Goal: Task Accomplishment & Management: Manage account settings

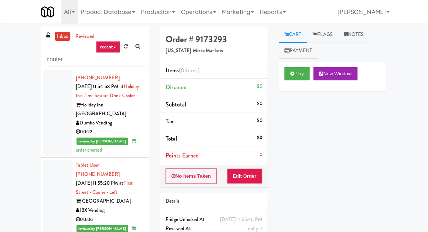
scroll to position [1157, 0]
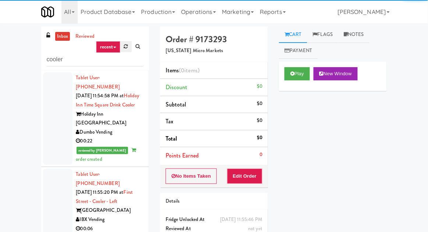
click at [124, 47] on icon at bounding box center [126, 46] width 4 height 5
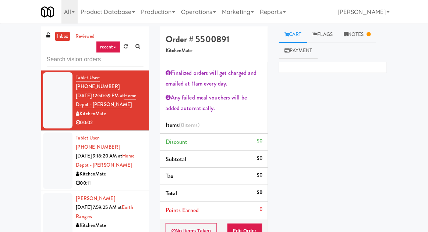
click at [50, 157] on div at bounding box center [57, 161] width 29 height 57
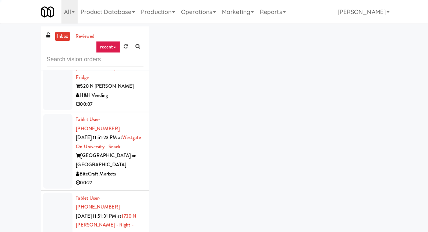
scroll to position [2242, 0]
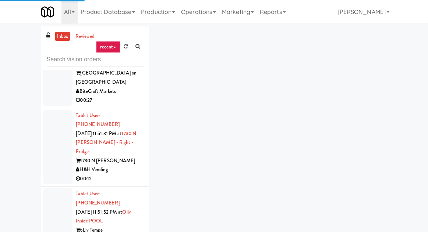
scroll to position [2191, 0]
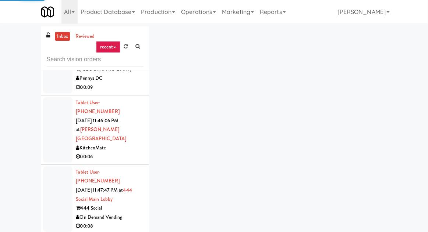
scroll to position [1675, 0]
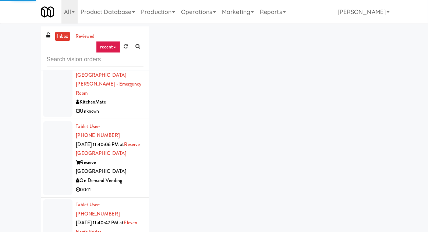
scroll to position [1223, 0]
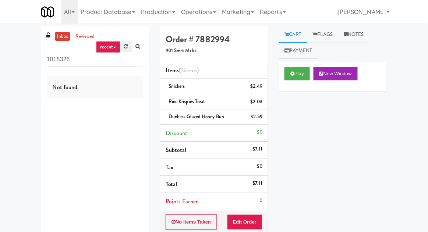
click at [125, 46] on icon at bounding box center [126, 46] width 4 height 5
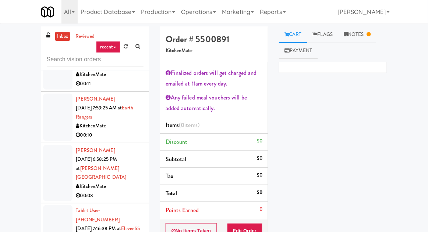
click at [45, 145] on div at bounding box center [57, 173] width 29 height 57
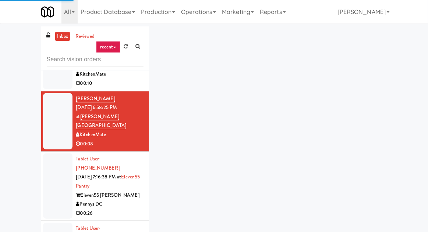
click at [51, 154] on div at bounding box center [57, 186] width 29 height 65
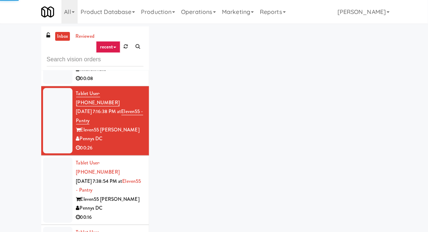
scroll to position [219, 0]
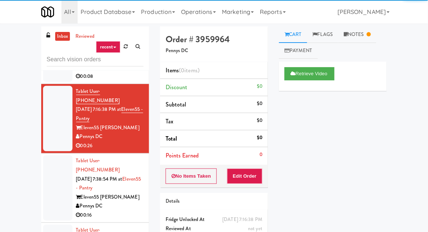
click at [52, 155] on div at bounding box center [57, 187] width 29 height 65
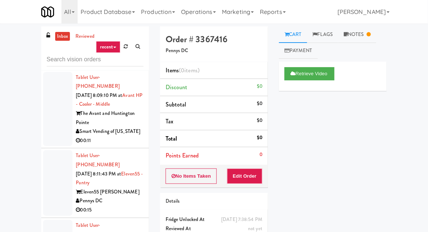
click at [53, 150] on div at bounding box center [57, 182] width 29 height 65
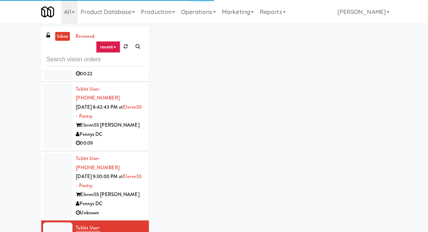
scroll to position [741, 0]
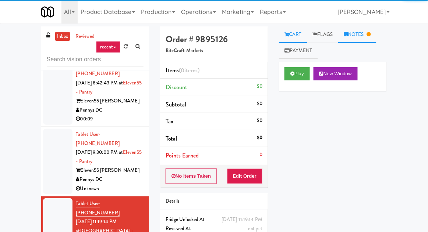
click at [361, 36] on link "Notes" at bounding box center [357, 34] width 38 height 17
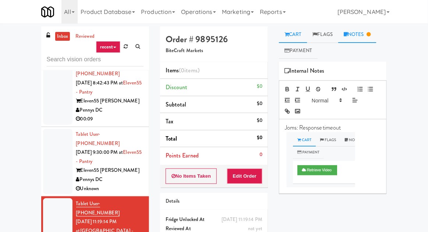
click at [303, 32] on link "Cart" at bounding box center [293, 34] width 28 height 17
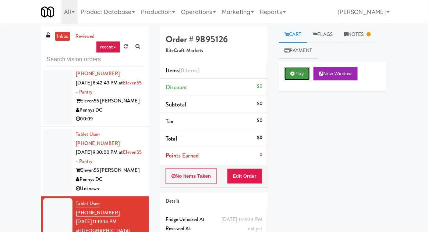
click at [295, 71] on button "Play" at bounding box center [296, 73] width 25 height 13
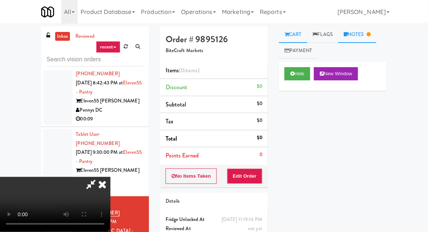
click at [358, 33] on link "Notes" at bounding box center [357, 34] width 38 height 17
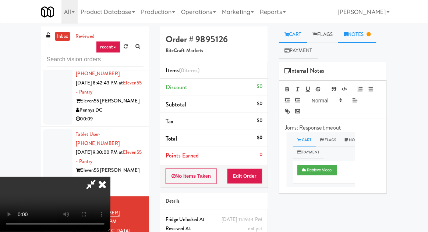
click at [293, 39] on link "Cart" at bounding box center [293, 34] width 28 height 17
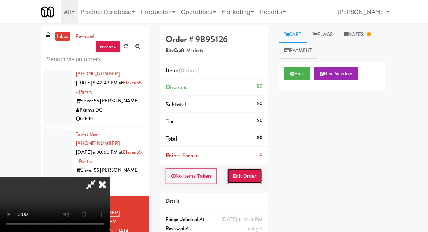
click at [262, 177] on button "Edit Order" at bounding box center [245, 176] width 36 height 15
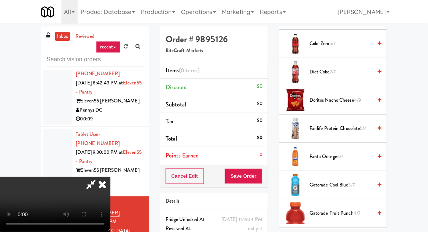
click at [344, 98] on span "Doritos Nacho Cheese 4/9" at bounding box center [340, 100] width 62 height 9
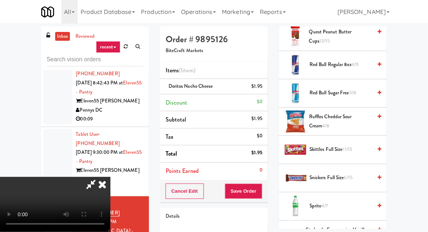
scroll to position [779, 0]
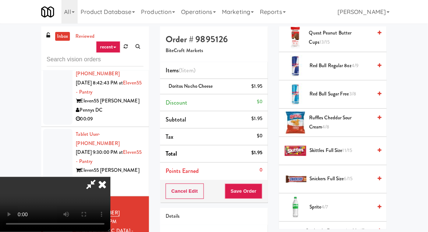
click at [345, 114] on span "Ruffles Cheddar Sour Cream 4/8" at bounding box center [340, 123] width 63 height 18
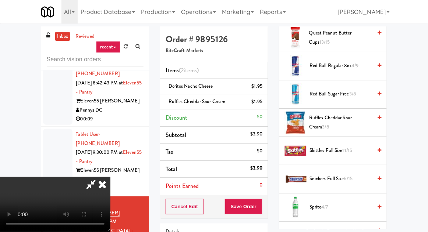
click at [331, 203] on span "Sprite 4/7" at bounding box center [340, 207] width 62 height 9
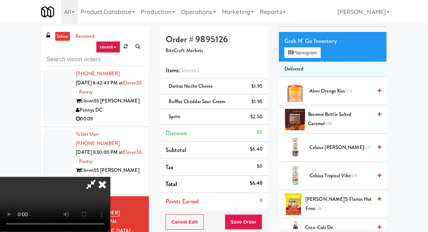
scroll to position [0, 0]
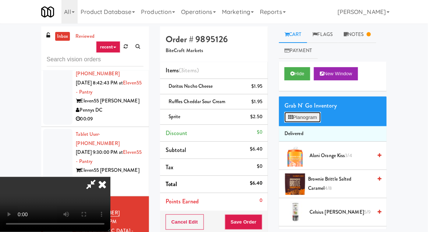
click at [309, 115] on button "Planogram" at bounding box center [302, 117] width 36 height 11
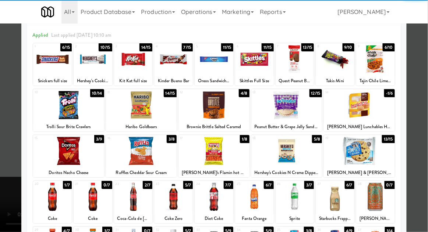
scroll to position [36, 0]
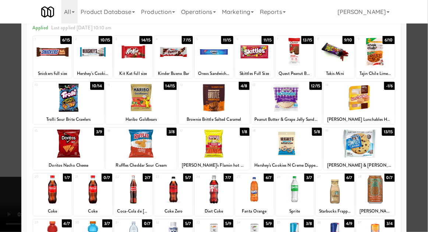
click at [387, 197] on div at bounding box center [375, 190] width 39 height 28
click at [417, 153] on div at bounding box center [214, 116] width 428 height 232
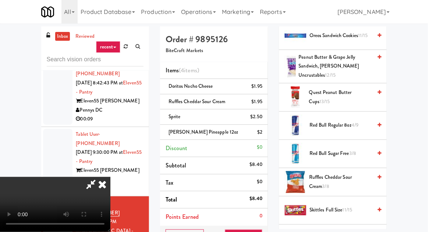
scroll to position [926, 0]
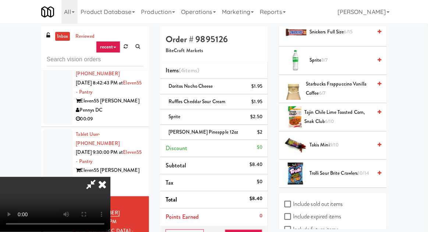
click at [332, 199] on label "Include sold out items" at bounding box center [313, 204] width 58 height 11
click at [293, 202] on input "Include sold out items" at bounding box center [288, 205] width 8 height 6
checkbox input "true"
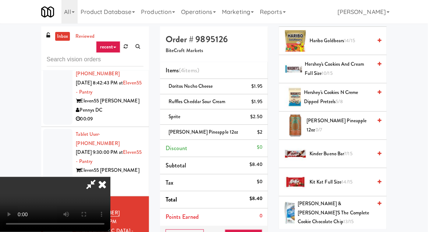
scroll to position [539, 0]
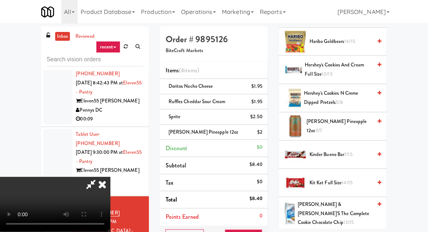
click at [344, 126] on span "[PERSON_NAME] Pineapple 12oz 0/7" at bounding box center [339, 126] width 65 height 18
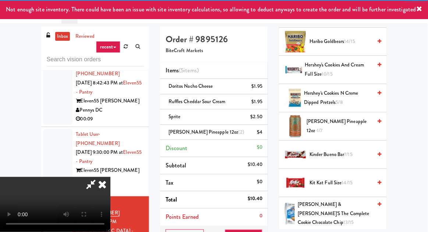
click at [99, 177] on icon at bounding box center [90, 184] width 17 height 15
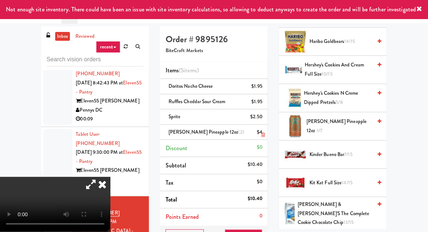
click at [263, 135] on li "[PERSON_NAME] Pineapple 12oz (2) $4" at bounding box center [214, 132] width 108 height 15
click at [263, 134] on icon at bounding box center [263, 135] width 4 height 5
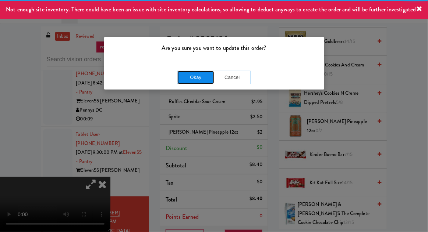
click at [185, 82] on button "Okay" at bounding box center [195, 77] width 37 height 13
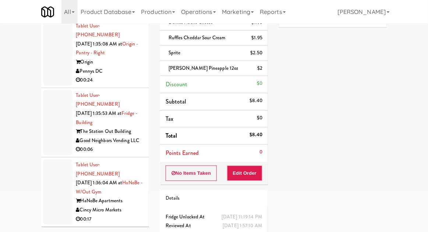
scroll to position [16602, 0]
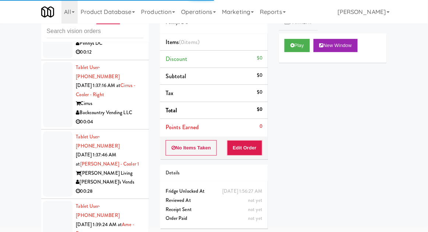
click at [288, 57] on div "Play New Window" at bounding box center [333, 47] width 108 height 29
click at [293, 47] on icon at bounding box center [292, 45] width 4 height 5
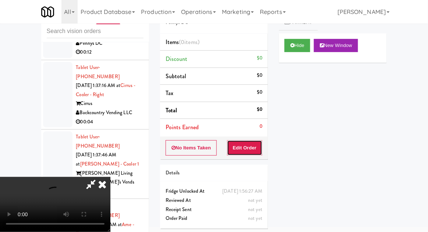
click at [253, 141] on button "Edit Order" at bounding box center [245, 147] width 36 height 15
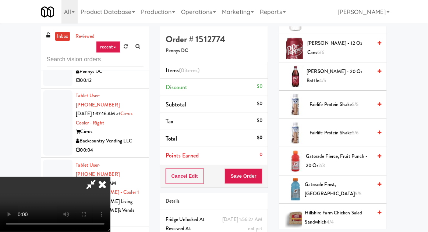
scroll to position [391, 0]
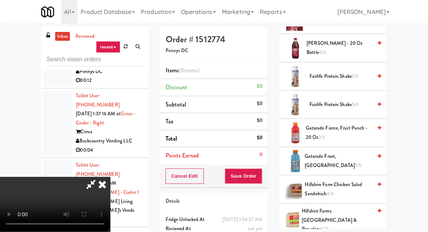
click at [323, 129] on span "Gatorade Fierce, Fruit Punch - 20 oz 2/3" at bounding box center [338, 133] width 66 height 18
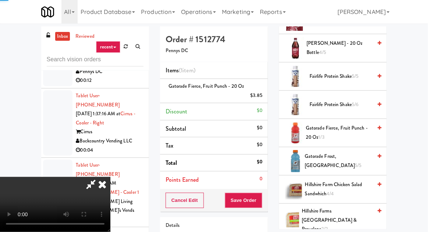
click at [327, 159] on span "Gatorade Frost, Glacier Freeze 5/5" at bounding box center [337, 161] width 67 height 18
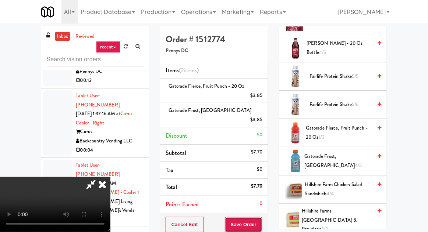
click at [262, 217] on button "Save Order" at bounding box center [243, 224] width 37 height 15
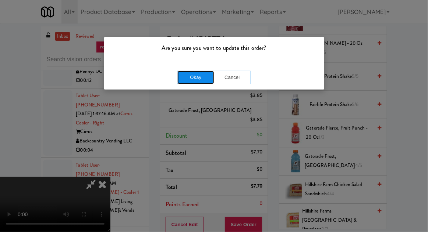
click at [192, 78] on button "Okay" at bounding box center [195, 77] width 37 height 13
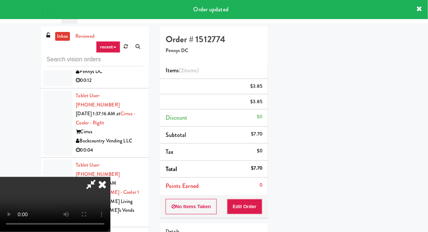
scroll to position [72, 0]
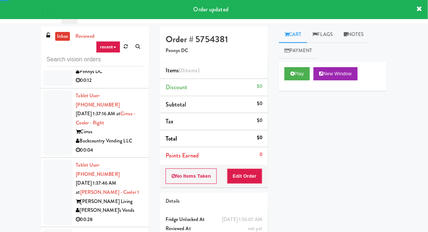
scroll to position [16620, 0]
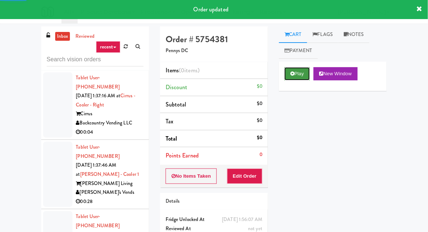
click at [289, 77] on button "Play" at bounding box center [296, 73] width 25 height 13
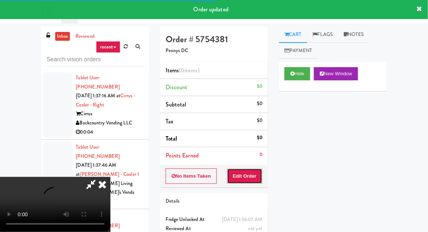
click at [255, 176] on button "Edit Order" at bounding box center [245, 176] width 36 height 15
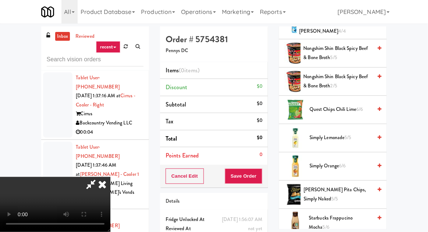
scroll to position [614, 0]
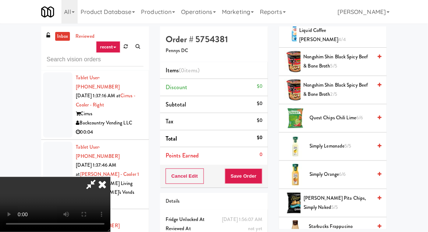
click at [341, 114] on span "Quest Chips Chili Lime 6/6" at bounding box center [340, 118] width 62 height 9
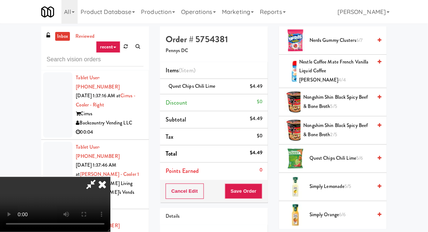
scroll to position [573, 0]
click at [346, 93] on span "Nongshim Shin Black Spicy Beef & Bone Broth 5/5" at bounding box center [337, 102] width 69 height 18
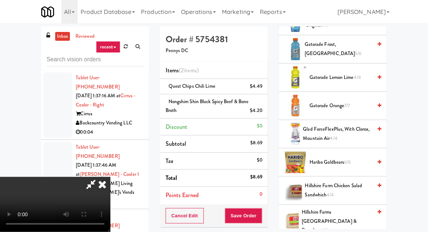
scroll to position [207, 0]
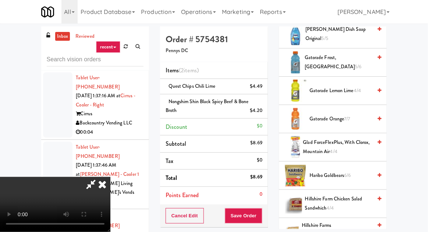
click at [347, 87] on span "Gatorade Lemon Lime 4/4" at bounding box center [340, 90] width 62 height 9
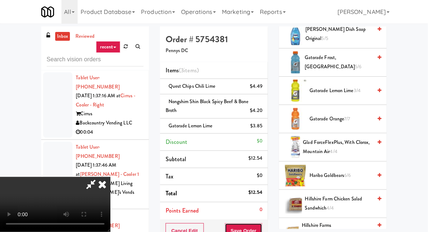
click at [261, 225] on button "Save Order" at bounding box center [243, 231] width 37 height 15
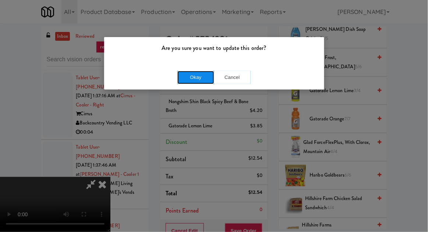
click at [189, 75] on button "Okay" at bounding box center [195, 77] width 37 height 13
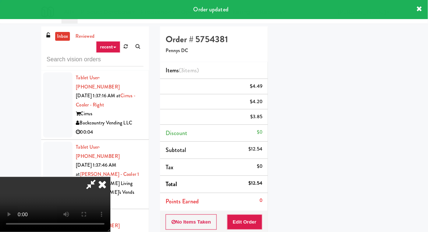
scroll to position [72, 0]
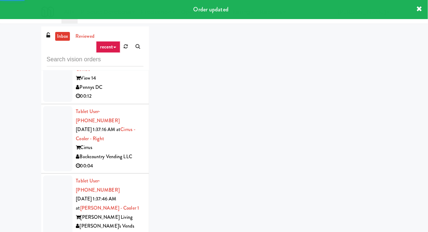
scroll to position [16586, 0]
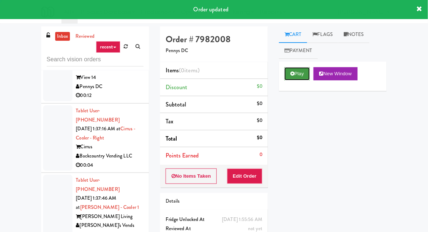
click at [304, 68] on button "Play" at bounding box center [296, 73] width 25 height 13
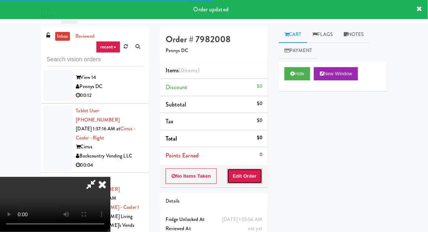
click at [254, 169] on button "Edit Order" at bounding box center [245, 176] width 36 height 15
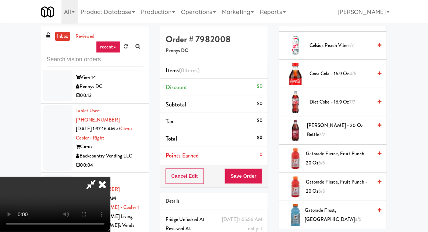
scroll to position [421, 0]
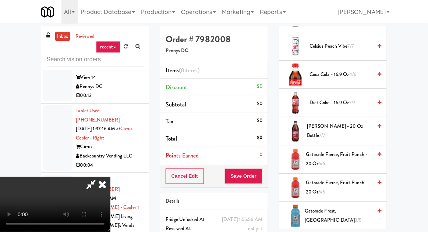
click at [341, 70] on span "Coca Cola - 16.9 oz 4/6" at bounding box center [340, 74] width 62 height 9
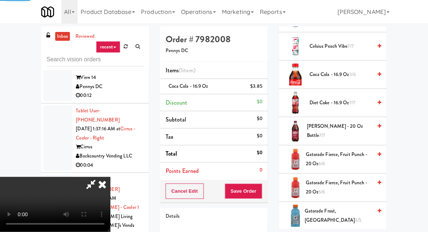
click at [338, 70] on span "Coca Cola - 16.9 oz 3/6" at bounding box center [340, 74] width 62 height 9
click at [261, 187] on button "Save Order" at bounding box center [243, 191] width 37 height 15
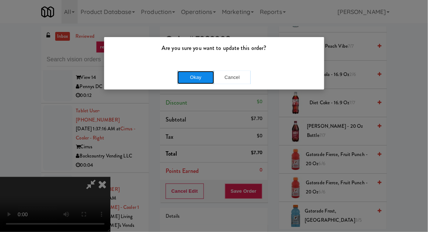
click at [179, 71] on button "Okay" at bounding box center [195, 77] width 37 height 13
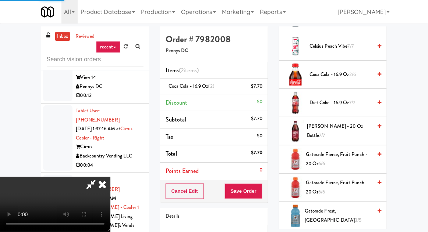
scroll to position [72, 0]
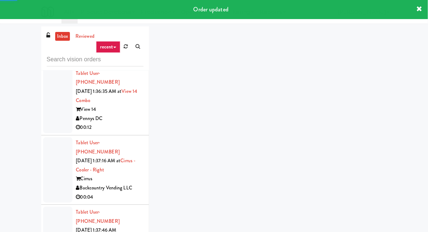
scroll to position [16540, 0]
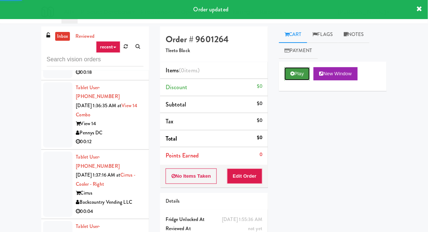
click at [296, 75] on button "Play" at bounding box center [296, 73] width 25 height 13
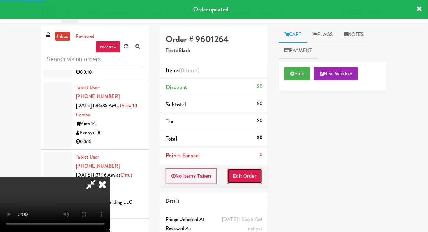
click at [249, 176] on button "Edit Order" at bounding box center [245, 176] width 36 height 15
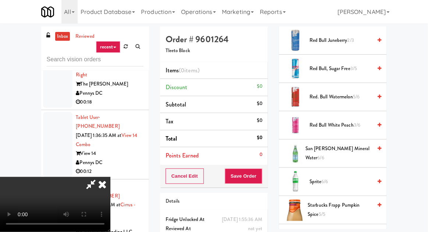
scroll to position [949, 0]
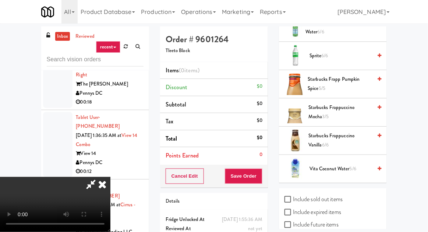
click at [319, 174] on li "Vita Coconut Water 5/6" at bounding box center [333, 169] width 108 height 28
click at [308, 165] on div "Vita Coconut Water 5/6" at bounding box center [343, 169] width 75 height 9
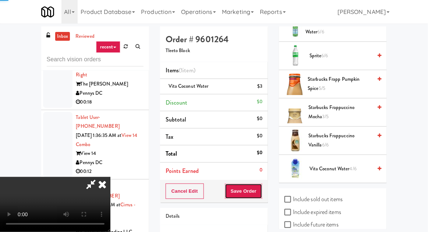
click at [261, 191] on button "Save Order" at bounding box center [243, 191] width 37 height 15
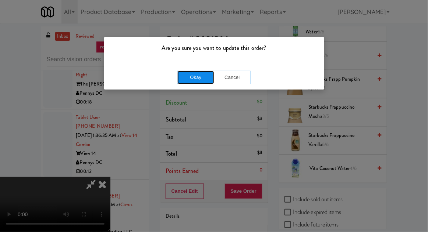
click at [186, 74] on button "Okay" at bounding box center [195, 77] width 37 height 13
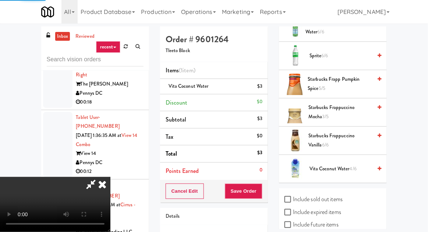
scroll to position [72, 0]
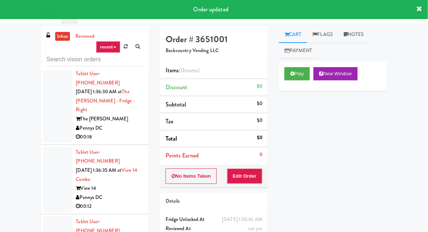
scroll to position [16475, 0]
click at [294, 68] on button "Play" at bounding box center [296, 73] width 25 height 13
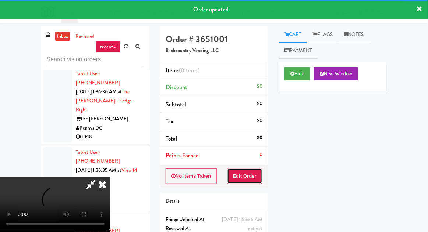
click at [254, 175] on button "Edit Order" at bounding box center [245, 176] width 36 height 15
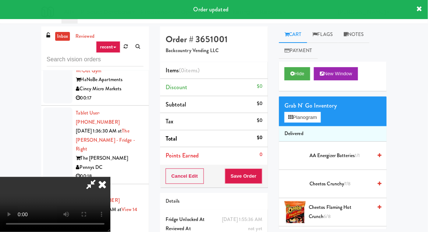
scroll to position [16436, 0]
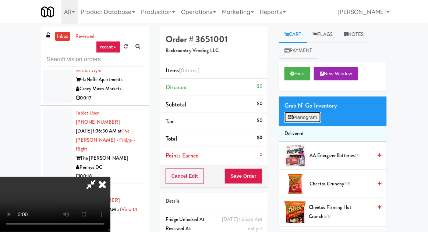
click at [308, 119] on button "Planogram" at bounding box center [302, 117] width 36 height 11
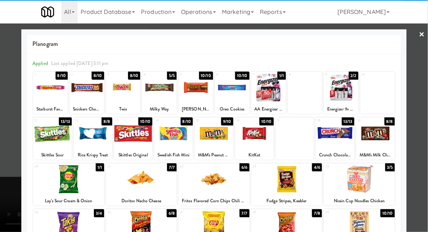
scroll to position [5, 0]
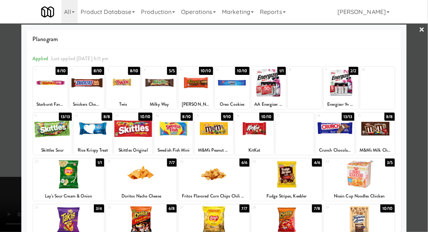
click at [227, 181] on div at bounding box center [213, 175] width 71 height 28
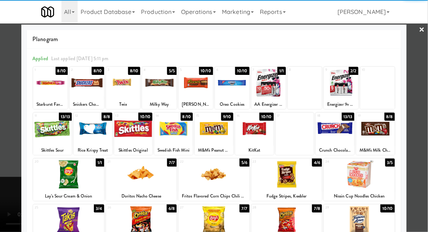
click at [12, 154] on div at bounding box center [214, 116] width 428 height 232
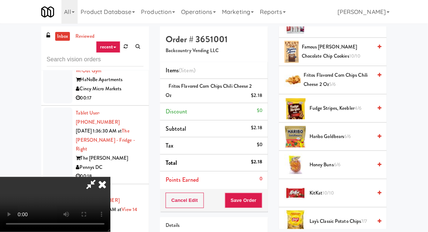
scroll to position [274, 0]
click at [324, 189] on span "10/10" at bounding box center [327, 192] width 11 height 7
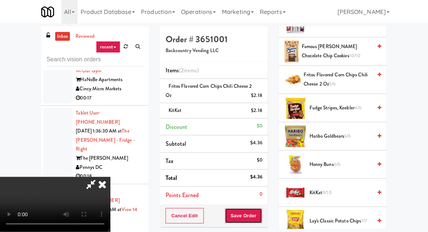
click at [261, 217] on button "Save Order" at bounding box center [243, 215] width 37 height 15
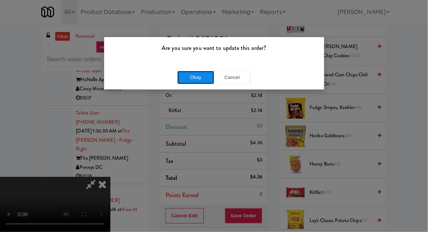
click at [181, 79] on button "Okay" at bounding box center [195, 77] width 37 height 13
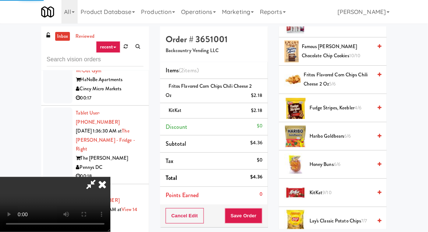
scroll to position [72, 0]
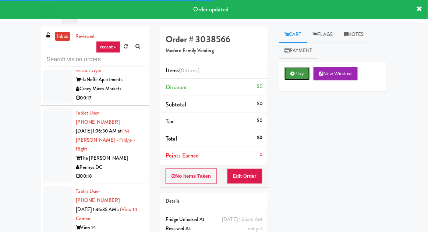
click at [296, 72] on button "Play" at bounding box center [296, 73] width 25 height 13
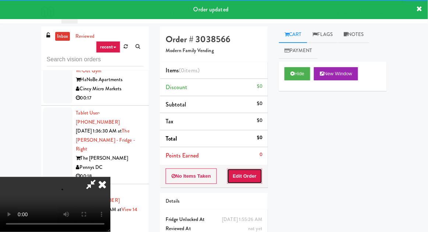
click at [251, 169] on button "Edit Order" at bounding box center [245, 176] width 36 height 15
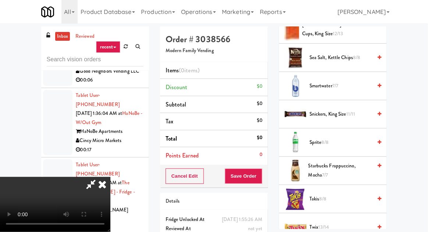
scroll to position [900, 0]
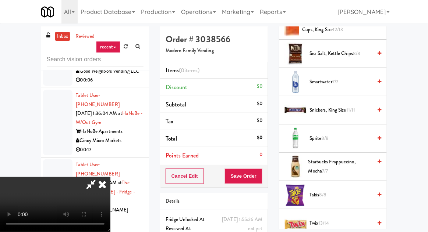
click at [322, 158] on span "Starbucks Frappuccino, Mocha 7/7" at bounding box center [340, 167] width 64 height 18
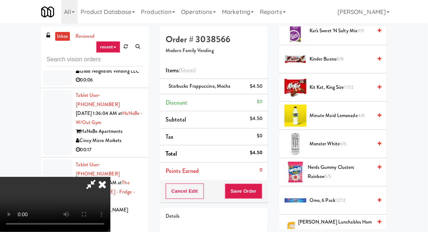
scroll to position [579, 0]
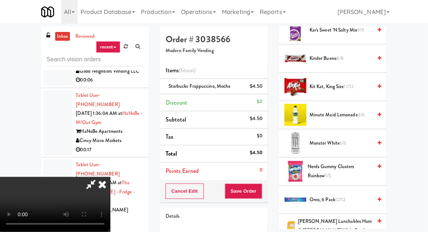
click at [336, 82] on span "Kit Kat, King Size 11/12" at bounding box center [340, 86] width 62 height 9
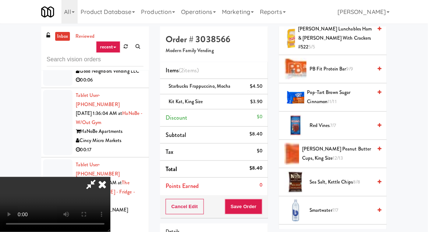
scroll to position [949, 0]
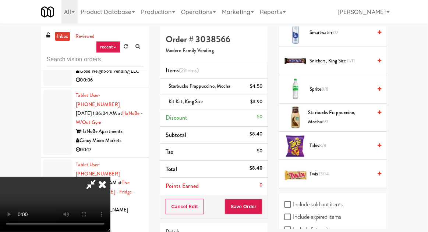
click at [321, 171] on span "13/14" at bounding box center [323, 174] width 11 height 7
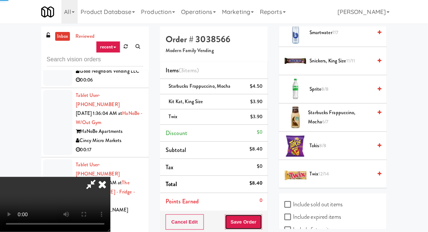
click at [261, 218] on button "Save Order" at bounding box center [243, 222] width 37 height 15
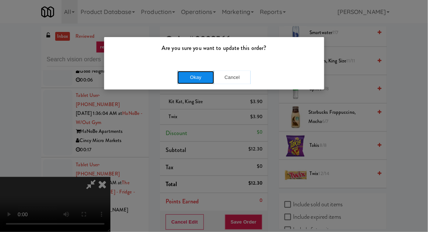
click at [187, 78] on button "Okay" at bounding box center [195, 77] width 37 height 13
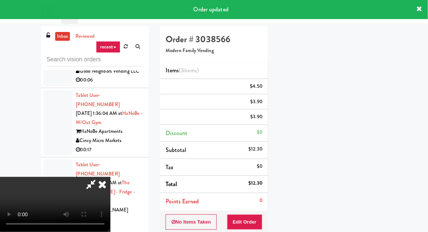
scroll to position [72, 0]
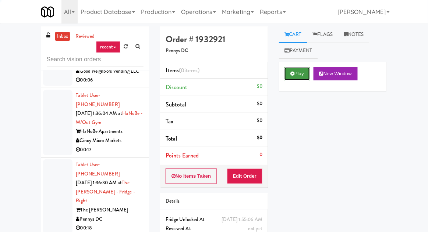
click at [294, 77] on button "Play" at bounding box center [296, 73] width 25 height 13
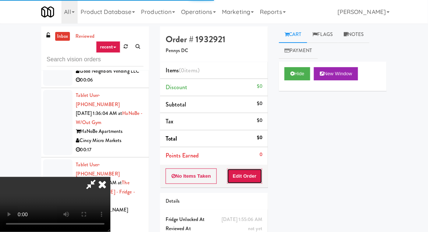
click at [255, 173] on button "Edit Order" at bounding box center [245, 176] width 36 height 15
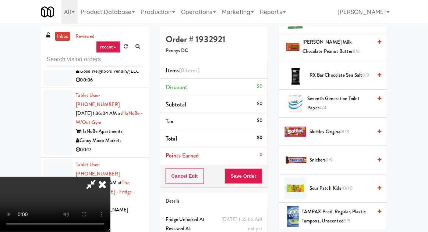
scroll to position [760, 0]
click at [347, 45] on span "[PERSON_NAME] Milk Chocolate Peanut Butter 8/8" at bounding box center [336, 46] width 69 height 18
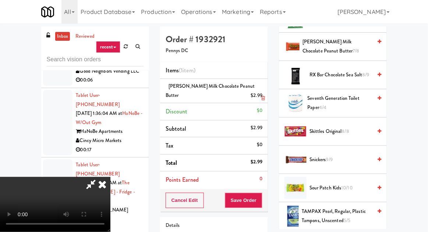
click at [265, 86] on li "[PERSON_NAME] Milk Chocolate Peanut Butter $2.99" at bounding box center [214, 91] width 108 height 24
click at [264, 98] on icon at bounding box center [263, 98] width 4 height 5
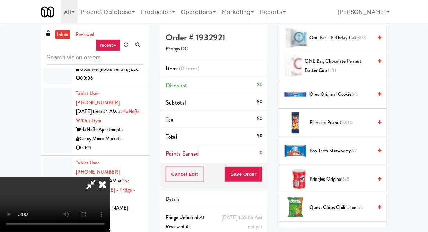
scroll to position [570, 0]
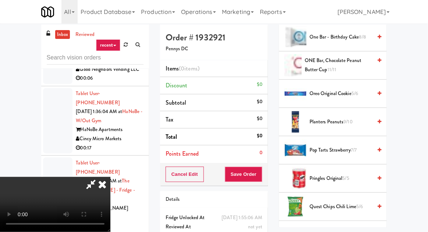
click at [339, 90] on span "Oreo Original Cookie 5/6" at bounding box center [340, 93] width 62 height 9
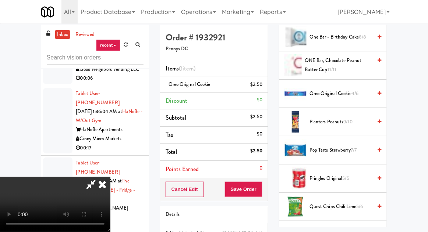
click at [266, 189] on div "Cancel Edit Save Order" at bounding box center [214, 189] width 108 height 23
click at [262, 190] on button "Save Order" at bounding box center [243, 189] width 37 height 15
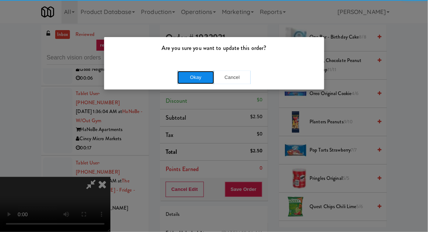
click at [183, 76] on button "Okay" at bounding box center [195, 77] width 37 height 13
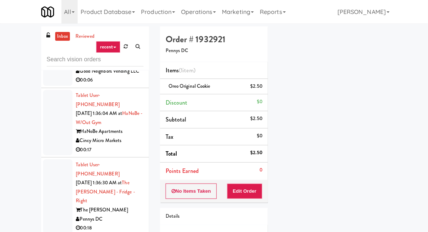
scroll to position [72, 0]
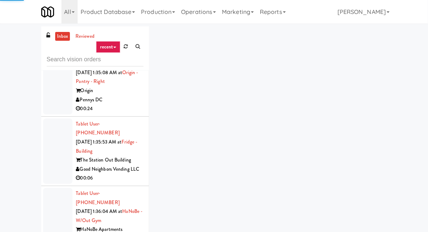
scroll to position [16286, 0]
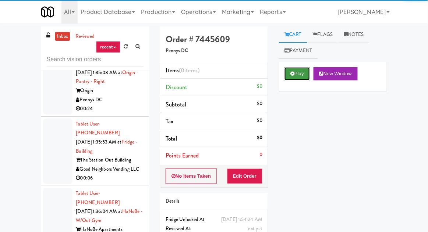
click at [294, 74] on button "Play" at bounding box center [296, 73] width 25 height 13
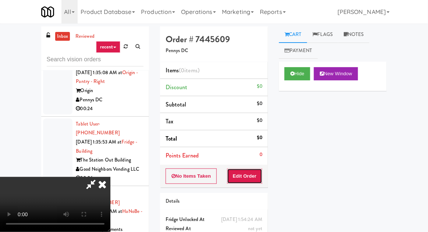
click at [249, 176] on button "Edit Order" at bounding box center [245, 176] width 36 height 15
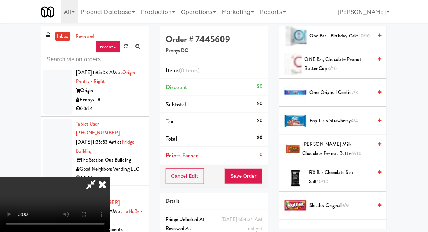
scroll to position [617, 0]
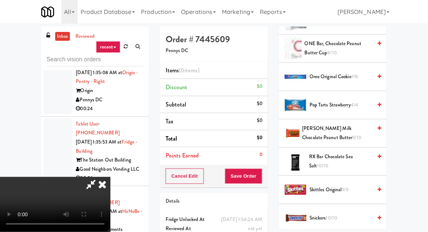
click at [337, 130] on span "[PERSON_NAME] Milk Chocolate Peanut Butter 9/10" at bounding box center [337, 133] width 70 height 18
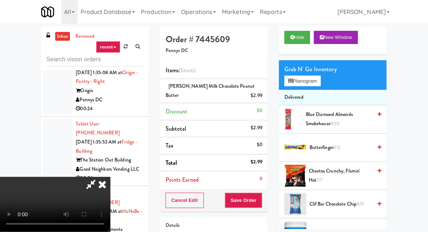
scroll to position [0, 0]
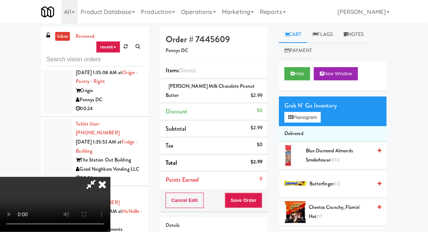
click at [332, 153] on span "Blue Diamond Almonds Smokehouse 9/10" at bounding box center [338, 156] width 66 height 18
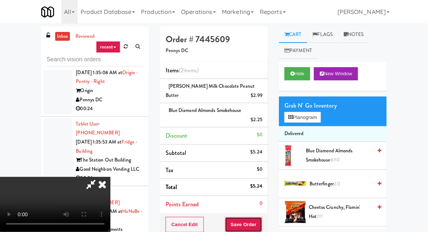
click at [262, 225] on button "Save Order" at bounding box center [243, 224] width 37 height 15
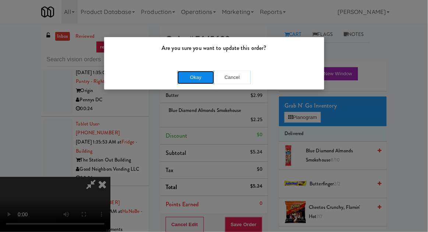
click at [190, 79] on button "Okay" at bounding box center [195, 77] width 37 height 13
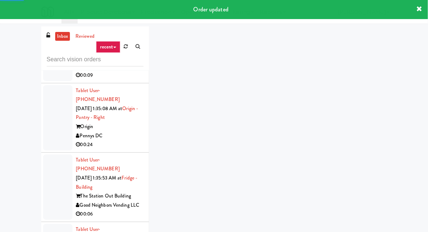
scroll to position [16232, 0]
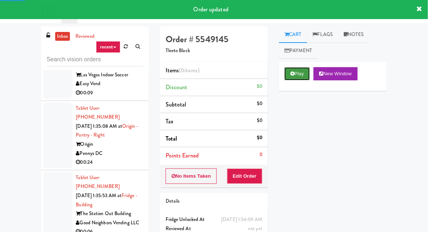
click at [301, 68] on button "Play" at bounding box center [296, 73] width 25 height 13
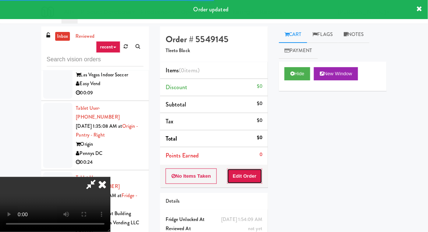
click at [247, 173] on button "Edit Order" at bounding box center [245, 176] width 36 height 15
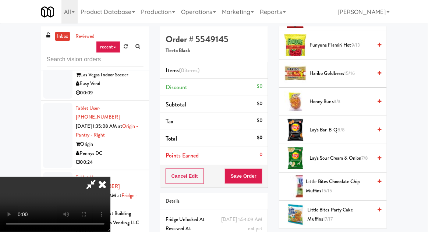
scroll to position [394, 0]
click at [332, 131] on span "Lay's Bar-B-Q 8/8" at bounding box center [340, 129] width 62 height 9
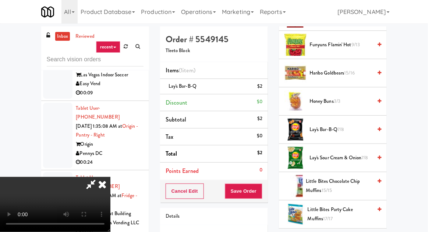
scroll to position [0, 0]
click at [261, 190] on button "Save Order" at bounding box center [243, 191] width 37 height 15
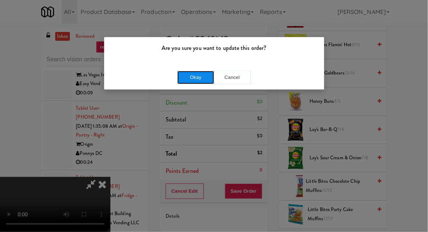
click at [201, 80] on button "Okay" at bounding box center [195, 77] width 37 height 13
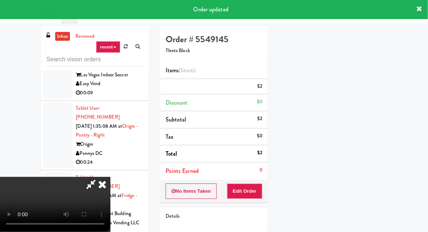
scroll to position [72, 0]
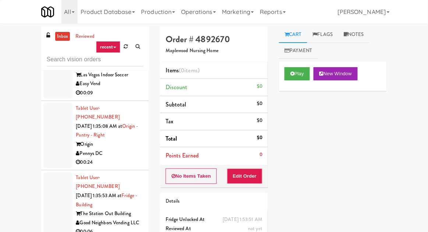
scroll to position [16199, 0]
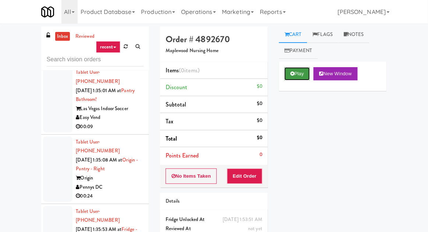
click at [296, 75] on button "Play" at bounding box center [296, 73] width 25 height 13
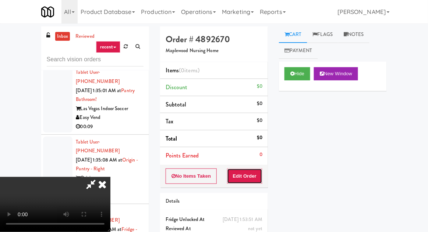
click at [248, 179] on button "Edit Order" at bounding box center [245, 176] width 36 height 15
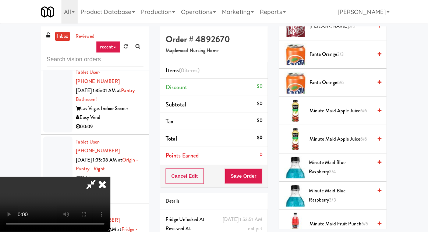
scroll to position [440, 0]
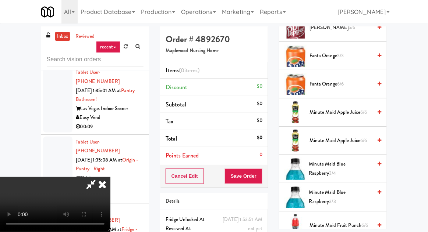
click at [338, 163] on span "Minute Maid Blue Raspberry 3/4" at bounding box center [340, 169] width 63 height 18
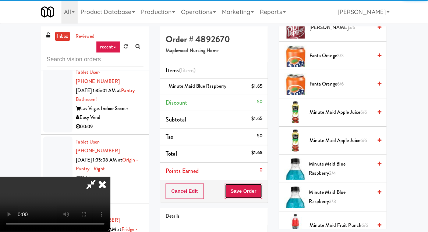
click at [261, 193] on button "Save Order" at bounding box center [243, 191] width 37 height 15
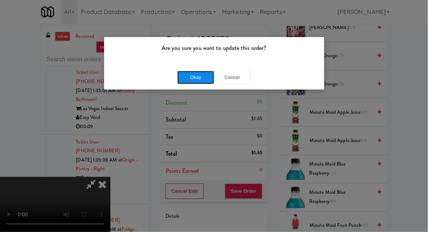
click at [194, 77] on button "Okay" at bounding box center [195, 77] width 37 height 13
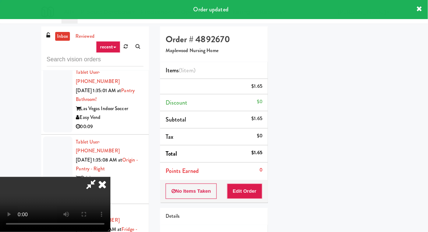
scroll to position [72, 0]
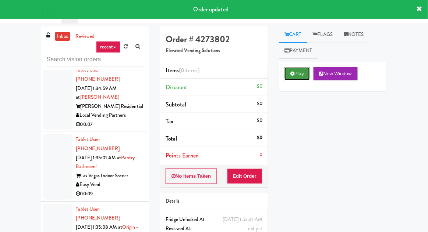
click at [302, 69] on button "Play" at bounding box center [296, 73] width 25 height 13
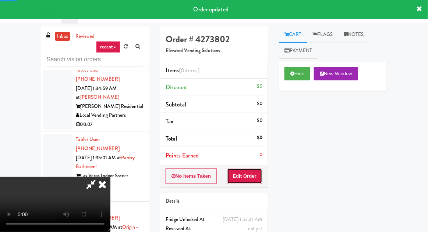
click at [251, 171] on button "Edit Order" at bounding box center [245, 176] width 36 height 15
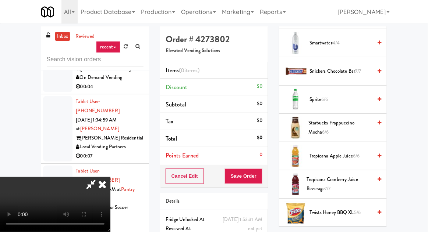
scroll to position [808, 0]
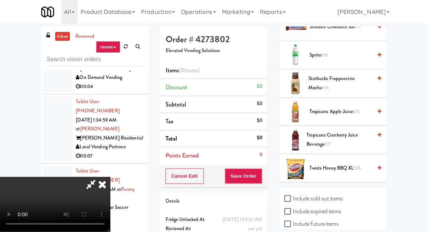
click at [332, 81] on span "Starbucks Frappuccino Mocha 6/6" at bounding box center [340, 83] width 64 height 18
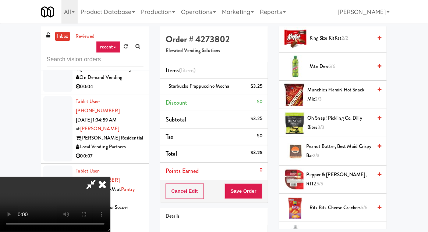
scroll to position [569, 0]
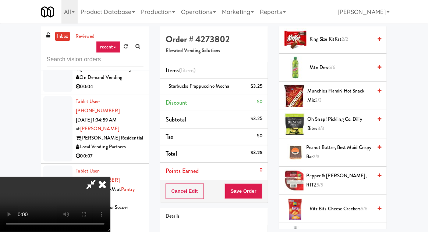
click at [325, 96] on span "Munchies Flamin' Hot Snack Mix 2/3" at bounding box center [339, 96] width 65 height 18
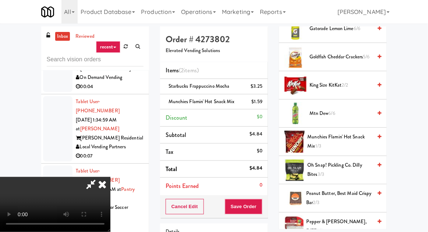
scroll to position [522, 0]
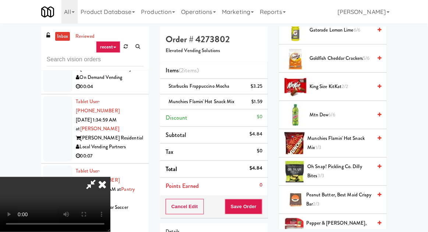
click at [338, 82] on span "King Size KitKat 2/2" at bounding box center [340, 86] width 62 height 9
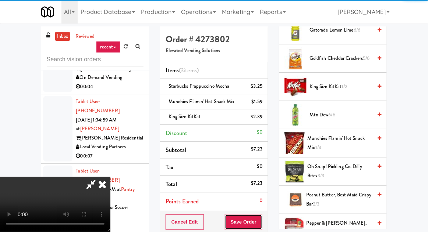
click at [261, 217] on button "Save Order" at bounding box center [243, 222] width 37 height 15
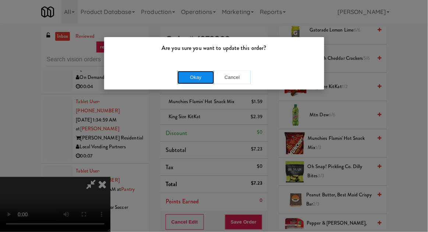
click at [199, 77] on button "Okay" at bounding box center [195, 77] width 37 height 13
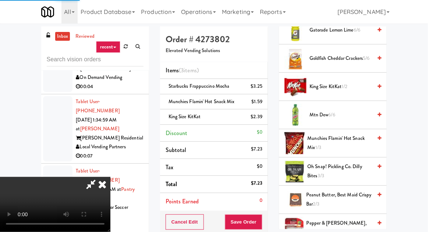
scroll to position [72, 0]
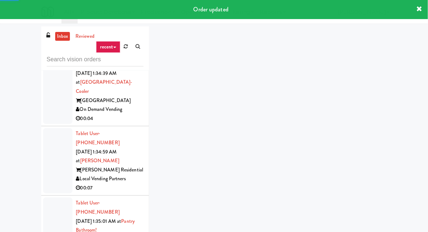
scroll to position [16053, 0]
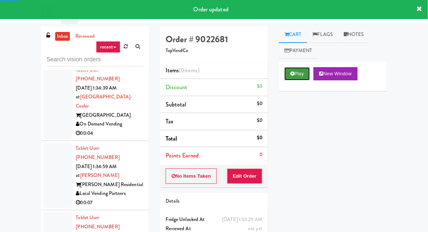
click at [294, 74] on button "Play" at bounding box center [296, 73] width 25 height 13
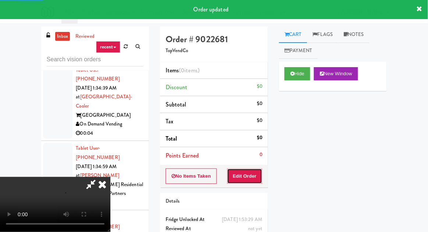
click at [247, 176] on button "Edit Order" at bounding box center [245, 176] width 36 height 15
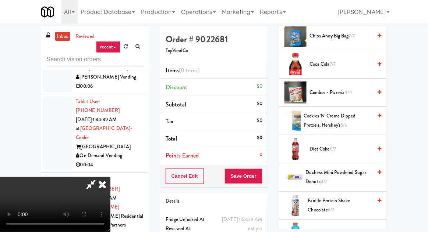
scroll to position [291, 0]
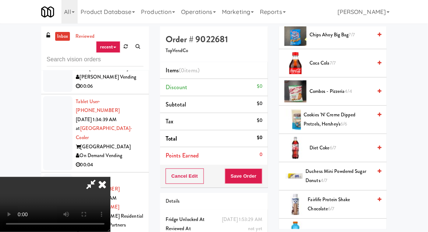
click at [337, 172] on span "Duchess Mini Powdered Sugar Donuts 4/7" at bounding box center [338, 176] width 67 height 18
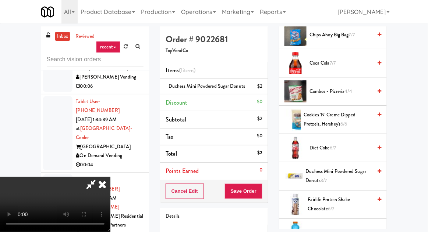
click at [328, 204] on span "Fairlife Protein Shake Chocolate 6/7" at bounding box center [340, 205] width 64 height 18
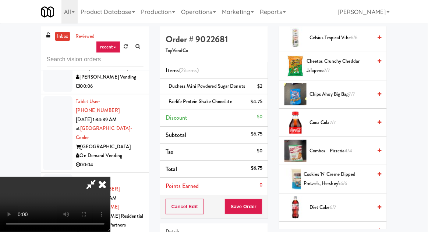
scroll to position [230, 0]
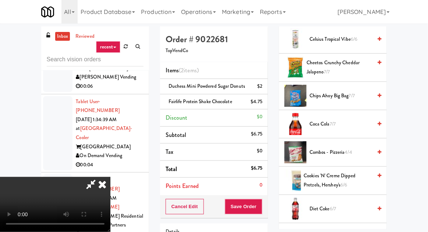
click at [333, 92] on span "Chips Ahoy Big Bag 7/7" at bounding box center [340, 96] width 62 height 9
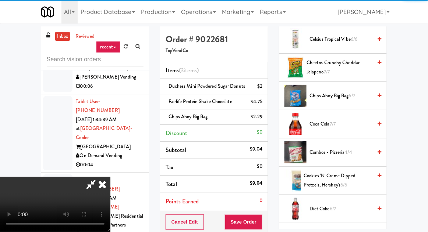
click at [267, 220] on div "Cancel Edit Save Order" at bounding box center [214, 222] width 108 height 23
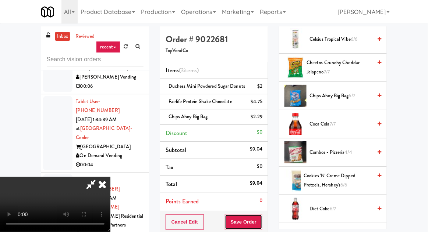
click at [260, 221] on button "Save Order" at bounding box center [243, 222] width 37 height 15
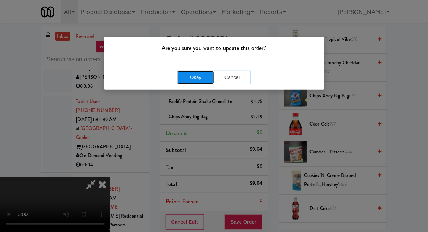
click at [185, 82] on button "Okay" at bounding box center [195, 77] width 37 height 13
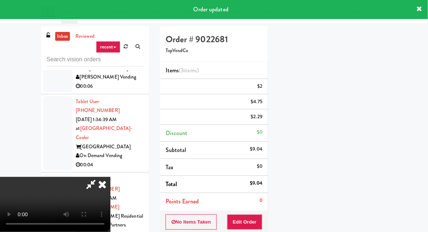
scroll to position [0, 0]
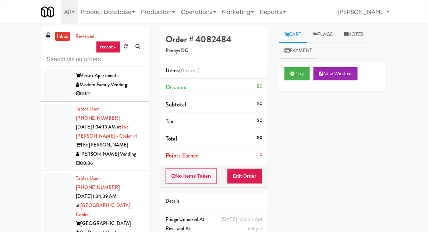
scroll to position [15999, 0]
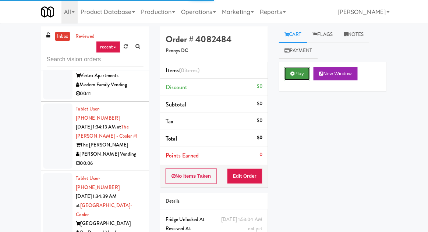
click at [298, 72] on button "Play" at bounding box center [296, 73] width 25 height 13
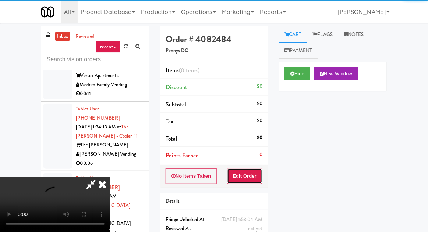
click at [253, 174] on button "Edit Order" at bounding box center [245, 176] width 36 height 15
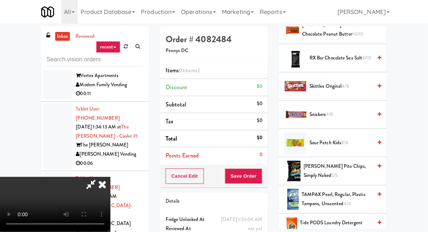
scroll to position [893, 0]
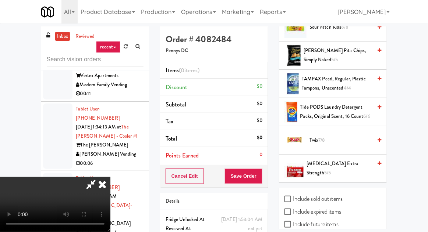
click at [327, 136] on span "Twix 7/8" at bounding box center [340, 140] width 62 height 9
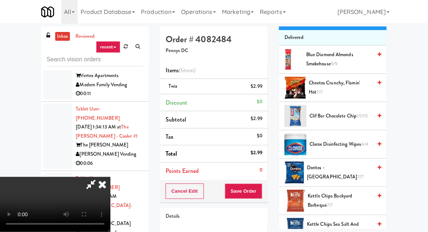
scroll to position [82, 0]
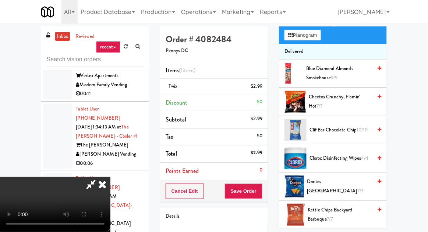
click at [335, 104] on span "Cheetos Crunchy, Flamin' Hot 7/7" at bounding box center [339, 102] width 63 height 18
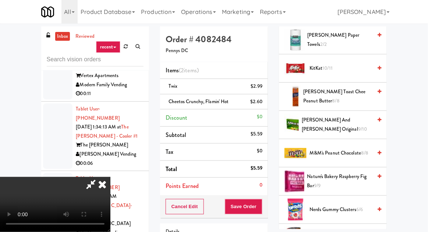
scroll to position [401, 0]
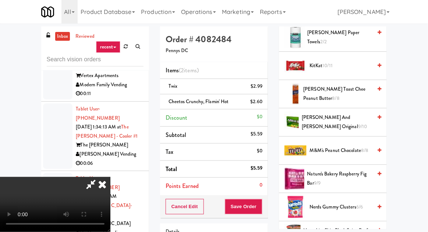
click at [330, 178] on span "Nature's Bakery Raspberry Fig Bar 9/9" at bounding box center [339, 179] width 65 height 18
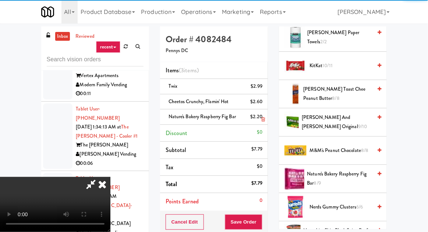
click at [267, 121] on li "Nature's Bakery Raspberry Fig Bar $2.20" at bounding box center [214, 117] width 108 height 15
click at [264, 119] on icon at bounding box center [263, 119] width 4 height 5
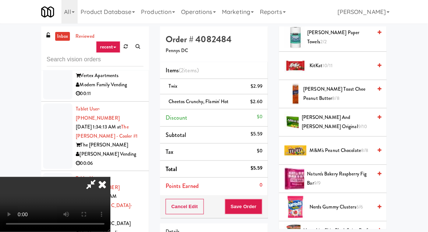
click at [332, 204] on span "Nerds Gummy Clusters 6/6" at bounding box center [340, 207] width 62 height 9
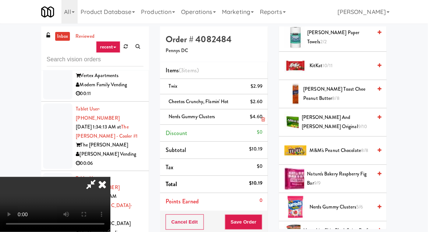
click at [267, 119] on li "Nerds Gummy Clusters $4.60" at bounding box center [214, 117] width 108 height 15
click at [264, 116] on link at bounding box center [261, 119] width 7 height 9
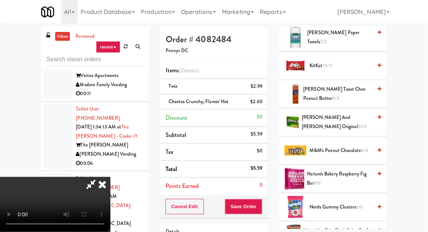
click at [343, 68] on span "KitKat 10/11" at bounding box center [340, 65] width 62 height 9
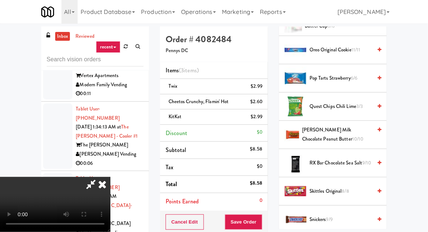
scroll to position [672, 0]
click at [332, 129] on span "[PERSON_NAME] Milk Chocolate Peanut Butter 10/10" at bounding box center [337, 135] width 70 height 18
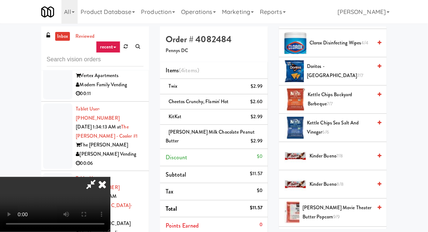
scroll to position [209, 0]
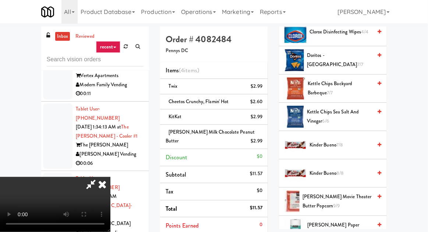
click at [339, 118] on span "Kettle Chips Sea Salt and Vinegar 6/6" at bounding box center [339, 117] width 65 height 18
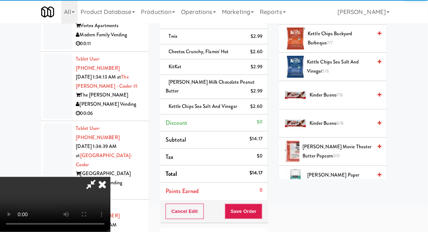
scroll to position [51, 0]
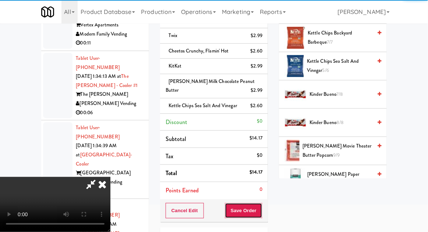
click at [262, 210] on button "Save Order" at bounding box center [243, 210] width 37 height 15
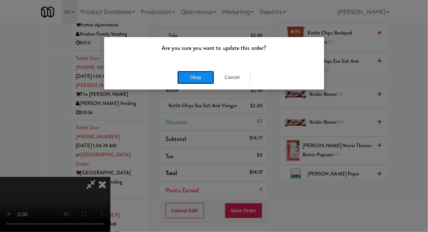
click at [194, 79] on button "Okay" at bounding box center [195, 77] width 37 height 13
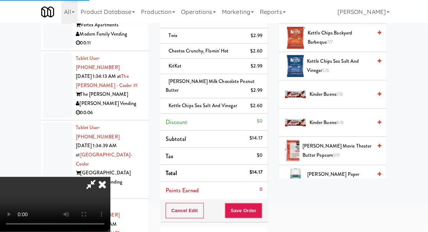
scroll to position [72, 0]
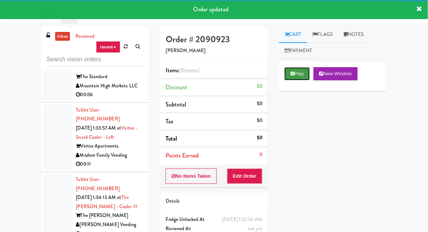
click at [291, 78] on button "Play" at bounding box center [296, 73] width 25 height 13
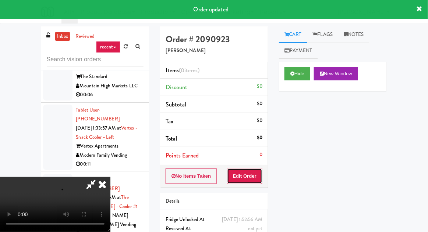
click at [250, 169] on button "Edit Order" at bounding box center [245, 176] width 36 height 15
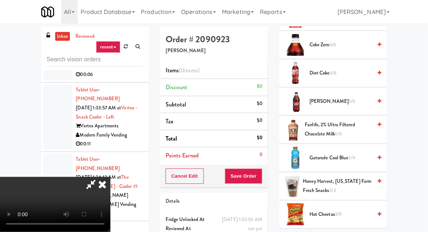
scroll to position [194, 0]
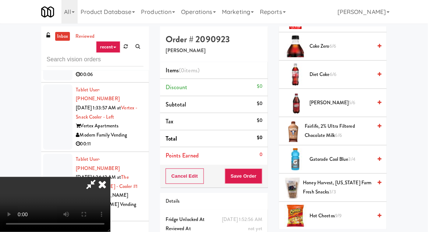
click at [347, 49] on span "Coke Zero 6/6" at bounding box center [340, 46] width 62 height 9
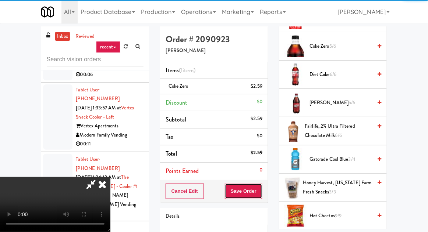
click at [260, 189] on button "Save Order" at bounding box center [243, 191] width 37 height 15
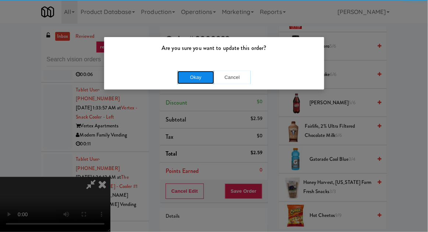
click at [193, 77] on button "Okay" at bounding box center [195, 77] width 37 height 13
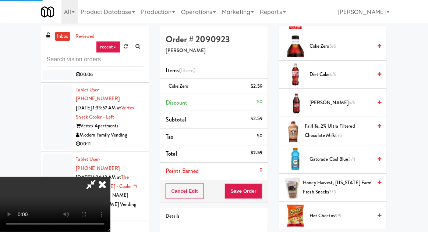
scroll to position [72, 0]
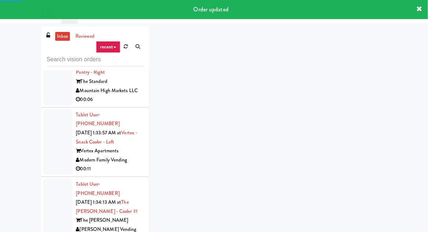
scroll to position [15914, 0]
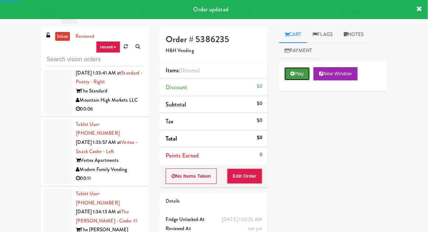
click at [289, 70] on button "Play" at bounding box center [296, 73] width 25 height 13
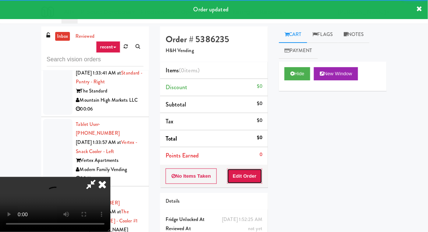
click at [249, 175] on button "Edit Order" at bounding box center [245, 176] width 36 height 15
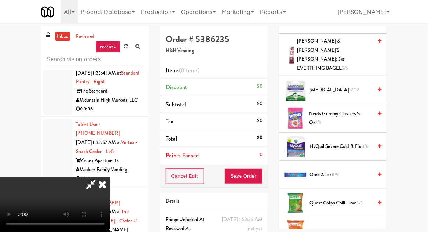
scroll to position [837, 0]
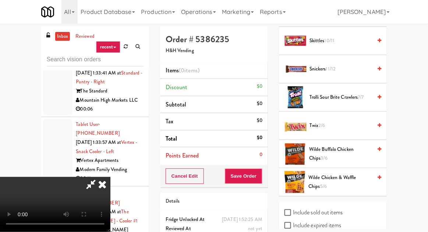
click at [336, 121] on span "Twix 2/6" at bounding box center [340, 125] width 62 height 9
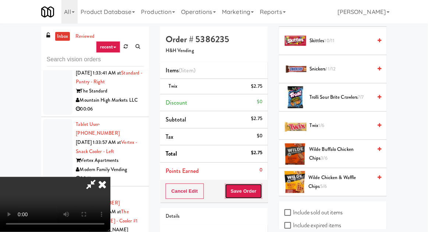
click at [261, 189] on button "Save Order" at bounding box center [243, 191] width 37 height 15
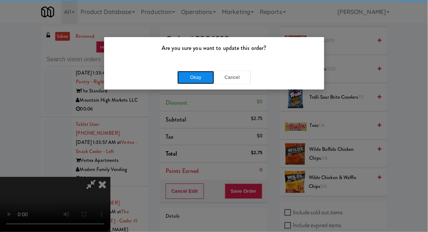
click at [193, 82] on button "Okay" at bounding box center [195, 77] width 37 height 13
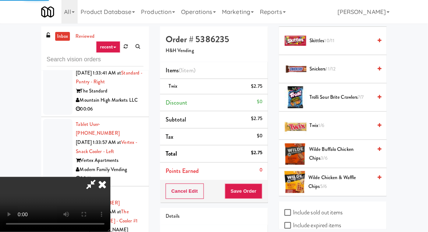
scroll to position [72, 0]
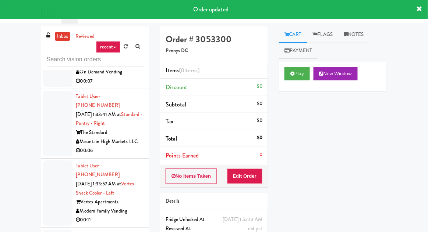
scroll to position [15873, 0]
click at [293, 77] on button "Play" at bounding box center [296, 73] width 25 height 13
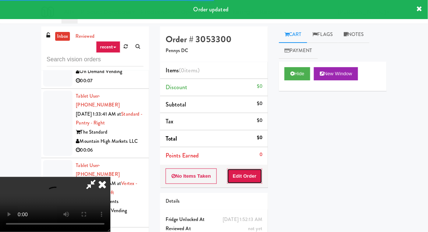
click at [254, 178] on button "Edit Order" at bounding box center [245, 176] width 36 height 15
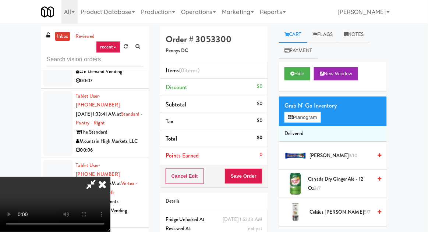
scroll to position [0, 0]
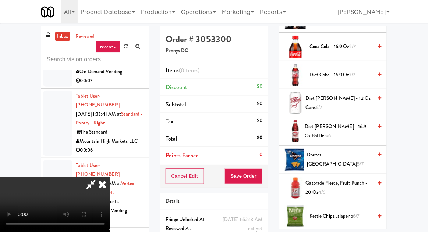
click at [326, 154] on span "Doritos - Cool Ranch 5/7" at bounding box center [339, 160] width 65 height 18
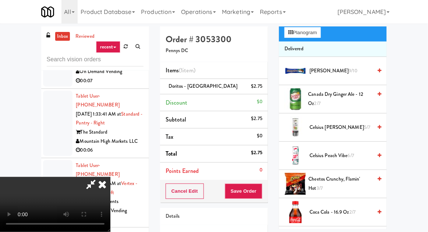
scroll to position [95, 0]
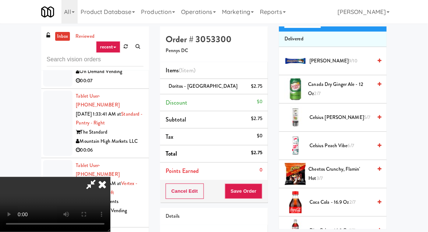
click at [330, 172] on span "Cheetos Crunchy, Flamin' Hot 3/7" at bounding box center [340, 174] width 64 height 18
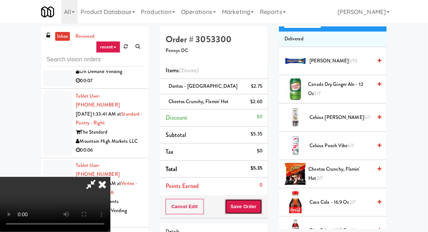
click at [262, 203] on button "Save Order" at bounding box center [243, 206] width 37 height 15
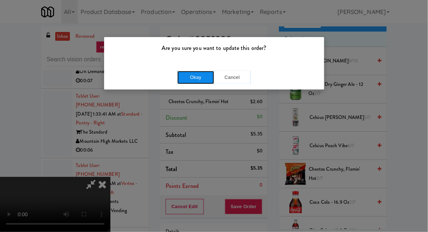
click at [190, 74] on button "Okay" at bounding box center [195, 77] width 37 height 13
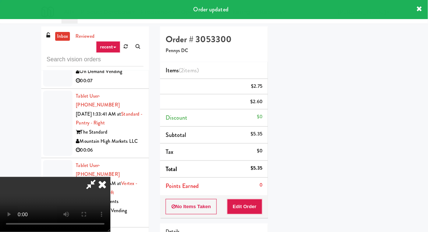
scroll to position [72, 0]
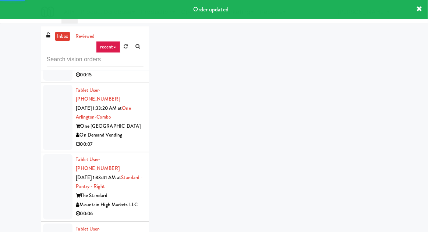
scroll to position [15808, 0]
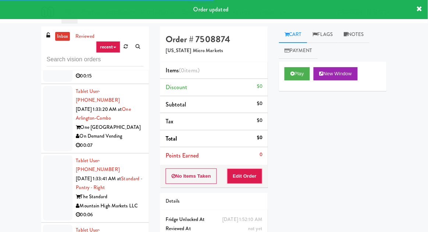
click at [292, 85] on div "Play New Window" at bounding box center [333, 76] width 108 height 29
click at [288, 75] on button "Play" at bounding box center [296, 73] width 25 height 13
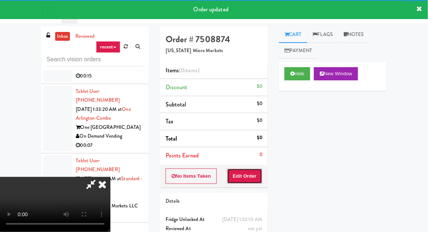
click at [245, 180] on button "Edit Order" at bounding box center [245, 176] width 36 height 15
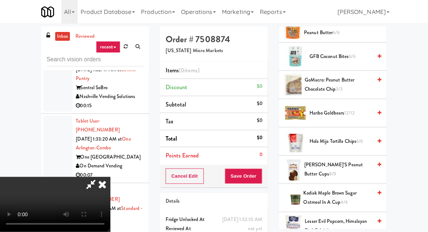
scroll to position [472, 0]
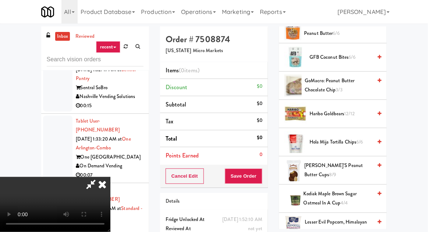
click at [329, 110] on span "Haribo Goldbears 12/12" at bounding box center [340, 114] width 62 height 9
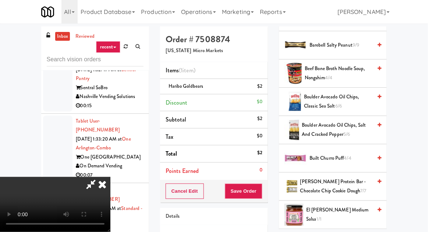
scroll to position [0, 0]
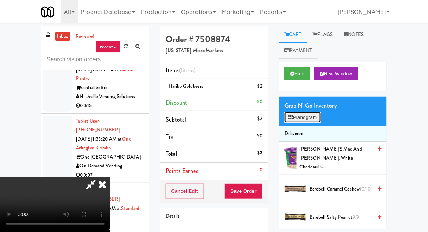
click at [305, 113] on button "Planogram" at bounding box center [302, 117] width 36 height 11
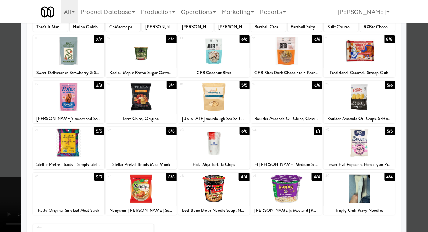
scroll to position [84, 0]
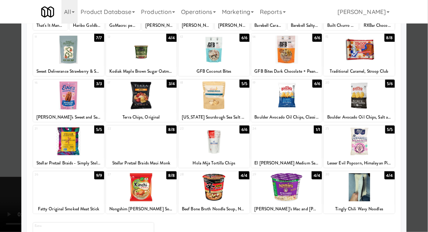
click at [124, 140] on div at bounding box center [141, 142] width 71 height 28
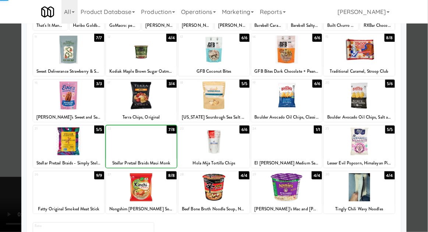
click at [124, 140] on div at bounding box center [141, 142] width 71 height 28
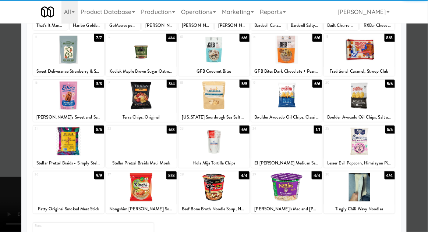
click at [10, 123] on div at bounding box center [214, 116] width 428 height 232
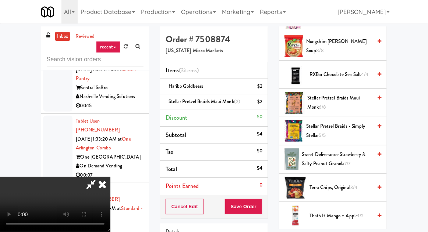
scroll to position [682, 0]
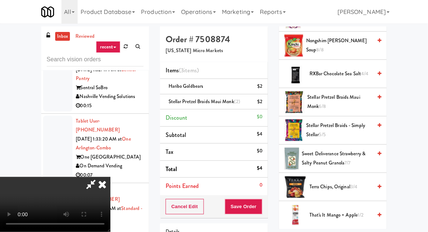
click at [325, 131] on span "5/5" at bounding box center [322, 134] width 7 height 7
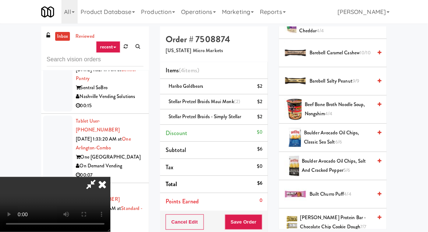
scroll to position [0, 0]
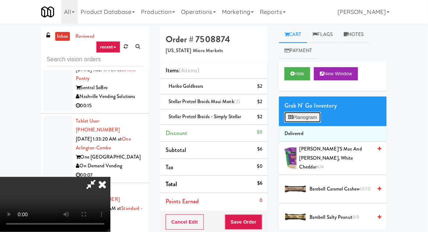
click at [313, 115] on button "Planogram" at bounding box center [302, 117] width 36 height 11
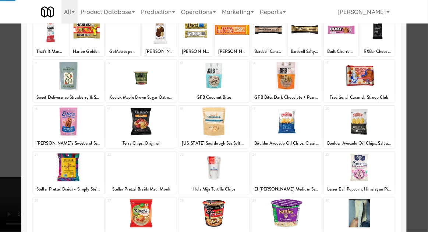
scroll to position [93, 0]
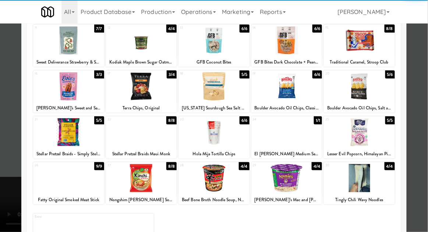
click at [7, 119] on div at bounding box center [214, 116] width 428 height 232
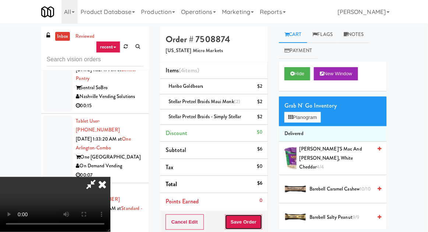
click at [259, 219] on button "Save Order" at bounding box center [243, 222] width 37 height 15
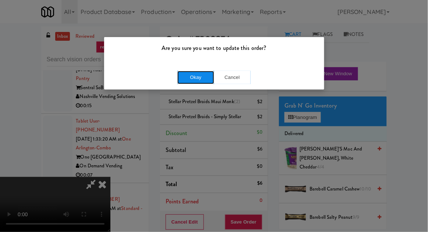
click at [178, 81] on button "Okay" at bounding box center [195, 77] width 37 height 13
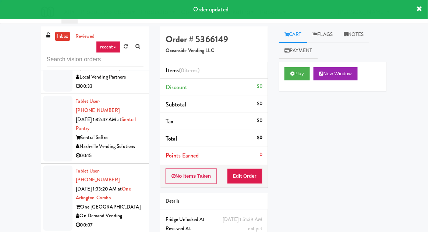
scroll to position [15701, 0]
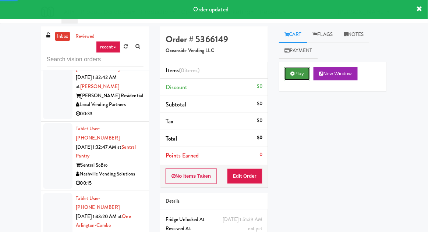
click at [292, 76] on icon at bounding box center [292, 73] width 4 height 5
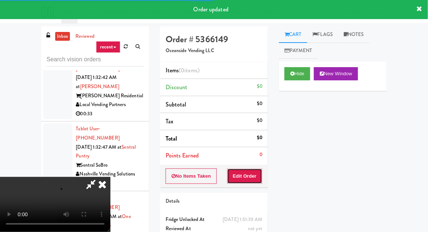
click at [244, 177] on button "Edit Order" at bounding box center [245, 176] width 36 height 15
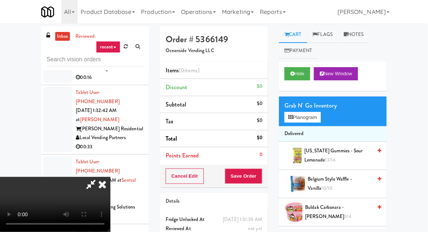
scroll to position [27, 0]
click at [298, 127] on li "Delivered" at bounding box center [333, 133] width 108 height 15
click at [298, 116] on button "Planogram" at bounding box center [302, 117] width 36 height 11
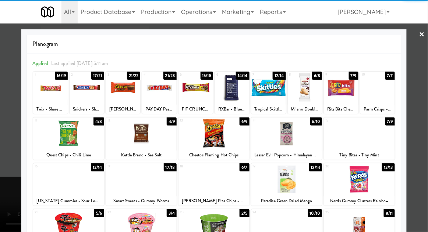
click at [152, 87] on div at bounding box center [159, 88] width 35 height 28
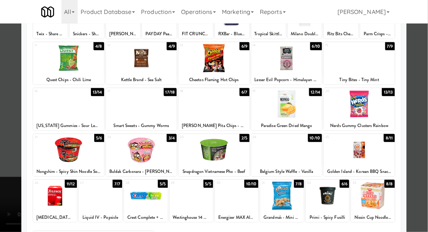
scroll to position [93, 0]
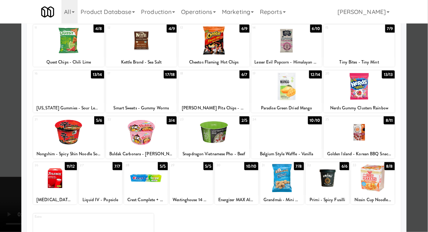
click at [302, 142] on div at bounding box center [286, 132] width 71 height 28
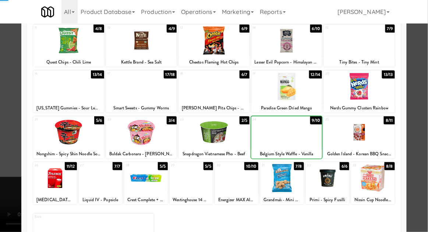
click at [3, 110] on div at bounding box center [214, 116] width 428 height 232
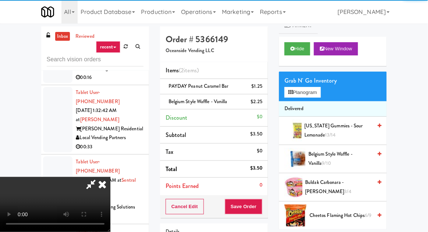
scroll to position [26, 0]
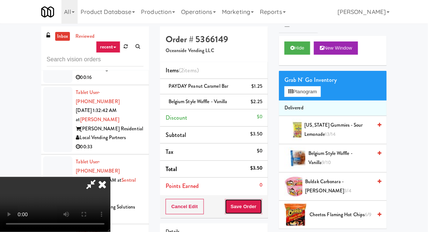
click at [260, 208] on button "Save Order" at bounding box center [243, 206] width 37 height 15
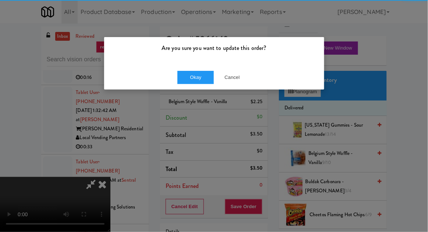
click at [189, 89] on div "Okay Cancel" at bounding box center [214, 77] width 220 height 25
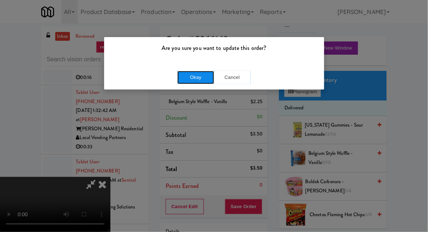
click at [189, 83] on button "Okay" at bounding box center [195, 77] width 37 height 13
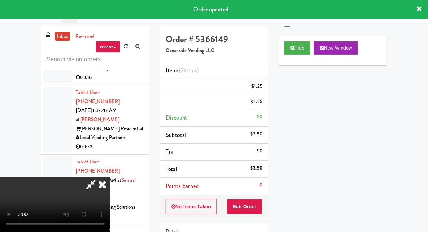
scroll to position [0, 0]
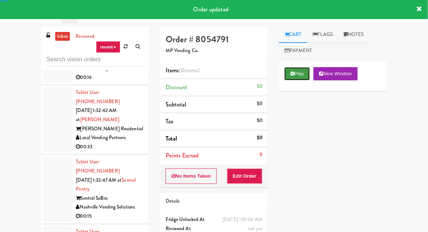
click at [297, 69] on button "Play" at bounding box center [296, 73] width 25 height 13
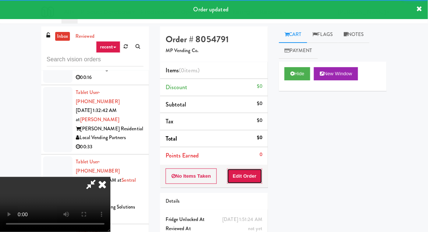
click at [249, 173] on button "Edit Order" at bounding box center [245, 176] width 36 height 15
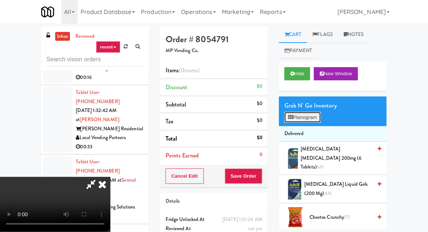
click at [310, 119] on button "Planogram" at bounding box center [302, 117] width 36 height 11
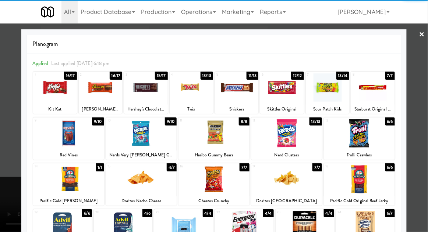
click at [50, 144] on div at bounding box center [68, 133] width 71 height 28
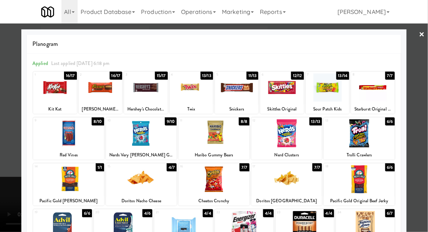
click at [10, 163] on div at bounding box center [214, 116] width 428 height 232
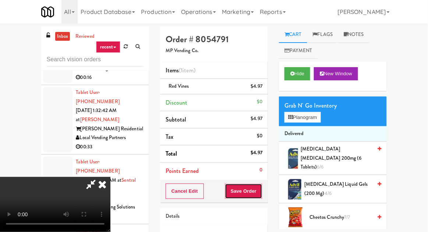
click at [261, 191] on button "Save Order" at bounding box center [243, 191] width 37 height 15
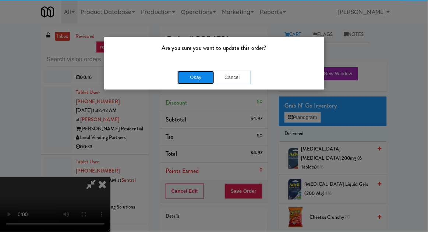
click at [181, 79] on button "Okay" at bounding box center [195, 77] width 37 height 13
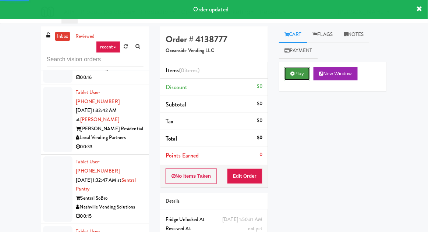
click at [287, 74] on button "Play" at bounding box center [296, 73] width 25 height 13
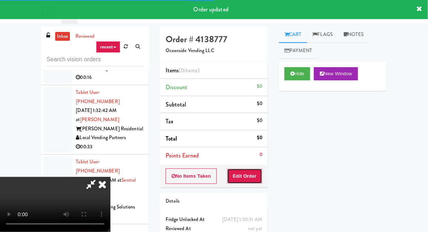
click at [247, 171] on button "Edit Order" at bounding box center [245, 176] width 36 height 15
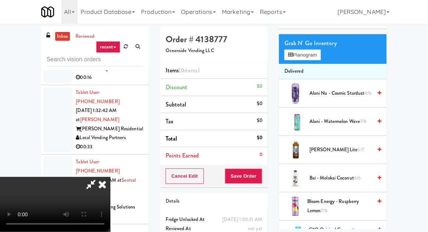
click at [325, 153] on span "[PERSON_NAME] Lite 6/7" at bounding box center [340, 150] width 62 height 9
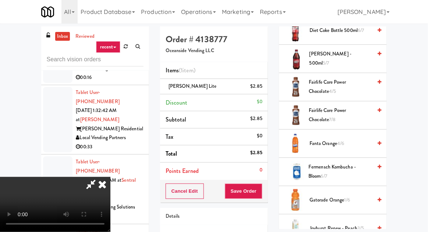
scroll to position [494, 0]
click at [332, 85] on span "Fairlife Core Power Chocolate 4/5" at bounding box center [339, 87] width 63 height 18
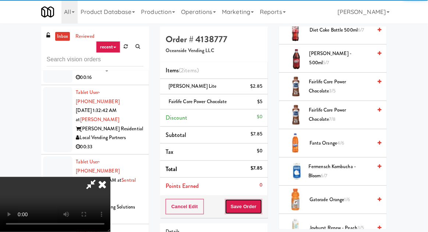
click at [261, 205] on button "Save Order" at bounding box center [243, 206] width 37 height 15
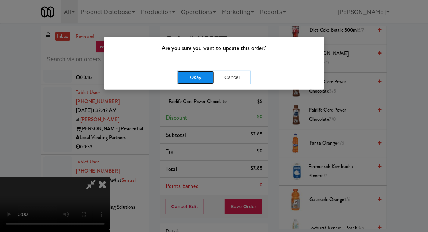
click at [191, 74] on button "Okay" at bounding box center [195, 77] width 37 height 13
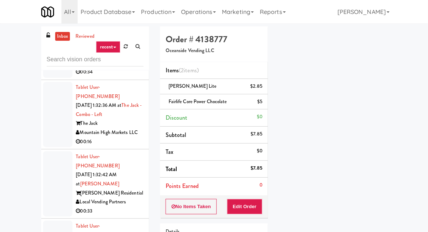
scroll to position [15602, 0]
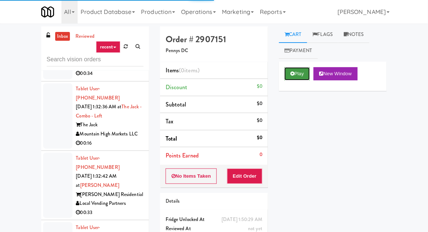
click at [297, 71] on button "Play" at bounding box center [296, 73] width 25 height 13
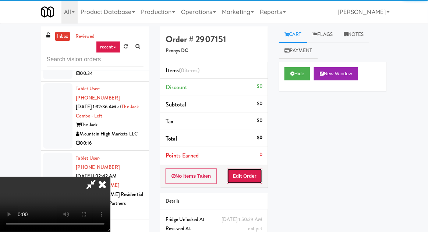
click at [255, 169] on button "Edit Order" at bounding box center [245, 176] width 36 height 15
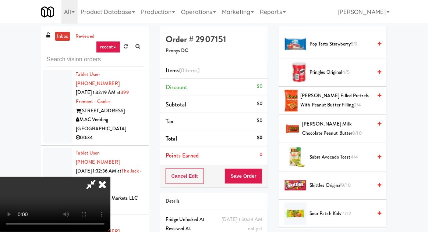
scroll to position [657, 0]
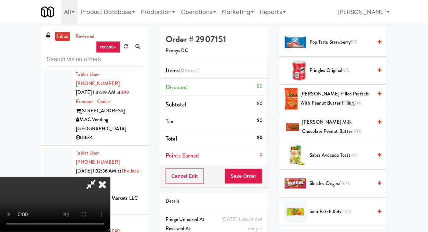
click at [352, 119] on span "[PERSON_NAME] Milk Chocolate Peanut Butter 8/10" at bounding box center [337, 127] width 70 height 18
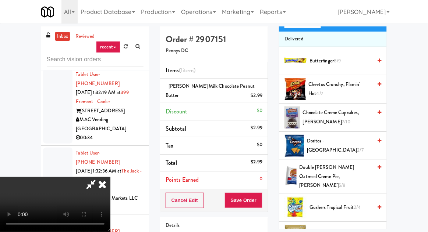
scroll to position [0, 0]
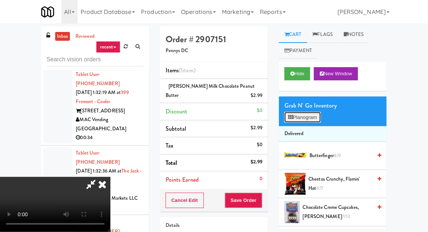
click at [315, 117] on button "Planogram" at bounding box center [302, 117] width 36 height 11
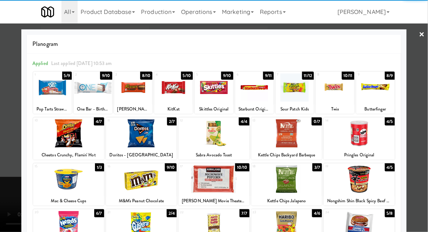
click at [43, 90] on div at bounding box center [52, 88] width 39 height 28
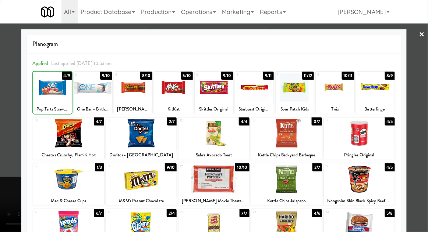
click at [4, 99] on div at bounding box center [214, 116] width 428 height 232
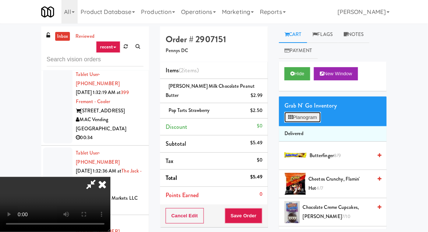
click at [305, 122] on button "Planogram" at bounding box center [302, 117] width 36 height 11
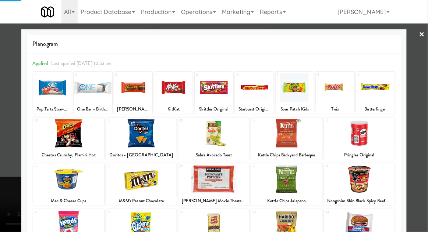
scroll to position [93, 0]
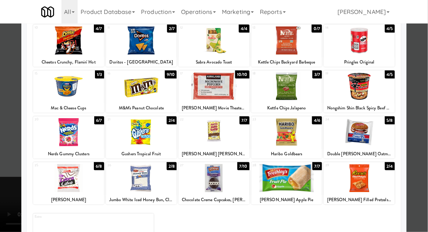
click at [64, 182] on div at bounding box center [68, 178] width 71 height 28
click at [68, 135] on div at bounding box center [68, 132] width 71 height 28
click at [3, 179] on div at bounding box center [214, 116] width 428 height 232
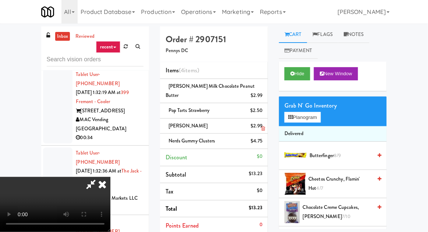
click at [265, 126] on li "[PERSON_NAME] $2.99" at bounding box center [214, 126] width 108 height 15
click at [264, 128] on icon at bounding box center [263, 128] width 4 height 5
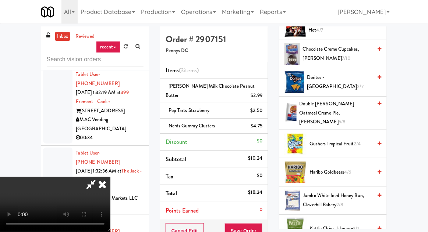
scroll to position [159, 0]
click at [333, 191] on span "Jumbo White Iced Honey Bun, Cloverhill Bakery 2/8" at bounding box center [337, 200] width 69 height 18
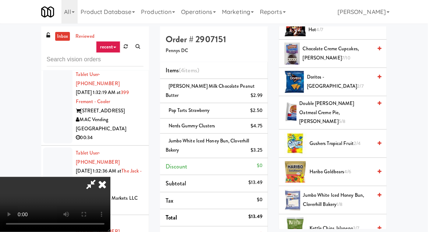
click at [356, 78] on span "Doritos - Cool Ranch 2/7" at bounding box center [339, 82] width 65 height 18
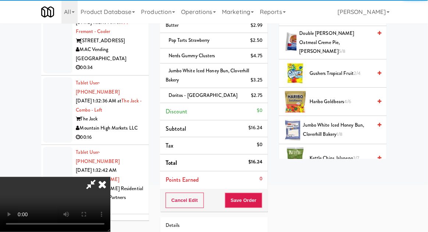
scroll to position [70, 0]
click at [262, 200] on button "Save Order" at bounding box center [243, 200] width 37 height 15
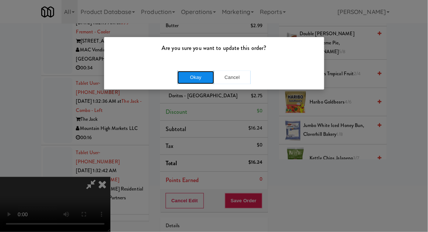
click at [180, 76] on button "Okay" at bounding box center [195, 77] width 37 height 13
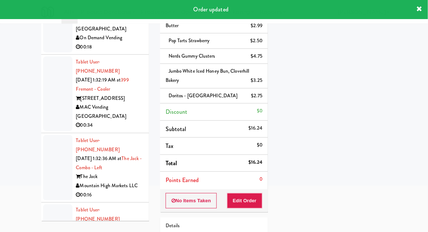
scroll to position [15483, 0]
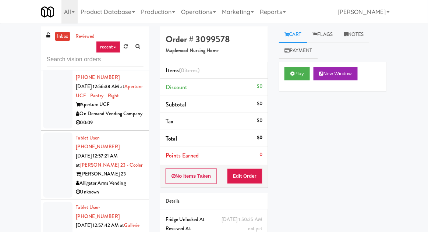
scroll to position [8121, 0]
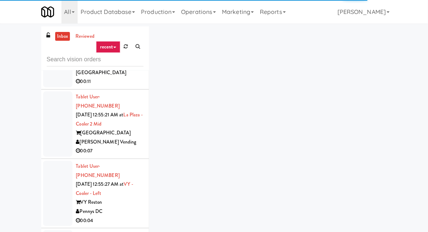
scroll to position [7880, 0]
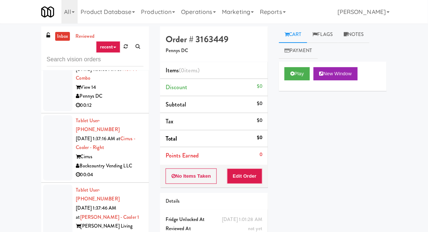
scroll to position [17036, 0]
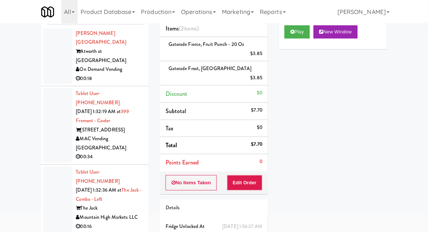
scroll to position [15477, 0]
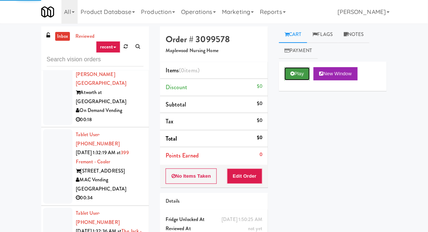
click at [302, 72] on button "Play" at bounding box center [296, 73] width 25 height 13
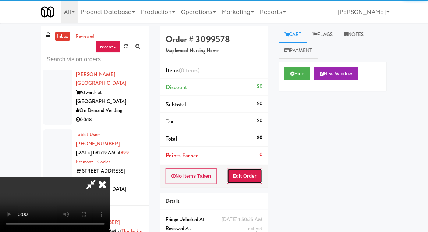
click at [244, 180] on button "Edit Order" at bounding box center [245, 176] width 36 height 15
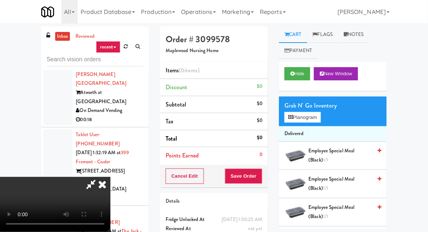
click at [342, 153] on span "Employee Special Meal (black) 1/1" at bounding box center [340, 156] width 64 height 18
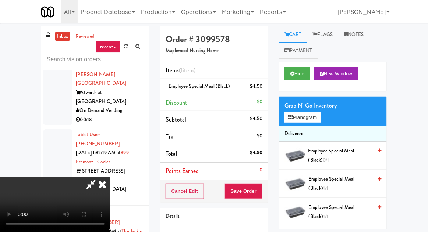
click at [357, 176] on span "Employee Special Meal (black) 1/1" at bounding box center [340, 184] width 64 height 18
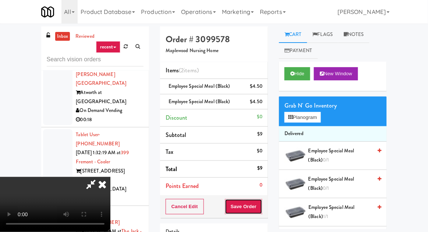
click at [262, 209] on button "Save Order" at bounding box center [243, 206] width 37 height 15
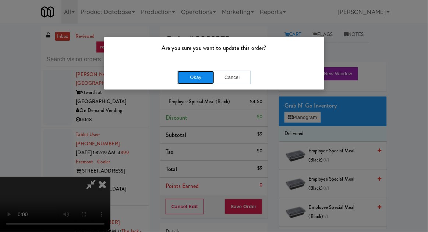
click at [208, 82] on button "Okay" at bounding box center [195, 77] width 37 height 13
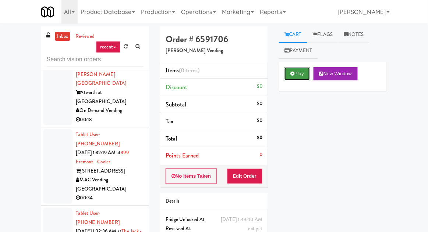
click at [298, 79] on button "Play" at bounding box center [296, 73] width 25 height 13
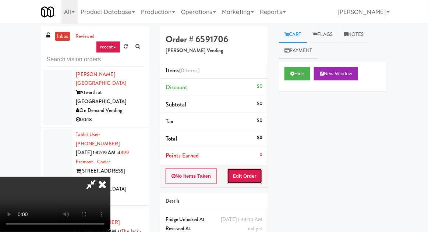
click at [254, 169] on button "Edit Order" at bounding box center [245, 176] width 36 height 15
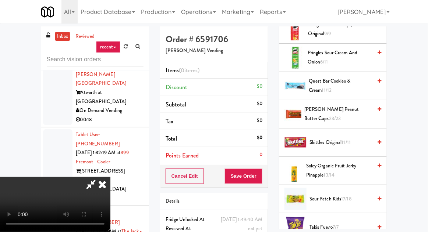
scroll to position [572, 0]
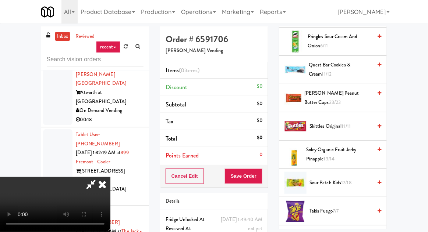
click at [323, 92] on span "[PERSON_NAME] Peanut Butter Cups 23/23" at bounding box center [338, 98] width 68 height 18
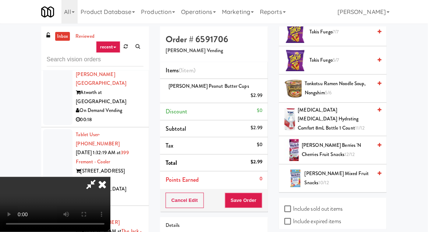
scroll to position [1, 0]
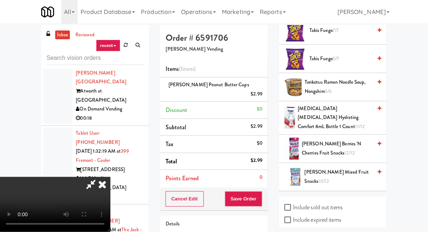
click at [344, 150] on span "12/12" at bounding box center [349, 153] width 11 height 7
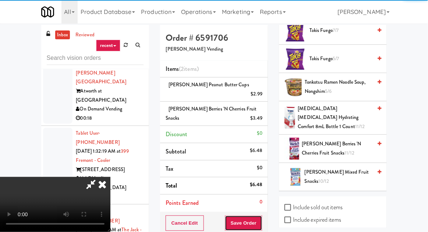
click at [260, 216] on button "Save Order" at bounding box center [243, 223] width 37 height 15
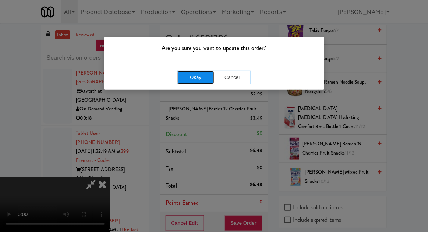
click at [187, 73] on button "Okay" at bounding box center [195, 77] width 37 height 13
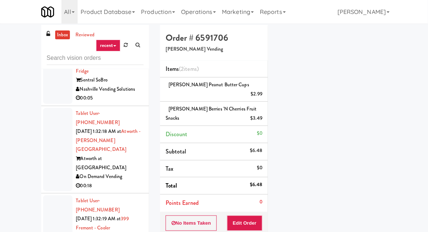
scroll to position [15410, 0]
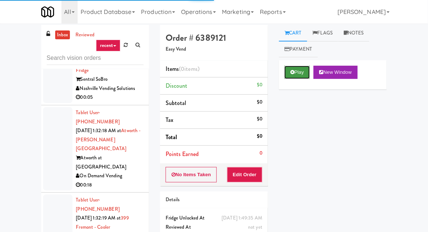
click at [287, 76] on button "Play" at bounding box center [296, 72] width 25 height 13
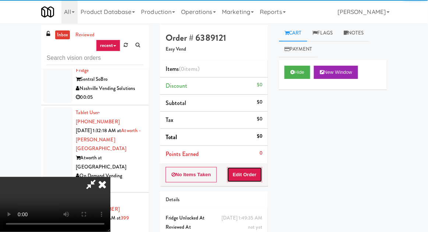
click at [251, 167] on button "Edit Order" at bounding box center [245, 174] width 36 height 15
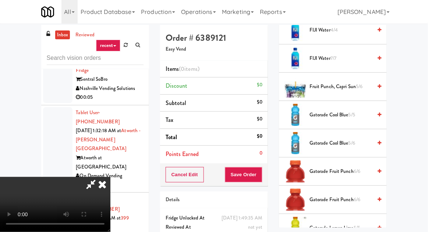
scroll to position [454, 0]
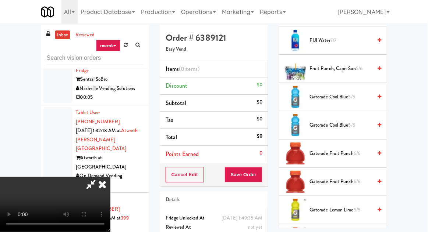
click at [351, 149] on span "Gatorade Fruit Punch 6/6" at bounding box center [340, 153] width 62 height 9
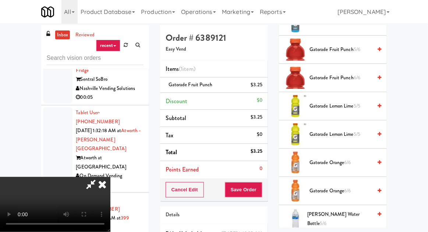
scroll to position [559, 0]
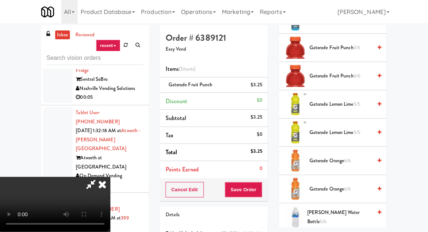
click at [335, 161] on span "Gatorade Orange 6/6" at bounding box center [340, 161] width 62 height 9
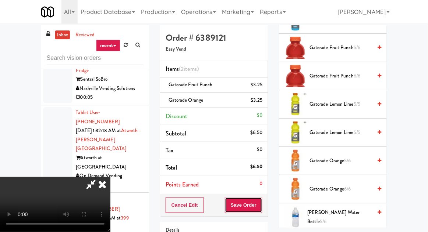
click at [261, 205] on button "Save Order" at bounding box center [243, 205] width 37 height 15
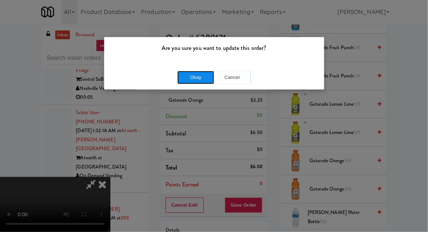
click at [189, 72] on button "Okay" at bounding box center [195, 77] width 37 height 13
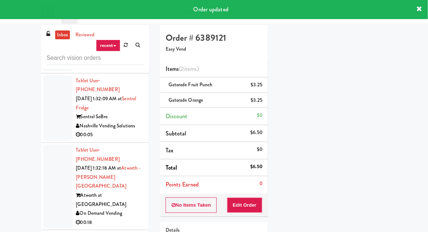
scroll to position [15342, 0]
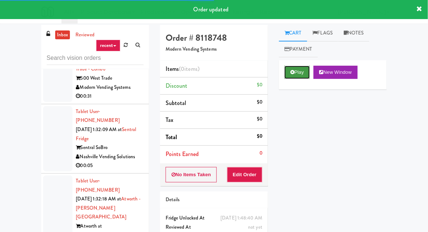
click at [289, 74] on button "Play" at bounding box center [296, 72] width 25 height 13
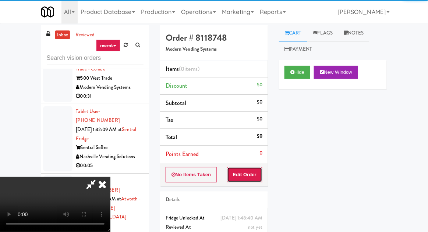
click at [247, 175] on button "Edit Order" at bounding box center [245, 174] width 36 height 15
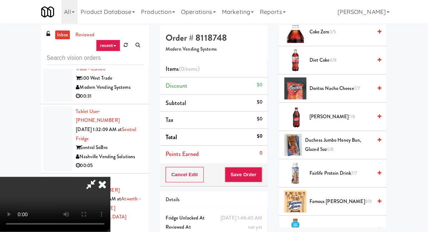
click at [330, 197] on span "Famous [PERSON_NAME] 9/9" at bounding box center [340, 201] width 62 height 9
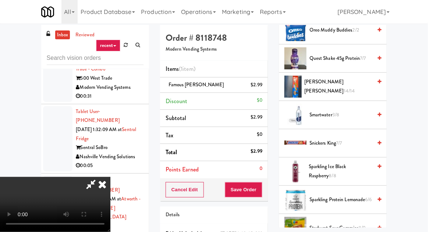
scroll to position [797, 0]
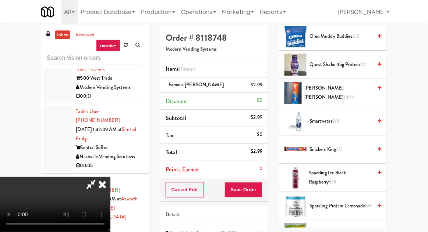
click at [336, 92] on span "[PERSON_NAME] Oreo [PERSON_NAME] 14/14" at bounding box center [338, 93] width 68 height 18
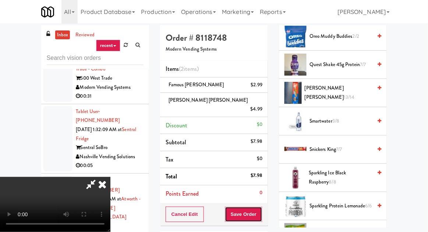
click at [261, 207] on button "Save Order" at bounding box center [243, 214] width 37 height 15
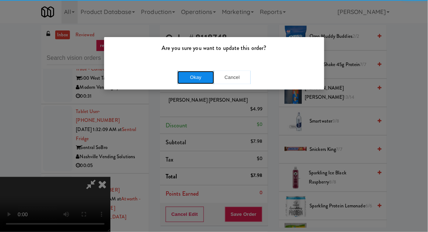
click at [189, 72] on button "Okay" at bounding box center [195, 77] width 37 height 13
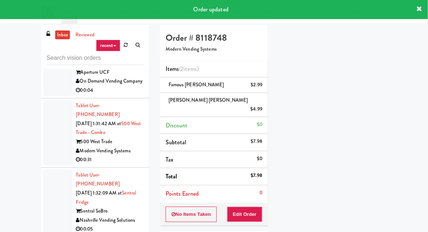
scroll to position [15281, 0]
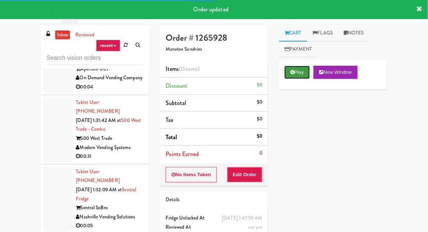
click at [296, 75] on button "Play" at bounding box center [296, 72] width 25 height 13
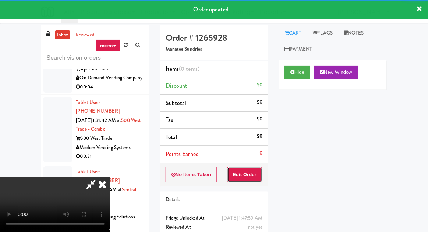
click at [254, 170] on button "Edit Order" at bounding box center [245, 174] width 36 height 15
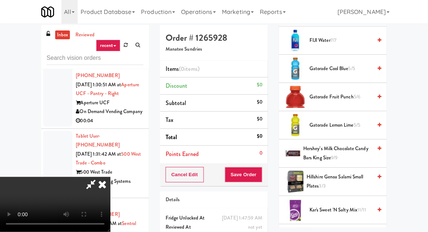
scroll to position [428, 0]
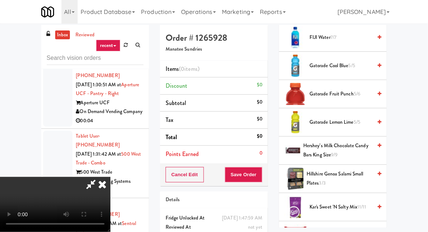
click at [324, 181] on span "3/3" at bounding box center [322, 183] width 7 height 7
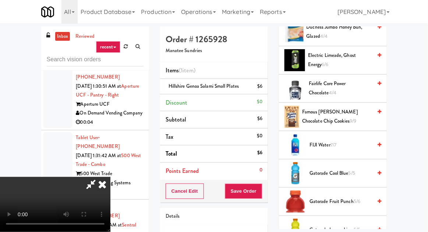
scroll to position [315, 0]
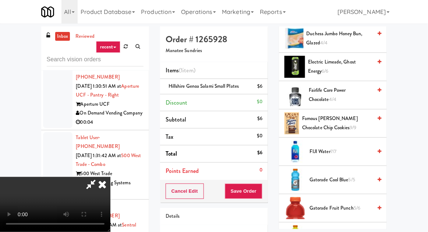
click at [335, 88] on span "Fairlife Core Power Chocolate 4/4" at bounding box center [339, 95] width 63 height 18
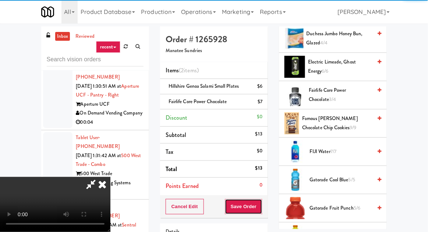
click at [261, 201] on button "Save Order" at bounding box center [243, 206] width 37 height 15
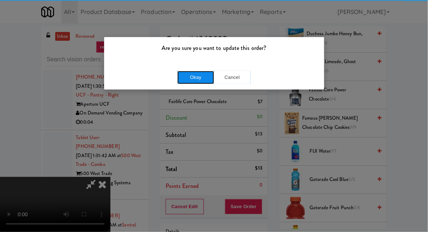
click at [190, 78] on button "Okay" at bounding box center [195, 77] width 37 height 13
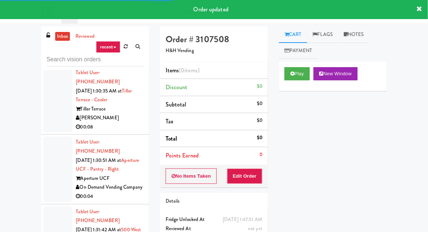
scroll to position [15172, 0]
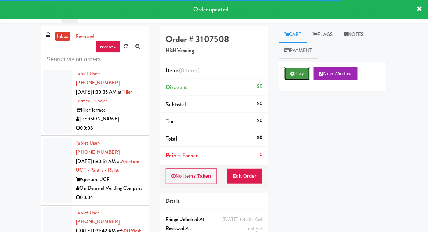
click at [286, 75] on button "Play" at bounding box center [296, 73] width 25 height 13
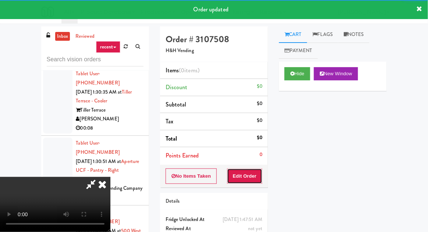
click at [249, 180] on button "Edit Order" at bounding box center [245, 176] width 36 height 15
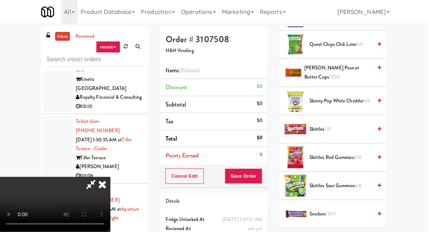
scroll to position [596, 0]
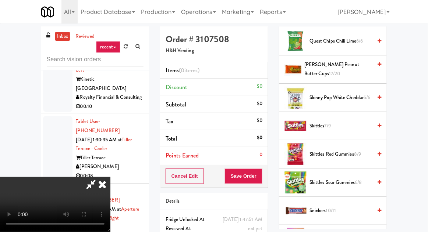
click at [329, 181] on span "Skittles Sour Gummies 6/8" at bounding box center [340, 182] width 62 height 9
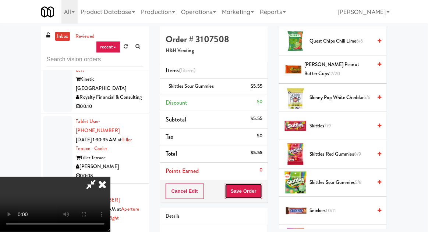
click at [260, 191] on button "Save Order" at bounding box center [243, 191] width 37 height 15
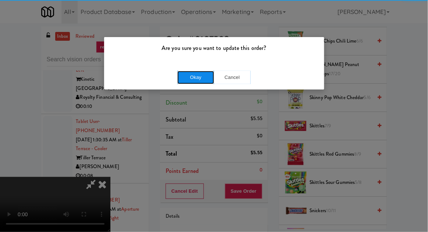
click at [189, 75] on button "Okay" at bounding box center [195, 77] width 37 height 13
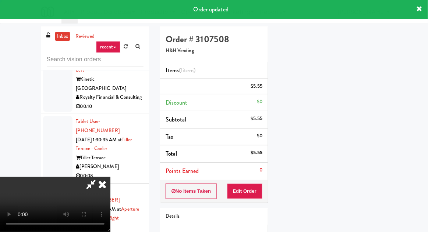
scroll to position [72, 0]
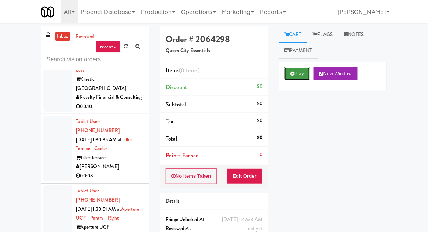
click at [289, 79] on button "Play" at bounding box center [296, 73] width 25 height 13
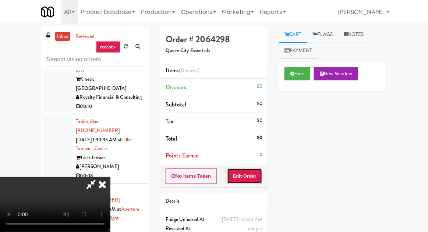
click at [255, 172] on button "Edit Order" at bounding box center [245, 176] width 36 height 15
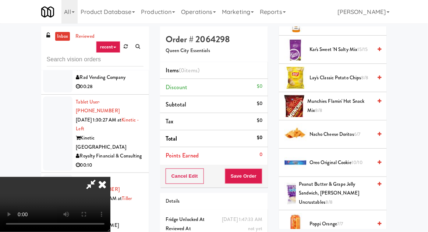
scroll to position [551, 0]
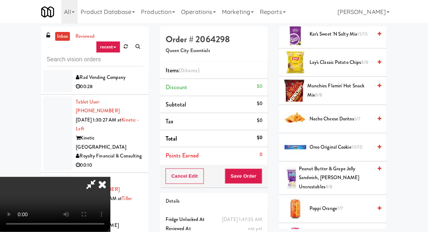
click at [342, 115] on span "Nacho Cheese Doritos 6/7" at bounding box center [340, 119] width 62 height 9
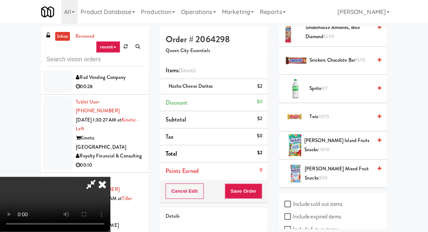
scroll to position [27, 0]
click at [332, 166] on span "[PERSON_NAME] Mixed Fruit Snacks 9/10" at bounding box center [338, 174] width 67 height 18
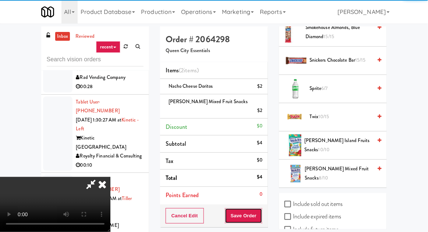
click at [260, 208] on button "Save Order" at bounding box center [243, 215] width 37 height 15
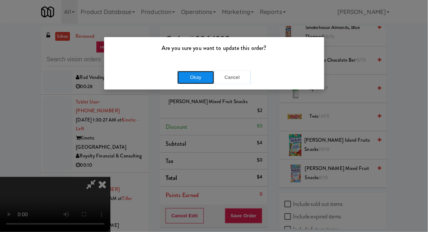
click at [186, 78] on button "Okay" at bounding box center [195, 77] width 37 height 13
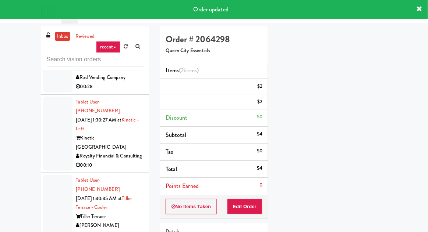
scroll to position [0, 0]
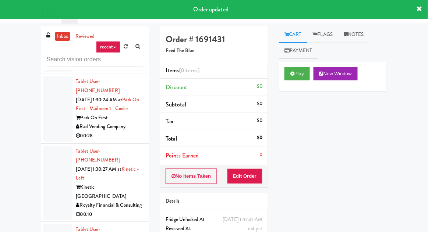
scroll to position [15015, 0]
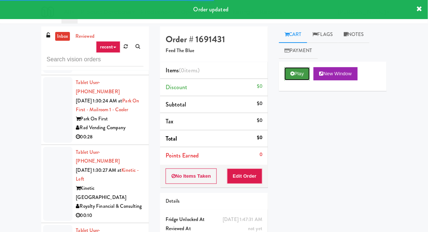
click at [295, 74] on button "Play" at bounding box center [296, 73] width 25 height 13
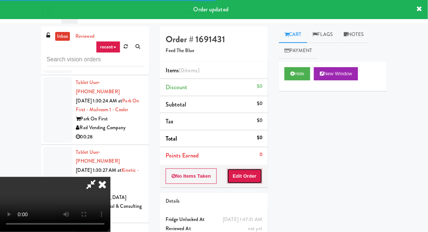
click at [259, 169] on button "Edit Order" at bounding box center [245, 176] width 36 height 15
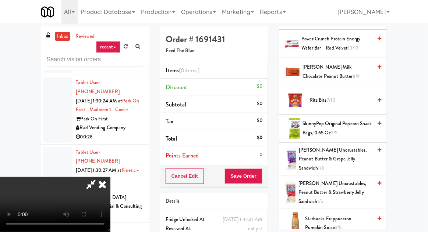
scroll to position [714, 0]
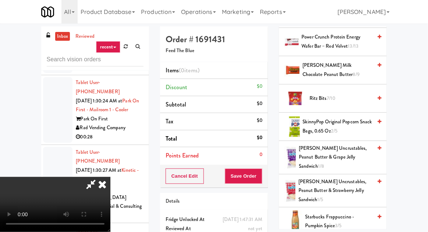
click at [321, 124] on span "SkinnyPop Original Popcorn Snack Bags, 0.65 oz 2/5" at bounding box center [337, 127] width 69 height 18
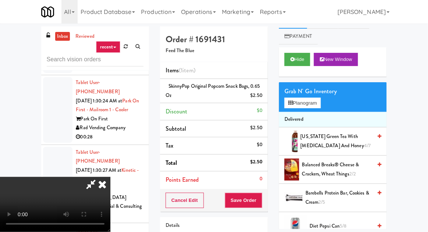
scroll to position [10, 0]
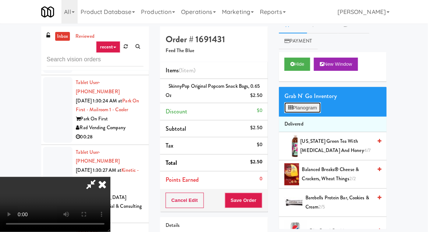
click at [311, 105] on button "Planogram" at bounding box center [302, 108] width 36 height 11
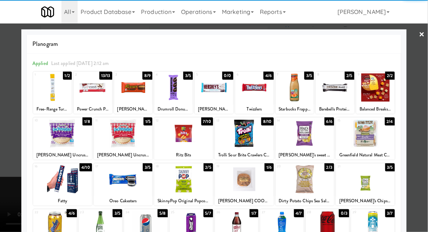
click at [375, 142] on div at bounding box center [365, 133] width 59 height 28
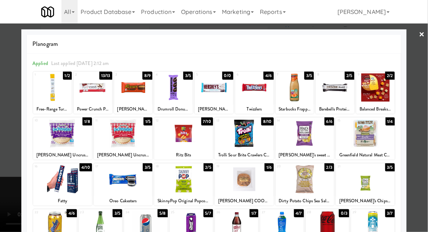
click at [423, 114] on div at bounding box center [214, 116] width 428 height 232
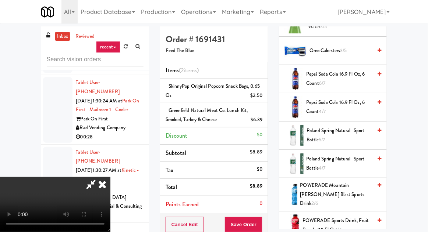
scroll to position [502, 0]
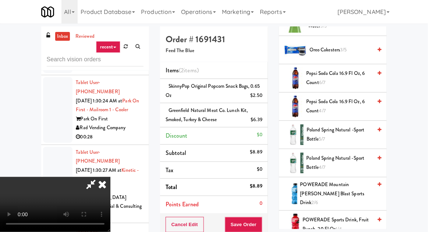
click at [337, 99] on span "Pepsi Soda Cola 16.9 Fl Oz, 6 Count 4/7" at bounding box center [339, 106] width 66 height 18
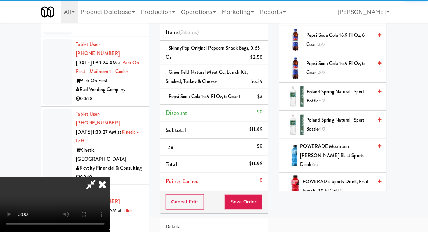
scroll to position [51, 0]
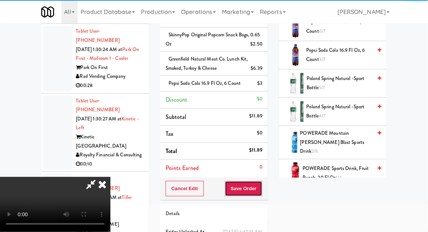
click at [261, 191] on button "Save Order" at bounding box center [243, 188] width 37 height 15
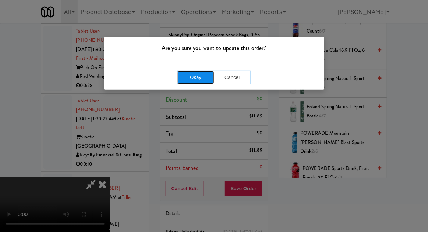
click at [184, 78] on button "Okay" at bounding box center [195, 77] width 37 height 13
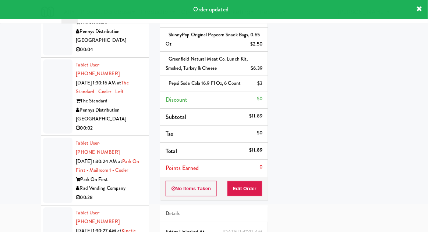
scroll to position [14901, 0]
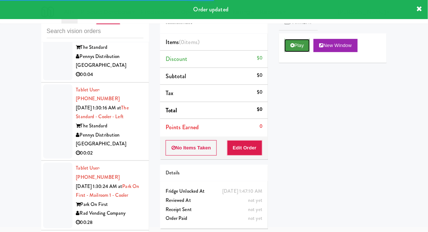
click at [294, 50] on button "Play" at bounding box center [296, 45] width 25 height 13
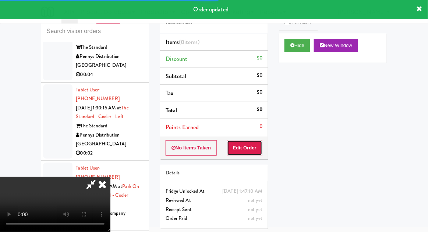
click at [254, 149] on button "Edit Order" at bounding box center [245, 147] width 36 height 15
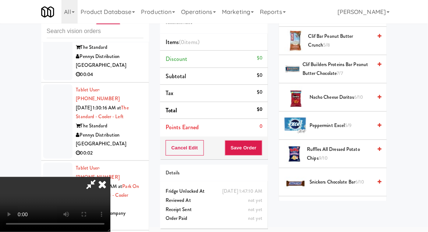
scroll to position [377, 0]
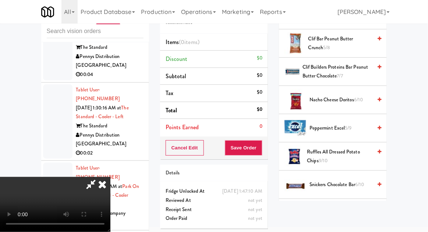
click at [343, 97] on span "Nacho Cheese Doritos 6/10" at bounding box center [340, 100] width 62 height 9
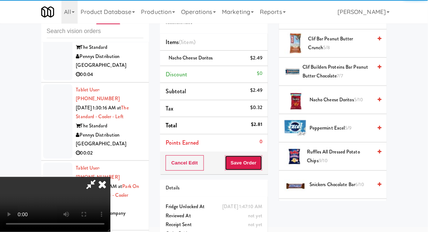
click at [261, 164] on button "Save Order" at bounding box center [243, 162] width 37 height 15
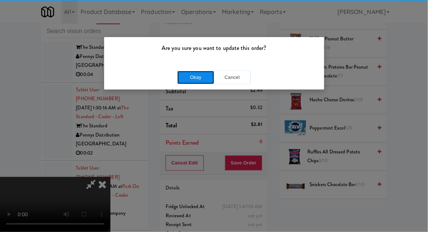
click at [189, 77] on button "Okay" at bounding box center [195, 77] width 37 height 13
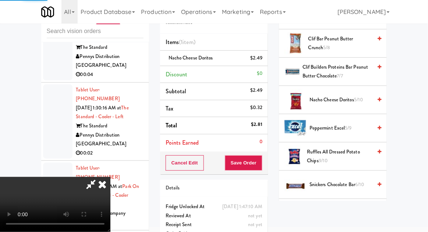
scroll to position [72, 0]
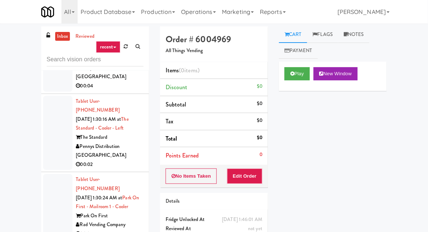
scroll to position [14916, 0]
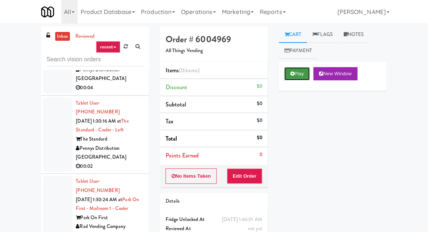
click at [300, 72] on button "Play" at bounding box center [296, 73] width 25 height 13
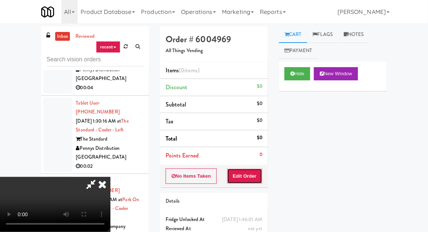
click at [251, 175] on button "Edit Order" at bounding box center [245, 176] width 36 height 15
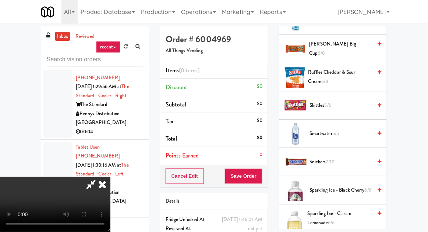
scroll to position [917, 0]
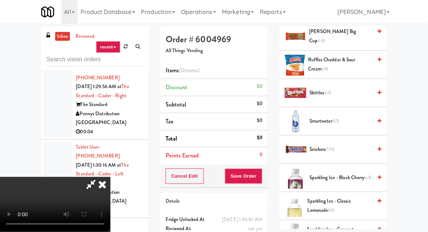
click at [334, 146] on span "7/10" at bounding box center [330, 149] width 8 height 7
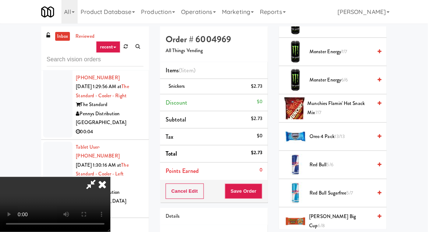
scroll to position [725, 0]
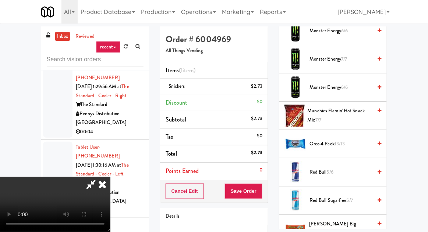
click at [336, 107] on span "Munchies Flamin' Hot Snack Mix 7/7" at bounding box center [339, 116] width 65 height 18
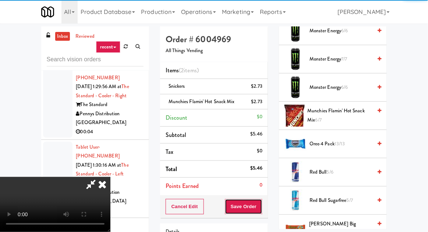
click at [261, 202] on button "Save Order" at bounding box center [243, 206] width 37 height 15
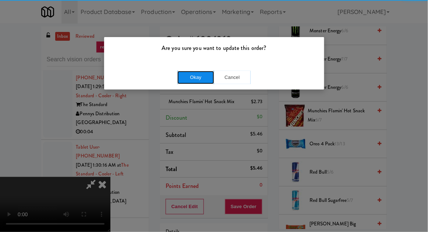
click at [185, 72] on button "Okay" at bounding box center [195, 77] width 37 height 13
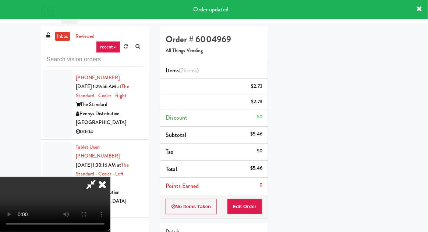
scroll to position [72, 0]
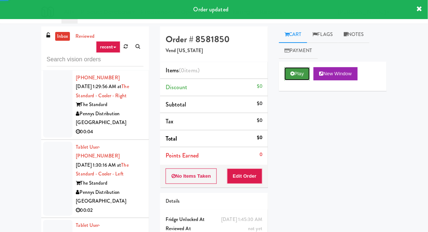
click at [297, 78] on button "Play" at bounding box center [296, 73] width 25 height 13
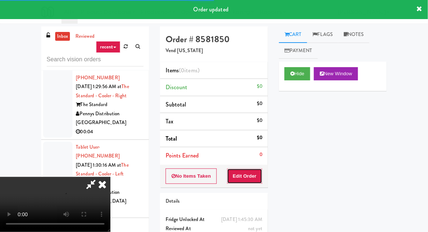
click at [257, 173] on button "Edit Order" at bounding box center [245, 176] width 36 height 15
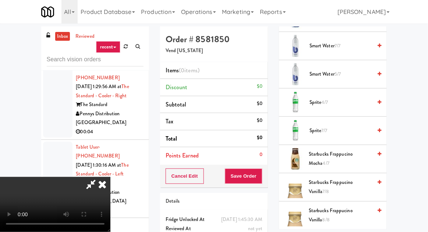
scroll to position [1044, 0]
click at [354, 46] on span "Smart Water 7/7" at bounding box center [340, 46] width 62 height 9
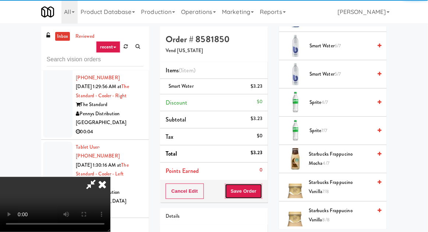
click at [262, 184] on button "Save Order" at bounding box center [243, 191] width 37 height 15
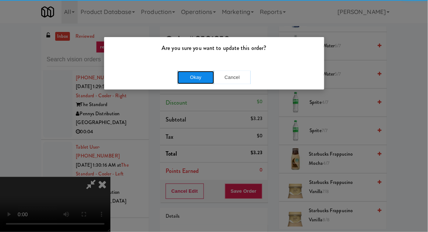
click at [186, 78] on button "Okay" at bounding box center [195, 77] width 37 height 13
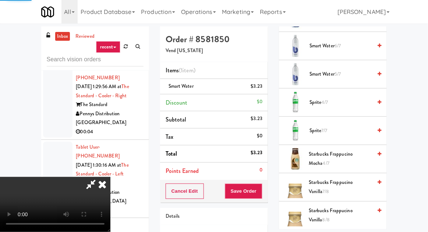
scroll to position [72, 0]
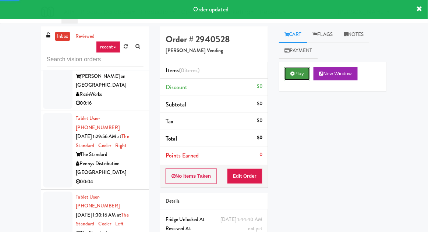
click at [298, 75] on button "Play" at bounding box center [296, 73] width 25 height 13
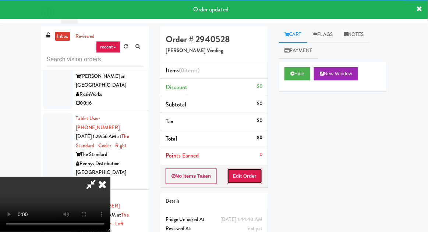
click at [248, 170] on button "Edit Order" at bounding box center [245, 176] width 36 height 15
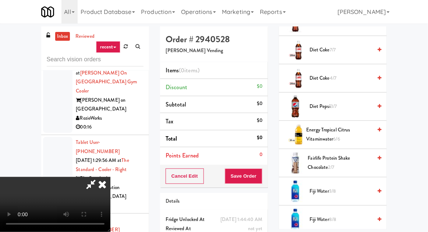
scroll to position [453, 0]
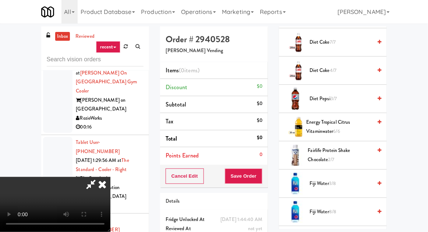
click at [330, 151] on span "Fairlife Protein Shake Chocolate 2/7" at bounding box center [340, 155] width 64 height 18
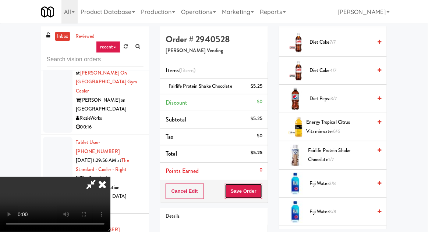
click at [259, 187] on button "Save Order" at bounding box center [243, 191] width 37 height 15
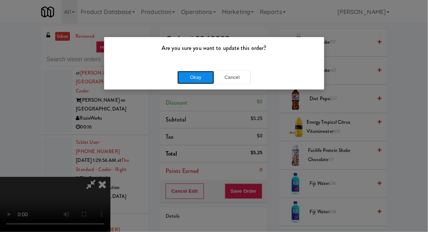
click at [193, 74] on button "Okay" at bounding box center [195, 77] width 37 height 13
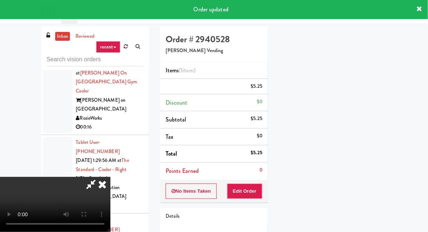
scroll to position [72, 0]
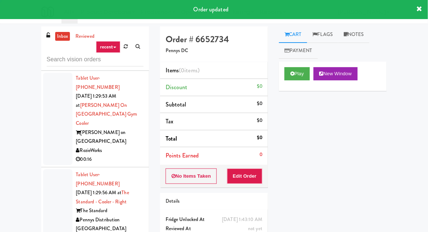
scroll to position [14766, 0]
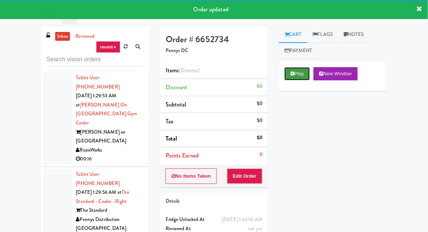
click at [290, 79] on button "Play" at bounding box center [296, 73] width 25 height 13
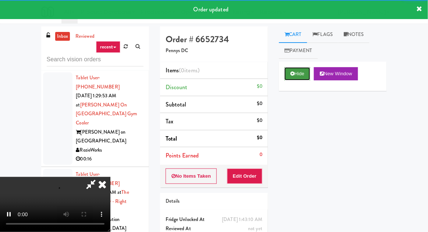
click at [290, 71] on button "Hide" at bounding box center [297, 73] width 26 height 13
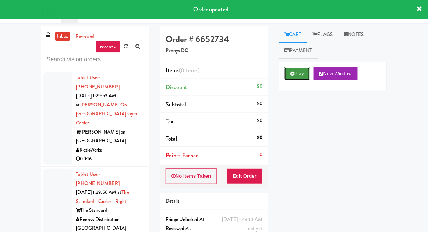
click at [289, 79] on button "Play" at bounding box center [296, 73] width 25 height 13
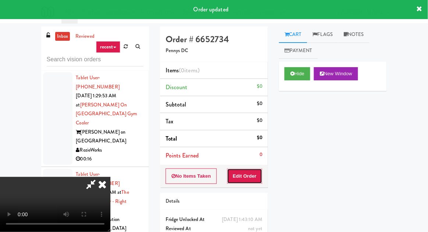
click at [256, 172] on button "Edit Order" at bounding box center [245, 176] width 36 height 15
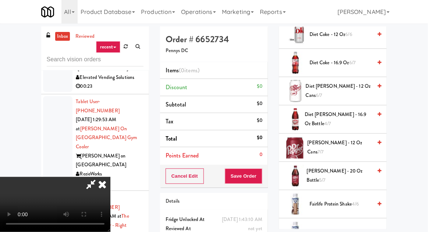
scroll to position [322, 0]
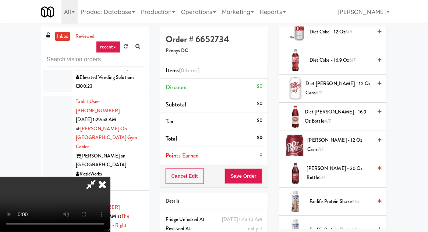
click at [333, 173] on span "[PERSON_NAME] - 20 oz Bottle 5/7" at bounding box center [339, 173] width 65 height 18
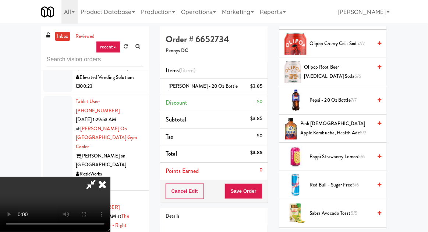
scroll to position [0, 0]
click at [260, 185] on button "Save Order" at bounding box center [243, 191] width 37 height 15
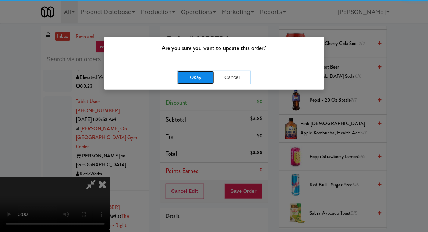
click at [193, 83] on button "Okay" at bounding box center [195, 77] width 37 height 13
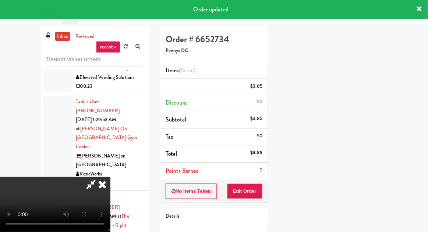
scroll to position [72, 0]
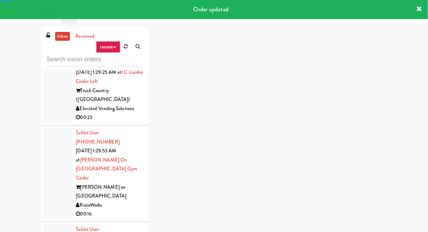
scroll to position [14687, 0]
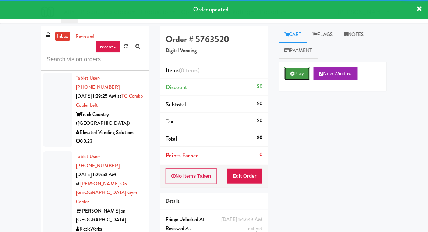
click at [293, 73] on icon at bounding box center [292, 73] width 4 height 5
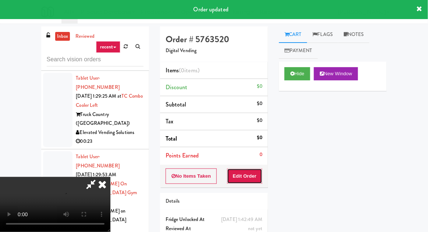
click at [251, 173] on button "Edit Order" at bounding box center [245, 176] width 36 height 15
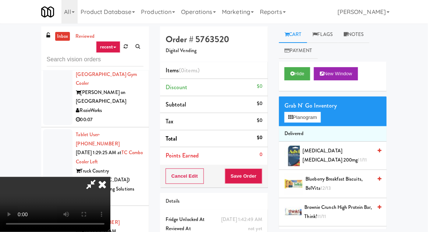
scroll to position [0, 0]
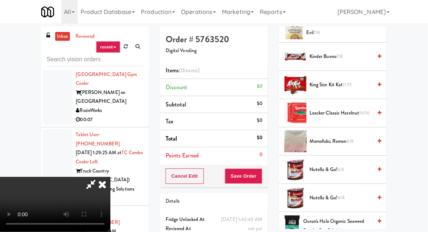
click at [343, 83] on span "11/11" at bounding box center [347, 84] width 9 height 7
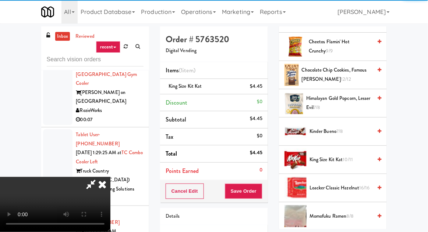
scroll to position [189, 0]
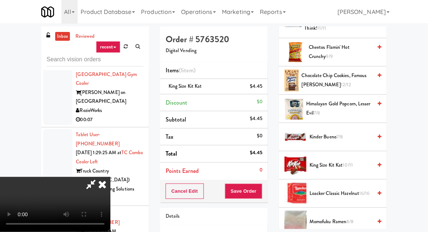
click at [343, 77] on span "Chocolate Chip Cookies, Famous [PERSON_NAME] 12/12" at bounding box center [336, 80] width 71 height 18
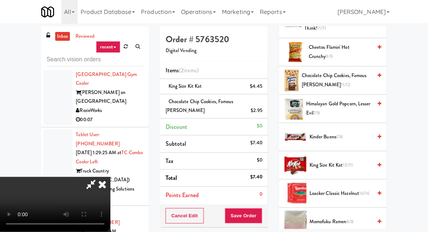
click at [267, 214] on div "Cancel Edit Save Order" at bounding box center [214, 216] width 108 height 23
click at [262, 212] on button "Save Order" at bounding box center [243, 215] width 37 height 15
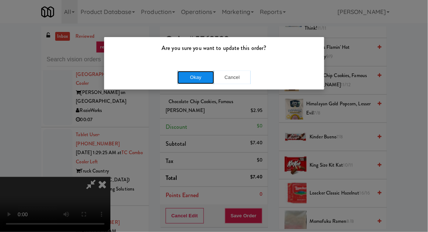
click at [200, 83] on button "Okay" at bounding box center [195, 77] width 37 height 13
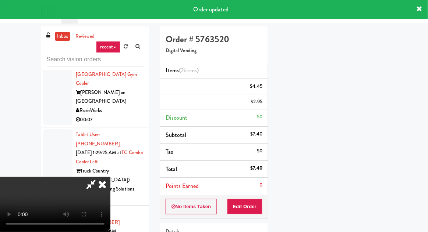
scroll to position [72, 0]
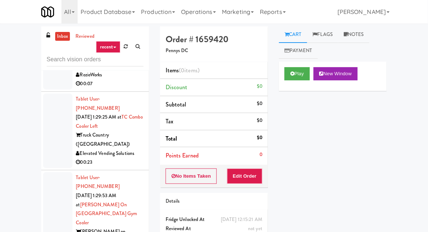
scroll to position [14741, 0]
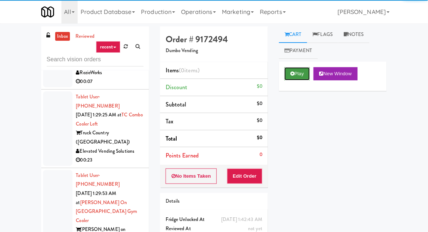
click at [298, 74] on button "Play" at bounding box center [296, 73] width 25 height 13
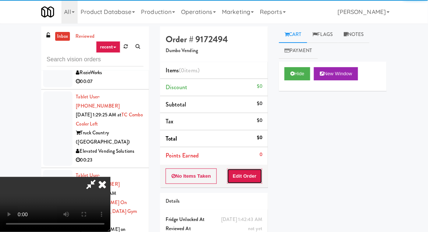
click at [249, 179] on button "Edit Order" at bounding box center [245, 176] width 36 height 15
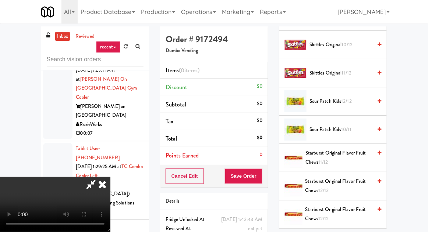
scroll to position [770, 0]
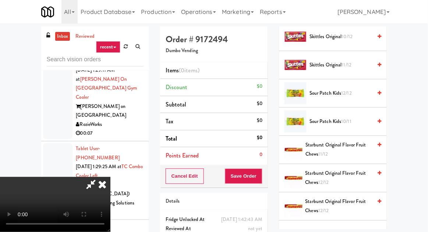
click at [333, 92] on span "Sour Patch Kids 12/12" at bounding box center [340, 93] width 62 height 9
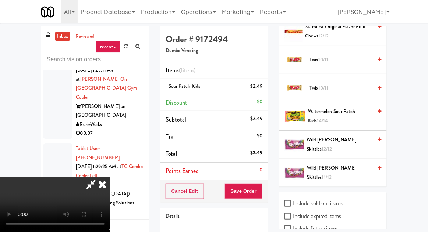
scroll to position [949, 0]
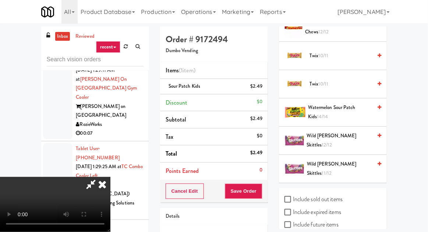
click at [332, 81] on span "Twix 10/11" at bounding box center [340, 84] width 62 height 9
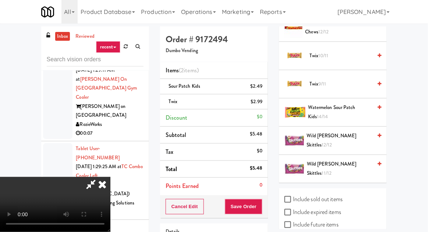
scroll to position [0, 0]
click at [268, 206] on div "Order # 9172494 Dumbo Vending Items (2 items ) Sour Patch Kids $2.49 Twix $2.99…" at bounding box center [213, 159] width 119 height 267
click at [262, 200] on button "Save Order" at bounding box center [243, 206] width 37 height 15
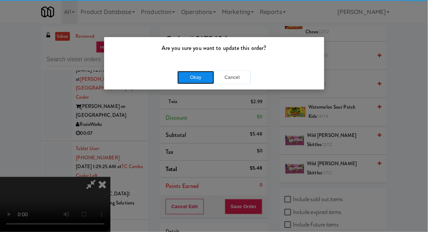
click at [183, 74] on button "Okay" at bounding box center [195, 77] width 37 height 13
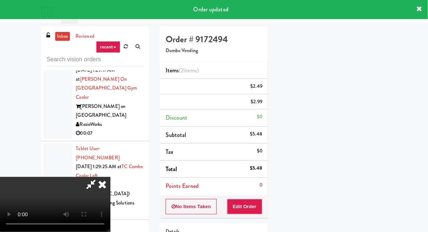
scroll to position [72, 0]
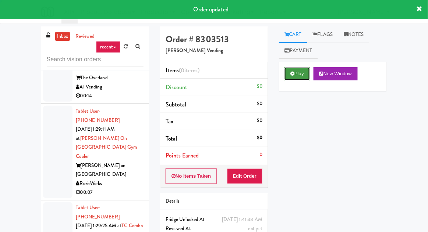
click at [289, 79] on button "Play" at bounding box center [296, 73] width 25 height 13
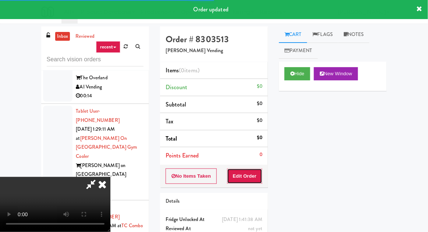
click at [245, 178] on button "Edit Order" at bounding box center [245, 176] width 36 height 15
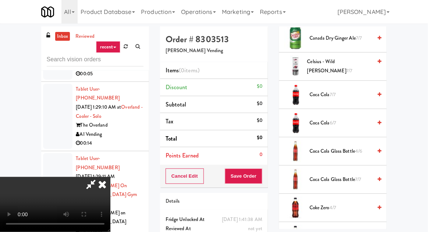
scroll to position [152, 0]
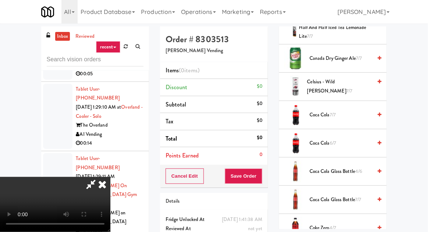
click at [339, 79] on span "Celsius - Wild [PERSON_NAME] 7/7" at bounding box center [339, 87] width 65 height 18
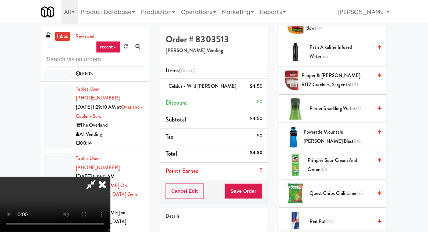
scroll to position [534, 0]
click at [335, 130] on span "Powerade Mountain [PERSON_NAME] Blast 5/6" at bounding box center [337, 137] width 68 height 18
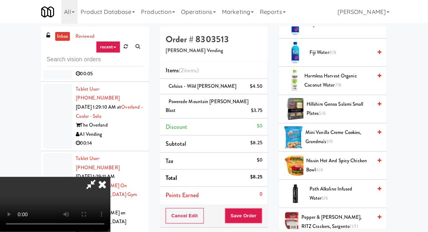
scroll to position [392, 0]
click at [343, 102] on span "Hillshire Genoa Salami Small Plates 5/6" at bounding box center [338, 109] width 65 height 18
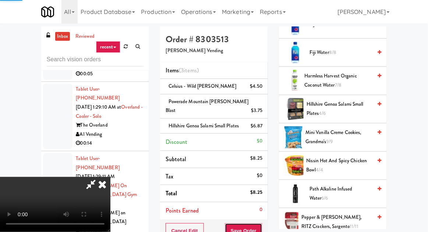
click at [261, 224] on button "Save Order" at bounding box center [243, 231] width 37 height 15
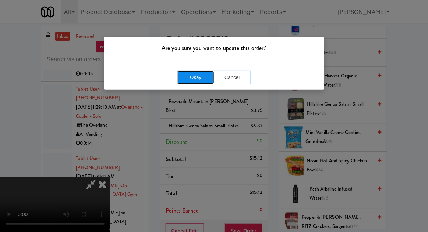
click at [185, 76] on button "Okay" at bounding box center [195, 77] width 37 height 13
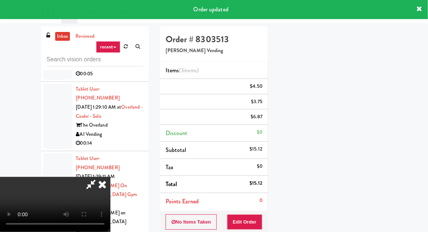
scroll to position [72, 0]
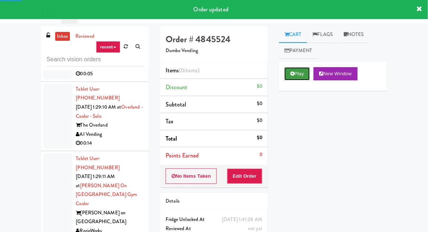
click at [293, 68] on button "Play" at bounding box center [296, 73] width 25 height 13
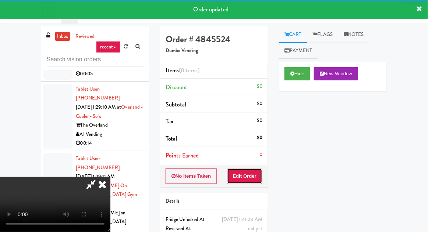
click at [247, 172] on button "Edit Order" at bounding box center [245, 176] width 36 height 15
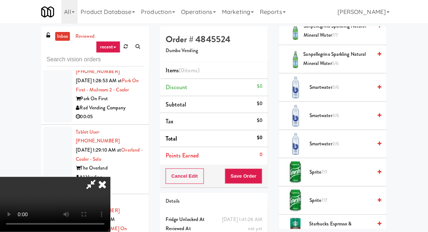
scroll to position [836, 0]
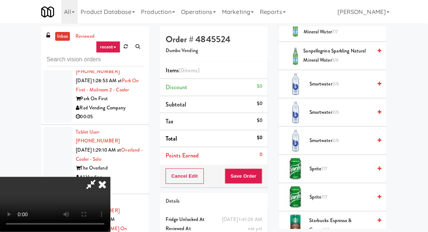
click at [348, 137] on span "Smartwater 2/6" at bounding box center [340, 140] width 62 height 9
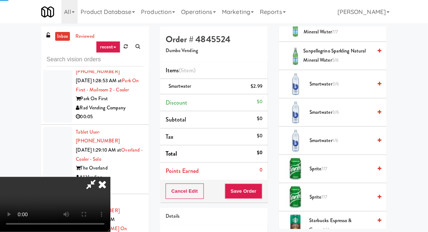
click at [350, 140] on span "Smartwater 1/6" at bounding box center [340, 140] width 62 height 9
click at [351, 85] on span "Smartwater 3/6" at bounding box center [340, 84] width 62 height 9
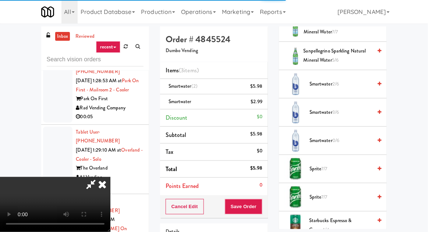
click at [353, 80] on span "Smartwater 2/6" at bounding box center [340, 84] width 62 height 9
click at [258, 203] on button "Save Order" at bounding box center [243, 206] width 37 height 15
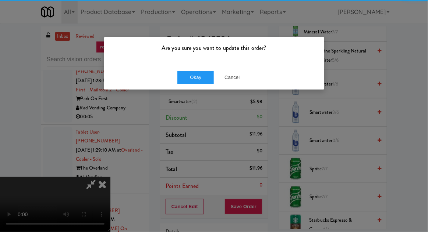
click at [193, 67] on div "Okay Cancel" at bounding box center [214, 77] width 220 height 25
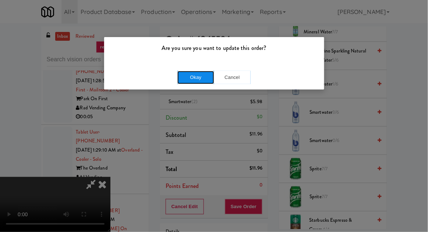
click at [184, 78] on button "Okay" at bounding box center [195, 77] width 37 height 13
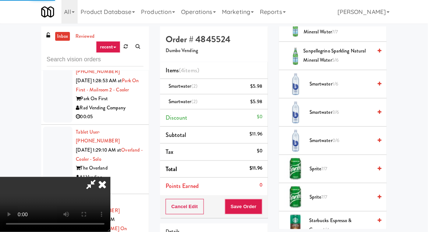
scroll to position [72, 0]
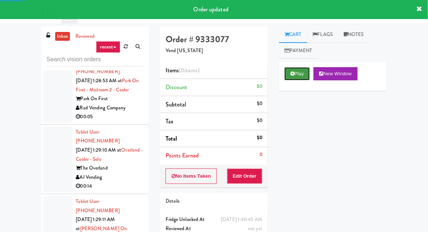
click at [287, 71] on button "Play" at bounding box center [296, 73] width 25 height 13
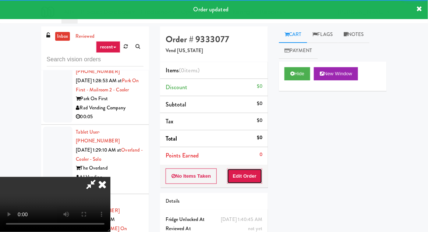
click at [251, 173] on button "Edit Order" at bounding box center [245, 176] width 36 height 15
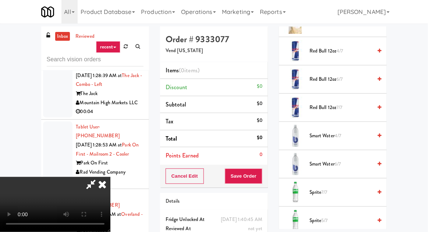
scroll to position [1021, 0]
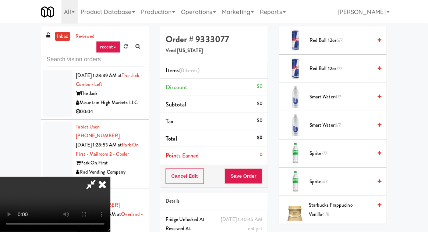
click at [336, 149] on span "Sprite 7/7" at bounding box center [340, 153] width 62 height 9
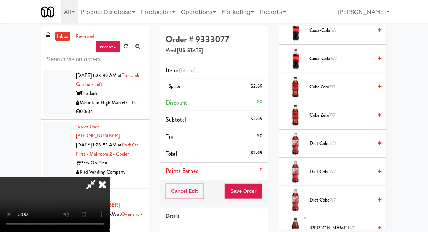
scroll to position [408, 0]
click at [329, 112] on span "Coke Zero 7/7" at bounding box center [340, 116] width 62 height 9
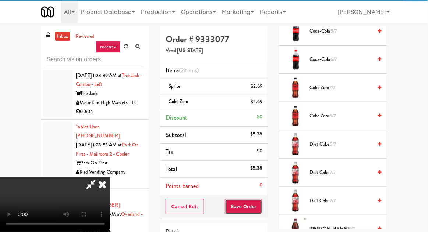
click at [262, 199] on button "Save Order" at bounding box center [243, 206] width 37 height 15
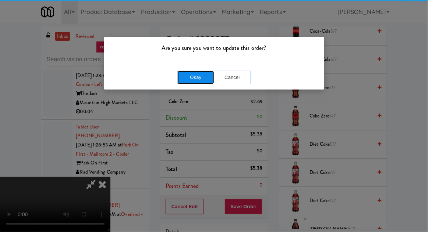
click at [194, 71] on button "Okay" at bounding box center [195, 77] width 37 height 13
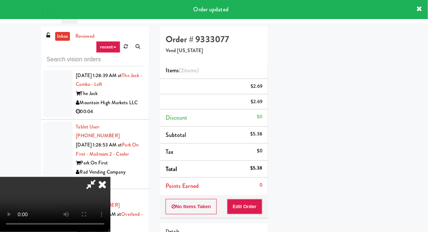
scroll to position [72, 0]
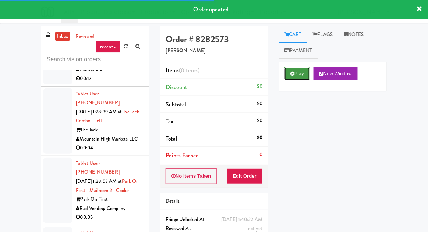
click at [291, 72] on icon at bounding box center [292, 73] width 4 height 5
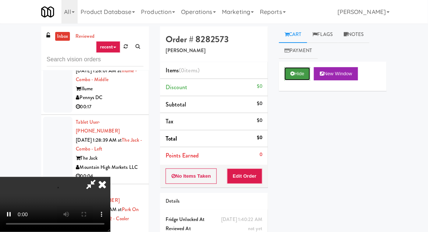
scroll to position [14407, 0]
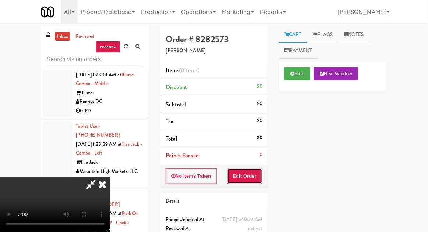
click at [261, 174] on button "Edit Order" at bounding box center [245, 176] width 36 height 15
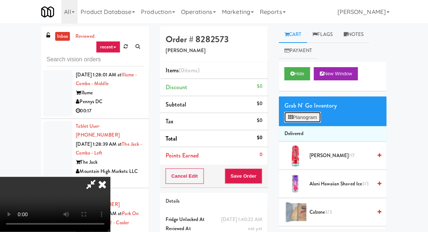
click at [316, 119] on button "Planogram" at bounding box center [302, 117] width 36 height 11
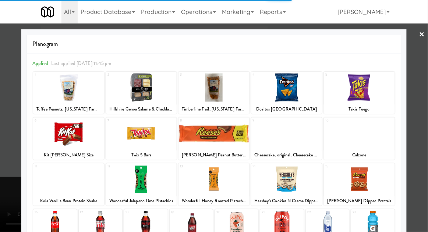
click at [291, 88] on div at bounding box center [286, 88] width 71 height 28
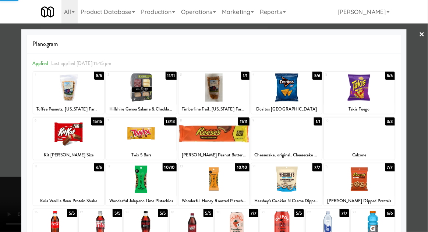
click at [128, 90] on div at bounding box center [141, 88] width 71 height 28
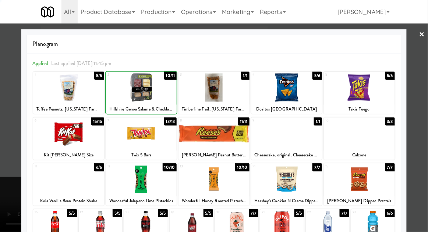
click at [130, 97] on div at bounding box center [141, 88] width 71 height 28
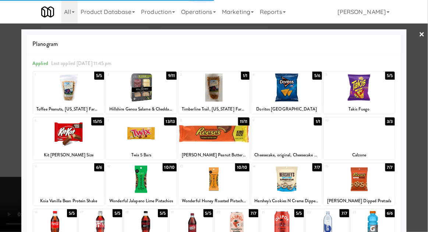
click at [4, 108] on div at bounding box center [214, 116] width 428 height 232
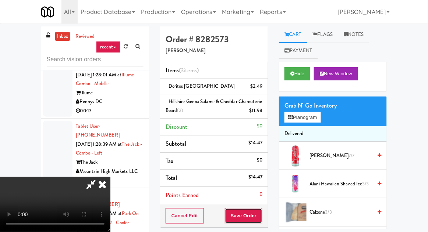
click at [261, 211] on button "Save Order" at bounding box center [243, 215] width 37 height 15
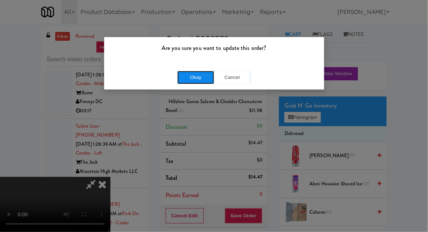
click at [197, 82] on button "Okay" at bounding box center [195, 77] width 37 height 13
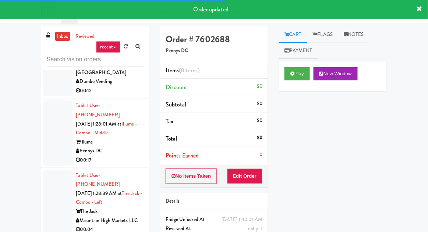
scroll to position [14357, 0]
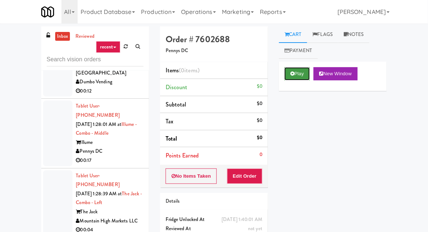
click at [303, 73] on button "Play" at bounding box center [296, 73] width 25 height 13
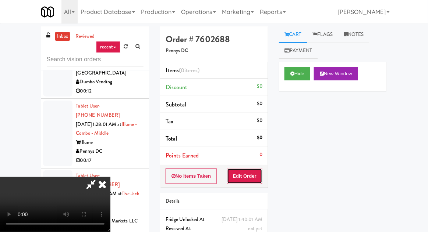
click at [254, 175] on button "Edit Order" at bounding box center [245, 176] width 36 height 15
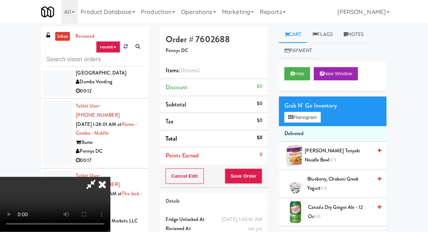
scroll to position [0, 0]
click at [310, 117] on button "Planogram" at bounding box center [302, 117] width 36 height 11
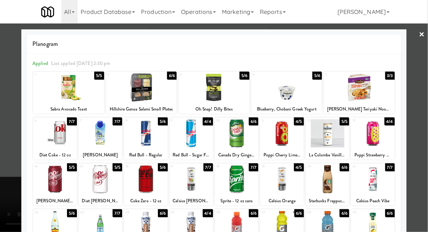
click at [284, 139] on div at bounding box center [281, 133] width 43 height 28
click at [192, 86] on div at bounding box center [213, 88] width 71 height 28
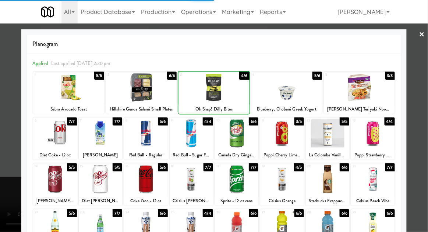
click at [8, 106] on div at bounding box center [214, 116] width 428 height 232
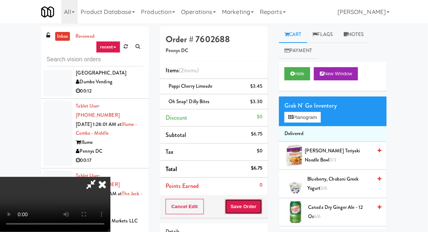
click at [262, 207] on button "Save Order" at bounding box center [243, 206] width 37 height 15
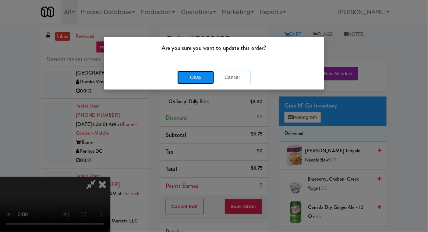
click at [181, 77] on button "Okay" at bounding box center [195, 77] width 37 height 13
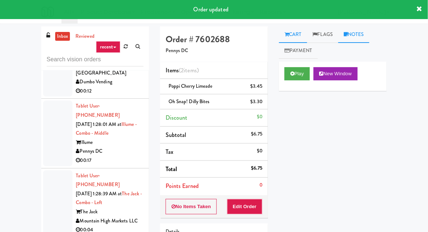
click at [358, 35] on link "Notes" at bounding box center [353, 34] width 31 height 17
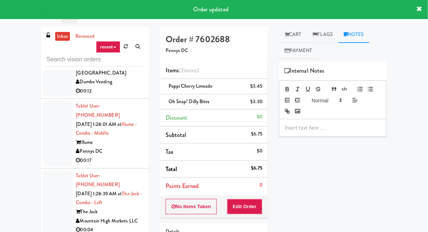
click at [319, 121] on div at bounding box center [332, 127] width 107 height 17
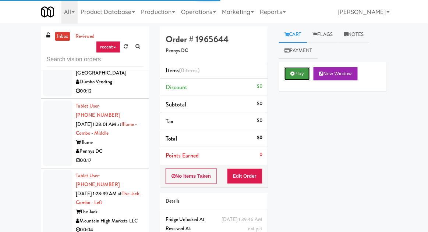
click at [291, 73] on icon at bounding box center [292, 73] width 4 height 5
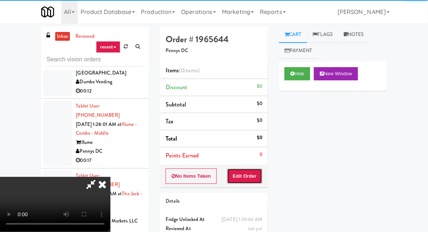
click at [247, 169] on button "Edit Order" at bounding box center [245, 176] width 36 height 15
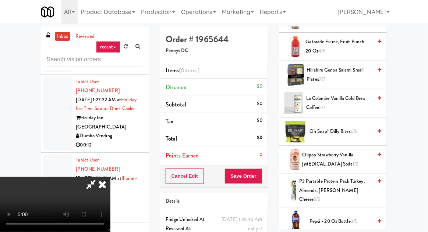
scroll to position [533, 0]
click at [348, 44] on span "Gatorade Fierce, Fruit Punch - 20 oz 4/6" at bounding box center [338, 47] width 67 height 18
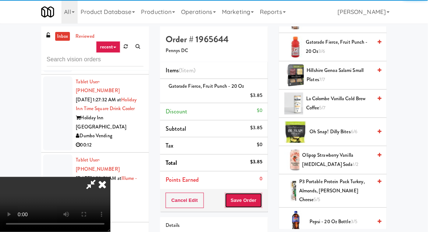
click at [260, 201] on button "Save Order" at bounding box center [243, 200] width 37 height 15
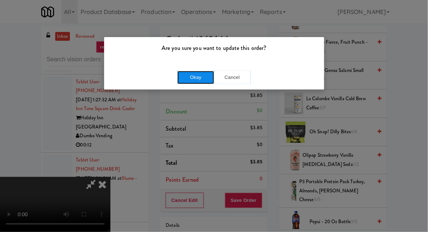
click at [189, 83] on button "Okay" at bounding box center [195, 77] width 37 height 13
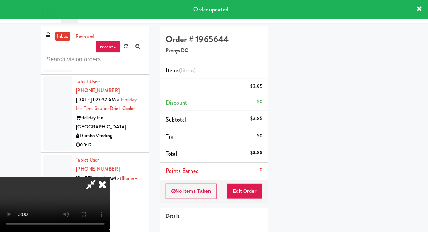
scroll to position [72, 0]
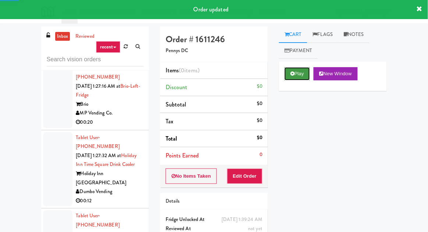
click at [296, 73] on button "Play" at bounding box center [296, 73] width 25 height 13
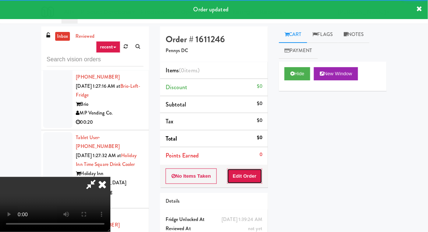
click at [255, 171] on button "Edit Order" at bounding box center [245, 176] width 36 height 15
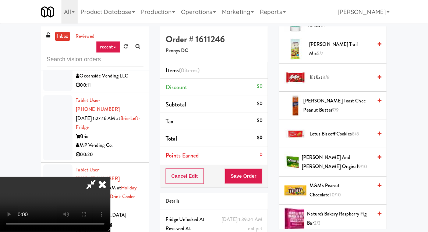
scroll to position [392, 0]
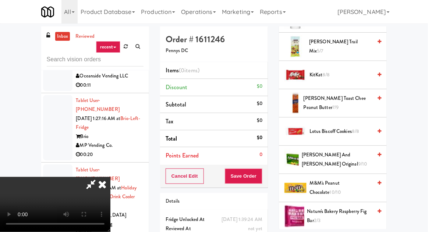
click at [334, 76] on span "KitKat 8/8" at bounding box center [340, 75] width 62 height 9
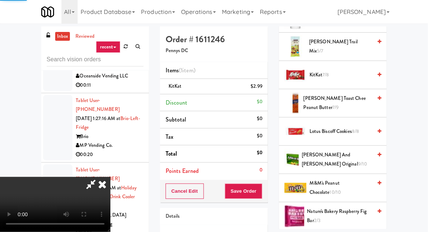
click at [266, 196] on div "Cancel Edit Save Order" at bounding box center [214, 191] width 108 height 23
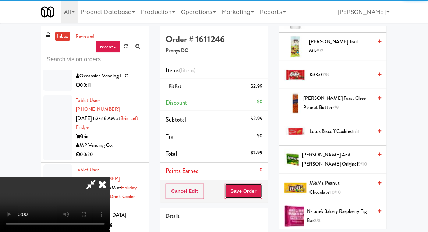
click at [261, 184] on button "Save Order" at bounding box center [243, 191] width 37 height 15
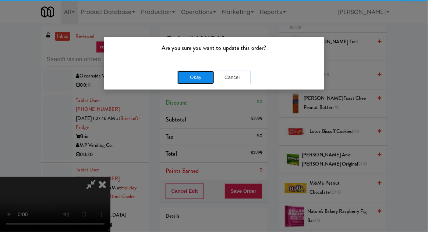
click at [190, 71] on button "Okay" at bounding box center [195, 77] width 37 height 13
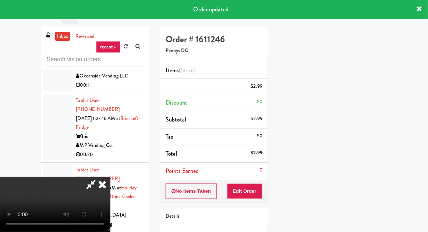
scroll to position [72, 0]
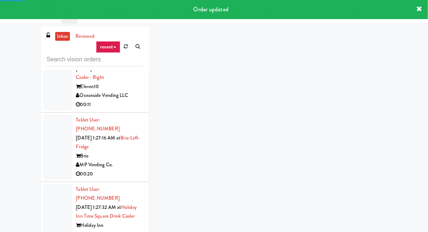
scroll to position [14192, 0]
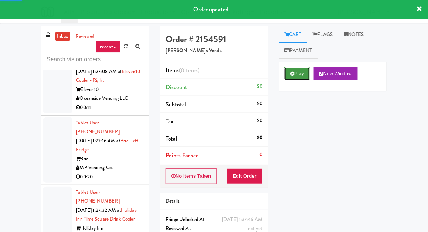
click at [297, 75] on button "Play" at bounding box center [296, 73] width 25 height 13
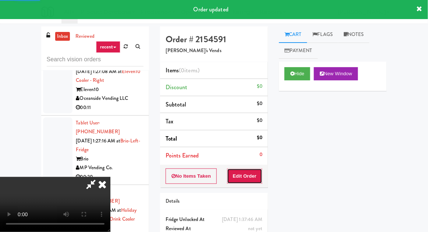
click at [249, 177] on button "Edit Order" at bounding box center [245, 176] width 36 height 15
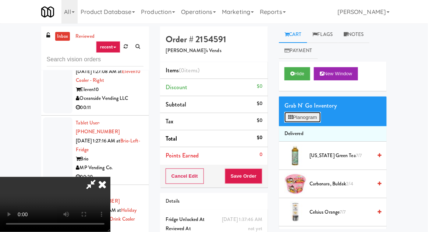
click at [306, 120] on button "Planogram" at bounding box center [302, 117] width 36 height 11
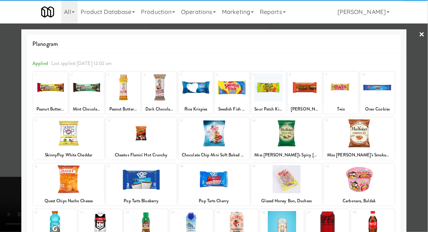
click at [123, 130] on div at bounding box center [141, 133] width 71 height 28
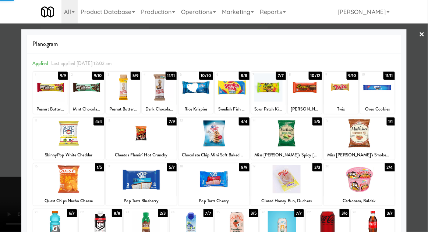
click at [124, 183] on div at bounding box center [141, 179] width 71 height 28
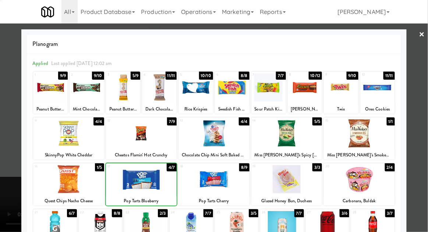
click at [5, 166] on div at bounding box center [214, 116] width 428 height 232
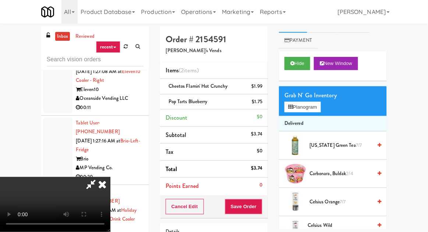
scroll to position [11, 0]
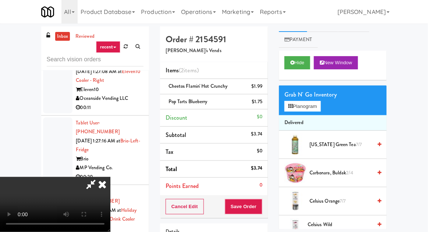
click at [330, 169] on span "Carbonara, Buldak 2/4" at bounding box center [340, 173] width 62 height 9
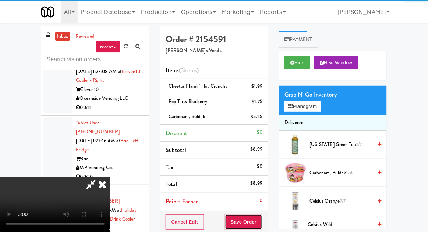
click at [261, 215] on button "Save Order" at bounding box center [243, 222] width 37 height 15
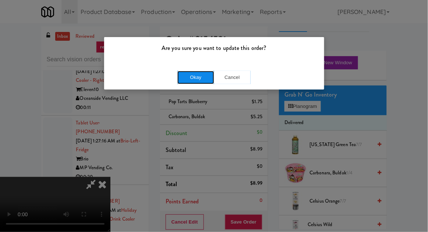
click at [184, 73] on button "Okay" at bounding box center [195, 77] width 37 height 13
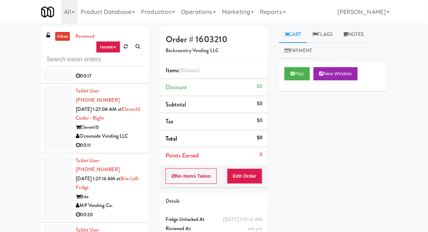
scroll to position [14145, 0]
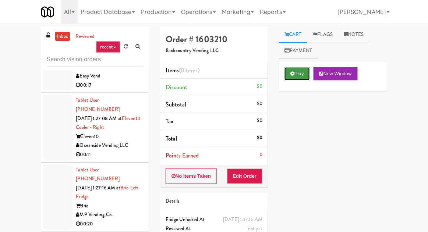
click at [297, 70] on button "Play" at bounding box center [296, 73] width 25 height 13
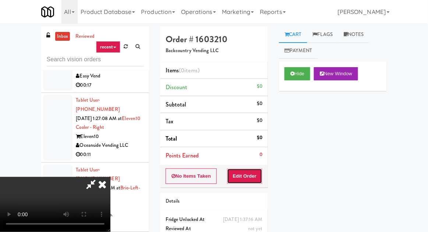
click at [254, 171] on button "Edit Order" at bounding box center [245, 176] width 36 height 15
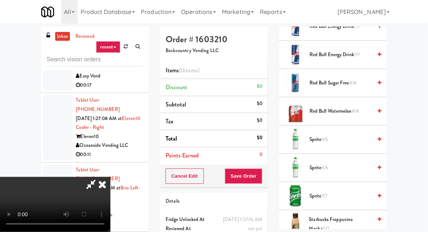
scroll to position [978, 0]
click at [365, 136] on span "Sprite 6/6" at bounding box center [340, 140] width 62 height 9
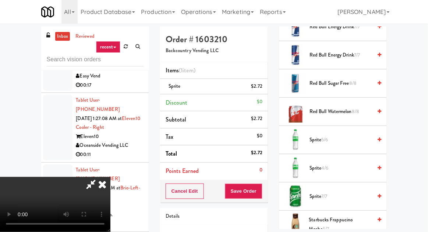
click at [267, 186] on div "Cancel Edit Save Order" at bounding box center [214, 191] width 108 height 23
click at [261, 190] on button "Save Order" at bounding box center [243, 191] width 37 height 15
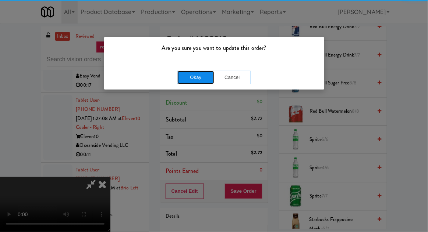
click at [185, 77] on button "Okay" at bounding box center [195, 77] width 37 height 13
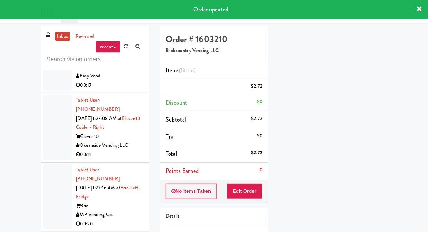
scroll to position [72, 0]
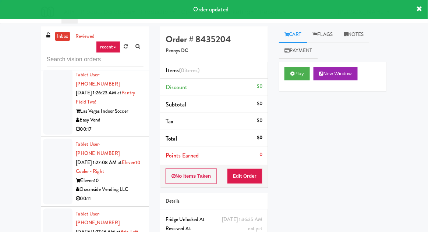
scroll to position [14075, 0]
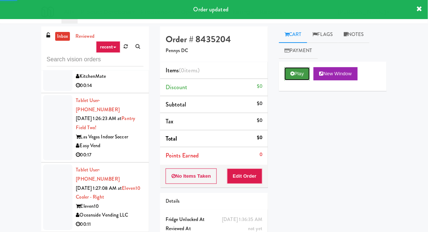
click at [294, 75] on icon at bounding box center [292, 73] width 4 height 5
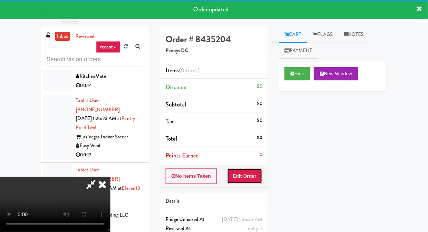
click at [245, 172] on button "Edit Order" at bounding box center [245, 176] width 36 height 15
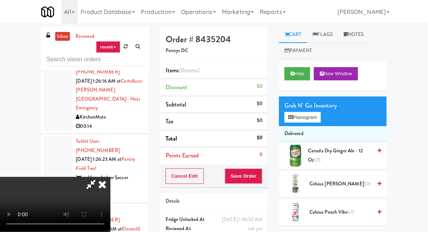
scroll to position [0, 0]
click at [311, 119] on button "Planogram" at bounding box center [302, 117] width 36 height 11
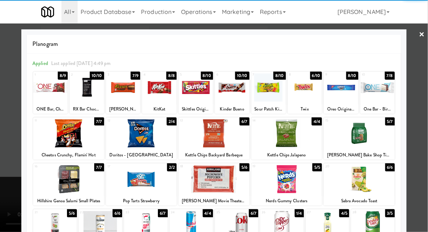
scroll to position [93, 0]
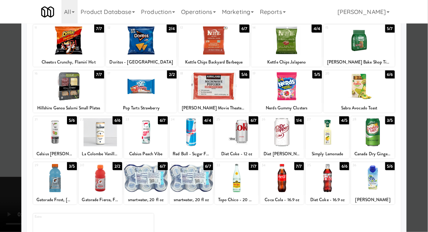
click at [293, 178] on div at bounding box center [281, 178] width 43 height 28
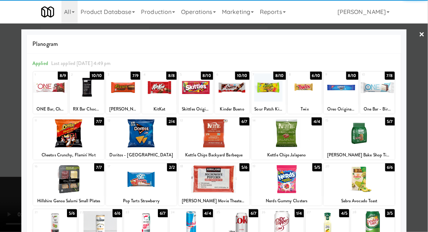
click at [12, 143] on div at bounding box center [214, 116] width 428 height 232
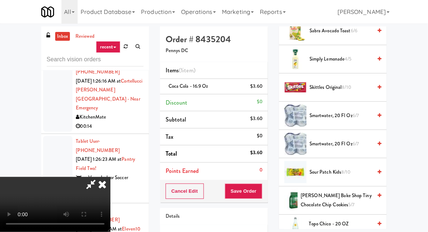
scroll to position [861, 0]
click at [365, 84] on span "Skittles Original 8/10" at bounding box center [340, 87] width 62 height 9
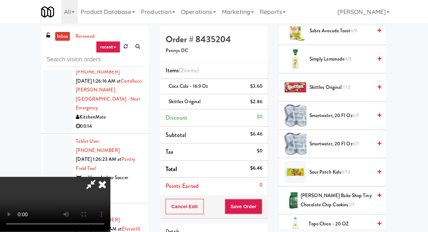
scroll to position [0, 0]
click at [261, 204] on button "Save Order" at bounding box center [243, 206] width 37 height 15
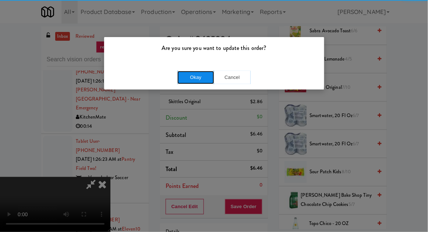
click at [185, 74] on button "Okay" at bounding box center [195, 77] width 37 height 13
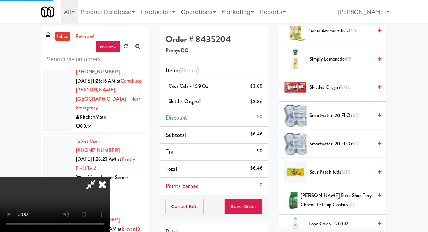
scroll to position [72, 0]
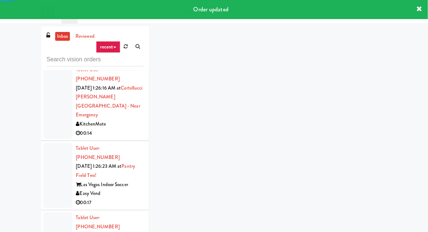
scroll to position [14013, 0]
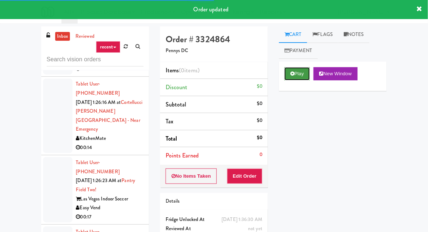
click at [288, 77] on button "Play" at bounding box center [296, 73] width 25 height 13
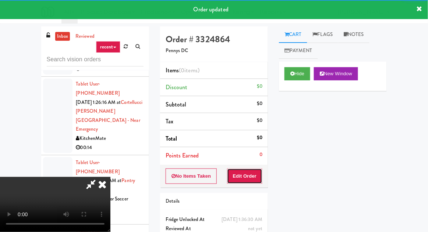
click at [243, 170] on button "Edit Order" at bounding box center [245, 176] width 36 height 15
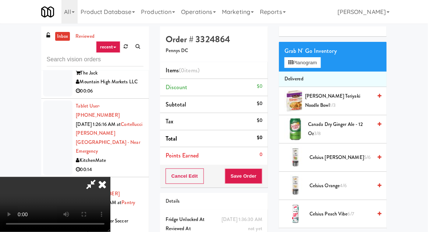
scroll to position [57, 0]
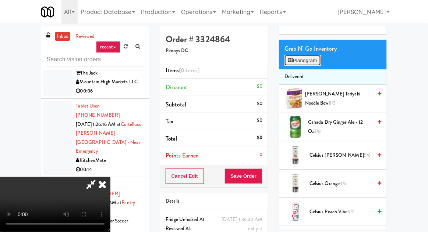
click at [312, 58] on button "Planogram" at bounding box center [302, 60] width 36 height 11
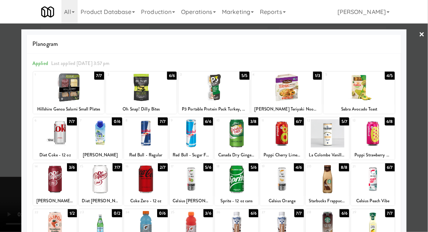
click at [54, 177] on div at bounding box center [54, 179] width 43 height 28
click at [243, 136] on div at bounding box center [236, 133] width 43 height 28
click at [6, 162] on div at bounding box center [214, 116] width 428 height 232
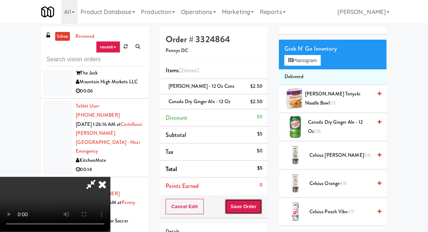
click at [261, 203] on button "Save Order" at bounding box center [243, 206] width 37 height 15
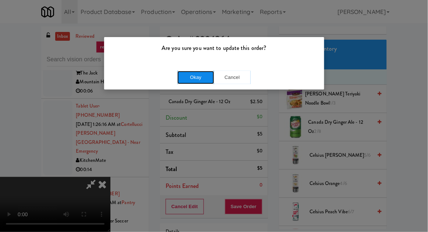
click at [189, 77] on button "Okay" at bounding box center [195, 77] width 37 height 13
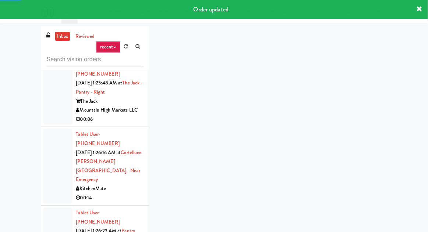
scroll to position [13958, 0]
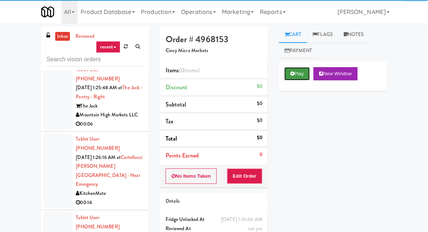
click at [293, 76] on icon at bounding box center [292, 73] width 4 height 5
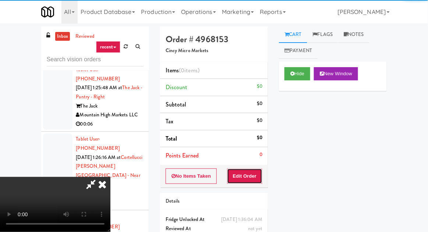
click at [247, 180] on button "Edit Order" at bounding box center [245, 176] width 36 height 15
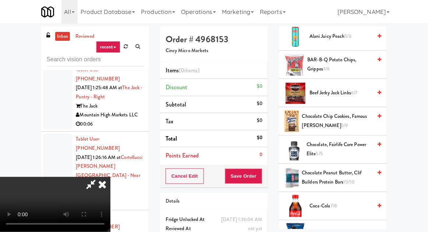
scroll to position [119, 0]
click at [364, 119] on span "Chocolate Chip Cookies, Famous [PERSON_NAME] 5/9" at bounding box center [337, 121] width 70 height 18
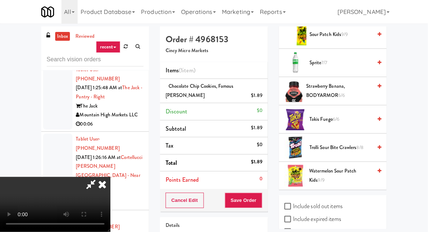
scroll to position [921, 0]
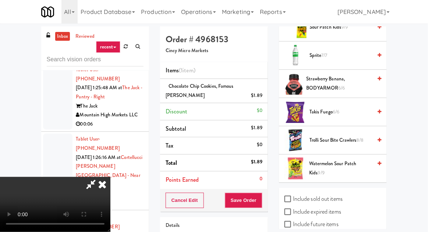
click at [341, 196] on label "Include sold out items" at bounding box center [313, 199] width 58 height 11
click at [293, 197] on input "Include sold out items" at bounding box center [288, 200] width 8 height 6
checkbox input "true"
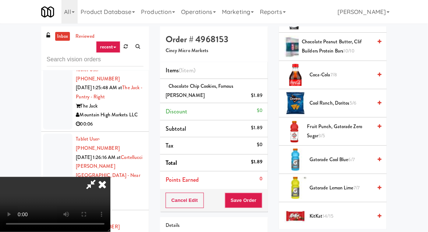
scroll to position [244, 0]
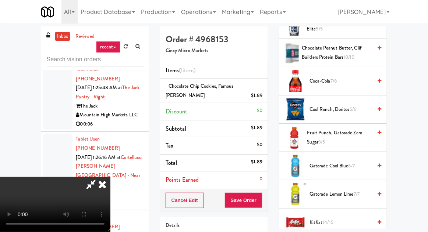
click at [346, 218] on span "KitKat 14/15" at bounding box center [340, 222] width 62 height 9
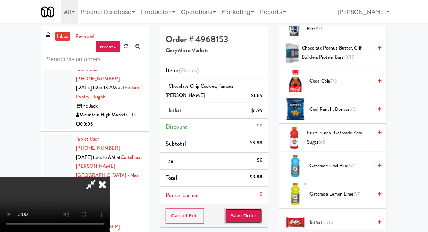
click at [262, 214] on button "Save Order" at bounding box center [243, 215] width 37 height 15
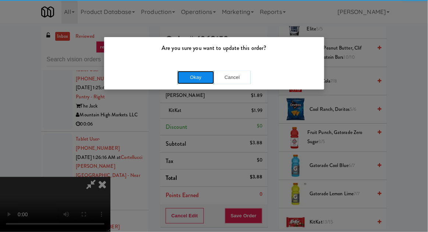
click at [179, 75] on button "Okay" at bounding box center [195, 77] width 37 height 13
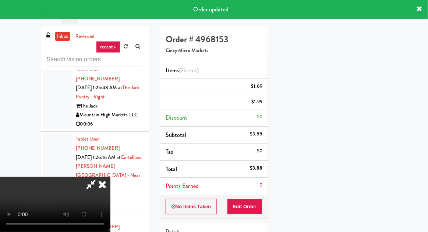
scroll to position [72, 0]
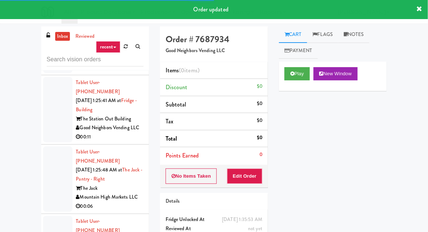
scroll to position [13866, 0]
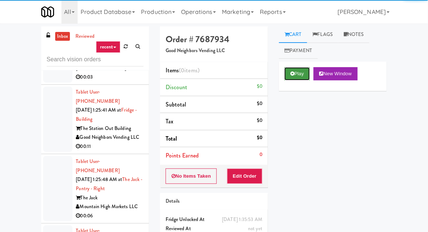
click at [299, 78] on button "Play" at bounding box center [296, 73] width 25 height 13
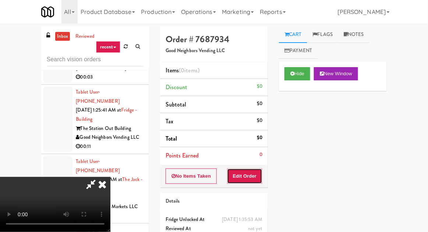
click at [251, 174] on button "Edit Order" at bounding box center [245, 176] width 36 height 15
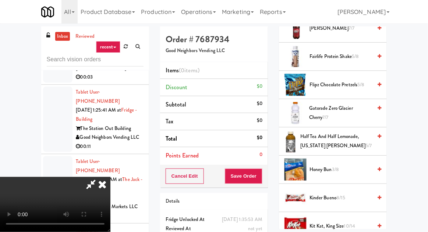
scroll to position [379, 0]
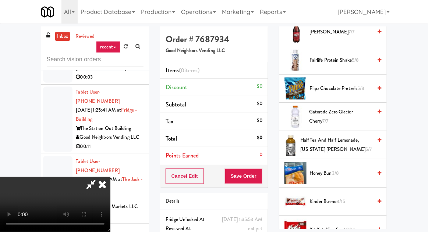
click at [342, 175] on span "Honey Bun 3/8" at bounding box center [340, 173] width 62 height 9
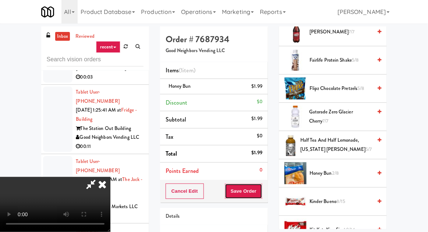
click at [261, 184] on button "Save Order" at bounding box center [243, 191] width 37 height 15
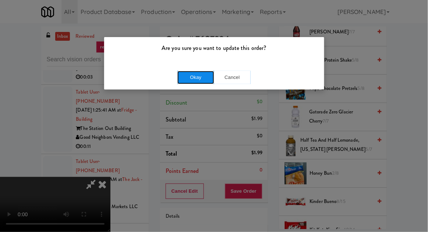
click at [187, 79] on button "Okay" at bounding box center [195, 77] width 37 height 13
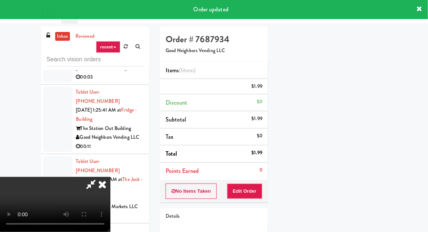
scroll to position [72, 0]
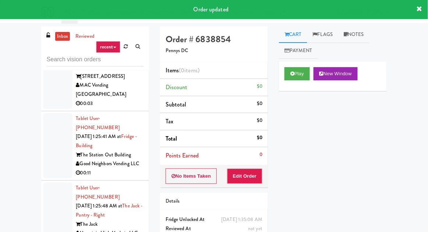
scroll to position [13834, 0]
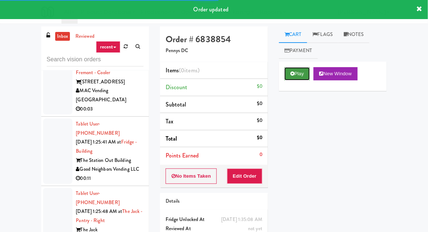
click at [290, 72] on icon at bounding box center [292, 73] width 4 height 5
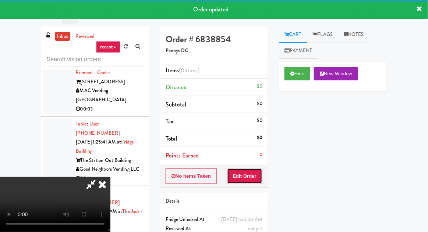
click at [250, 176] on button "Edit Order" at bounding box center [245, 176] width 36 height 15
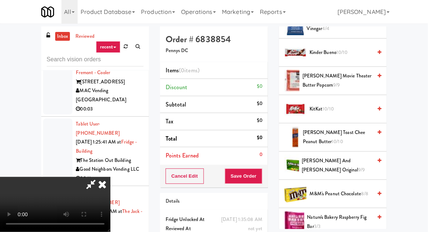
scroll to position [330, 0]
click at [349, 167] on span "[PERSON_NAME] and [PERSON_NAME] Original 9/9" at bounding box center [337, 165] width 70 height 18
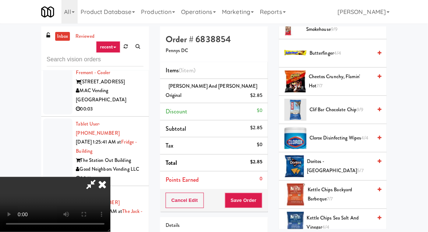
scroll to position [120, 0]
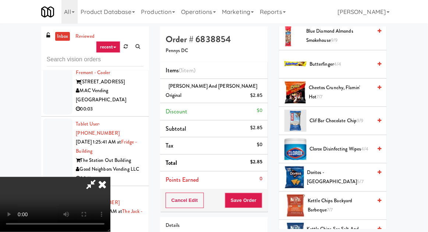
click at [364, 91] on span "Cheetos Crunchy, Flamin' Hot 7/7" at bounding box center [339, 92] width 63 height 18
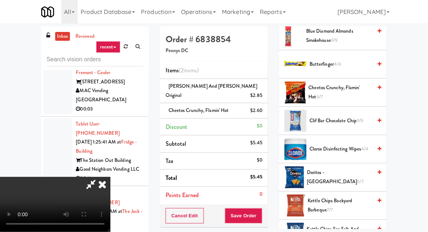
scroll to position [27, 0]
click at [260, 208] on button "Save Order" at bounding box center [243, 215] width 37 height 15
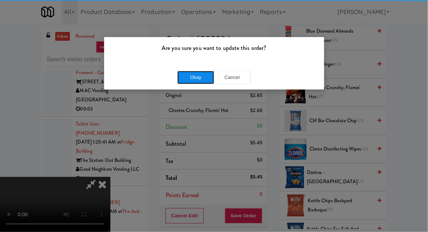
click at [184, 76] on button "Okay" at bounding box center [195, 77] width 37 height 13
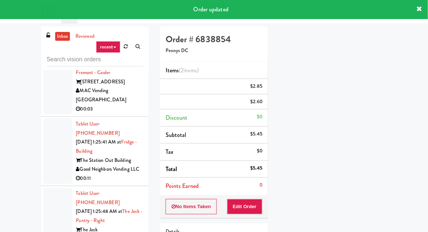
scroll to position [0, 0]
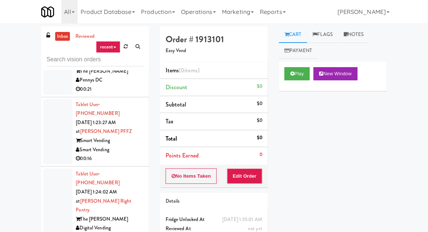
scroll to position [13330, 0]
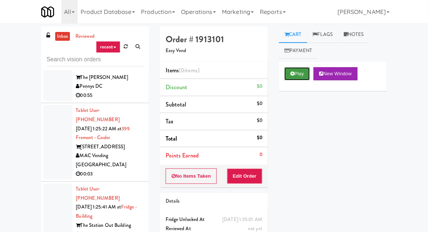
click at [300, 74] on button "Play" at bounding box center [296, 73] width 25 height 13
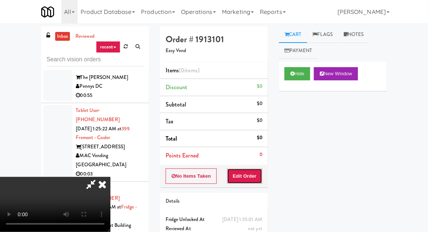
click at [251, 177] on button "Edit Order" at bounding box center [245, 176] width 36 height 15
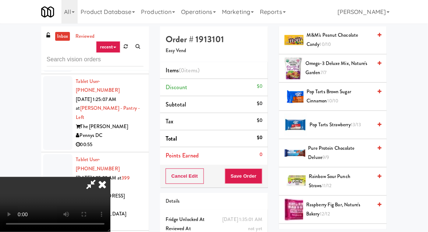
scroll to position [771, 0]
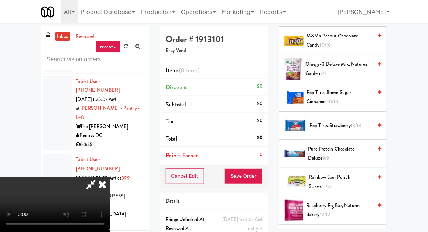
click at [355, 173] on span "Rainbow Sour Punch Straws 11/12" at bounding box center [339, 182] width 63 height 18
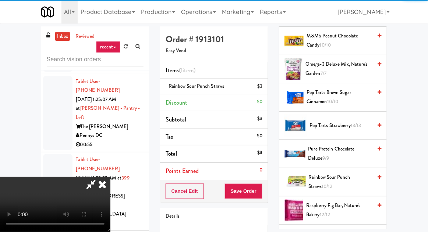
click at [267, 188] on div "Cancel Edit Save Order" at bounding box center [214, 191] width 108 height 23
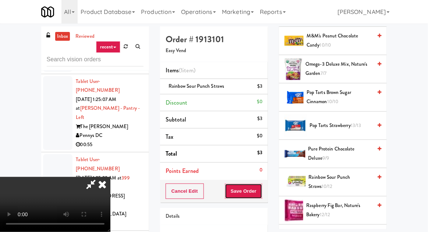
click at [262, 193] on button "Save Order" at bounding box center [243, 191] width 37 height 15
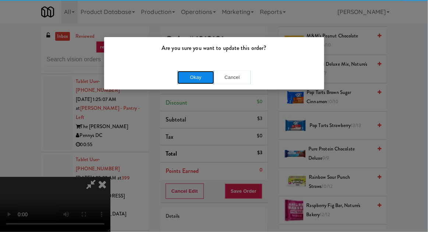
click at [182, 79] on button "Okay" at bounding box center [195, 77] width 37 height 13
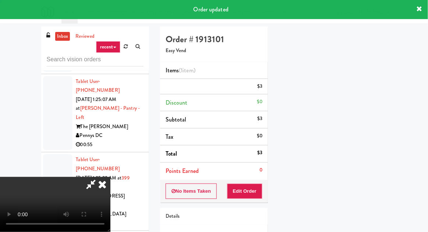
scroll to position [72, 0]
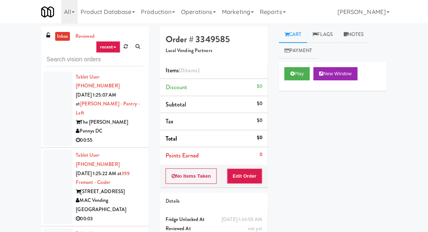
scroll to position [13721, 0]
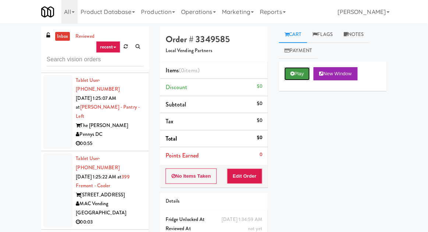
click at [296, 76] on button "Play" at bounding box center [296, 73] width 25 height 13
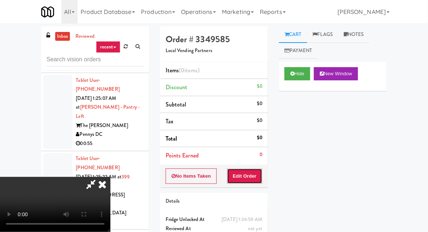
click at [254, 175] on button "Edit Order" at bounding box center [245, 176] width 36 height 15
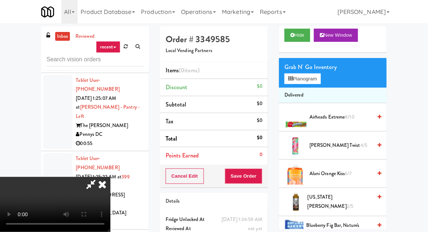
scroll to position [55, 0]
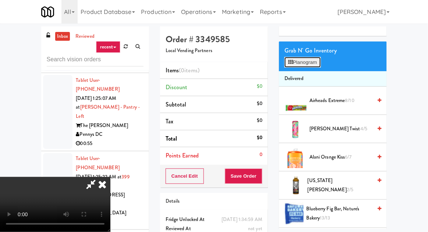
click at [306, 61] on button "Planogram" at bounding box center [302, 62] width 36 height 11
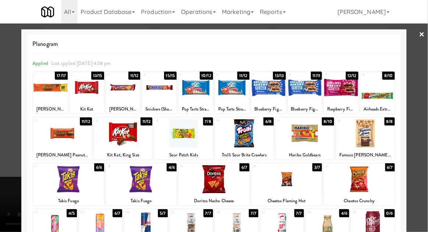
click at [296, 183] on div at bounding box center [286, 179] width 71 height 28
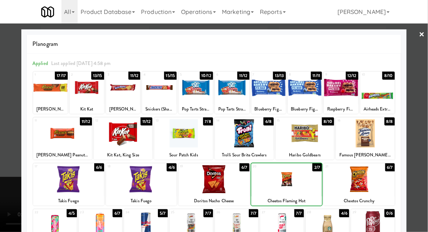
click at [371, 142] on div at bounding box center [365, 133] width 59 height 28
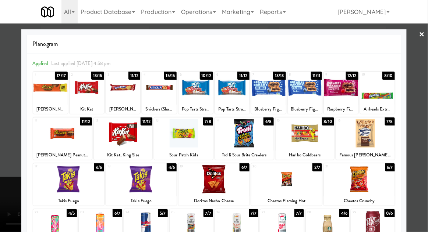
click at [417, 136] on div at bounding box center [214, 116] width 428 height 232
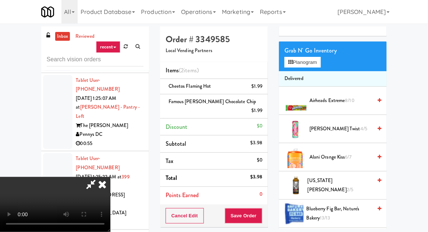
click at [266, 205] on div "Cancel Edit Save Order" at bounding box center [214, 216] width 108 height 23
click at [261, 208] on button "Save Order" at bounding box center [243, 215] width 37 height 15
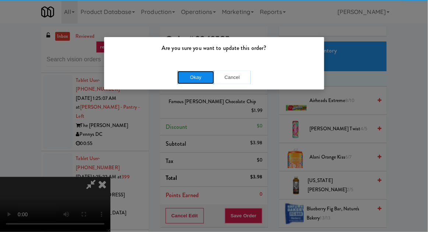
click at [188, 74] on button "Okay" at bounding box center [195, 77] width 37 height 13
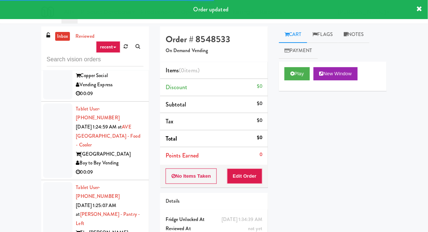
scroll to position [13606, 0]
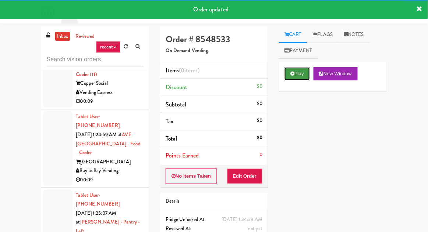
click at [301, 72] on button "Play" at bounding box center [296, 73] width 25 height 13
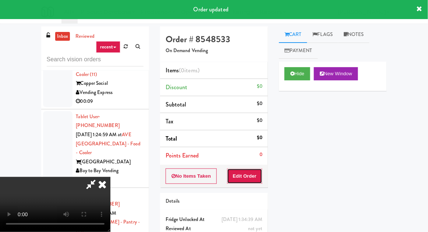
click at [243, 174] on button "Edit Order" at bounding box center [245, 176] width 36 height 15
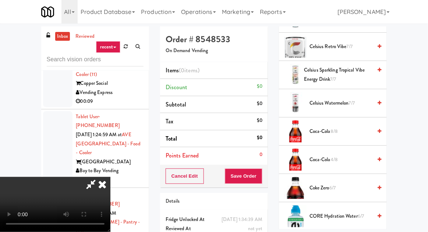
scroll to position [355, 0]
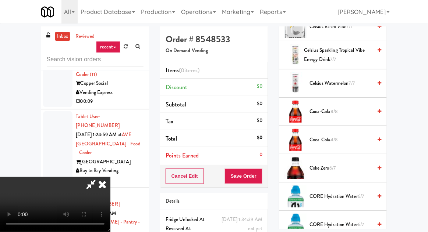
click at [354, 110] on span "Coca-Cola 8/8" at bounding box center [340, 111] width 62 height 9
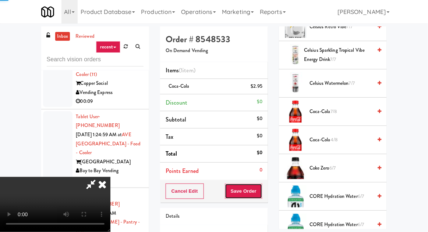
click at [261, 191] on button "Save Order" at bounding box center [243, 191] width 37 height 15
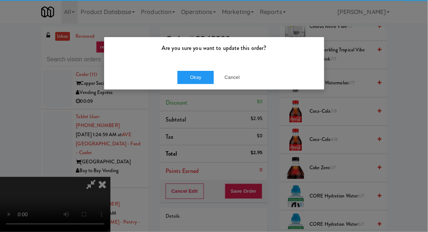
click at [189, 65] on div "Okay Cancel" at bounding box center [214, 77] width 220 height 25
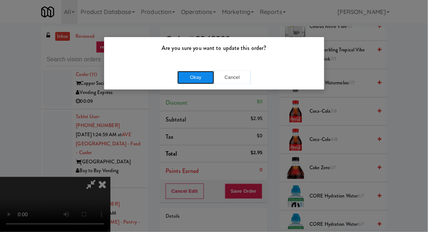
click at [180, 77] on button "Okay" at bounding box center [195, 77] width 37 height 13
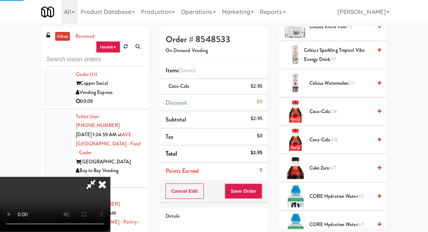
scroll to position [72, 0]
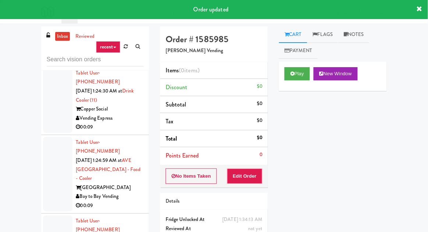
scroll to position [13578, 0]
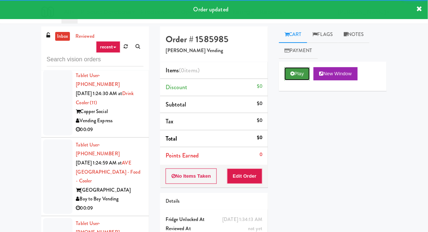
click at [296, 73] on button "Play" at bounding box center [296, 73] width 25 height 13
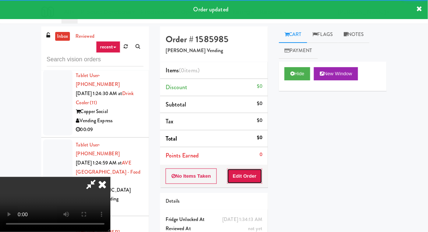
click at [245, 175] on button "Edit Order" at bounding box center [245, 176] width 36 height 15
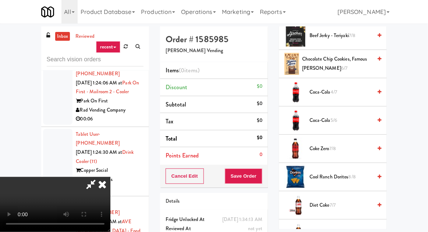
scroll to position [174, 0]
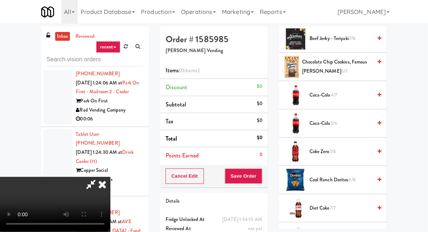
click at [362, 96] on span "Coca-Cola 4/7" at bounding box center [340, 95] width 62 height 9
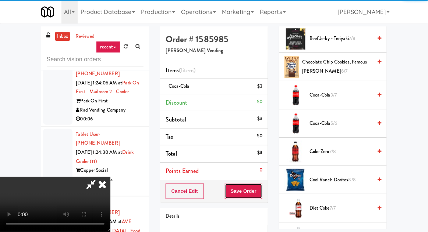
click at [258, 193] on button "Save Order" at bounding box center [243, 191] width 37 height 15
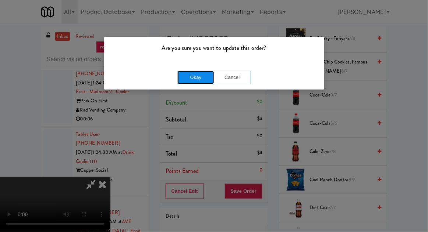
click at [186, 75] on button "Okay" at bounding box center [195, 77] width 37 height 13
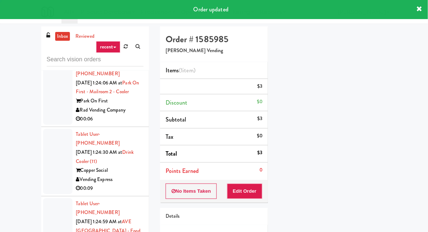
scroll to position [72, 0]
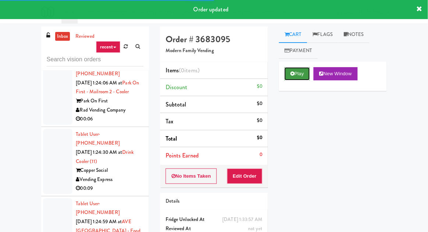
click at [293, 68] on button "Play" at bounding box center [296, 73] width 25 height 13
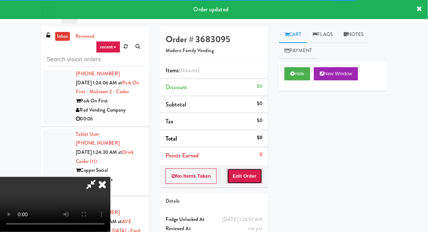
click at [249, 174] on button "Edit Order" at bounding box center [245, 176] width 36 height 15
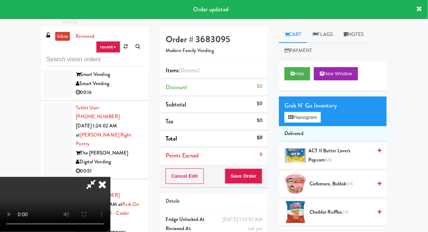
scroll to position [13384, 0]
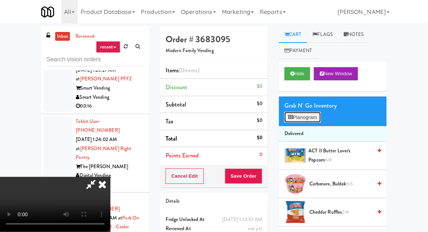
click at [301, 122] on button "Planogram" at bounding box center [302, 117] width 36 height 11
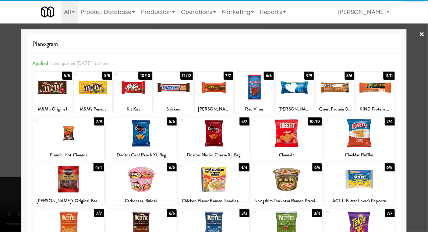
click at [62, 142] on div at bounding box center [68, 133] width 71 height 28
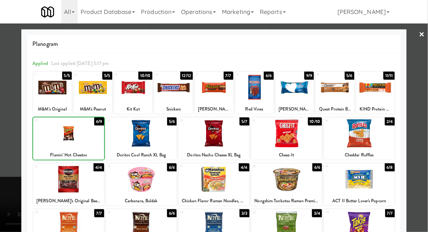
click at [8, 124] on div at bounding box center [214, 116] width 428 height 232
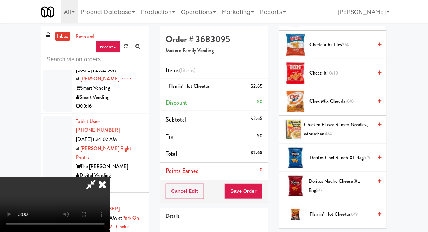
scroll to position [182, 0]
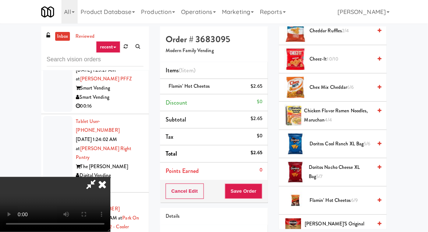
click at [336, 142] on span "Doritos Cool Ranch XL Bag 5/6" at bounding box center [340, 144] width 62 height 9
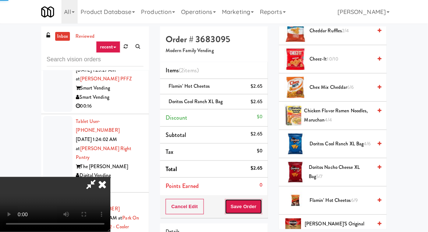
click at [260, 205] on button "Save Order" at bounding box center [243, 206] width 37 height 15
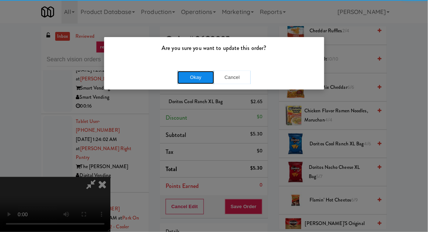
click at [186, 72] on button "Okay" at bounding box center [195, 77] width 37 height 13
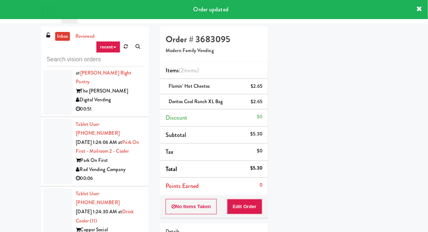
scroll to position [13460, 0]
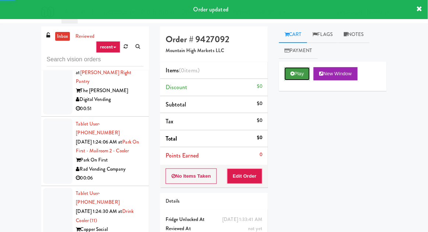
click at [299, 73] on button "Play" at bounding box center [296, 73] width 25 height 13
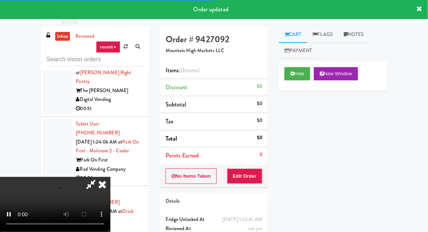
click at [253, 161] on li "Points Earned 0" at bounding box center [214, 155] width 108 height 17
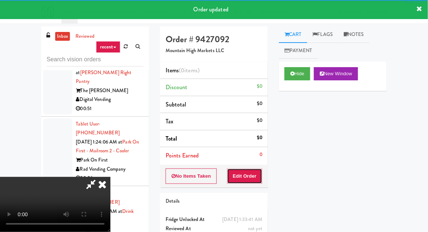
click at [255, 171] on button "Edit Order" at bounding box center [245, 176] width 36 height 15
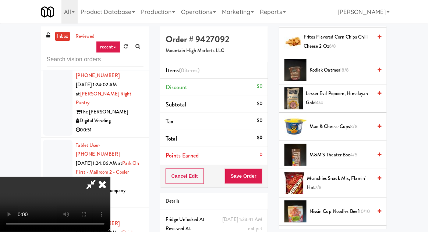
scroll to position [539, 0]
click at [357, 182] on span "Munchies Snack Mix, Flamin' Hot 7/8" at bounding box center [339, 183] width 65 height 18
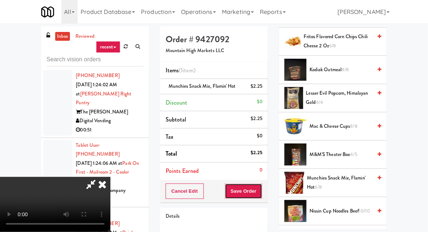
click at [262, 193] on button "Save Order" at bounding box center [243, 191] width 37 height 15
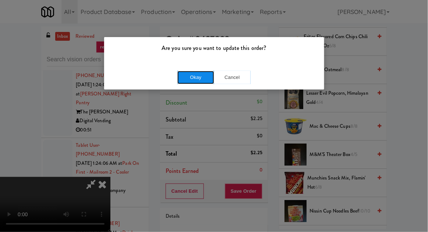
click at [186, 78] on button "Okay" at bounding box center [195, 77] width 37 height 13
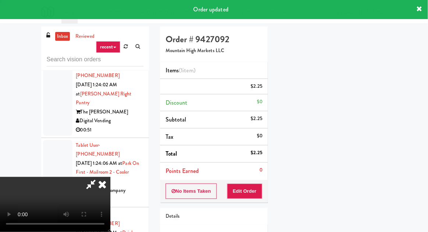
scroll to position [72, 0]
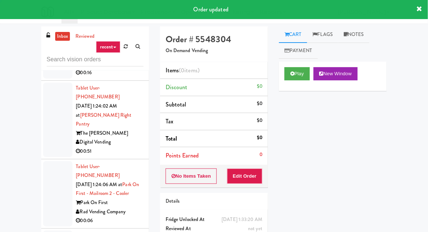
scroll to position [13413, 0]
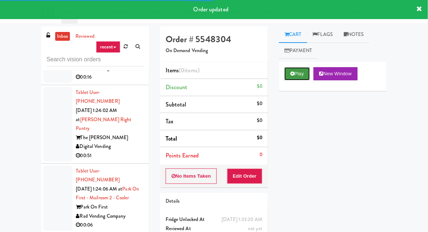
click at [297, 73] on button "Play" at bounding box center [296, 73] width 25 height 13
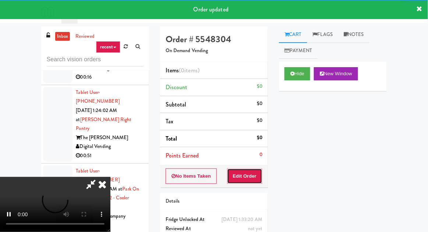
click at [243, 177] on button "Edit Order" at bounding box center [245, 176] width 36 height 15
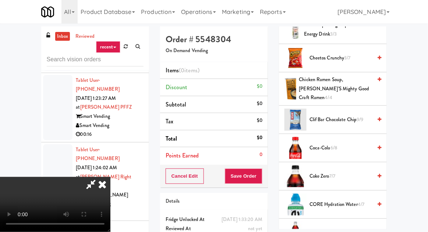
scroll to position [238, 0]
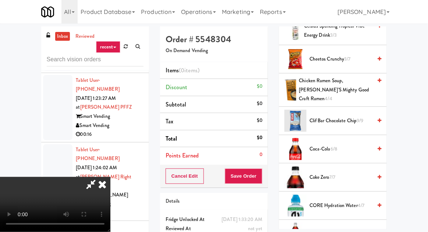
click at [351, 145] on span "Coca-Cola 6/8" at bounding box center [340, 149] width 62 height 9
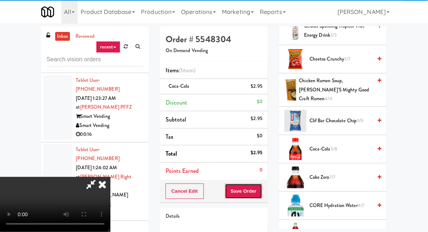
click at [261, 192] on button "Save Order" at bounding box center [243, 191] width 37 height 15
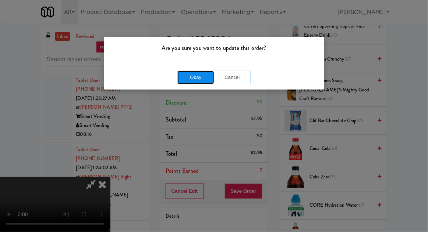
click at [182, 75] on button "Okay" at bounding box center [195, 77] width 37 height 13
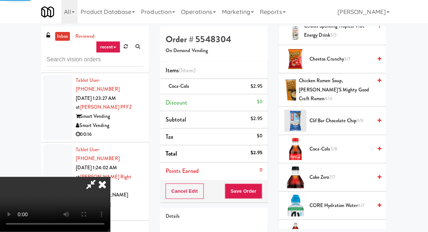
scroll to position [72, 0]
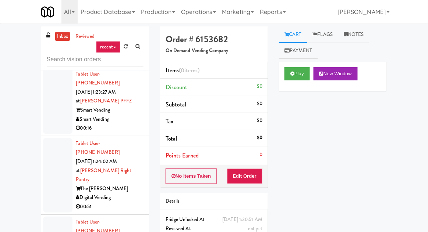
scroll to position [13354, 0]
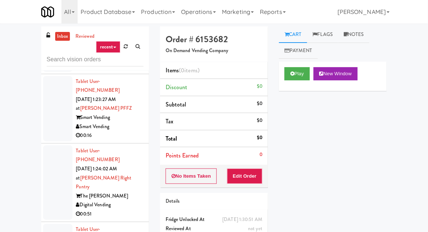
click at [302, 76] on button "Play" at bounding box center [296, 73] width 25 height 13
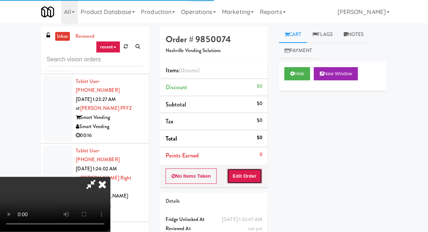
click at [243, 172] on button "Edit Order" at bounding box center [245, 176] width 36 height 15
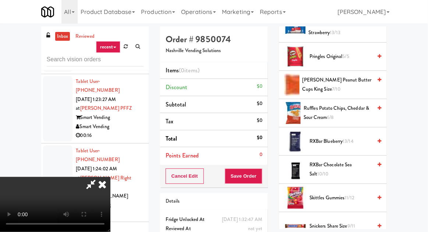
scroll to position [637, 0]
click at [361, 112] on span "Ruffles Potato Chips, Cheddar & Sour Cream 6/8" at bounding box center [337, 113] width 68 height 18
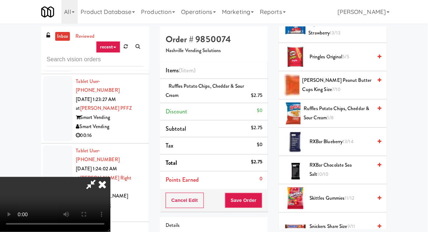
scroll to position [27, 0]
click at [261, 197] on button "Save Order" at bounding box center [243, 200] width 37 height 15
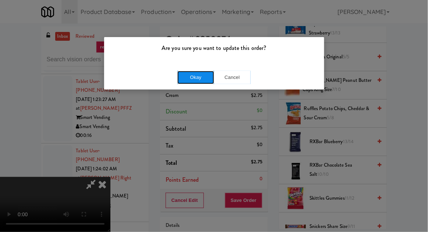
click at [186, 74] on button "Okay" at bounding box center [195, 77] width 37 height 13
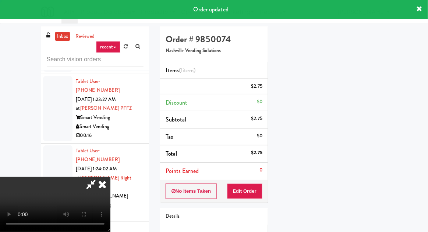
scroll to position [0, 0]
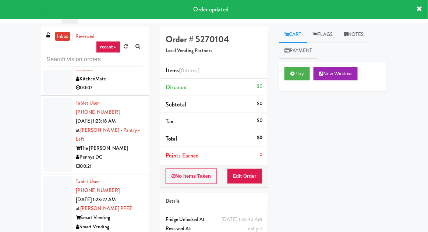
scroll to position [13256, 0]
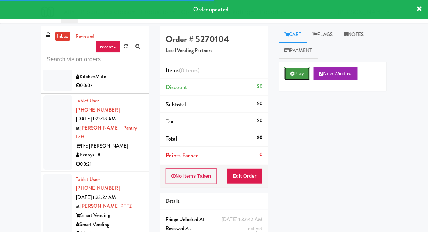
click at [296, 69] on button "Play" at bounding box center [296, 73] width 25 height 13
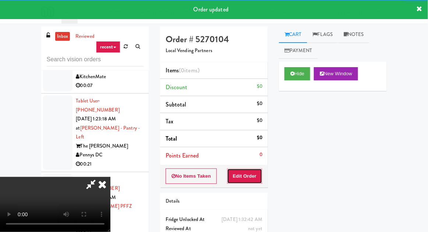
click at [254, 176] on button "Edit Order" at bounding box center [245, 176] width 36 height 15
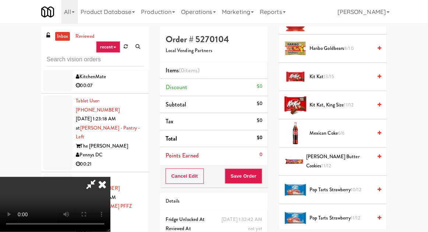
scroll to position [589, 0]
click at [357, 74] on span "Kit Kat 13/15" at bounding box center [340, 76] width 62 height 9
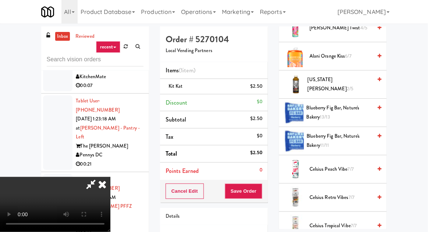
scroll to position [0, 0]
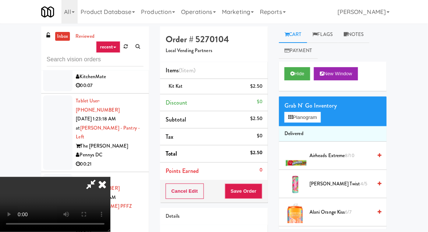
click at [349, 157] on span "8/10" at bounding box center [349, 155] width 9 height 7
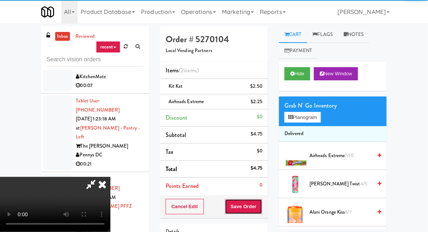
click at [260, 206] on button "Save Order" at bounding box center [243, 206] width 37 height 15
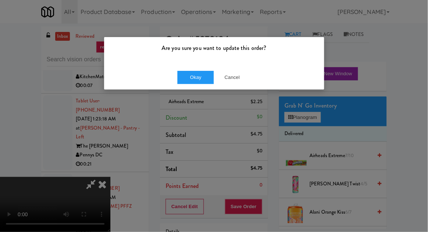
click at [169, 69] on div "Okay Cancel" at bounding box center [214, 77] width 220 height 25
click at [186, 76] on button "Okay" at bounding box center [195, 77] width 37 height 13
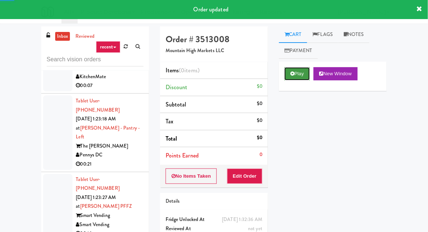
click at [293, 73] on icon at bounding box center [292, 73] width 4 height 5
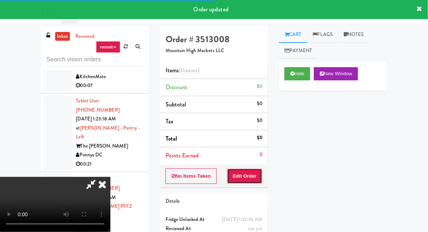
click at [250, 176] on button "Edit Order" at bounding box center [245, 176] width 36 height 15
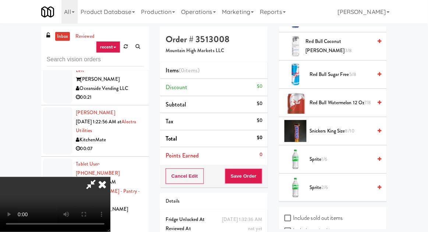
scroll to position [844, 0]
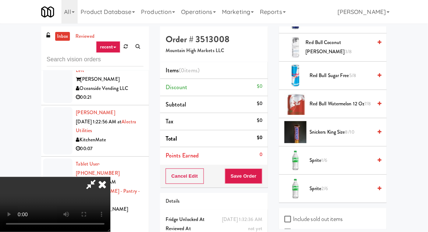
click at [353, 157] on span "Sprite 1/6" at bounding box center [340, 160] width 62 height 9
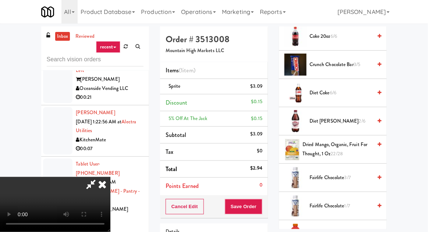
scroll to position [260, 0]
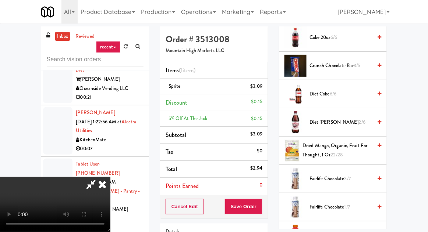
click at [365, 118] on span "Diet [PERSON_NAME] 2/6" at bounding box center [340, 122] width 62 height 9
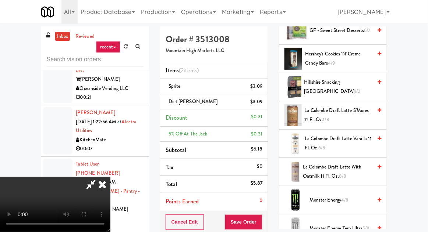
scroll to position [865, 0]
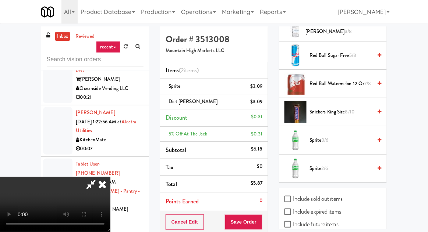
click at [324, 194] on label "Include sold out items" at bounding box center [313, 199] width 58 height 11
click at [293, 197] on input "Include sold out items" at bounding box center [288, 200] width 8 height 6
checkbox input "true"
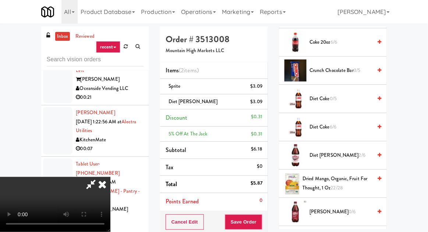
scroll to position [306, 0]
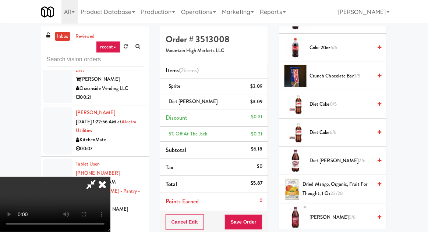
click at [360, 129] on span "Diet Coke 6/6" at bounding box center [340, 132] width 62 height 9
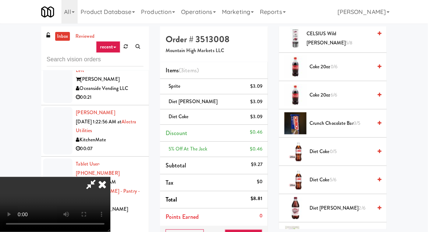
scroll to position [257, 0]
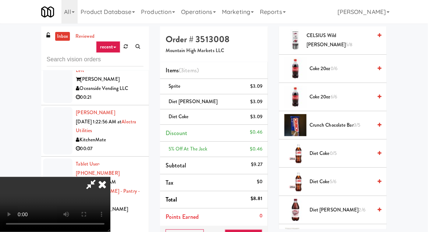
click at [366, 96] on span "Coke 20oz 6/6" at bounding box center [340, 97] width 62 height 9
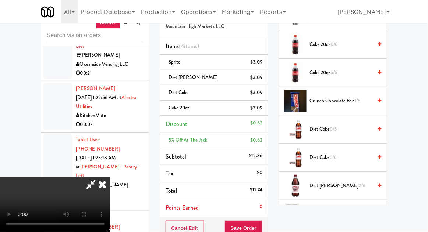
scroll to position [36, 0]
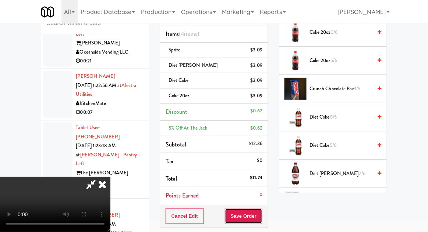
click at [261, 215] on button "Save Order" at bounding box center [243, 216] width 37 height 15
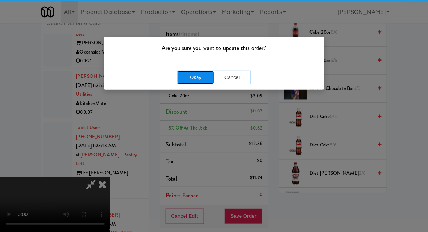
click at [184, 75] on button "Okay" at bounding box center [195, 77] width 37 height 13
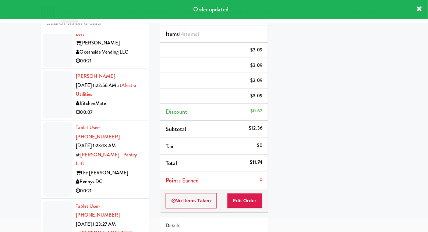
scroll to position [72, 0]
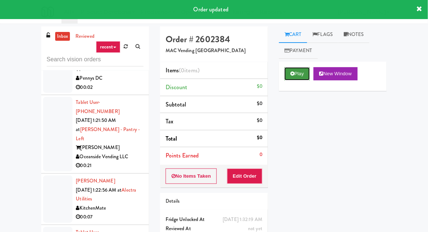
click at [299, 69] on button "Play" at bounding box center [296, 73] width 25 height 13
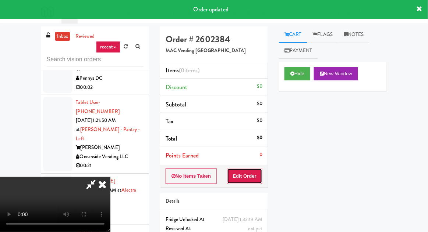
click at [242, 173] on button "Edit Order" at bounding box center [245, 176] width 36 height 15
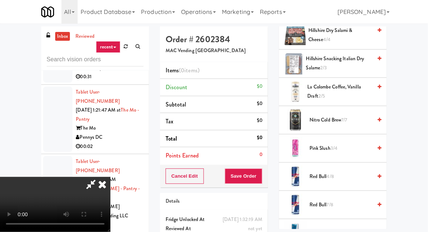
scroll to position [752, 0]
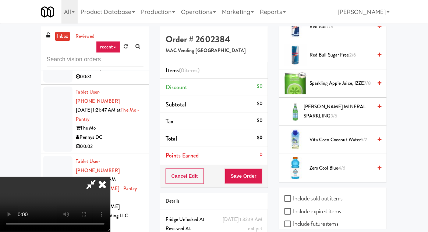
click at [363, 107] on span "[PERSON_NAME] MINERAL SPARKLING 3/6" at bounding box center [337, 112] width 68 height 18
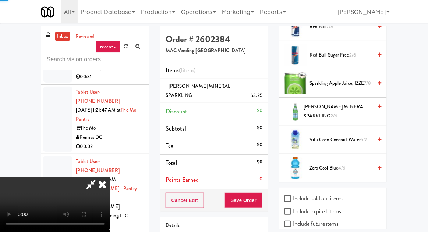
click at [365, 107] on span "[PERSON_NAME] MINERAL SPARKLING 2/6" at bounding box center [337, 112] width 68 height 18
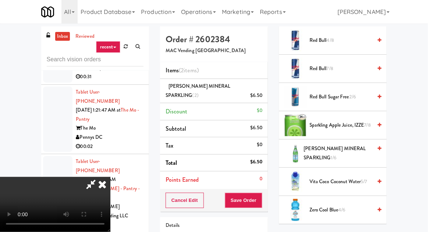
scroll to position [712, 0]
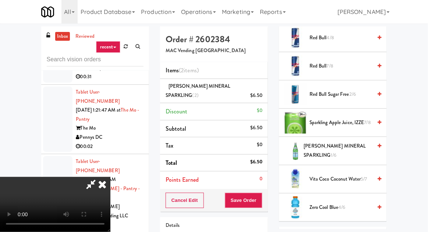
click at [364, 67] on span "Red Bull 7/8" at bounding box center [340, 66] width 62 height 9
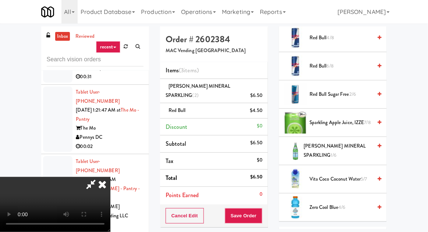
click at [367, 62] on span "Red Bull 6/8" at bounding box center [340, 66] width 62 height 9
click at [262, 213] on button "Save Order" at bounding box center [243, 215] width 37 height 15
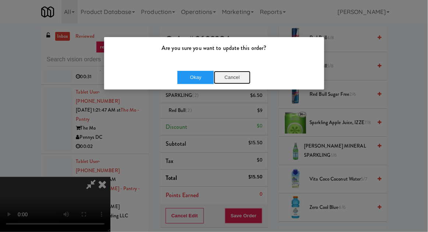
click at [240, 79] on button "Cancel" at bounding box center [232, 77] width 37 height 13
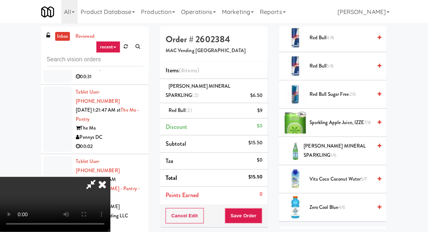
scroll to position [752, 0]
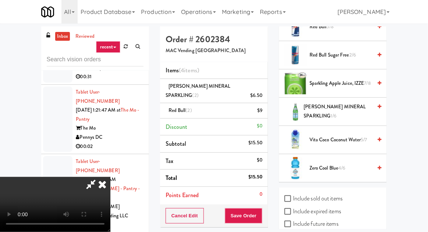
click at [342, 165] on span "4/6" at bounding box center [341, 168] width 7 height 7
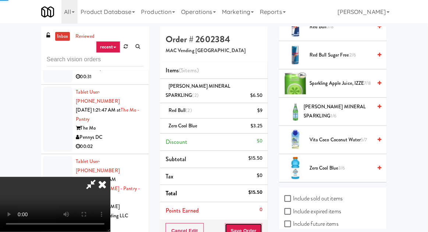
click at [261, 225] on button "Save Order" at bounding box center [243, 231] width 37 height 15
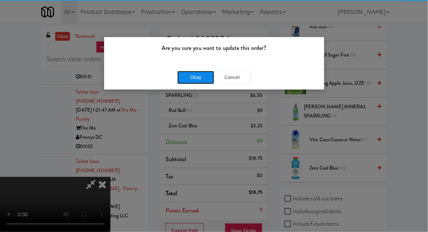
click at [192, 79] on button "Okay" at bounding box center [195, 77] width 37 height 13
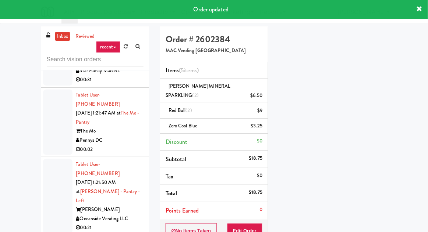
scroll to position [13063, 0]
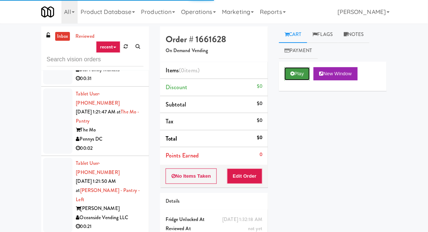
click at [290, 68] on button "Play" at bounding box center [296, 73] width 25 height 13
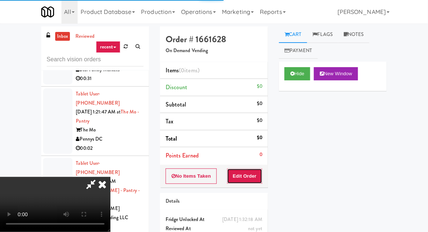
click at [243, 176] on button "Edit Order" at bounding box center [245, 176] width 36 height 15
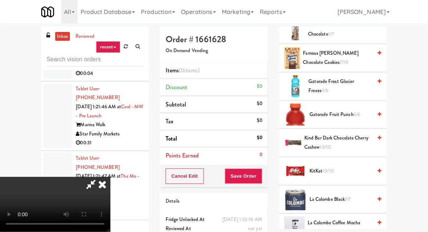
scroll to position [502, 0]
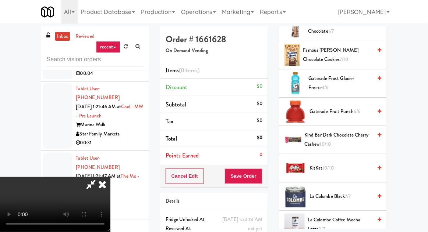
click at [354, 107] on span "Gatorade Fruit Punch 6/6" at bounding box center [340, 111] width 62 height 9
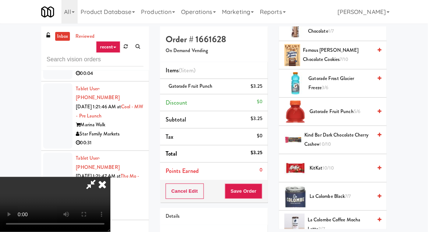
click at [351, 107] on span "Gatorade Fruit Punch 5/6" at bounding box center [340, 111] width 62 height 9
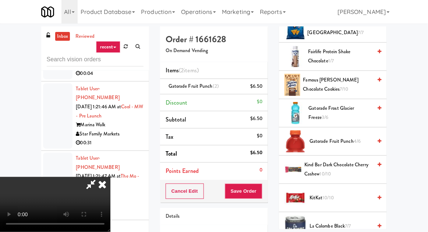
scroll to position [468, 0]
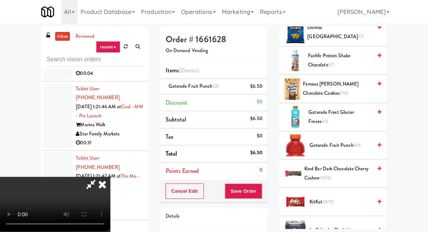
click at [365, 80] on span "Famous [PERSON_NAME] Chocolate Cookies 7/10" at bounding box center [337, 89] width 69 height 18
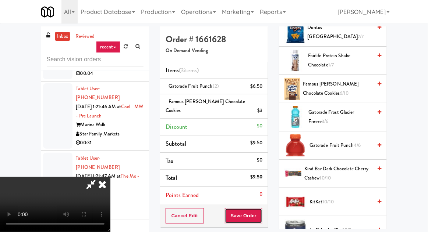
click at [260, 208] on button "Save Order" at bounding box center [243, 215] width 37 height 15
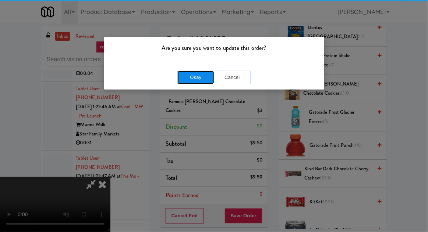
click at [187, 80] on button "Okay" at bounding box center [195, 77] width 37 height 13
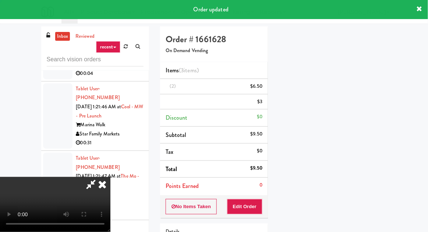
scroll to position [72, 0]
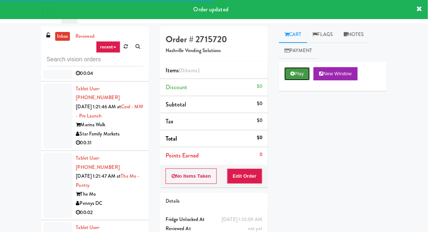
click at [296, 75] on button "Play" at bounding box center [296, 73] width 25 height 13
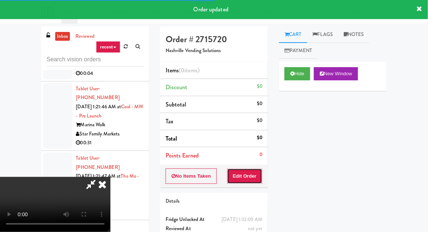
click at [253, 174] on button "Edit Order" at bounding box center [245, 176] width 36 height 15
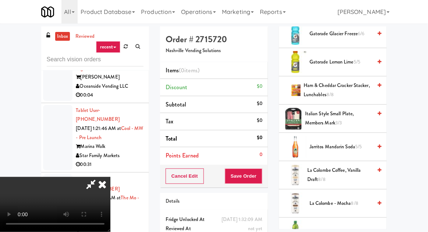
scroll to position [575, 0]
click at [350, 115] on span "Italian Style Small Plate, Members Mark 3/3" at bounding box center [338, 119] width 67 height 18
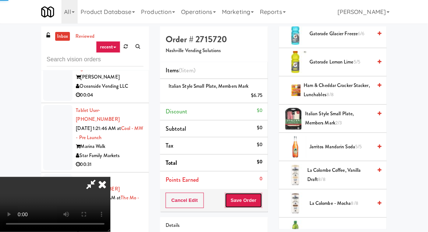
click at [262, 193] on button "Save Order" at bounding box center [243, 200] width 37 height 15
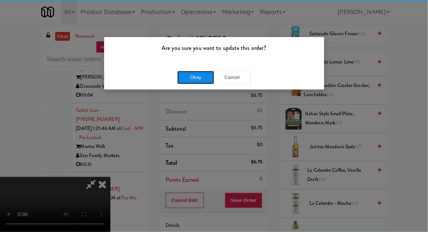
click at [183, 73] on button "Okay" at bounding box center [195, 77] width 37 height 13
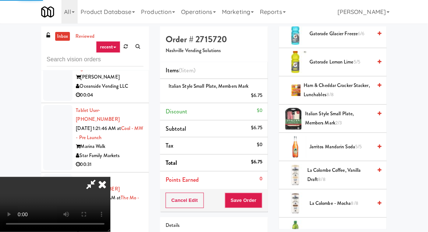
scroll to position [72, 0]
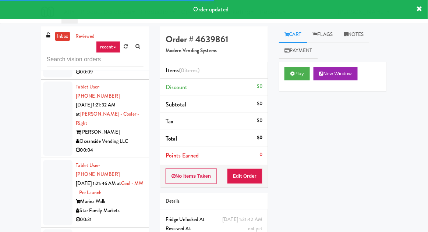
scroll to position [12918, 0]
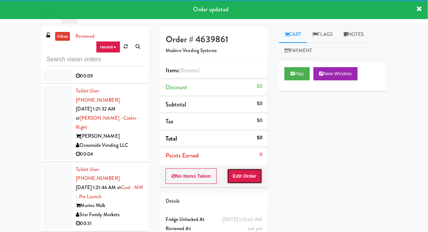
click at [243, 171] on button "Edit Order" at bounding box center [245, 176] width 36 height 15
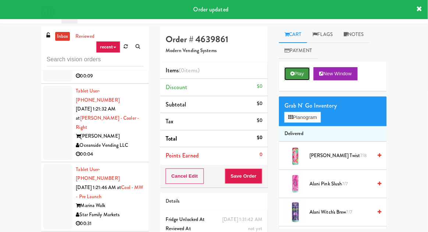
click at [299, 74] on button "Play" at bounding box center [296, 73] width 25 height 13
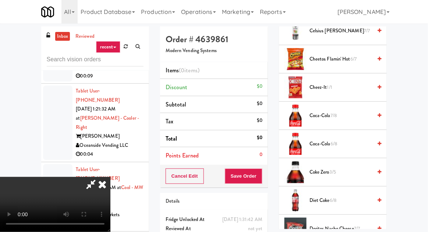
scroll to position [247, 0]
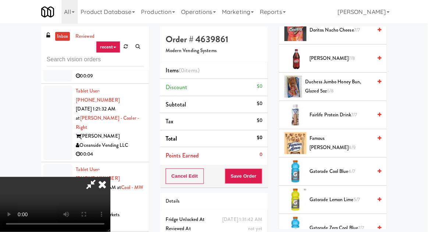
click at [360, 87] on span "Duchess Jumbo Honey Bun, Glazed 5oz 6/8" at bounding box center [338, 87] width 67 height 18
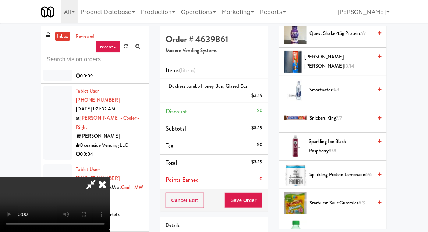
scroll to position [832, 0]
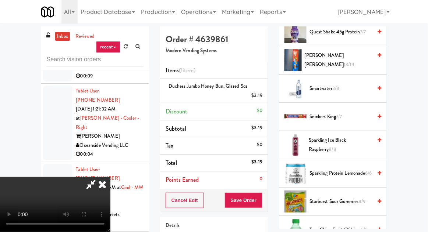
click at [369, 56] on span "[PERSON_NAME] Oreo [PERSON_NAME] 13/14" at bounding box center [338, 60] width 68 height 18
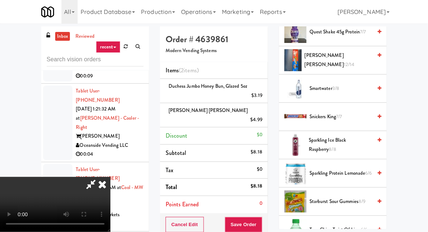
click at [352, 142] on span "Sparkling Ice Black Raspberry 8/8" at bounding box center [339, 145] width 63 height 18
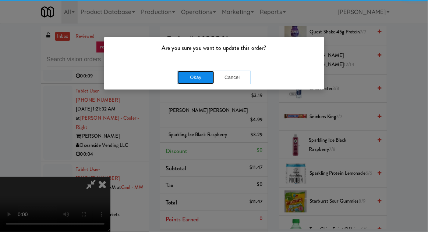
click at [186, 82] on button "Okay" at bounding box center [195, 77] width 37 height 13
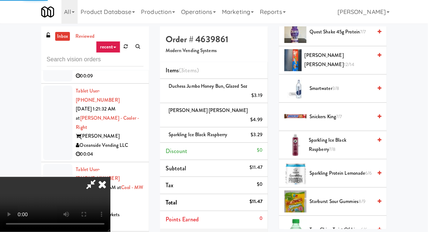
scroll to position [72, 0]
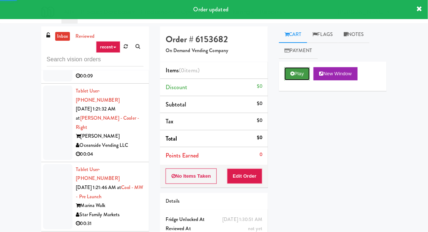
click at [304, 70] on button "Play" at bounding box center [296, 73] width 25 height 13
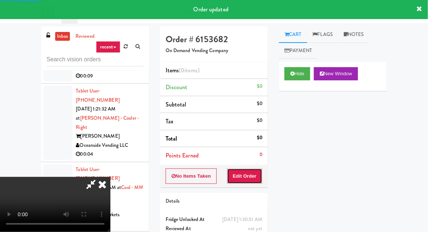
click at [251, 176] on button "Edit Order" at bounding box center [245, 176] width 36 height 15
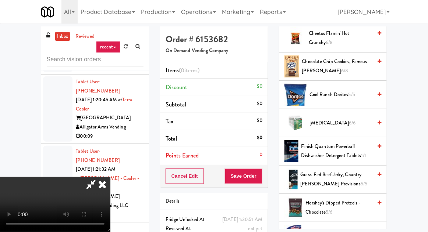
scroll to position [232, 0]
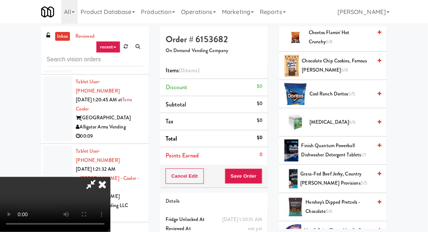
click at [358, 67] on span "Chocolate Chip Cookies, Famous [PERSON_NAME] 6/8" at bounding box center [337, 66] width 70 height 18
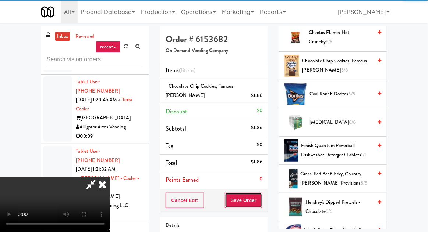
click at [261, 197] on button "Save Order" at bounding box center [243, 200] width 37 height 15
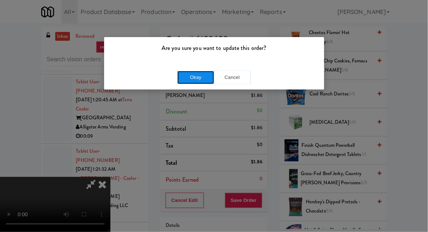
click at [182, 78] on button "Okay" at bounding box center [195, 77] width 37 height 13
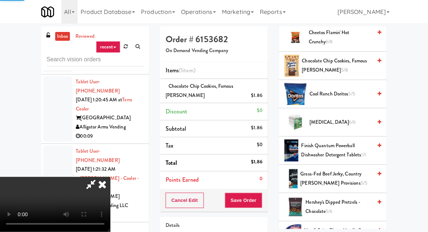
scroll to position [72, 0]
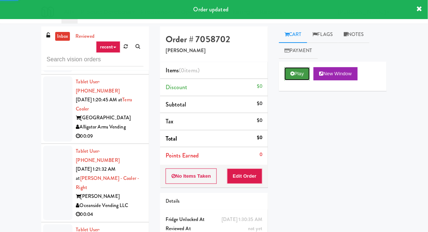
click at [292, 74] on icon at bounding box center [292, 73] width 4 height 5
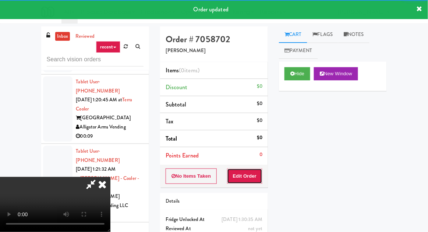
click at [250, 176] on button "Edit Order" at bounding box center [245, 176] width 36 height 15
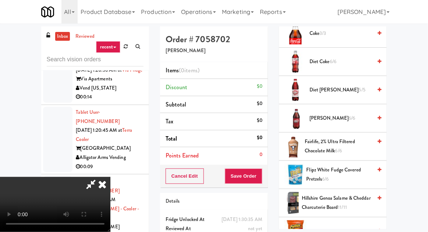
scroll to position [264, 0]
click at [355, 117] on span "[PERSON_NAME] 6/6" at bounding box center [340, 118] width 62 height 9
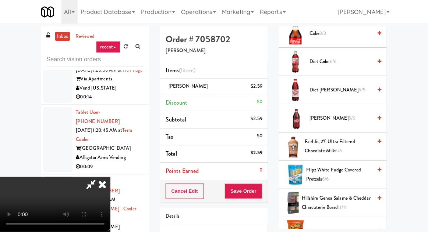
click at [355, 59] on span "Diet Coke 6/6" at bounding box center [340, 61] width 62 height 9
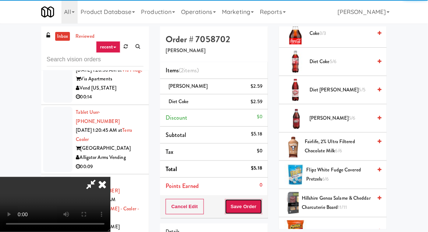
click at [261, 200] on button "Save Order" at bounding box center [243, 206] width 37 height 15
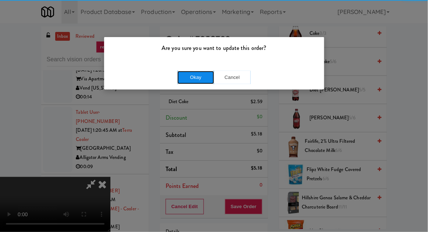
click at [194, 73] on button "Okay" at bounding box center [195, 77] width 37 height 13
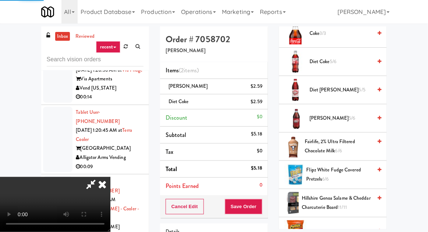
scroll to position [72, 0]
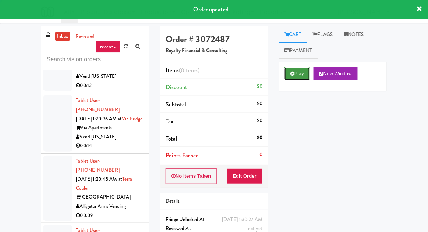
click at [301, 72] on button "Play" at bounding box center [296, 73] width 25 height 13
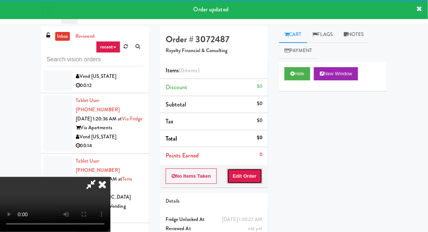
click at [249, 172] on button "Edit Order" at bounding box center [245, 176] width 36 height 15
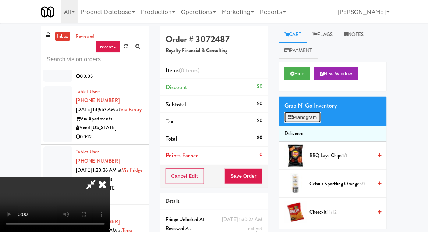
click at [314, 115] on button "Planogram" at bounding box center [302, 117] width 36 height 11
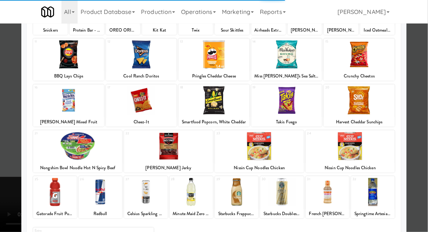
scroll to position [93, 0]
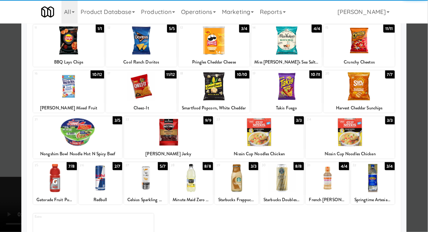
click at [101, 182] on div at bounding box center [100, 178] width 43 height 28
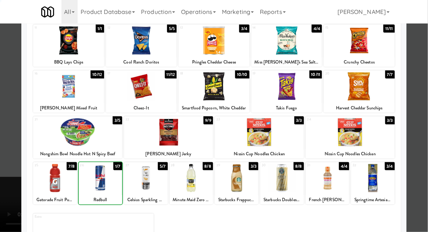
click at [15, 185] on div at bounding box center [214, 116] width 428 height 232
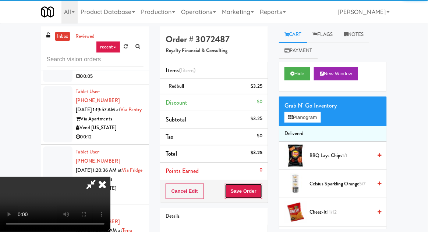
click at [262, 194] on button "Save Order" at bounding box center [243, 191] width 37 height 15
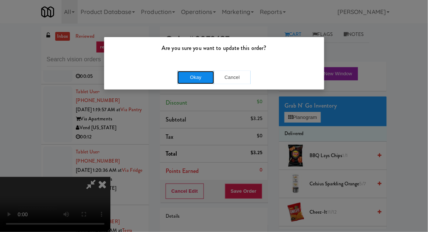
click at [184, 82] on button "Okay" at bounding box center [195, 77] width 37 height 13
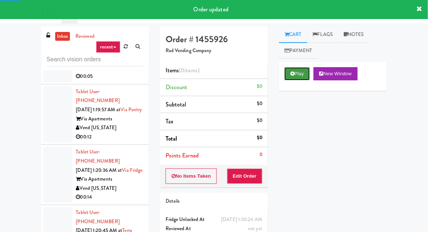
click at [296, 76] on button "Play" at bounding box center [296, 73] width 25 height 13
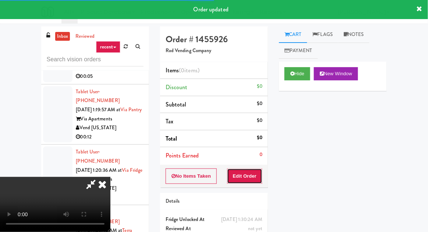
click at [240, 182] on button "Edit Order" at bounding box center [245, 176] width 36 height 15
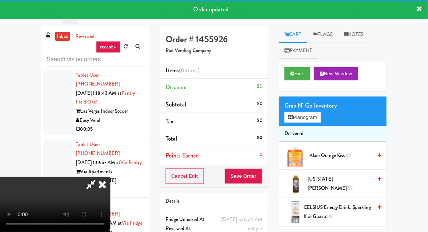
scroll to position [12673, 0]
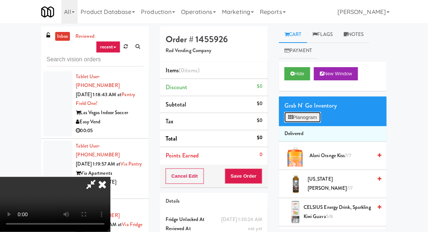
click at [305, 117] on button "Planogram" at bounding box center [302, 117] width 36 height 11
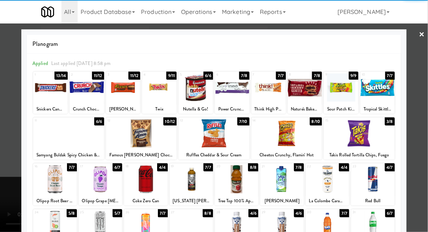
click at [301, 137] on div at bounding box center [286, 133] width 71 height 28
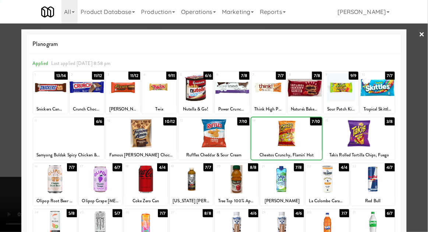
click at [367, 132] on div at bounding box center [358, 133] width 71 height 28
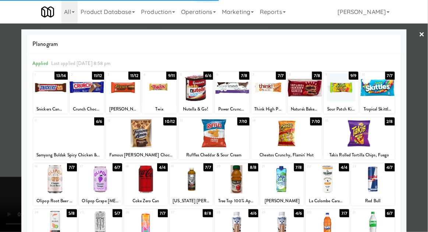
click at [14, 172] on div at bounding box center [214, 116] width 428 height 232
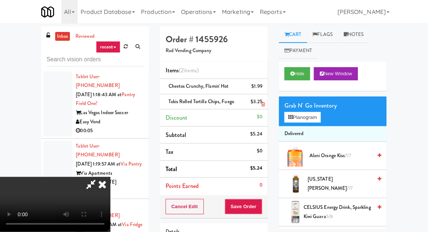
click at [265, 105] on li "Takis Rolled Tortilla Chips, Fuego $3.25" at bounding box center [214, 101] width 108 height 15
click at [264, 104] on icon at bounding box center [263, 104] width 4 height 5
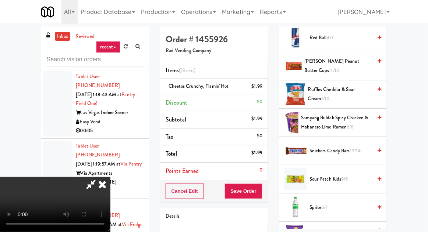
scroll to position [797, 0]
click at [359, 65] on span "[PERSON_NAME] Peanut Butter Cups 11/12" at bounding box center [338, 66] width 68 height 18
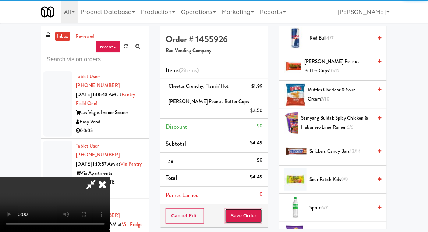
click at [261, 208] on button "Save Order" at bounding box center [243, 215] width 37 height 15
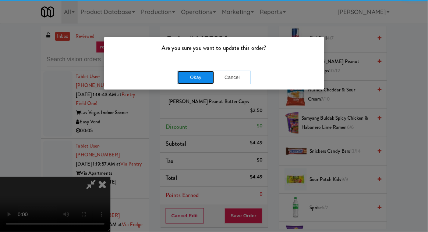
click at [180, 82] on button "Okay" at bounding box center [195, 77] width 37 height 13
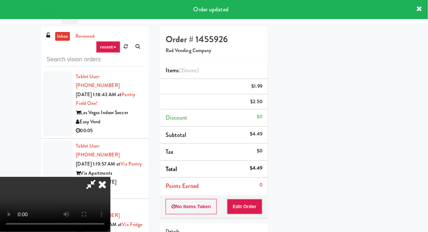
scroll to position [72, 0]
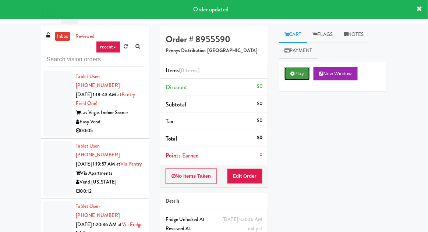
click at [300, 72] on button "Play" at bounding box center [296, 73] width 25 height 13
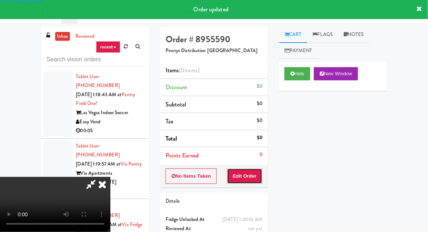
click at [244, 178] on button "Edit Order" at bounding box center [245, 176] width 36 height 15
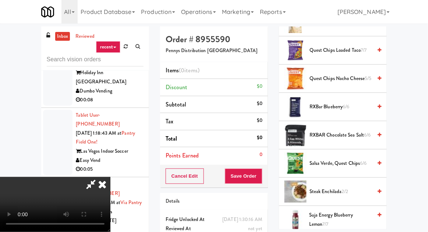
scroll to position [756, 0]
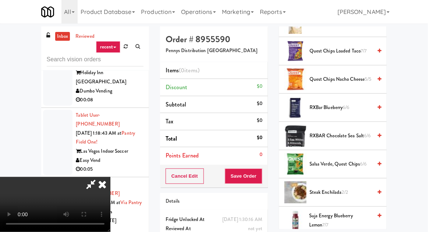
click at [371, 76] on span "5/5" at bounding box center [368, 79] width 7 height 7
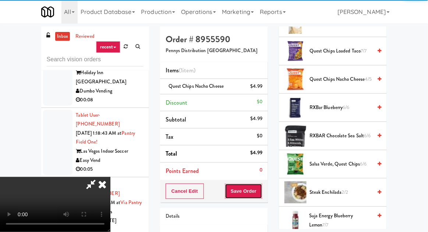
click at [262, 193] on button "Save Order" at bounding box center [243, 191] width 37 height 15
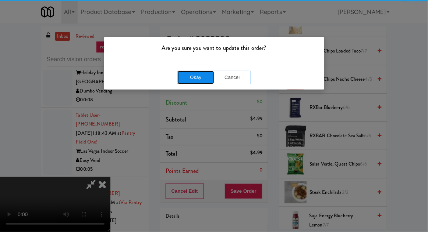
click at [182, 80] on button "Okay" at bounding box center [195, 77] width 37 height 13
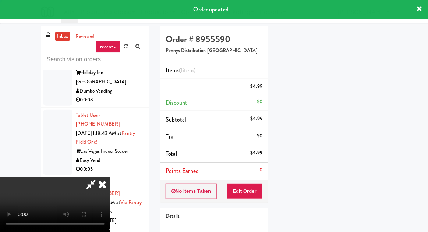
scroll to position [72, 0]
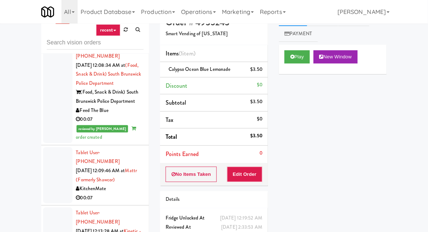
scroll to position [1826, 0]
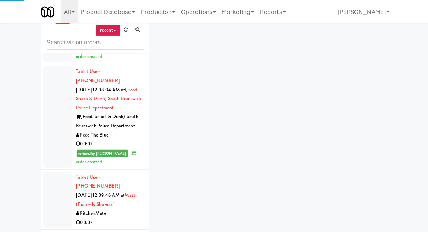
scroll to position [1798, 0]
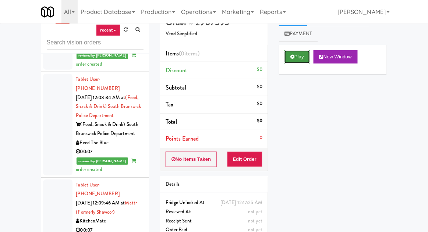
click at [286, 61] on button "Play" at bounding box center [296, 56] width 25 height 13
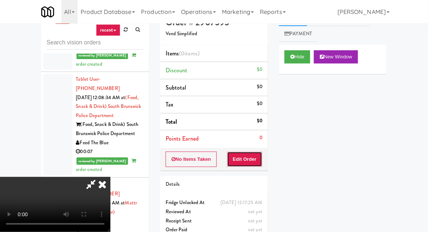
click at [246, 161] on button "Edit Order" at bounding box center [245, 159] width 36 height 15
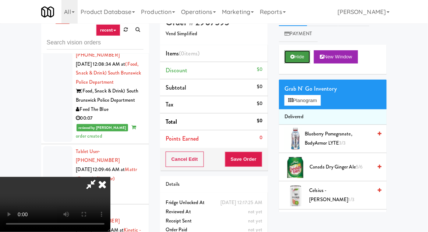
click at [290, 55] on button "Hide" at bounding box center [297, 56] width 26 height 13
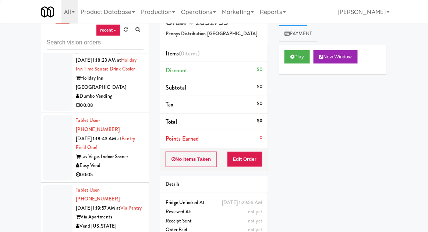
scroll to position [12684, 0]
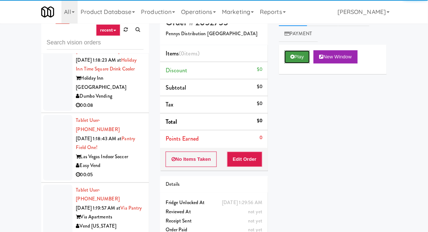
click at [291, 62] on button "Play" at bounding box center [296, 56] width 25 height 13
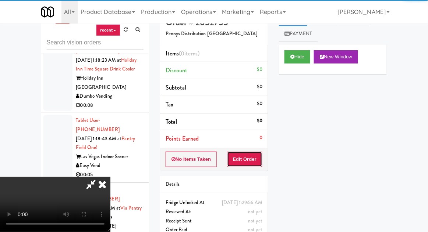
click at [251, 154] on button "Edit Order" at bounding box center [245, 159] width 36 height 15
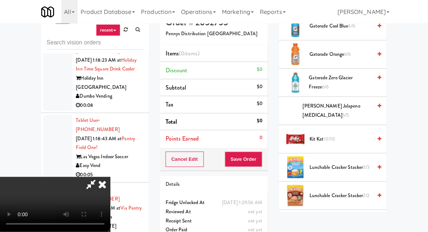
scroll to position [486, 0]
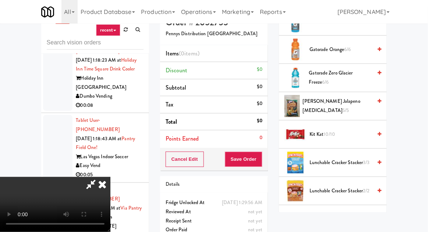
click at [329, 131] on span "10/10" at bounding box center [328, 134] width 11 height 7
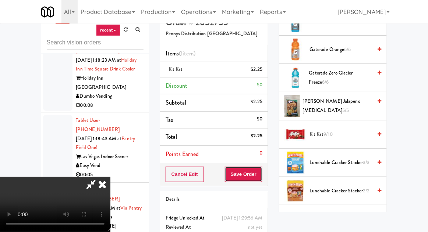
click at [262, 173] on button "Save Order" at bounding box center [243, 174] width 37 height 15
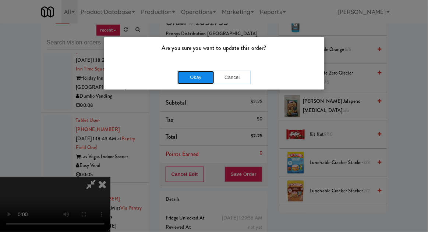
click at [182, 71] on button "Okay" at bounding box center [195, 77] width 37 height 13
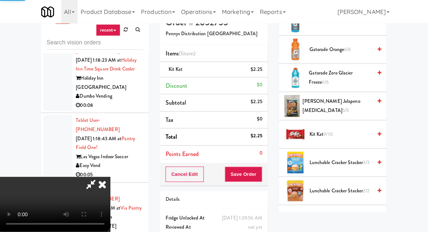
scroll to position [72, 0]
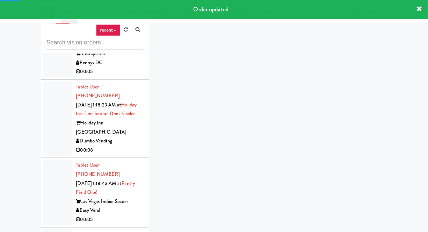
scroll to position [12636, 0]
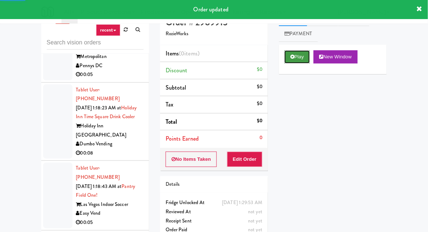
click at [290, 58] on button "Play" at bounding box center [296, 56] width 25 height 13
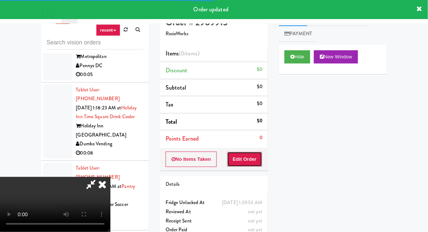
click at [250, 152] on button "Edit Order" at bounding box center [245, 159] width 36 height 15
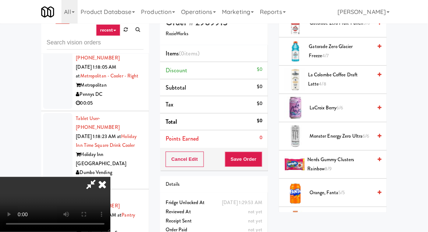
scroll to position [479, 0]
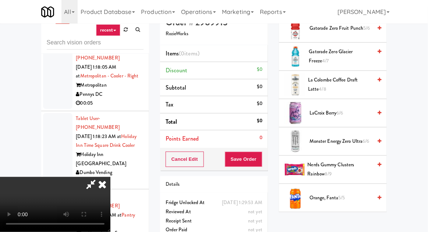
click at [338, 55] on span "Gatorade Zero Glacier Freeze 4/7" at bounding box center [340, 56] width 63 height 18
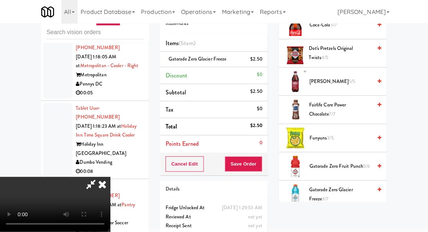
scroll to position [252, 0]
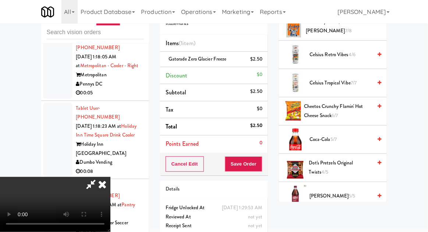
click at [335, 108] on span "Cheetos Crunchy Flamin' Hot Cheese Snack 6/7" at bounding box center [338, 111] width 68 height 18
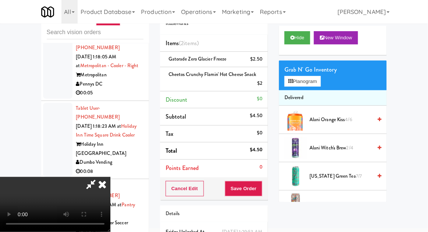
scroll to position [0, 0]
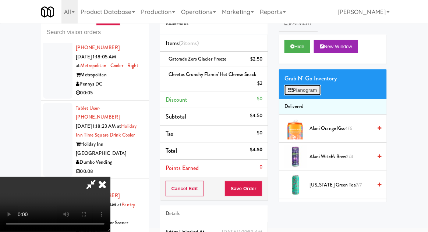
click at [310, 92] on button "Planogram" at bounding box center [302, 90] width 36 height 11
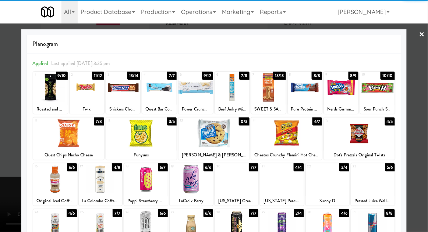
click at [382, 93] on div at bounding box center [377, 88] width 35 height 28
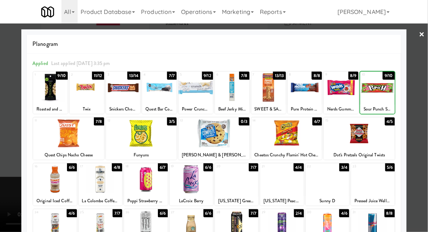
click at [9, 145] on div at bounding box center [214, 116] width 428 height 232
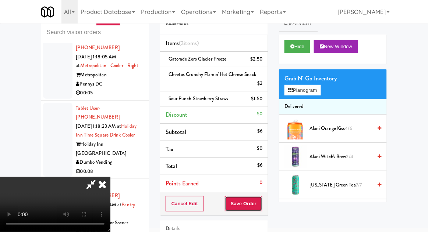
click at [262, 201] on button "Save Order" at bounding box center [243, 203] width 37 height 15
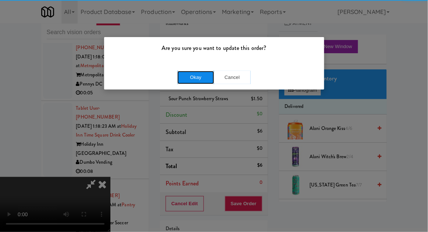
click at [183, 81] on button "Okay" at bounding box center [195, 77] width 37 height 13
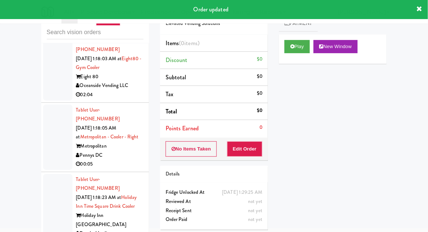
scroll to position [12537, 0]
click at [299, 46] on button "Play" at bounding box center [296, 46] width 25 height 13
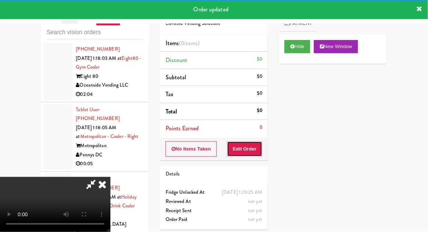
click at [253, 144] on button "Edit Order" at bounding box center [245, 149] width 36 height 15
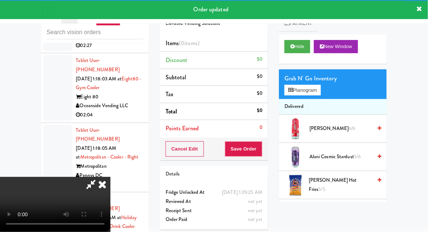
scroll to position [12518, 0]
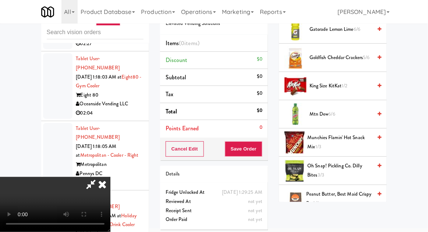
scroll to position [495, 0]
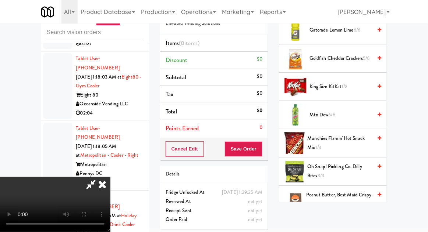
click at [345, 144] on span "Munchies Flamin' Hot Snack Mix 1/3" at bounding box center [339, 143] width 65 height 18
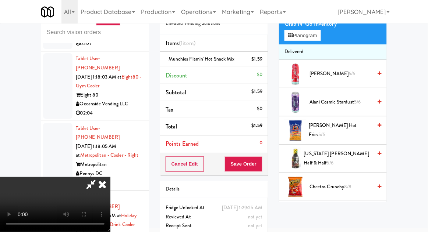
scroll to position [0, 0]
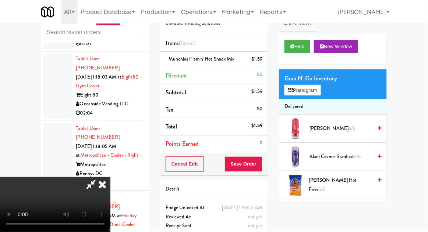
click at [335, 159] on span "Alani Cosmic Stardust 5/6" at bounding box center [340, 157] width 62 height 9
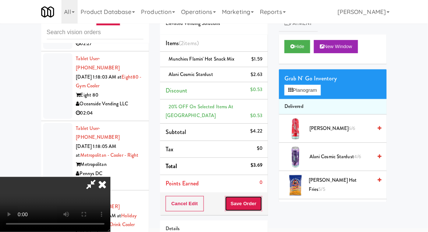
click at [262, 202] on button "Save Order" at bounding box center [243, 203] width 37 height 15
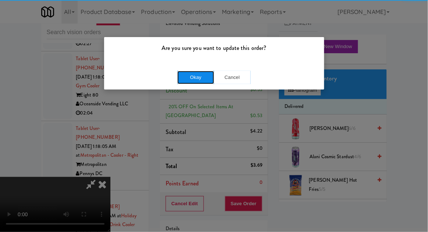
click at [182, 77] on button "Okay" at bounding box center [195, 77] width 37 height 13
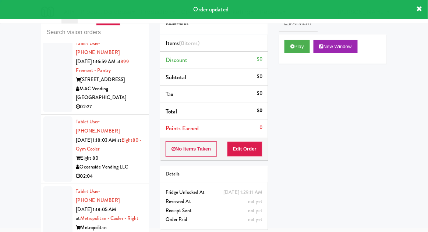
scroll to position [12454, 0]
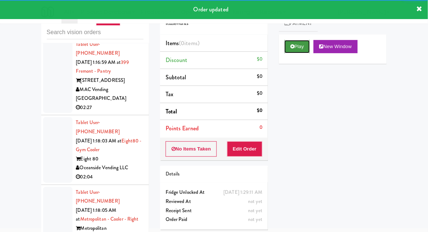
click at [296, 49] on button "Play" at bounding box center [296, 46] width 25 height 13
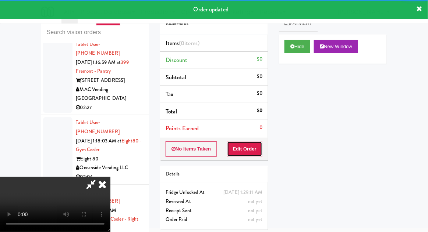
click at [248, 154] on button "Edit Order" at bounding box center [245, 149] width 36 height 15
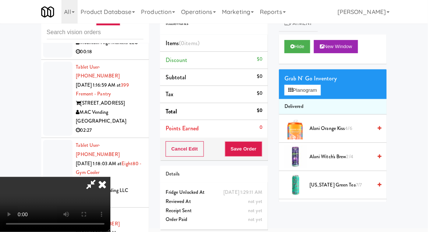
scroll to position [0, 0]
click at [327, 210] on span "Arizona Peach Tea 4/4" at bounding box center [340, 213] width 62 height 9
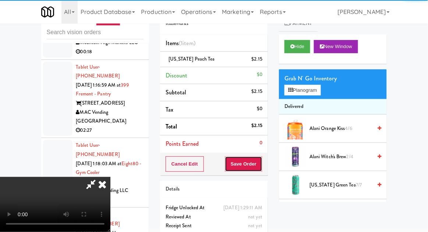
click at [262, 165] on button "Save Order" at bounding box center [243, 164] width 37 height 15
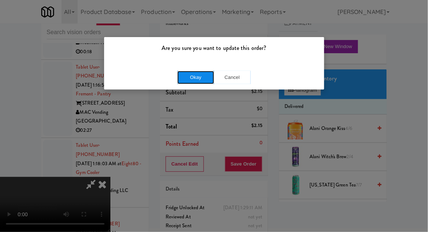
click at [179, 76] on button "Okay" at bounding box center [195, 77] width 37 height 13
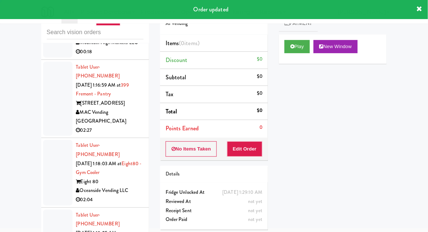
scroll to position [12375, 0]
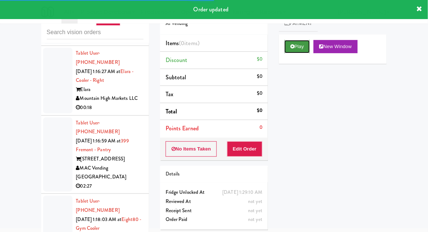
click at [290, 52] on button "Play" at bounding box center [296, 46] width 25 height 13
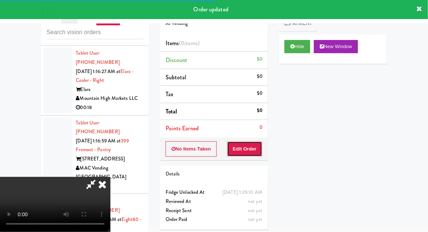
click at [253, 144] on button "Edit Order" at bounding box center [245, 149] width 36 height 15
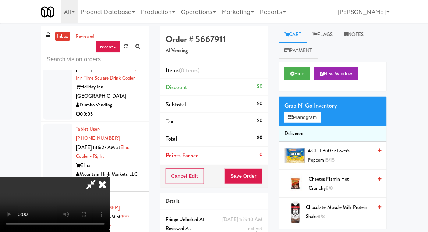
scroll to position [0, 0]
click at [296, 114] on button "Planogram" at bounding box center [302, 117] width 36 height 11
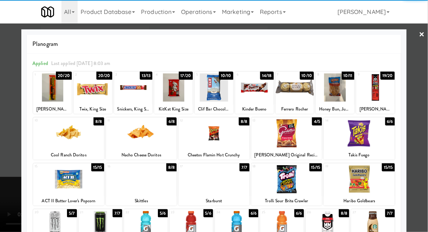
click at [51, 87] on div at bounding box center [52, 88] width 39 height 28
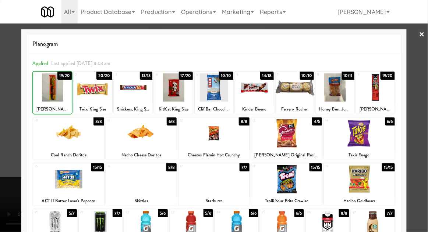
click at [87, 91] on div at bounding box center [93, 88] width 39 height 28
click at [298, 92] on div at bounding box center [294, 88] width 39 height 28
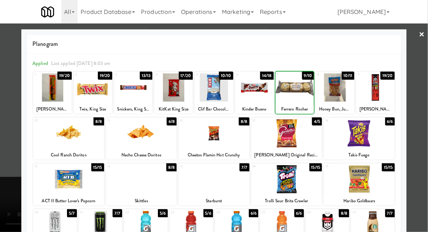
click at [10, 126] on div at bounding box center [214, 116] width 428 height 232
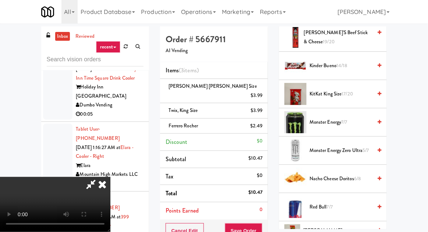
scroll to position [949, 0]
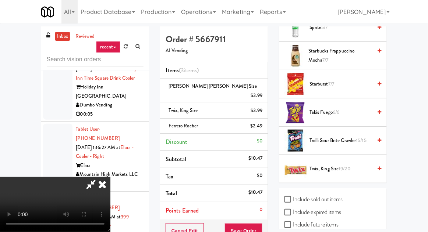
click at [322, 138] on span "Trolli Sour Brite Crawler 15/15" at bounding box center [340, 140] width 62 height 9
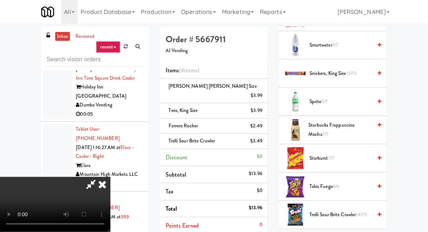
scroll to position [873, 0]
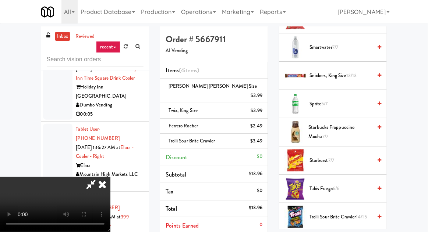
click at [322, 100] on span "Sprite 5/7" at bounding box center [340, 104] width 62 height 9
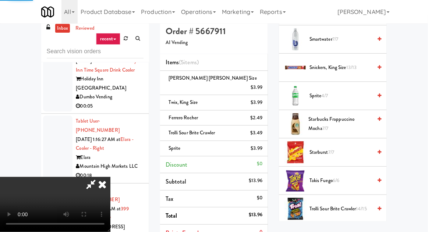
scroll to position [28, 0]
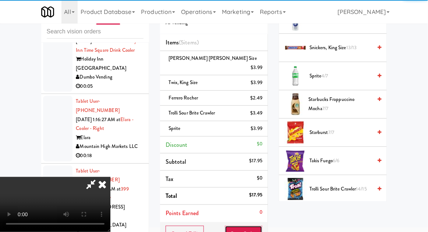
click at [260, 226] on button "Save Order" at bounding box center [243, 233] width 37 height 15
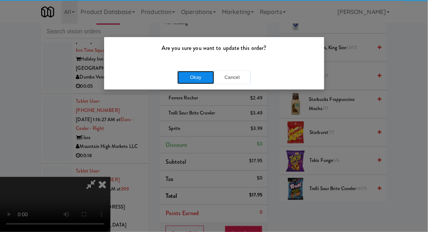
click at [183, 78] on button "Okay" at bounding box center [195, 77] width 37 height 13
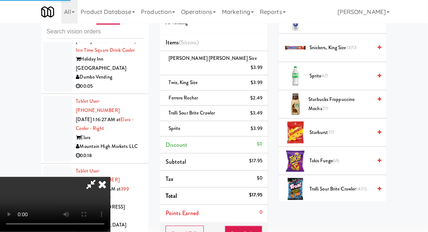
scroll to position [72, 0]
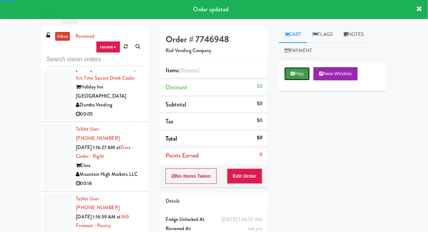
click at [296, 71] on button "Play" at bounding box center [296, 73] width 25 height 13
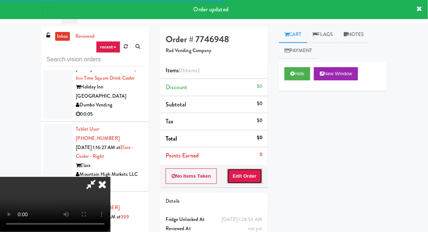
click at [255, 169] on button "Edit Order" at bounding box center [245, 176] width 36 height 15
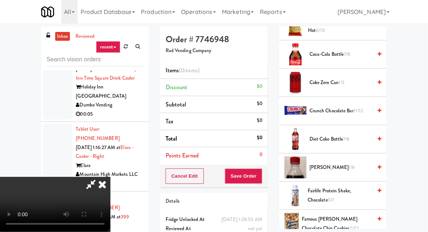
scroll to position [244, 0]
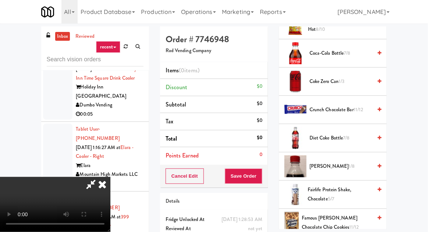
click at [328, 84] on span "Coke Zero Can 1/3" at bounding box center [340, 81] width 62 height 9
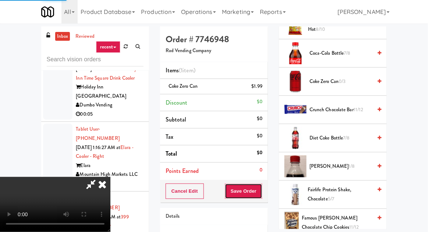
click at [260, 194] on button "Save Order" at bounding box center [243, 191] width 37 height 15
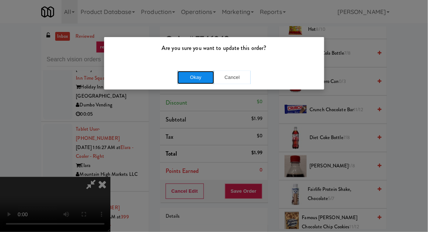
click at [177, 74] on button "Okay" at bounding box center [195, 77] width 37 height 13
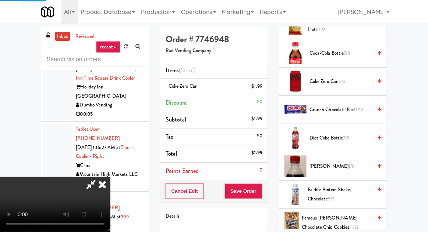
scroll to position [72, 0]
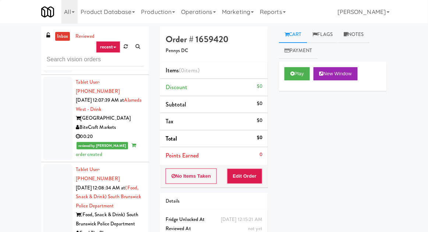
scroll to position [1739, 0]
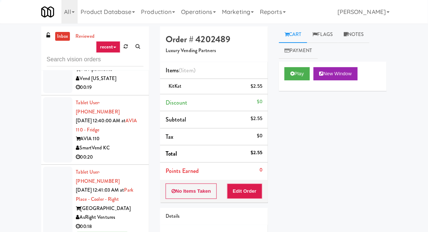
scroll to position [6089, 0]
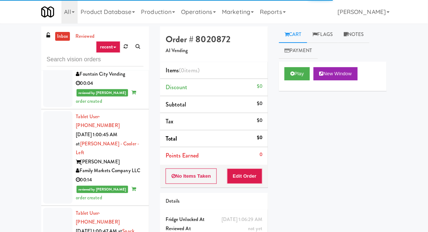
scroll to position [9809, 0]
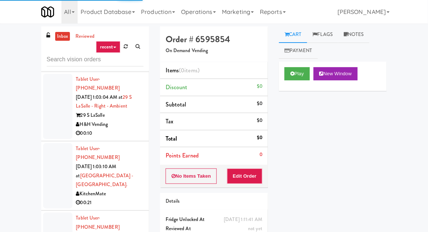
scroll to position [10522, 0]
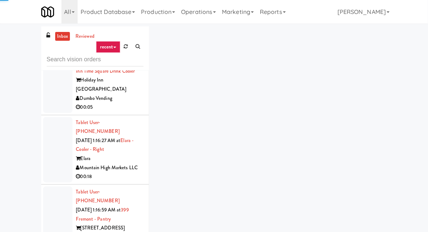
scroll to position [13168, 0]
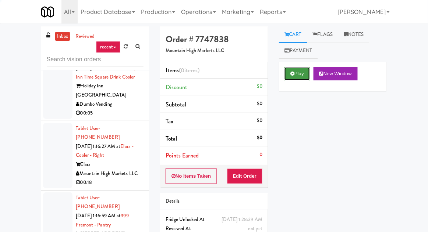
click at [295, 67] on button "Play" at bounding box center [296, 73] width 25 height 13
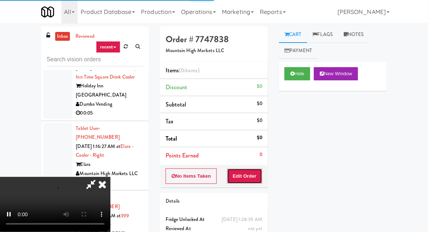
click at [253, 169] on button "Edit Order" at bounding box center [245, 176] width 36 height 15
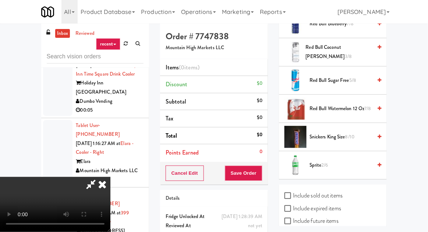
scroll to position [3, 0]
click at [330, 161] on span "Sprite 2/6" at bounding box center [340, 165] width 62 height 9
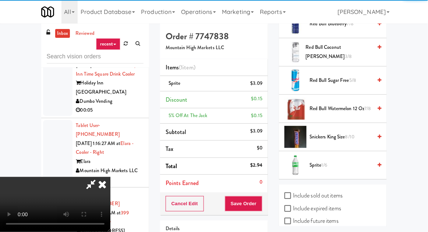
click at [266, 204] on div "Cancel Edit Save Order" at bounding box center [214, 204] width 108 height 23
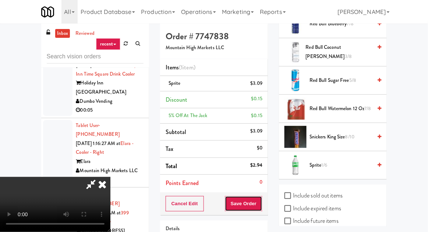
click at [261, 202] on button "Save Order" at bounding box center [243, 203] width 37 height 15
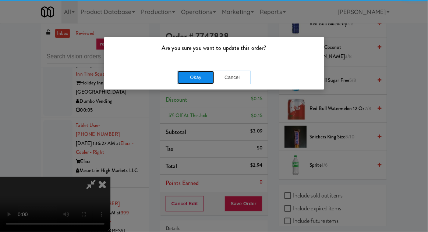
click at [186, 71] on button "Okay" at bounding box center [195, 77] width 37 height 13
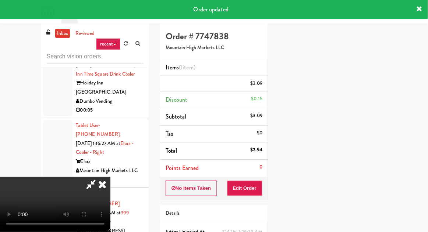
scroll to position [72, 0]
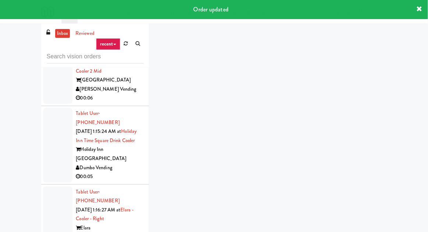
scroll to position [13102, 0]
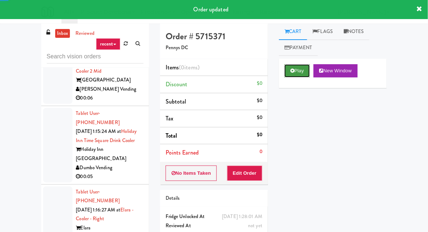
click at [294, 71] on button "Play" at bounding box center [296, 70] width 25 height 13
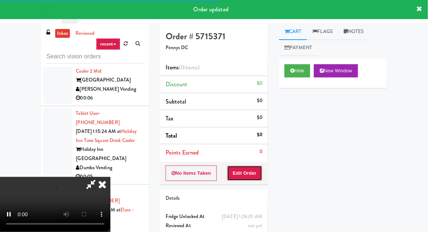
click at [251, 166] on button "Edit Order" at bounding box center [245, 173] width 36 height 15
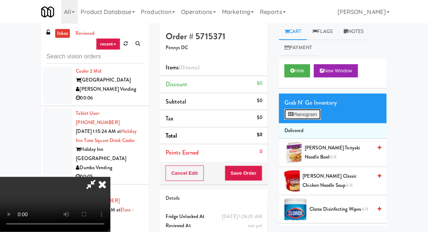
click at [308, 110] on button "Planogram" at bounding box center [302, 114] width 36 height 11
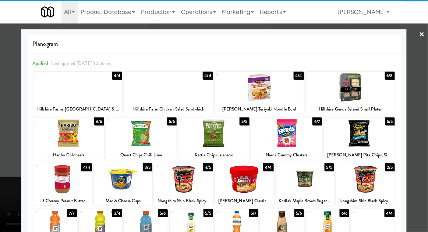
click at [375, 136] on div at bounding box center [358, 133] width 71 height 28
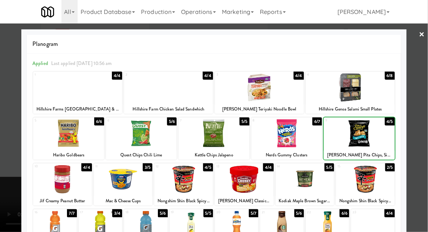
click at [12, 143] on div at bounding box center [214, 116] width 428 height 232
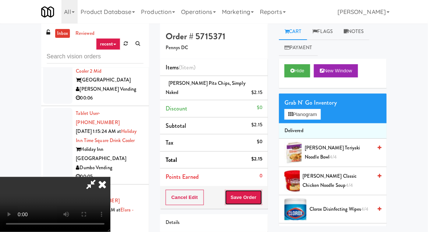
click at [261, 190] on button "Save Order" at bounding box center [243, 197] width 37 height 15
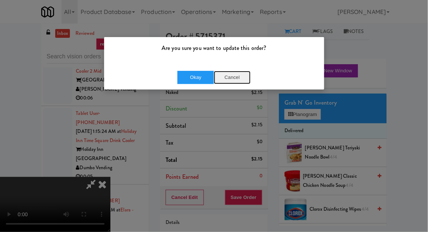
click at [245, 79] on button "Cancel" at bounding box center [232, 77] width 37 height 13
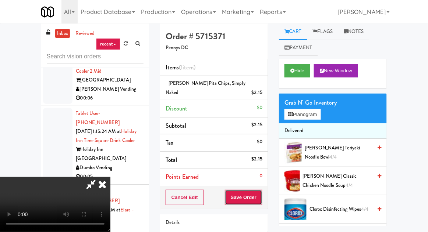
click at [262, 192] on button "Save Order" at bounding box center [243, 197] width 37 height 15
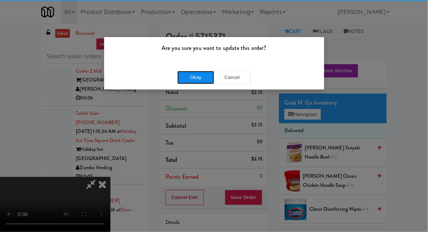
click at [189, 75] on button "Okay" at bounding box center [195, 77] width 37 height 13
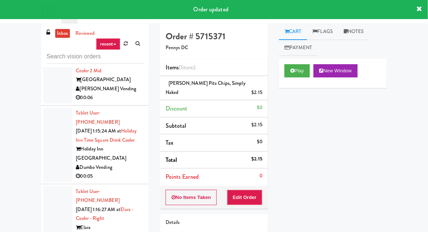
scroll to position [13078, 0]
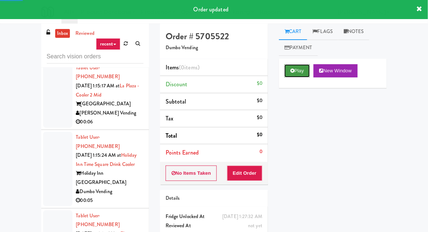
click at [294, 68] on icon at bounding box center [292, 70] width 4 height 5
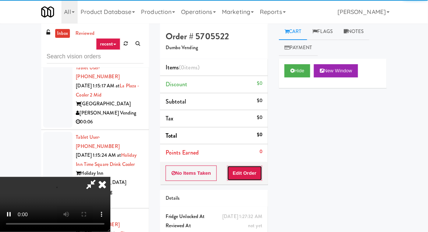
click at [249, 166] on button "Edit Order" at bounding box center [245, 173] width 36 height 15
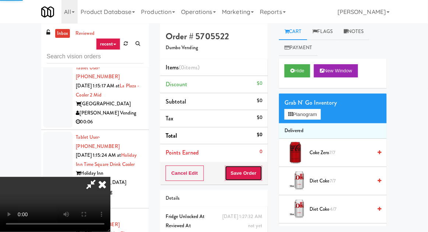
click at [255, 174] on button "Save Order" at bounding box center [243, 173] width 37 height 15
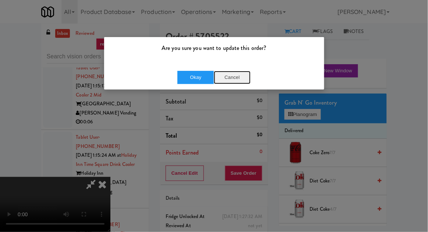
click at [240, 72] on button "Cancel" at bounding box center [232, 77] width 37 height 13
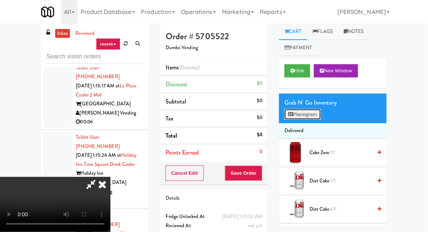
click at [296, 115] on button "Planogram" at bounding box center [302, 114] width 36 height 11
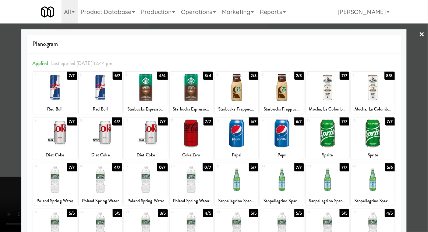
click at [380, 129] on div at bounding box center [372, 133] width 43 height 28
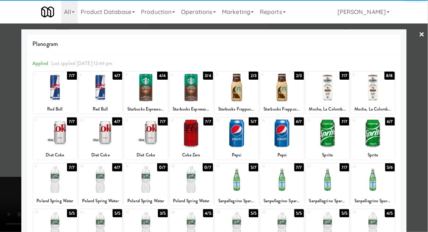
click at [7, 132] on div at bounding box center [214, 116] width 428 height 232
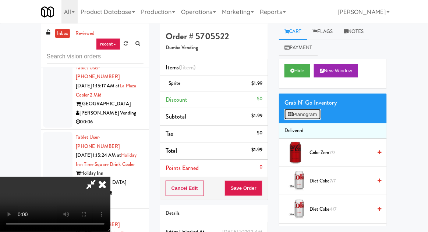
click at [314, 114] on button "Planogram" at bounding box center [302, 114] width 36 height 11
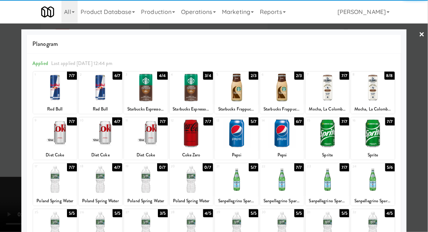
click at [2, 151] on div at bounding box center [214, 116] width 428 height 232
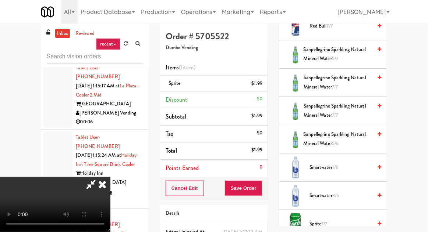
scroll to position [949, 0]
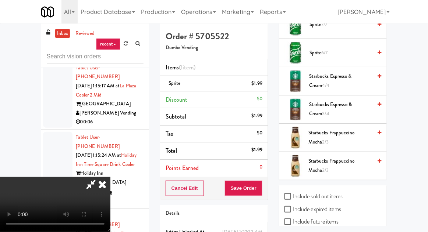
click at [318, 194] on label "Include sold out items" at bounding box center [313, 196] width 58 height 11
click at [293, 194] on input "Include sold out items" at bounding box center [288, 197] width 8 height 6
checkbox input "true"
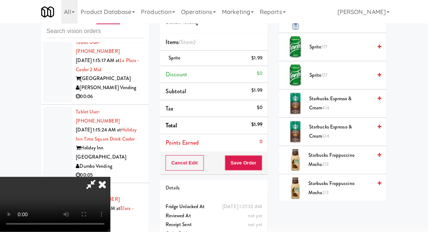
scroll to position [1090, 0]
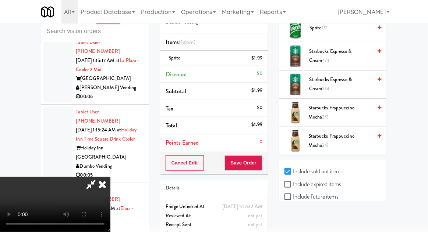
click at [326, 222] on label "Include previous static inventory" at bounding box center [325, 222] width 82 height 11
click at [293, 222] on input "Include previous static inventory" at bounding box center [288, 223] width 8 height 6
checkbox input "true"
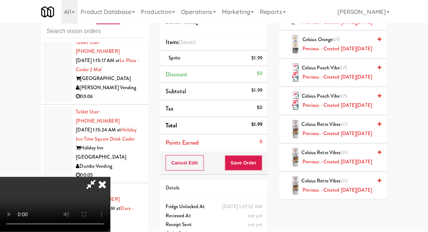
scroll to position [0, 0]
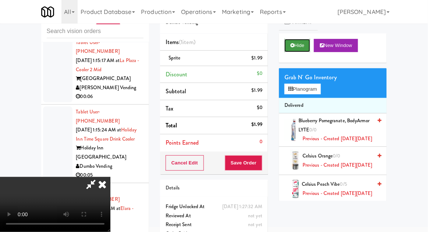
click at [293, 46] on icon at bounding box center [292, 45] width 4 height 5
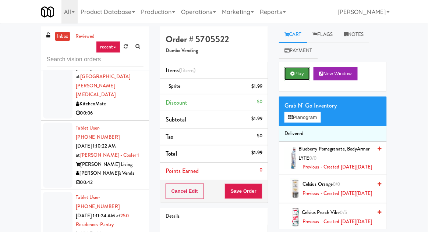
scroll to position [11849, 0]
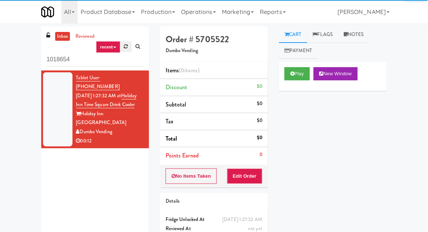
click at [124, 44] on icon at bounding box center [126, 46] width 4 height 5
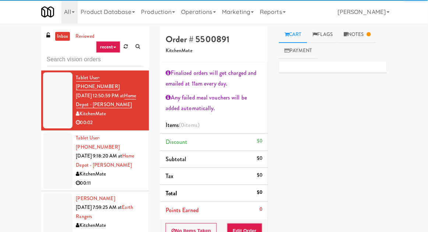
click at [51, 146] on div at bounding box center [57, 161] width 29 height 57
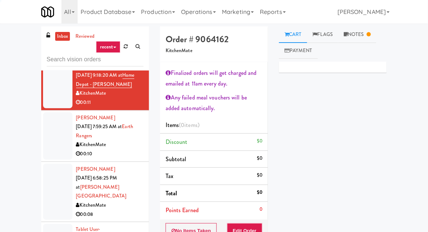
click at [47, 130] on div at bounding box center [57, 135] width 29 height 47
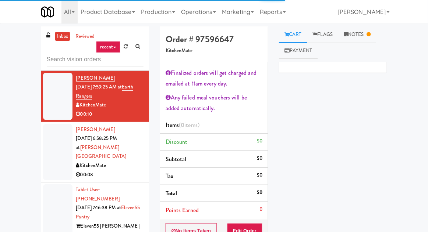
click at [52, 149] on div at bounding box center [57, 152] width 29 height 57
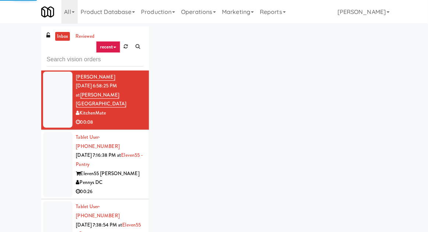
click at [52, 150] on div at bounding box center [57, 164] width 29 height 65
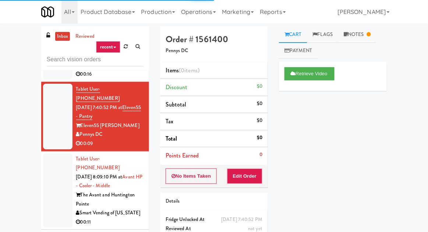
click at [46, 154] on div at bounding box center [57, 191] width 29 height 75
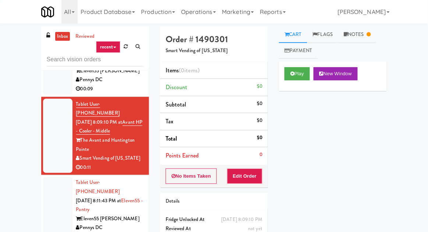
click at [52, 177] on div at bounding box center [57, 209] width 29 height 65
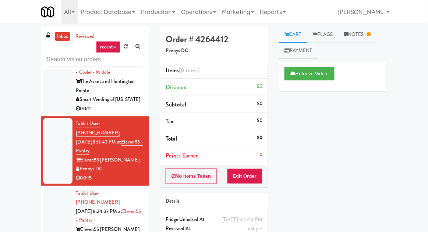
click at [50, 188] on div at bounding box center [57, 220] width 29 height 65
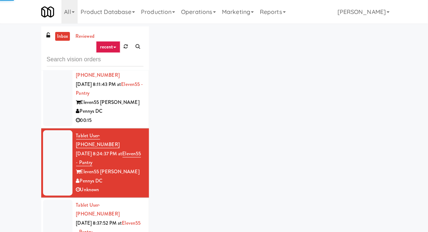
click at [51, 200] on div at bounding box center [57, 232] width 29 height 65
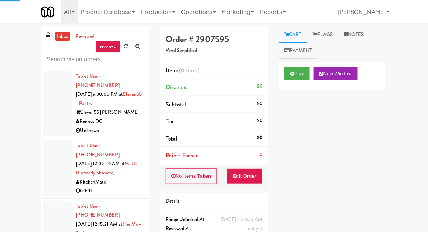
scroll to position [791, 0]
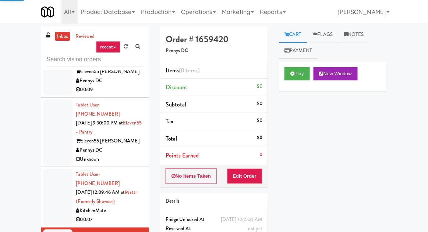
scroll to position [736, 0]
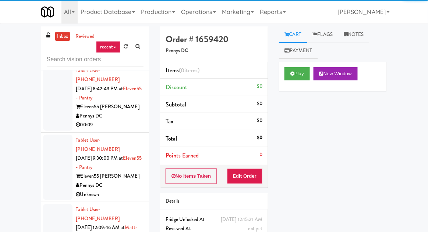
click at [50, 204] on div at bounding box center [57, 232] width 29 height 57
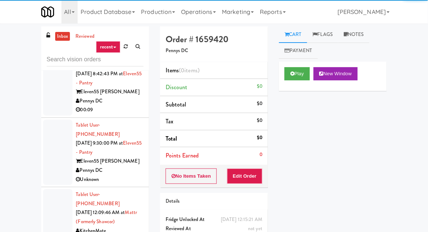
scroll to position [751, 0]
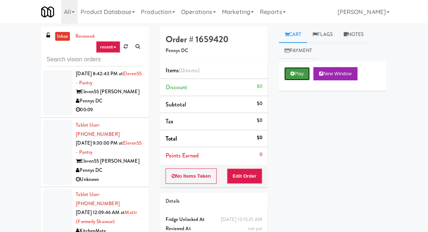
click at [290, 80] on button "Play" at bounding box center [296, 73] width 25 height 13
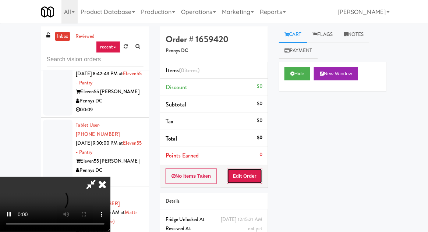
click at [246, 180] on button "Edit Order" at bounding box center [245, 176] width 36 height 15
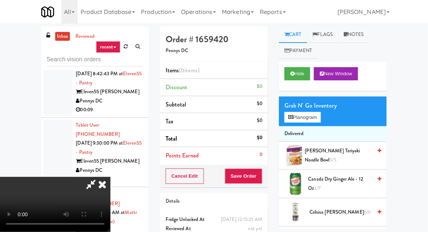
scroll to position [0, 0]
click at [306, 120] on button "Planogram" at bounding box center [302, 117] width 36 height 11
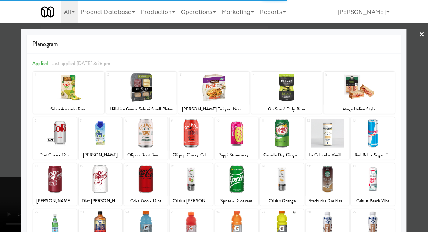
click at [129, 92] on div at bounding box center [141, 88] width 71 height 28
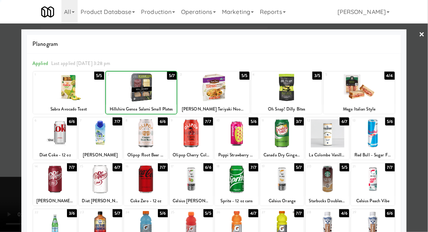
click at [284, 138] on div at bounding box center [281, 133] width 43 height 28
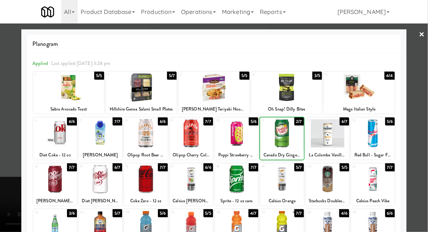
click at [298, 89] on div at bounding box center [286, 88] width 71 height 28
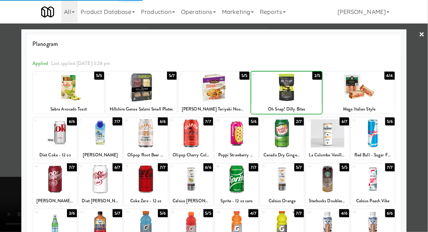
click at [3, 132] on div at bounding box center [214, 116] width 428 height 232
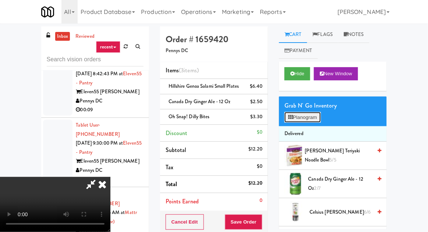
click at [295, 114] on button "Planogram" at bounding box center [302, 117] width 36 height 11
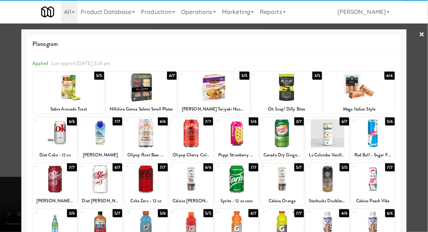
click at [380, 186] on div at bounding box center [372, 179] width 43 height 28
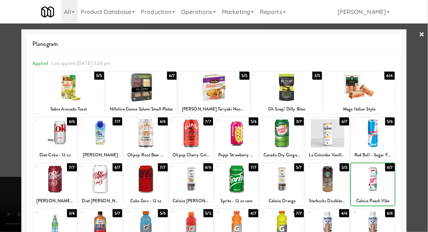
click at [9, 127] on div at bounding box center [214, 116] width 428 height 232
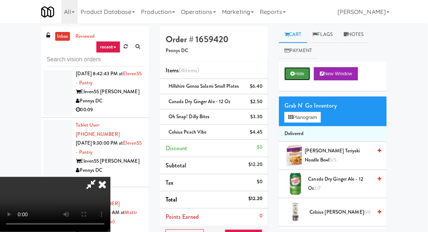
click at [291, 80] on button "Hide" at bounding box center [297, 73] width 26 height 13
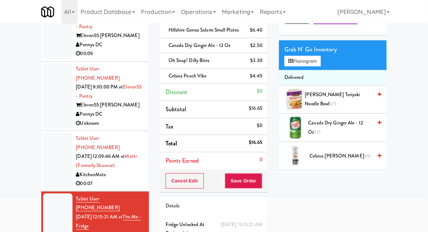
scroll to position [58, 0]
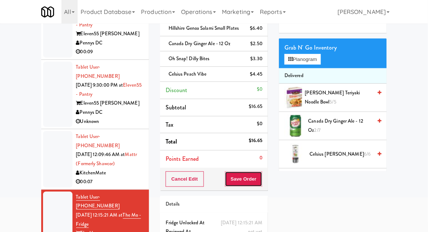
click at [244, 185] on button "Save Order" at bounding box center [243, 179] width 37 height 15
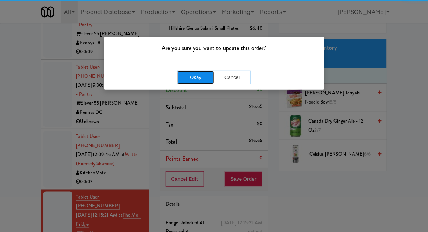
click at [186, 79] on button "Okay" at bounding box center [195, 77] width 37 height 13
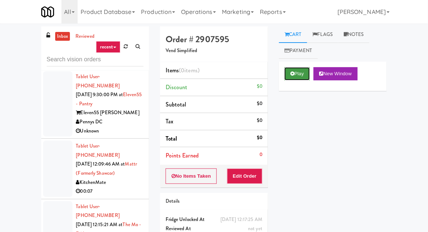
click at [297, 71] on button "Play" at bounding box center [296, 73] width 25 height 13
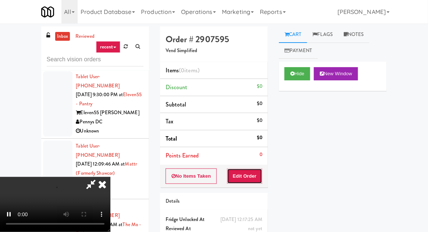
click at [254, 169] on button "Edit Order" at bounding box center [245, 176] width 36 height 15
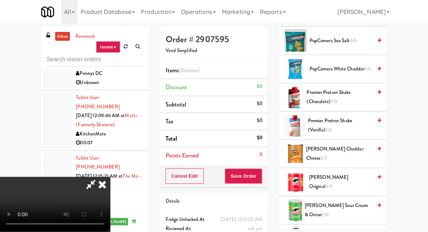
scroll to position [1006, 0]
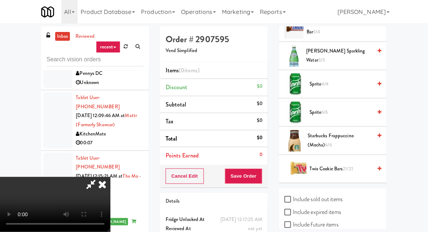
click at [333, 165] on span "Twix Cookie Bars 21/21" at bounding box center [340, 169] width 62 height 9
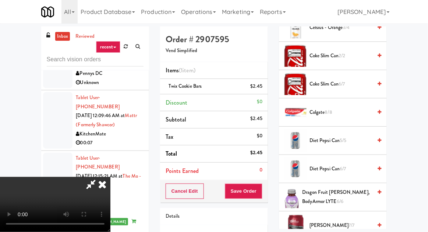
scroll to position [214, 0]
click at [344, 83] on span "6/7" at bounding box center [341, 83] width 6 height 7
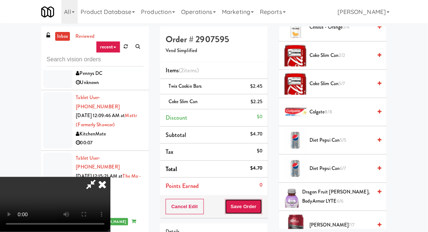
click at [261, 203] on button "Save Order" at bounding box center [243, 206] width 37 height 15
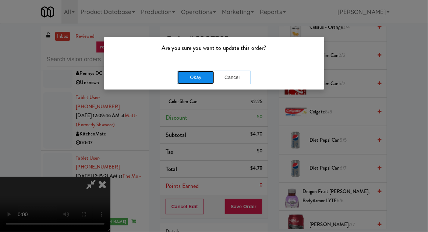
click at [190, 71] on button "Okay" at bounding box center [195, 77] width 37 height 13
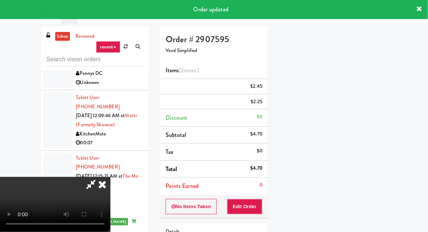
scroll to position [72, 0]
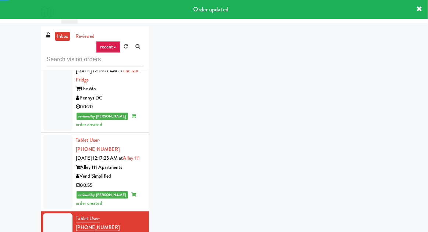
scroll to position [954, 0]
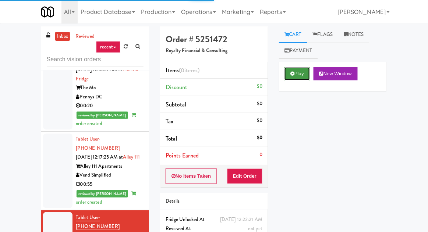
click at [294, 72] on icon at bounding box center [292, 73] width 4 height 5
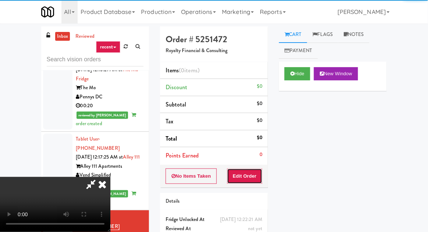
click at [245, 175] on button "Edit Order" at bounding box center [245, 176] width 36 height 15
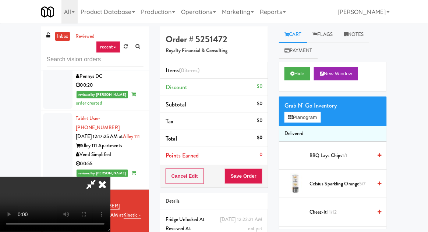
scroll to position [959, 0]
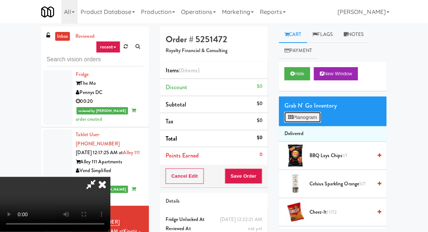
click at [300, 114] on button "Planogram" at bounding box center [302, 117] width 36 height 11
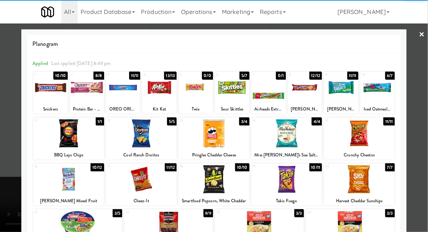
click at [50, 134] on div at bounding box center [68, 133] width 71 height 28
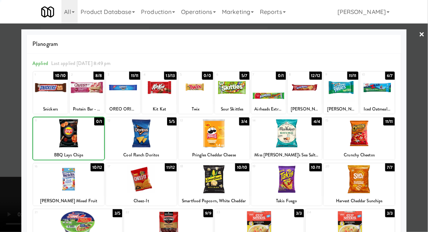
click at [64, 220] on div at bounding box center [77, 225] width 89 height 28
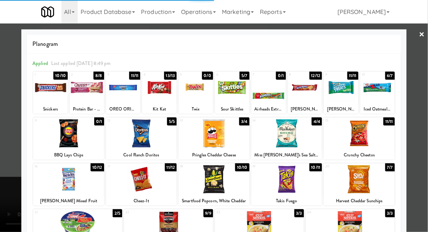
click at [4, 153] on div at bounding box center [214, 116] width 428 height 232
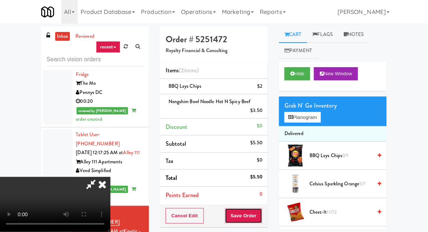
click at [261, 213] on button "Save Order" at bounding box center [243, 215] width 37 height 15
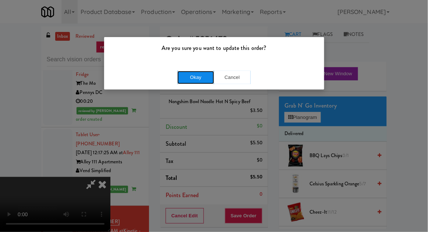
click at [182, 77] on button "Okay" at bounding box center [195, 77] width 37 height 13
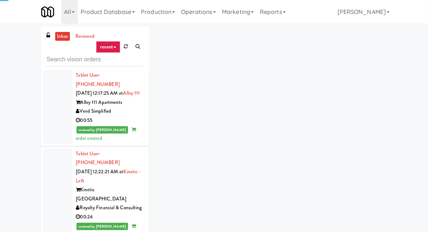
scroll to position [1019, 0]
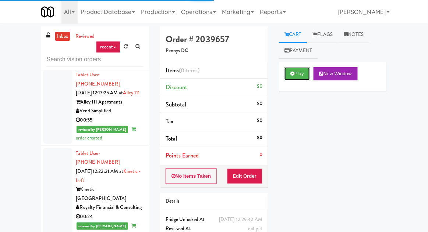
click at [299, 74] on button "Play" at bounding box center [296, 73] width 25 height 13
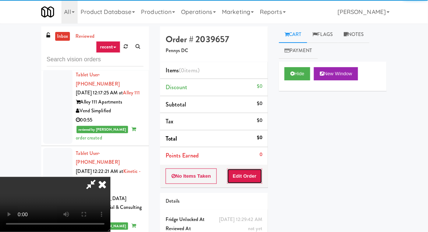
click at [256, 171] on button "Edit Order" at bounding box center [245, 176] width 36 height 15
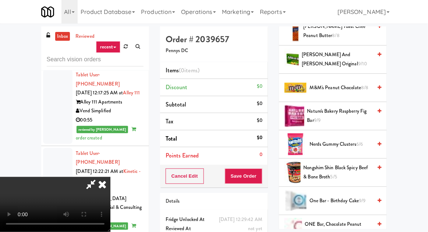
scroll to position [464, 0]
click at [338, 171] on span "Nongshim Shin Black Spicy Beef & Bone Broth 5/5" at bounding box center [337, 173] width 69 height 18
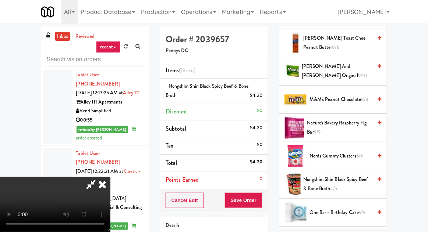
scroll to position [454, 0]
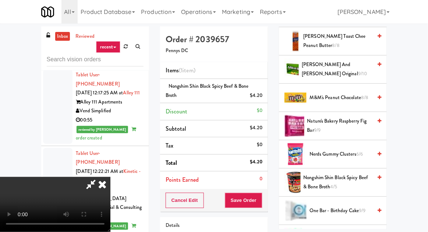
click at [368, 67] on span "Mike and Ike Original 9/10" at bounding box center [336, 69] width 70 height 18
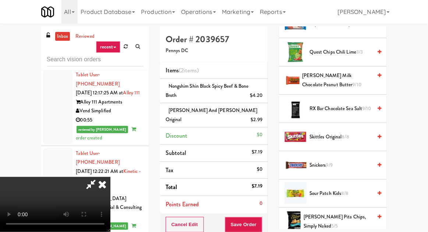
scroll to position [728, 0]
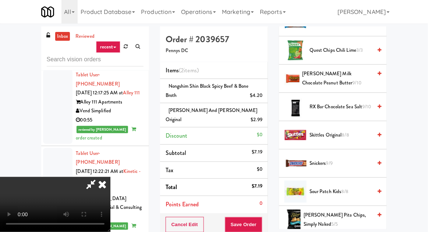
click at [361, 76] on span "[PERSON_NAME] Milk Chocolate Peanut Butter 9/10" at bounding box center [337, 78] width 70 height 18
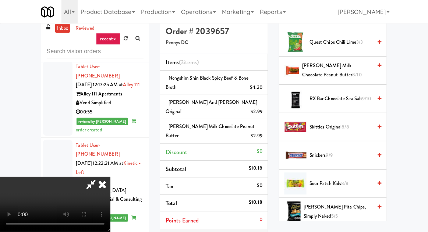
scroll to position [9, 0]
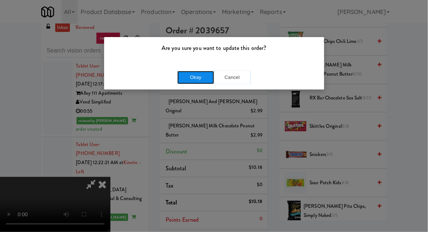
click at [200, 72] on button "Okay" at bounding box center [195, 77] width 37 height 13
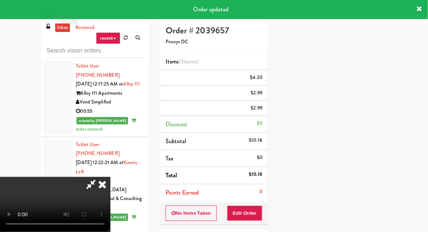
scroll to position [72, 0]
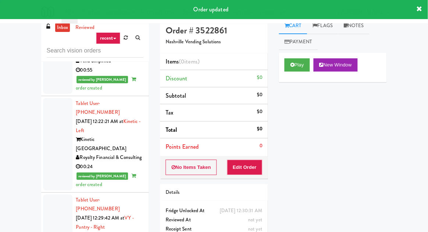
scroll to position [1062, 0]
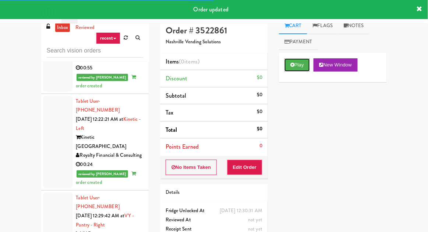
click at [302, 69] on button "Play" at bounding box center [296, 64] width 25 height 13
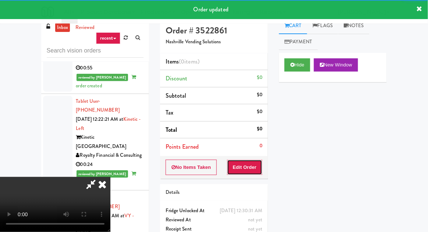
click at [252, 171] on button "Edit Order" at bounding box center [245, 167] width 36 height 15
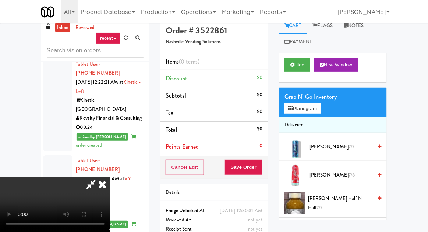
scroll to position [0, 0]
click at [307, 103] on button "Planogram" at bounding box center [302, 108] width 36 height 11
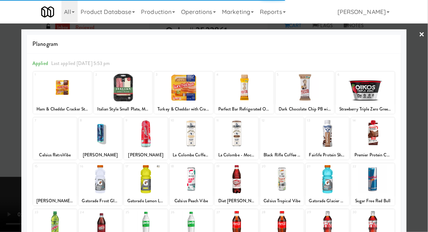
click at [317, 96] on div at bounding box center [304, 88] width 59 height 28
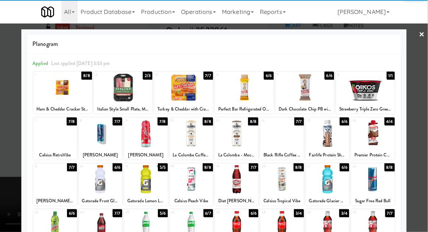
click at [321, 97] on div at bounding box center [304, 88] width 59 height 28
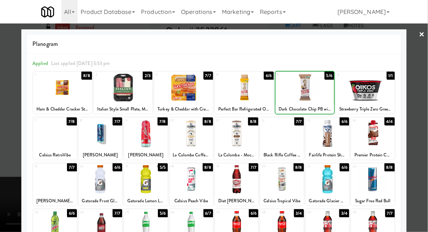
click at [12, 100] on div at bounding box center [214, 116] width 428 height 232
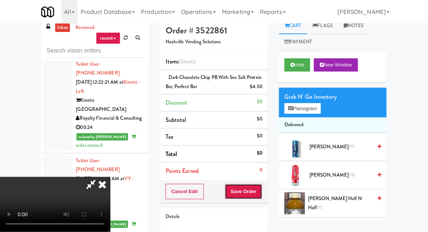
click at [261, 192] on button "Save Order" at bounding box center [243, 191] width 37 height 15
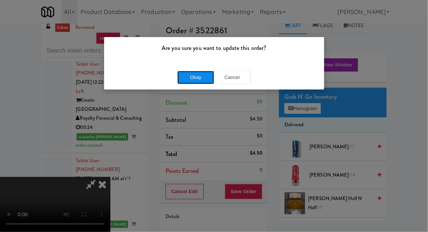
click at [203, 77] on button "Okay" at bounding box center [195, 77] width 37 height 13
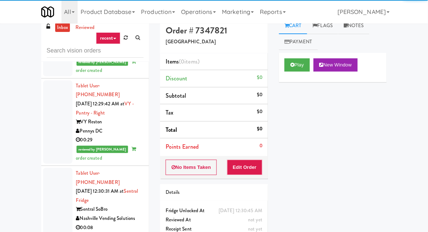
scroll to position [1175, 0]
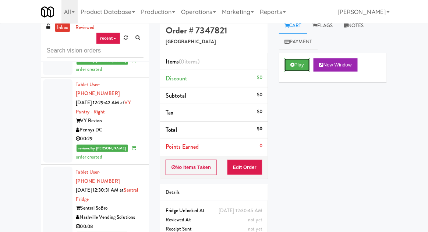
click at [295, 59] on button "Play" at bounding box center [296, 64] width 25 height 13
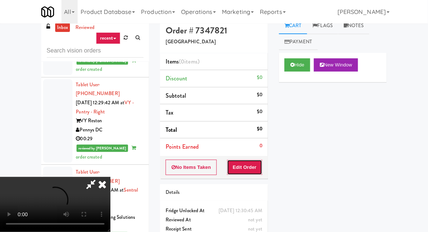
click at [248, 168] on button "Edit Order" at bounding box center [245, 167] width 36 height 15
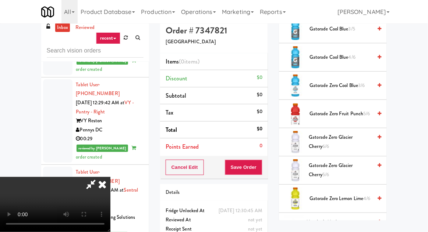
scroll to position [431, 0]
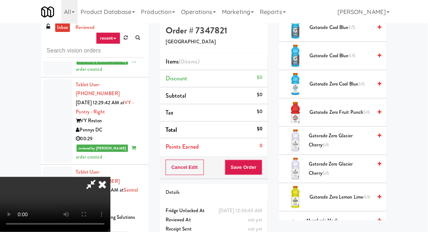
click at [343, 144] on span "Gatorade Zero Glacier Cherry 6/6" at bounding box center [340, 141] width 63 height 18
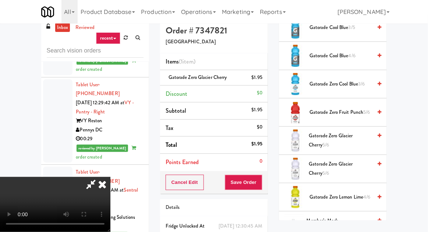
scroll to position [27, 0]
click at [357, 140] on span "Gatorade Zero Glacier Cherry 5/6" at bounding box center [340, 141] width 63 height 18
click at [265, 79] on li "Gatorade Zero Glacier Cherry (2) $3.90" at bounding box center [214, 77] width 108 height 15
click at [263, 79] on icon at bounding box center [263, 80] width 4 height 5
click at [261, 186] on button "Save Order" at bounding box center [243, 182] width 37 height 15
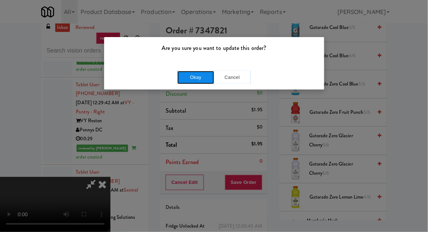
click at [199, 82] on button "Okay" at bounding box center [195, 77] width 37 height 13
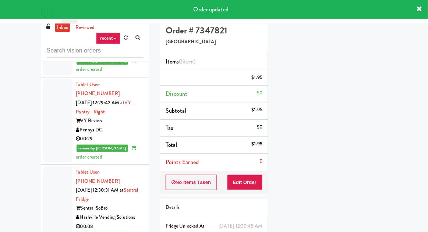
scroll to position [0, 0]
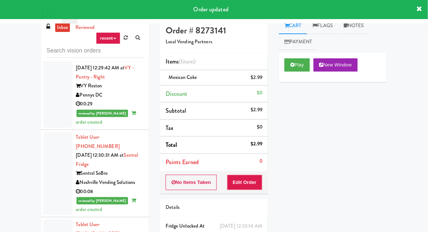
scroll to position [1211, 0]
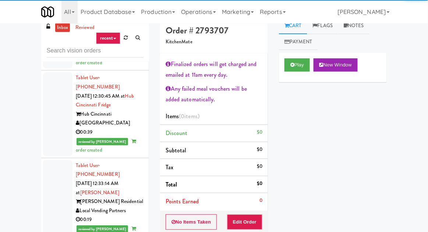
scroll to position [1358, 0]
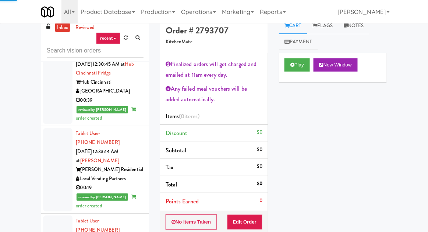
scroll to position [1391, 0]
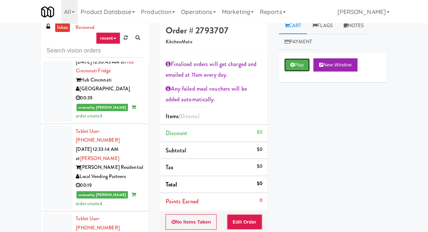
click at [304, 59] on button "Play" at bounding box center [296, 64] width 25 height 13
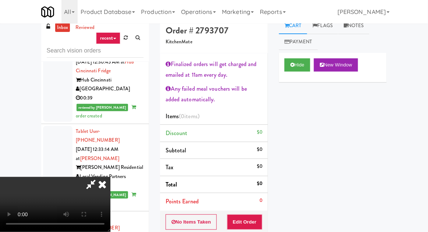
click at [248, 211] on div "No Items Taken Edit Order" at bounding box center [214, 222] width 108 height 23
click at [252, 219] on button "Edit Order" at bounding box center [245, 222] width 36 height 15
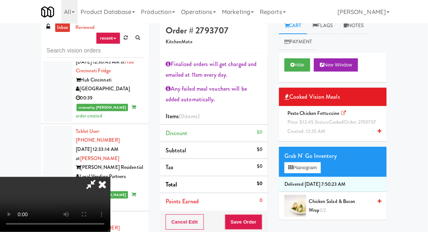
click at [427, 147] on div "inbox reviewed recent all unclear take inventory issue suspicious failed recent…" at bounding box center [214, 163] width 428 height 291
click at [340, 128] on div "Pesto Chicken Fettuccine Price: $12.45 Status: cooked Order: 2793707 Created: 1…" at bounding box center [332, 122] width 97 height 27
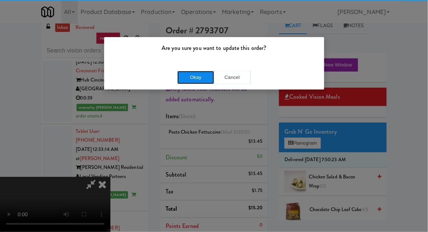
click at [206, 81] on button "Okay" at bounding box center [195, 77] width 37 height 13
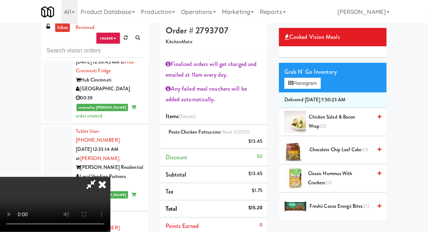
scroll to position [0, 0]
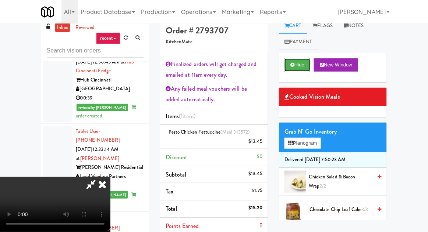
click at [301, 64] on button "Hide" at bounding box center [297, 64] width 26 height 13
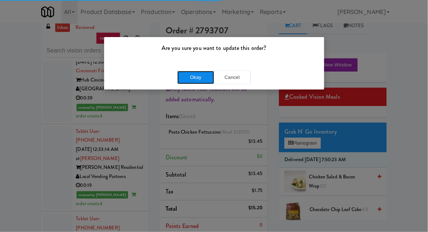
click at [197, 76] on button "Okay" at bounding box center [195, 77] width 37 height 13
click at [197, 79] on button "Okay" at bounding box center [195, 77] width 37 height 13
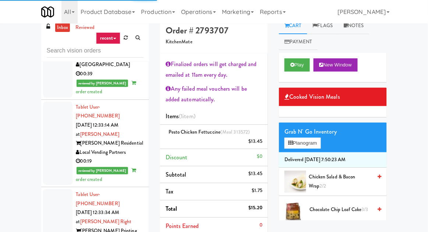
scroll to position [1416, 0]
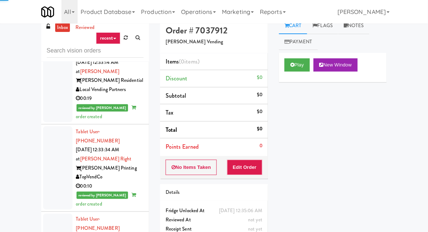
scroll to position [1479, 0]
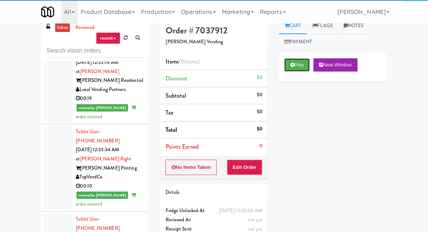
click at [293, 60] on button "Play" at bounding box center [296, 64] width 25 height 13
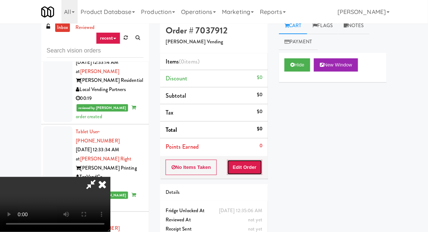
click at [249, 171] on button "Edit Order" at bounding box center [245, 167] width 36 height 15
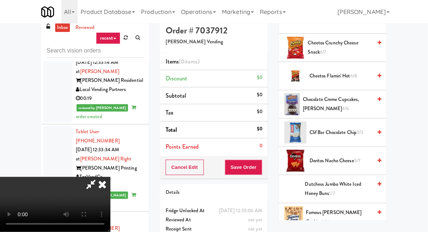
scroll to position [164, 0]
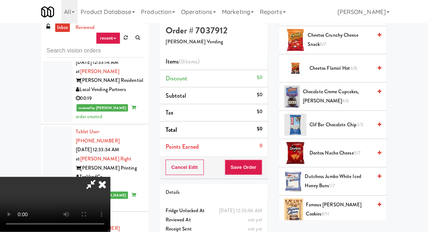
click at [328, 175] on span "Dutchess Jumbo White Iced Honey Buns 1/7" at bounding box center [338, 181] width 67 height 18
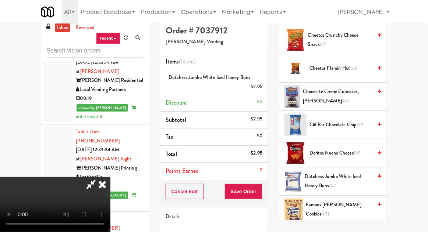
click at [266, 93] on li "Dutchess Jumbo White Iced Honey Buns $2.95" at bounding box center [214, 82] width 108 height 24
click at [263, 90] on icon at bounding box center [263, 89] width 4 height 5
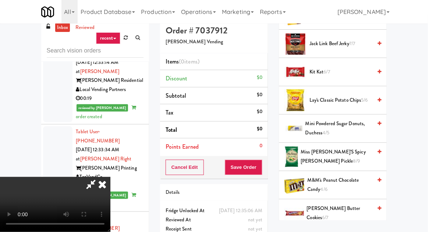
scroll to position [441, 0]
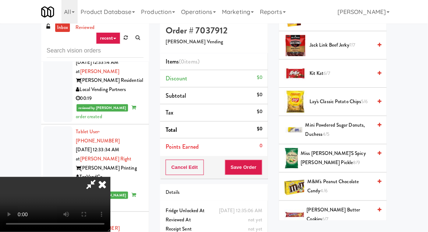
click at [320, 126] on span "Mini Powdered Sugar Donuts, Duchess 4/5" at bounding box center [338, 130] width 67 height 18
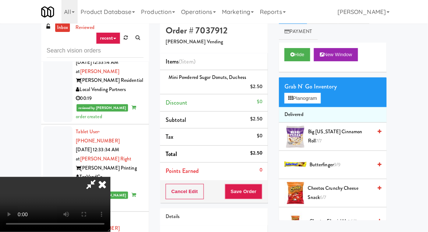
scroll to position [0, 0]
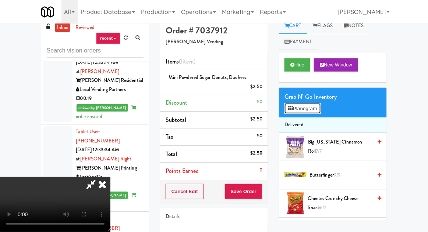
click at [302, 108] on button "Planogram" at bounding box center [302, 108] width 36 height 11
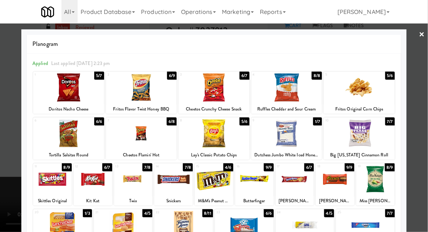
click at [86, 133] on div at bounding box center [68, 133] width 71 height 28
click at [427, 78] on div at bounding box center [214, 116] width 428 height 232
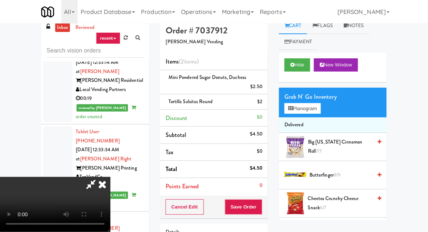
click at [324, 20] on div "All 325 Vending https://fridge.kitchenmate.com/vision-orders/1018654?operator_i…" at bounding box center [214, 12] width 346 height 24
click at [309, 110] on button "Planogram" at bounding box center [302, 108] width 36 height 11
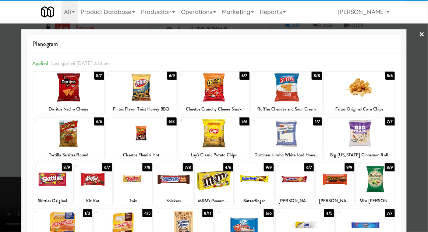
click at [135, 90] on div at bounding box center [141, 88] width 71 height 28
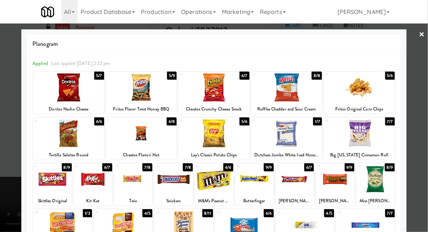
click at [62, 92] on div at bounding box center [68, 88] width 71 height 28
click at [12, 96] on div at bounding box center [214, 116] width 428 height 232
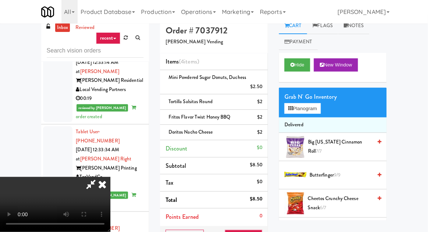
click at [247, 21] on link "Marketing" at bounding box center [238, 12] width 38 height 24
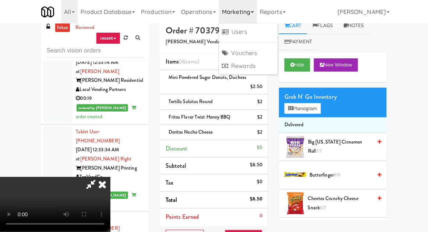
click at [250, 11] on link "Marketing" at bounding box center [238, 12] width 38 height 24
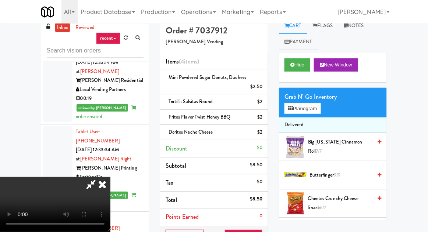
click at [110, 177] on icon at bounding box center [102, 184] width 16 height 15
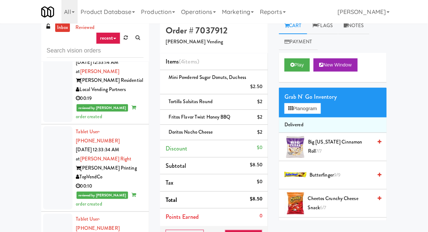
click at [266, 102] on li "Tortilla Salsitas Round $2" at bounding box center [214, 101] width 108 height 15
click at [266, 130] on li "Doritos Nacho Cheese $2" at bounding box center [214, 132] width 108 height 15
click at [264, 134] on icon at bounding box center [263, 135] width 4 height 5
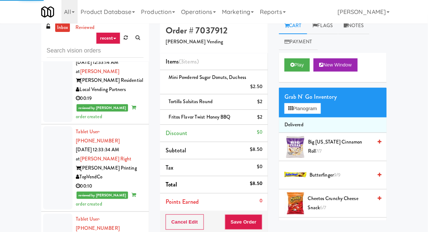
scroll to position [24, 0]
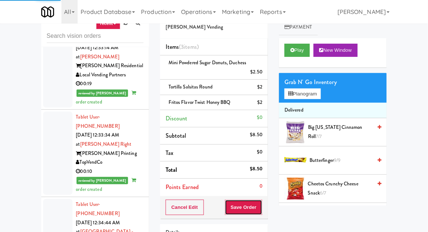
click at [259, 205] on button "Save Order" at bounding box center [243, 207] width 37 height 15
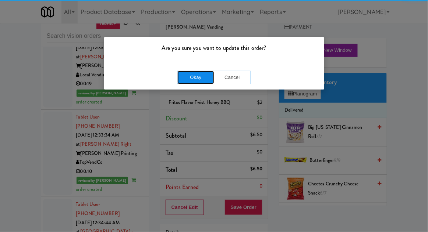
click at [193, 78] on button "Okay" at bounding box center [195, 77] width 37 height 13
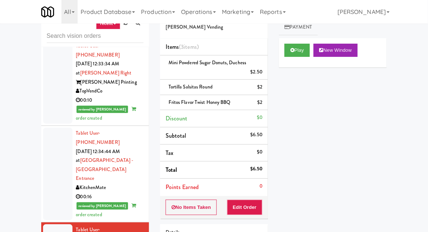
scroll to position [1550, 0]
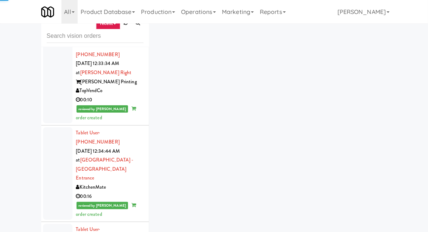
click at [1, 143] on div "inbox reviewed recent all unclear take inventory issue suspicious failed recent…" at bounding box center [214, 138] width 428 height 270
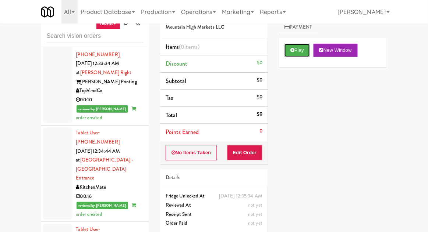
click at [297, 48] on button "Play" at bounding box center [296, 50] width 25 height 13
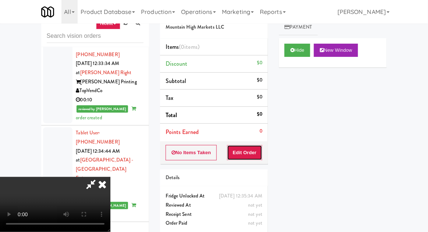
click at [249, 148] on button "Edit Order" at bounding box center [245, 152] width 36 height 15
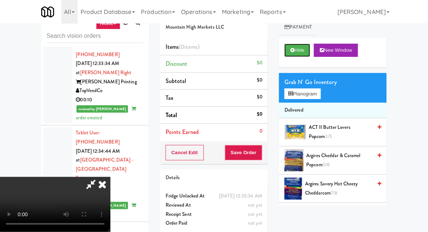
click at [301, 53] on button "Hide" at bounding box center [297, 50] width 26 height 13
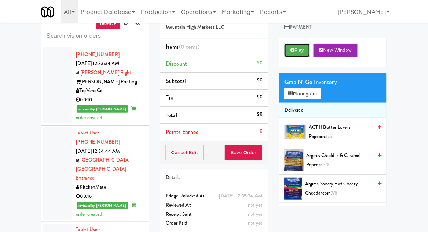
click at [298, 54] on button "Play" at bounding box center [296, 50] width 25 height 13
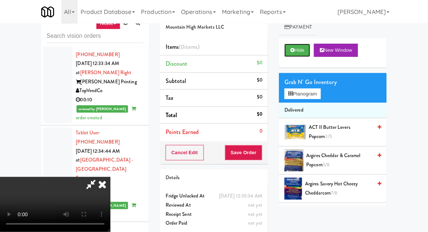
click at [302, 56] on button "Hide" at bounding box center [297, 50] width 26 height 13
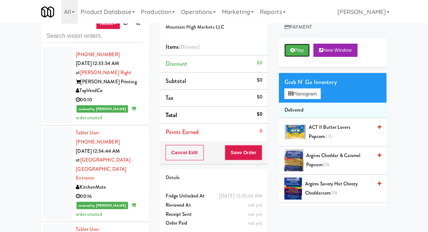
click at [303, 50] on button "Play" at bounding box center [296, 50] width 25 height 13
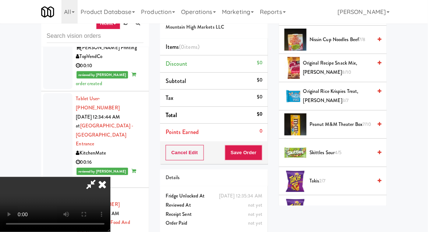
scroll to position [687, 0]
click at [349, 120] on span "Peanut M&M Theater Box 7/10" at bounding box center [340, 124] width 62 height 9
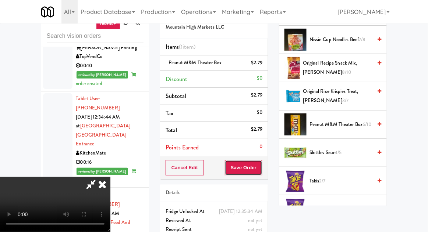
click at [262, 171] on button "Save Order" at bounding box center [243, 167] width 37 height 15
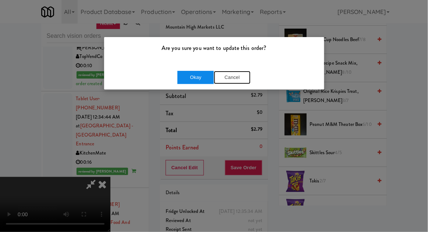
click at [229, 80] on button "Cancel" at bounding box center [232, 77] width 37 height 13
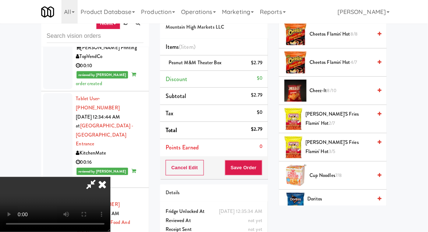
scroll to position [239, 0]
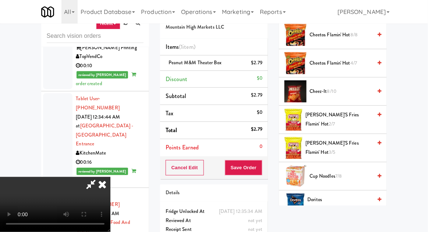
click at [363, 64] on span "Cheetos Flamin' Hot 4/7" at bounding box center [340, 63] width 62 height 9
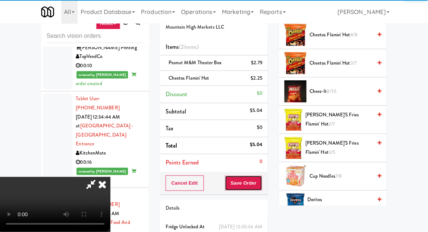
click at [262, 179] on button "Save Order" at bounding box center [243, 183] width 37 height 15
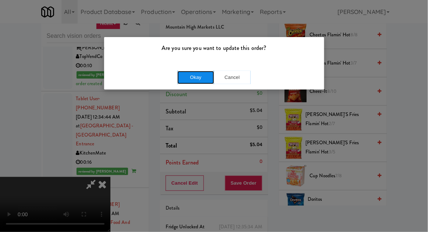
click at [193, 82] on button "Okay" at bounding box center [195, 77] width 37 height 13
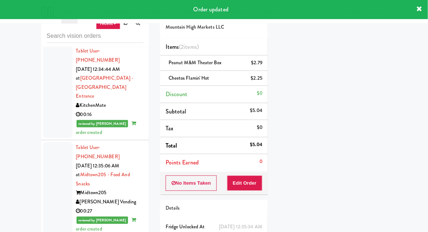
scroll to position [1631, 0]
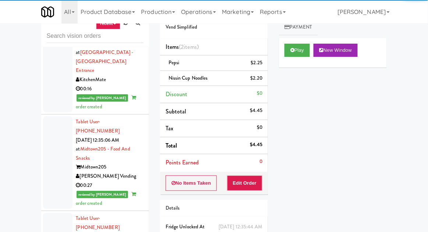
scroll to position [1658, 0]
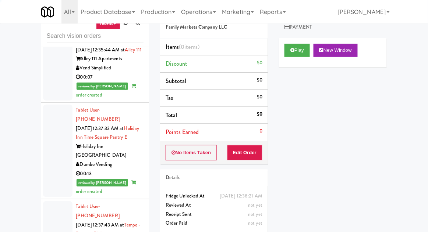
scroll to position [1906, 0]
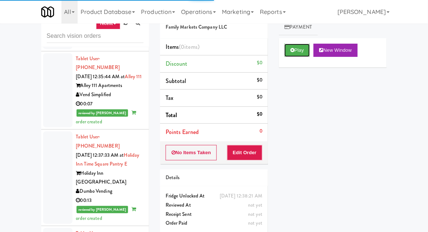
click at [302, 46] on button "Play" at bounding box center [296, 50] width 25 height 13
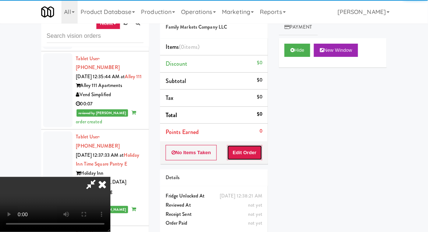
click at [255, 155] on button "Edit Order" at bounding box center [245, 152] width 36 height 15
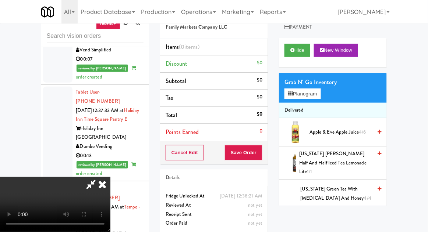
scroll to position [1951, 0]
click at [301, 49] on button "Hide" at bounding box center [297, 50] width 26 height 13
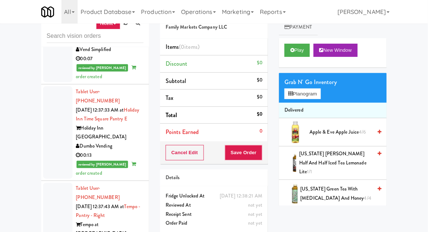
click at [192, 139] on li "Points Earned 0" at bounding box center [214, 132] width 108 height 17
click at [192, 146] on button "Cancel Edit" at bounding box center [184, 152] width 38 height 15
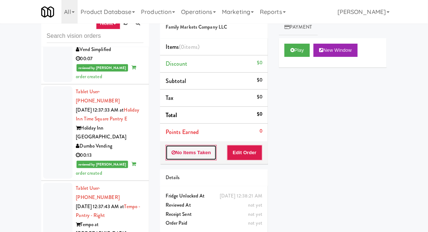
click at [194, 153] on button "No Items Taken" at bounding box center [190, 152] width 51 height 15
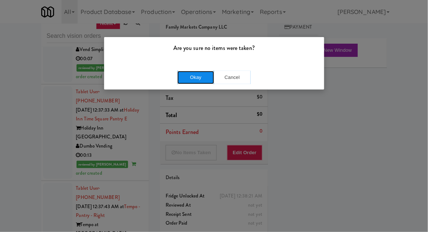
click at [193, 78] on button "Okay" at bounding box center [195, 77] width 37 height 13
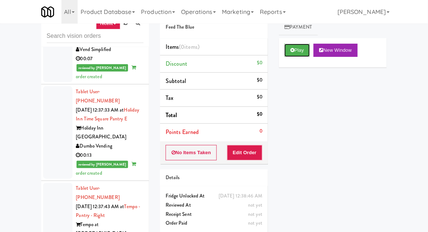
click at [305, 53] on button "Play" at bounding box center [296, 50] width 25 height 13
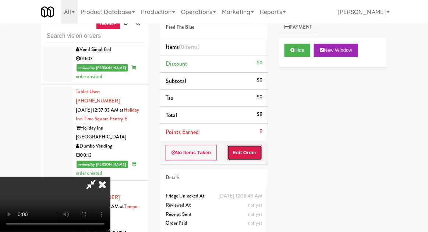
click at [253, 158] on button "Edit Order" at bounding box center [245, 152] width 36 height 15
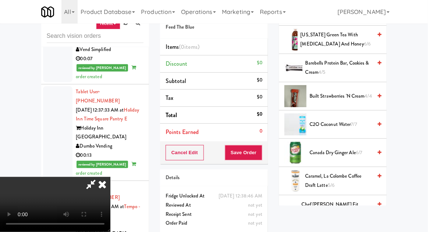
scroll to position [118, 0]
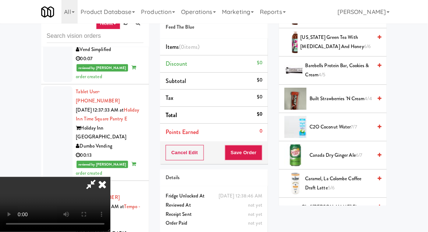
click at [337, 154] on span "Canada Dry Ginger Ale 6/7" at bounding box center [340, 155] width 62 height 9
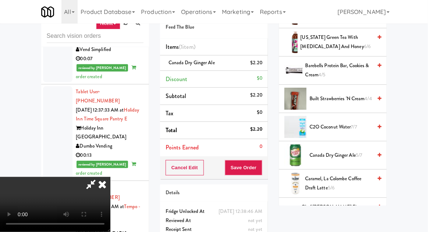
click at [338, 151] on span "Canada Dry Ginger Ale 5/7" at bounding box center [340, 155] width 62 height 9
click at [267, 171] on div "Cancel Edit Save Order" at bounding box center [214, 168] width 108 height 23
click at [262, 162] on button "Save Order" at bounding box center [243, 167] width 37 height 15
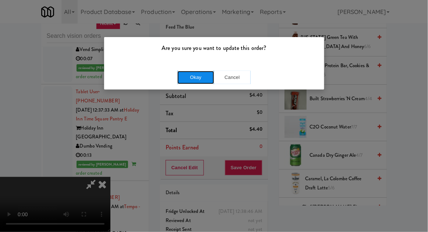
click at [194, 78] on button "Okay" at bounding box center [195, 77] width 37 height 13
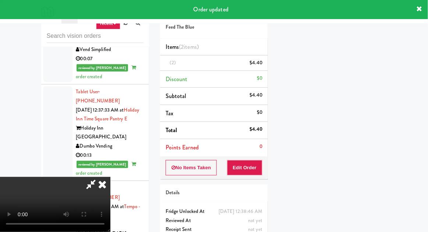
scroll to position [72, 0]
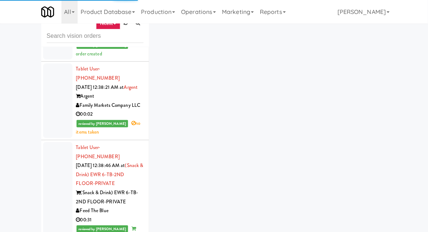
scroll to position [2178, 0]
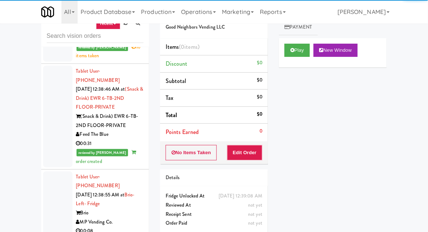
scroll to position [2244, 0]
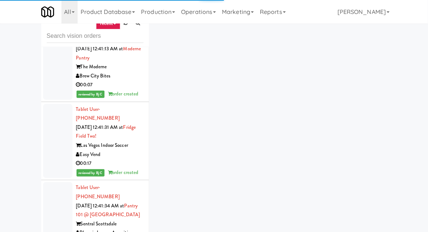
scroll to position [2845, 0]
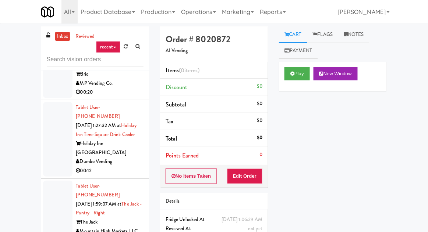
scroll to position [7466, 0]
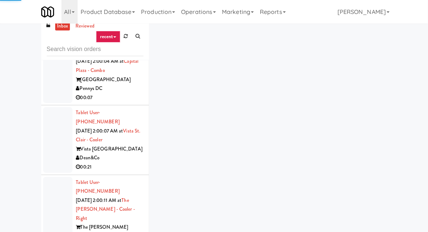
scroll to position [64, 0]
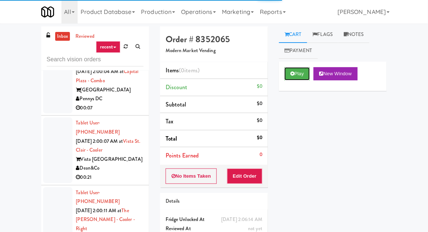
click at [291, 68] on button "Play" at bounding box center [296, 73] width 25 height 13
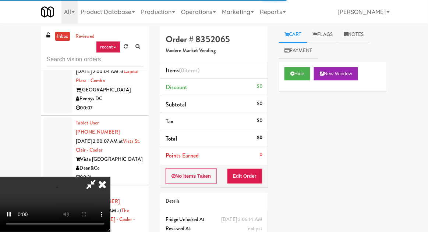
click at [252, 188] on div "Order # 8352065 Modern Market Vending Items (0 items ) Discount $0 Subtotal $0 …" at bounding box center [213, 144] width 119 height 236
click at [255, 174] on button "Edit Order" at bounding box center [245, 176] width 36 height 15
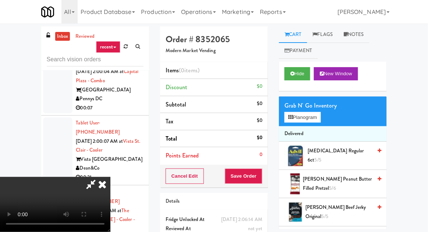
click at [110, 177] on icon at bounding box center [102, 184] width 16 height 15
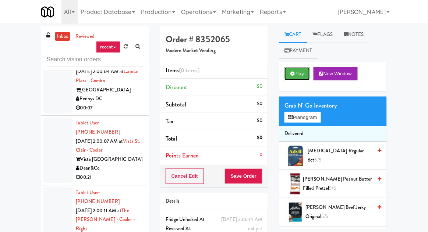
click at [294, 74] on button "Play" at bounding box center [296, 73] width 25 height 13
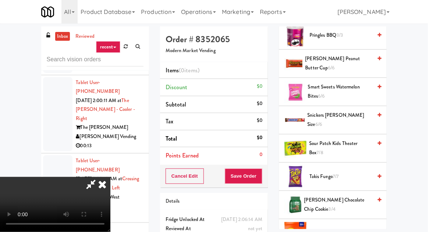
scroll to position [562, 0]
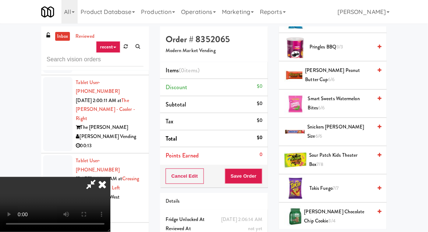
click at [362, 71] on span "Reese's Peanut Butter Cup 6/6" at bounding box center [338, 75] width 67 height 18
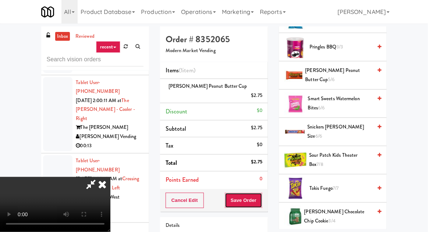
click at [261, 193] on button "Save Order" at bounding box center [243, 200] width 37 height 15
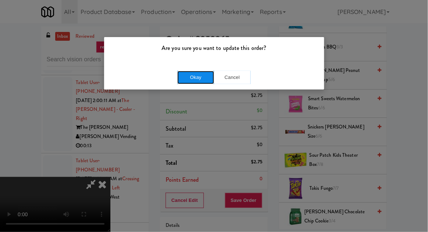
click at [195, 75] on button "Okay" at bounding box center [195, 77] width 37 height 13
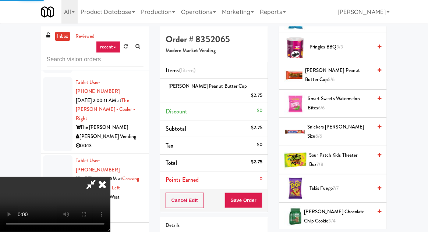
scroll to position [72, 0]
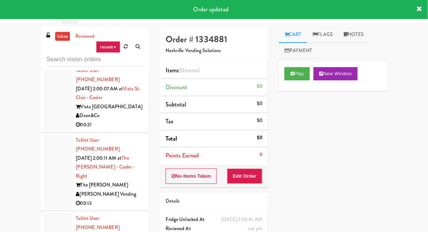
scroll to position [7516, 0]
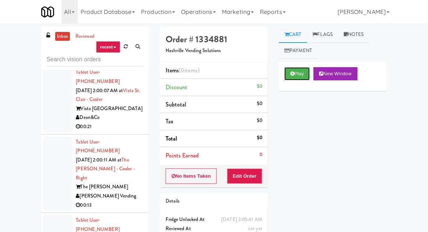
click at [291, 73] on icon at bounding box center [292, 73] width 4 height 5
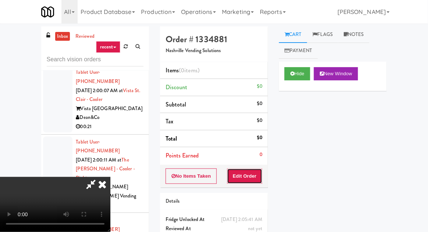
click at [254, 176] on button "Edit Order" at bounding box center [245, 176] width 36 height 15
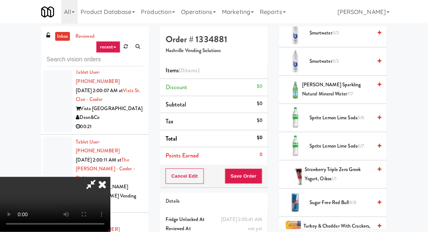
scroll to position [945, 0]
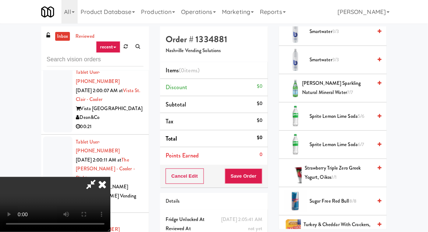
click at [357, 56] on span "Smartwater 3/3" at bounding box center [340, 60] width 62 height 9
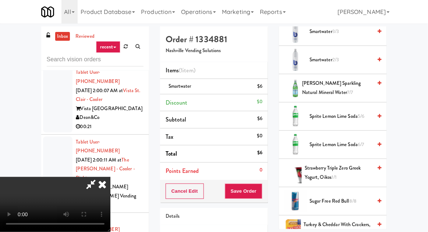
click at [269, 191] on div "Order # 1334881 Nashville Vending Solutions Items (1 item ) Smartwater $6 Disco…" at bounding box center [213, 151] width 119 height 251
click at [261, 189] on button "Save Order" at bounding box center [243, 191] width 37 height 15
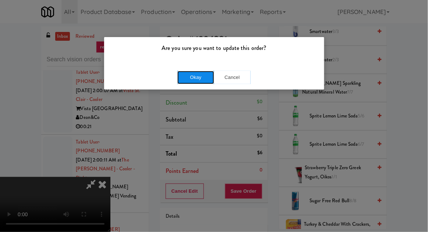
click at [187, 72] on button "Okay" at bounding box center [195, 77] width 37 height 13
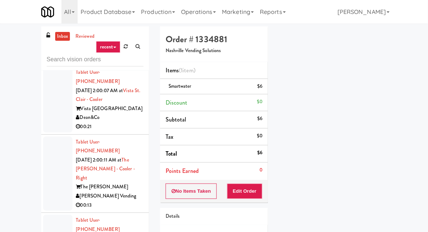
scroll to position [72, 0]
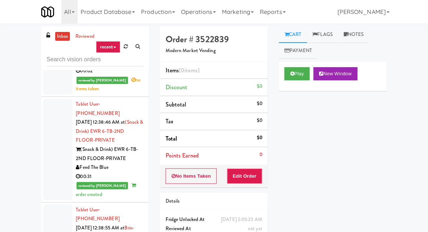
scroll to position [2217, 0]
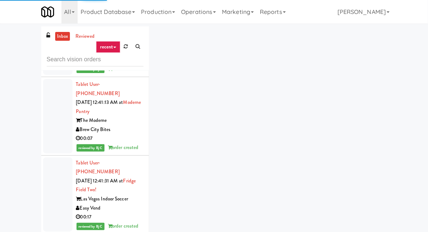
scroll to position [2822, 0]
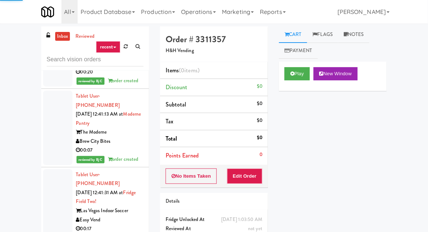
scroll to position [2793, 0]
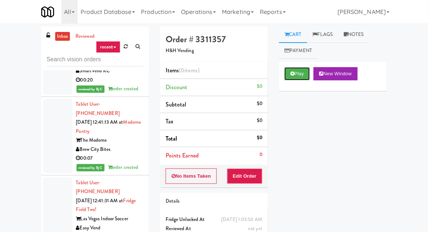
click at [299, 71] on button "Play" at bounding box center [296, 73] width 25 height 13
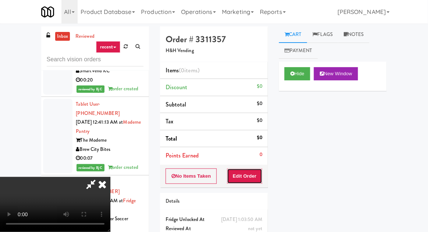
click at [259, 175] on button "Edit Order" at bounding box center [245, 176] width 36 height 15
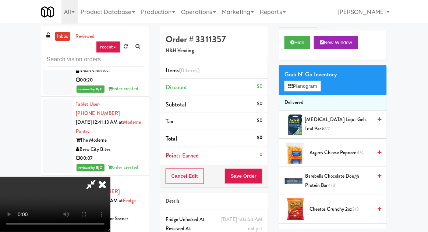
scroll to position [64, 0]
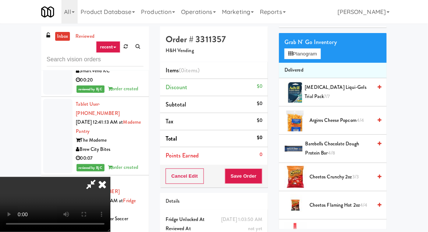
click at [344, 173] on span "Cheetos Crunchy 2oz 3/3" at bounding box center [340, 177] width 62 height 9
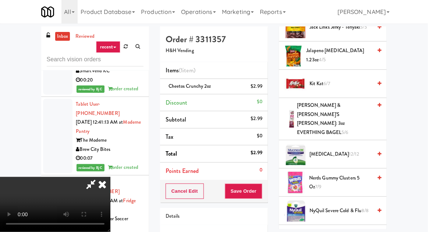
scroll to position [497, 0]
click at [337, 174] on span "Nerds Gummy Clusters 5 oz 7/9" at bounding box center [340, 183] width 63 height 18
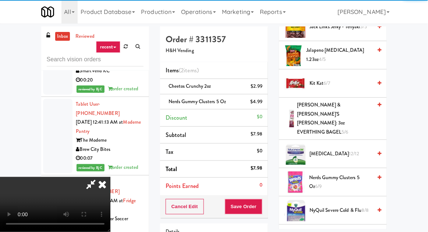
click at [261, 206] on button "Save Order" at bounding box center [243, 206] width 37 height 15
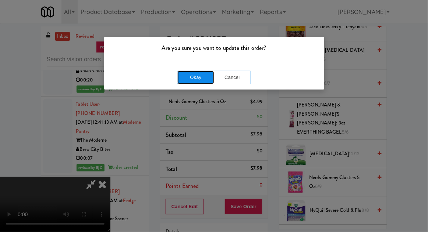
click at [190, 81] on button "Okay" at bounding box center [195, 77] width 37 height 13
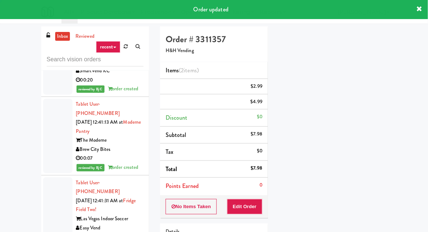
scroll to position [72, 0]
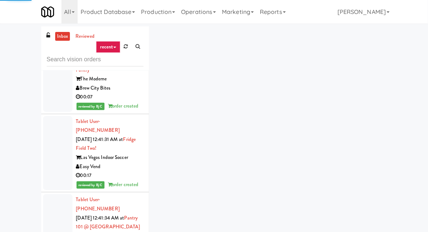
scroll to position [2856, 0]
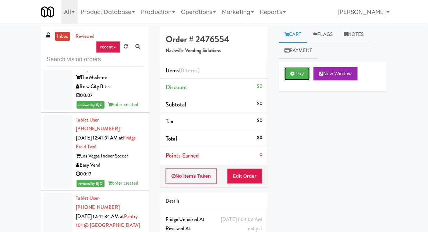
click at [297, 71] on button "Play" at bounding box center [296, 73] width 25 height 13
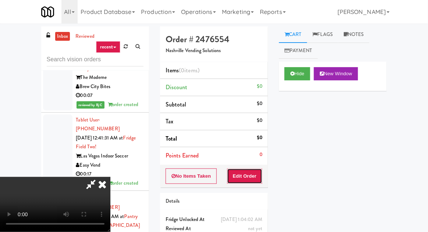
click at [246, 174] on button "Edit Order" at bounding box center [245, 176] width 36 height 15
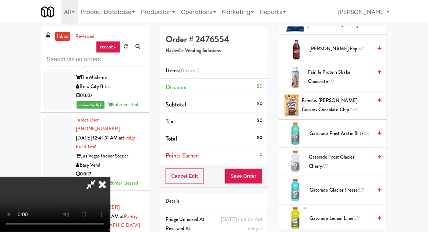
scroll to position [449, 0]
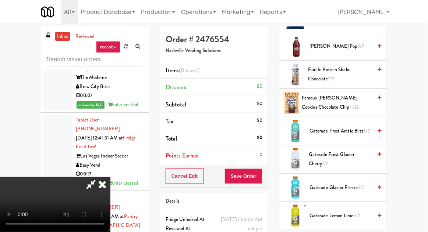
click at [348, 129] on span "Gatorade Frost Arctic Blitz 6/7" at bounding box center [340, 131] width 62 height 9
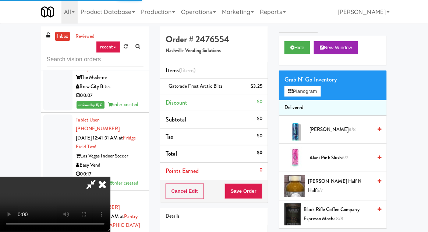
scroll to position [0, 0]
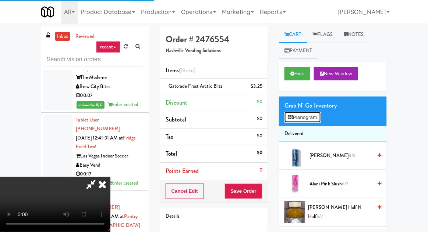
click at [306, 119] on button "Planogram" at bounding box center [302, 117] width 36 height 11
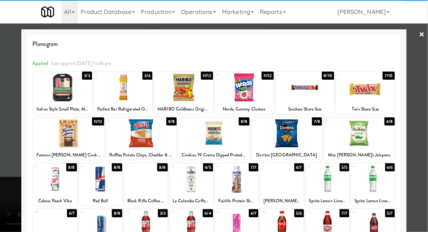
scroll to position [93, 0]
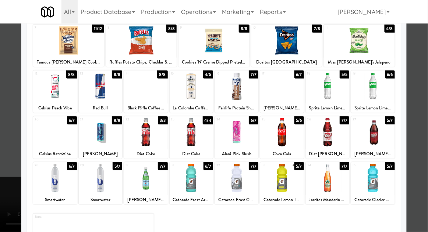
click at [374, 178] on div at bounding box center [372, 178] width 43 height 28
click at [422, 137] on div at bounding box center [214, 116] width 428 height 232
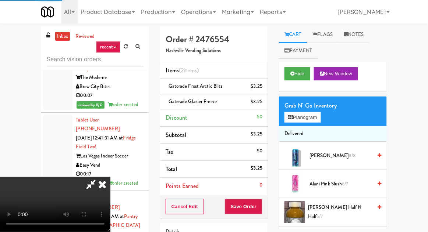
click at [254, 80] on li "Gatorade Frost Arctic Blitz $3.25" at bounding box center [214, 86] width 108 height 15
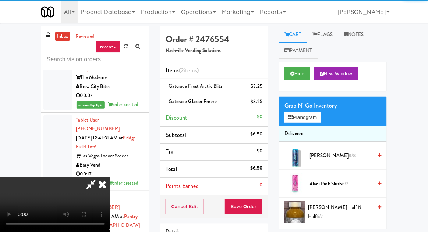
click at [259, 80] on li "Gatorade Frost Arctic Blitz $3.25" at bounding box center [214, 86] width 108 height 15
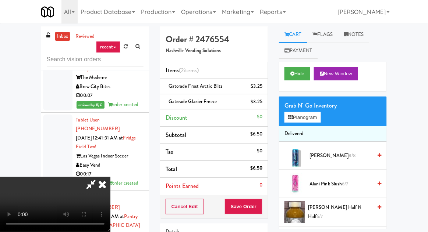
click at [262, 90] on icon at bounding box center [263, 89] width 4 height 5
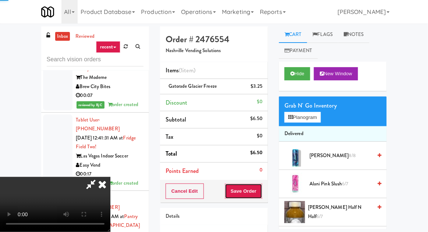
click at [261, 194] on button "Save Order" at bounding box center [243, 191] width 37 height 15
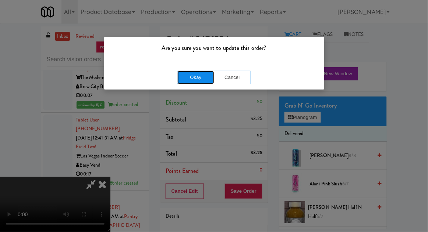
click at [191, 78] on button "Okay" at bounding box center [195, 77] width 37 height 13
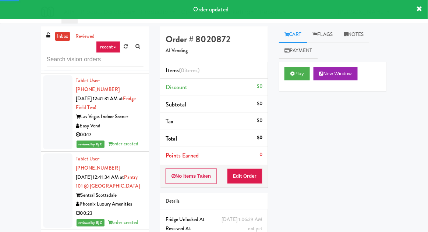
scroll to position [2895, 0]
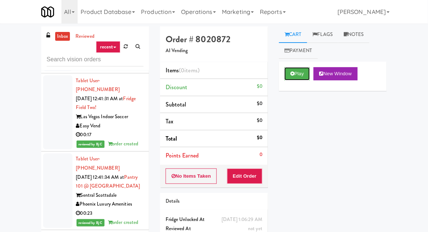
click at [300, 72] on button "Play" at bounding box center [296, 73] width 25 height 13
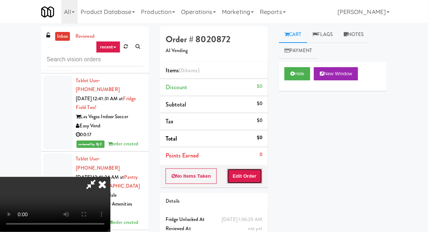
click at [250, 181] on button "Edit Order" at bounding box center [245, 176] width 36 height 15
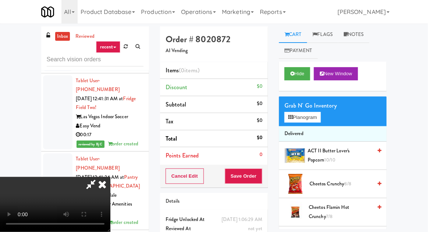
scroll to position [0, 0]
click at [305, 122] on button "Planogram" at bounding box center [302, 117] width 36 height 11
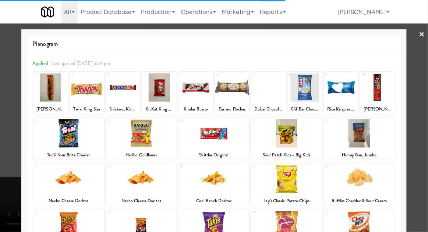
click at [274, 91] on div at bounding box center [268, 88] width 35 height 28
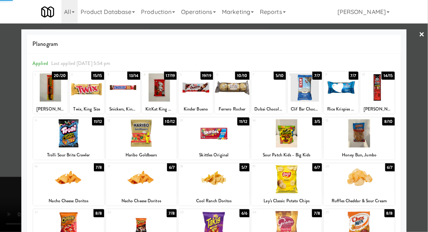
click at [5, 106] on div at bounding box center [214, 116] width 428 height 232
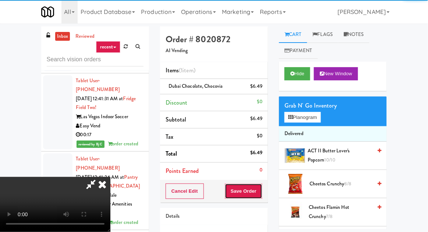
click at [261, 197] on button "Save Order" at bounding box center [243, 191] width 37 height 15
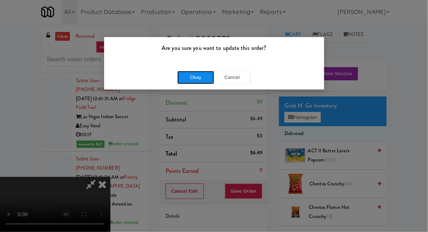
click at [201, 78] on button "Okay" at bounding box center [195, 77] width 37 height 13
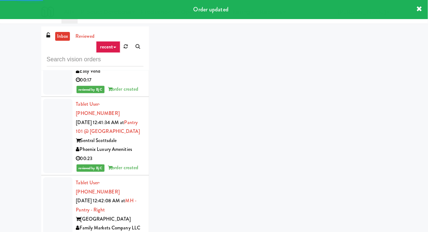
scroll to position [2951, 0]
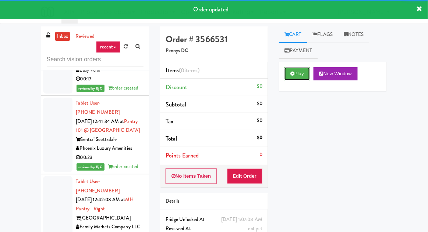
click at [296, 79] on button "Play" at bounding box center [296, 73] width 25 height 13
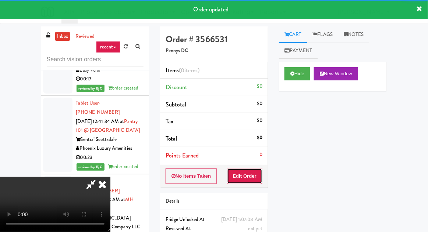
click at [251, 178] on button "Edit Order" at bounding box center [245, 176] width 36 height 15
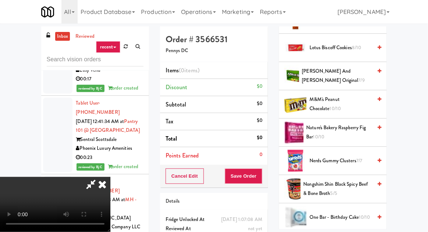
scroll to position [447, 0]
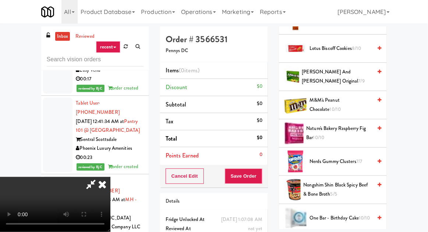
click at [331, 185] on span "Nongshim Shin Black Spicy Beef & Bone Broth 5/5" at bounding box center [337, 190] width 69 height 18
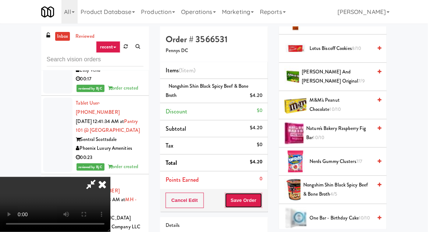
click at [262, 200] on button "Save Order" at bounding box center [243, 200] width 37 height 15
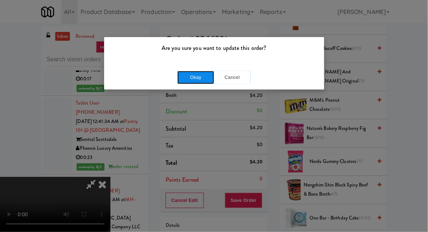
click at [199, 75] on button "Okay" at bounding box center [195, 77] width 37 height 13
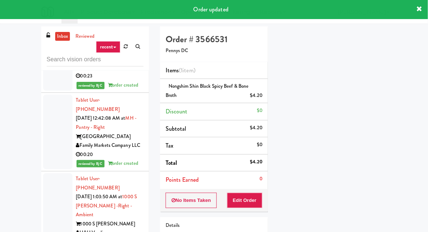
scroll to position [3044, 0]
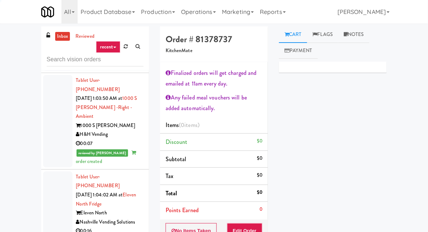
scroll to position [3133, 0]
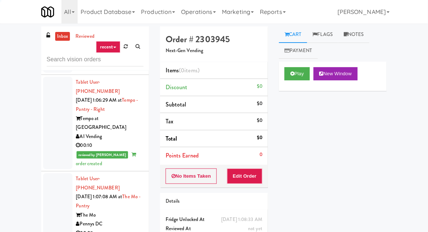
scroll to position [3318, 0]
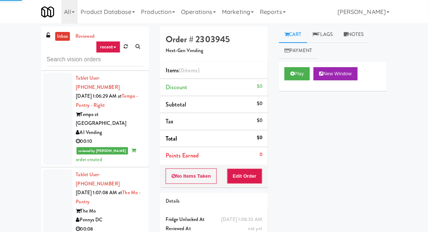
click at [386, 23] on link "[PERSON_NAME]" at bounding box center [363, 12] width 58 height 24
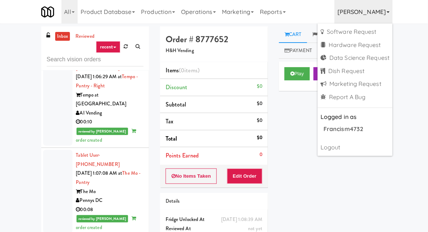
scroll to position [3359, 0]
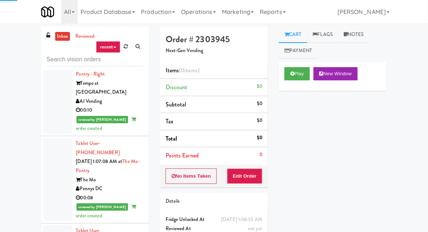
scroll to position [3347, 0]
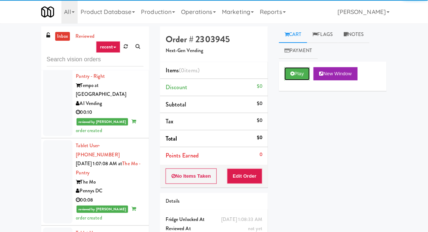
click at [302, 75] on button "Play" at bounding box center [296, 73] width 25 height 13
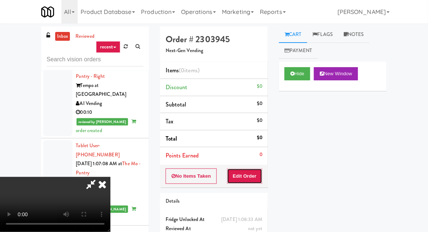
click at [257, 169] on button "Edit Order" at bounding box center [245, 176] width 36 height 15
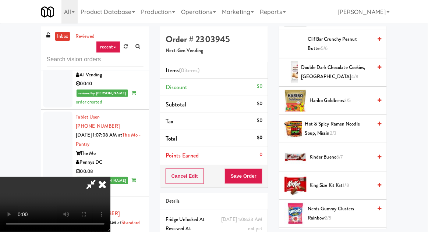
scroll to position [309, 0]
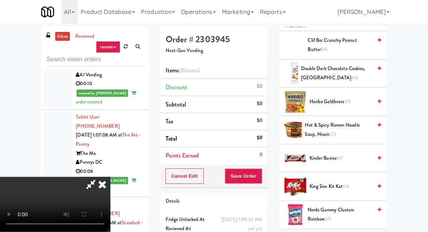
click at [355, 104] on span "Haribo Goldbears 3/5" at bounding box center [340, 101] width 62 height 9
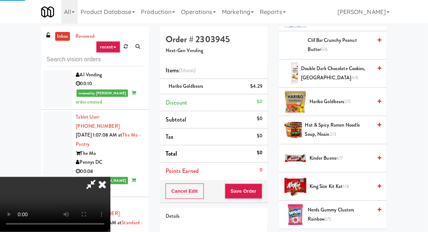
click at [267, 88] on li "Haribo Goldbears $4.29" at bounding box center [214, 86] width 108 height 15
click at [264, 87] on icon at bounding box center [263, 89] width 4 height 5
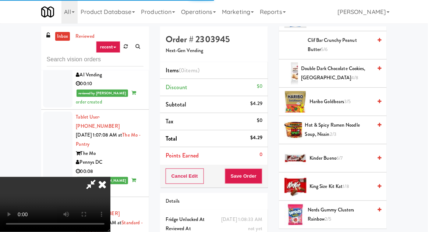
click at [330, 132] on span "Hot & Spicy Ramen Noodle Soup, Nissin 2/3" at bounding box center [338, 130] width 67 height 18
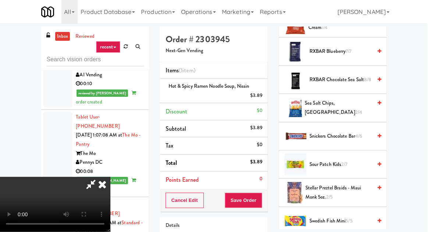
scroll to position [752, 0]
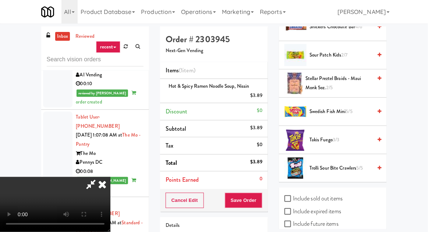
click at [321, 193] on label "Include sold out items" at bounding box center [313, 198] width 58 height 11
click at [293, 196] on input "Include sold out items" at bounding box center [288, 199] width 8 height 6
checkbox input "true"
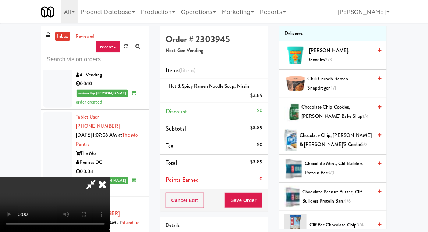
scroll to position [0, 0]
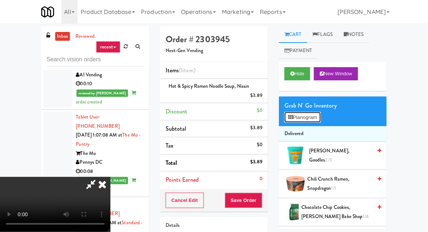
click at [312, 118] on button "Planogram" at bounding box center [302, 117] width 36 height 11
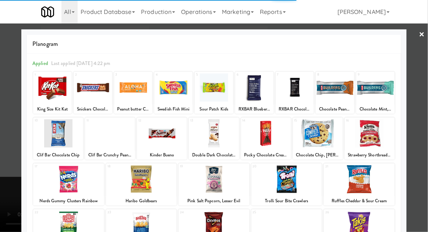
click at [372, 131] on div at bounding box center [369, 133] width 50 height 28
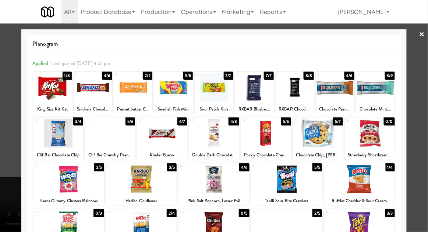
click at [200, 175] on div at bounding box center [213, 179] width 71 height 28
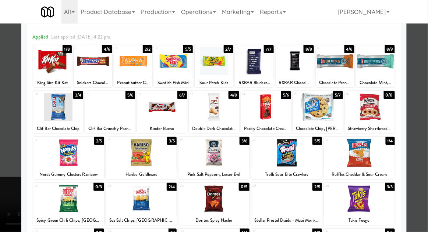
scroll to position [32, 0]
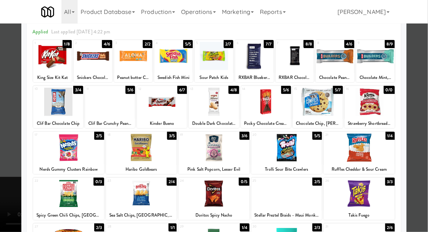
click at [422, 112] on div at bounding box center [214, 116] width 428 height 232
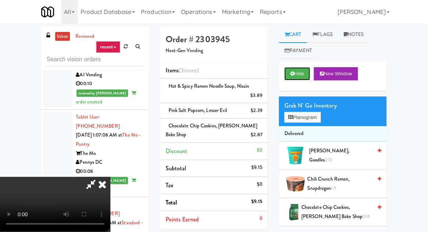
click at [302, 76] on button "Hide" at bounding box center [297, 73] width 26 height 13
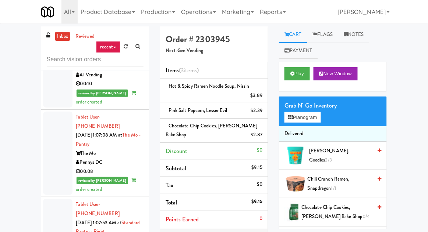
click at [259, 135] on div "$2.87" at bounding box center [257, 135] width 12 height 9
click at [1, 232] on div "inbox reviewed recent all unclear take inventory issue suspicious failed recent…" at bounding box center [214, 176] width 428 height 300
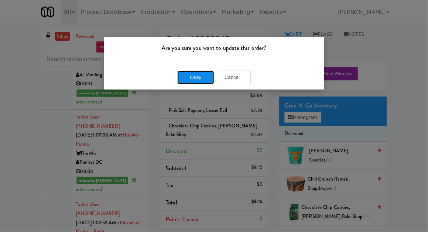
click at [199, 71] on button "Okay" at bounding box center [195, 77] width 37 height 13
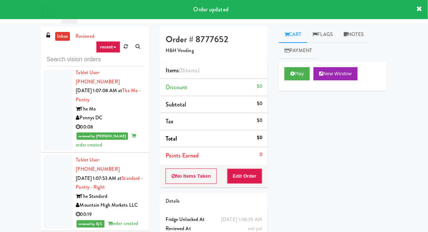
scroll to position [3420, 0]
click at [293, 79] on button "Play" at bounding box center [296, 73] width 25 height 13
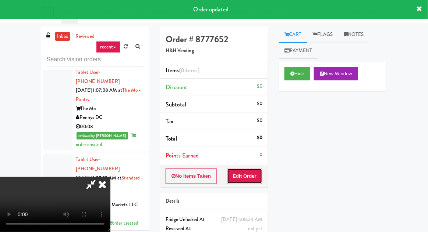
click at [248, 175] on button "Edit Order" at bounding box center [245, 176] width 36 height 15
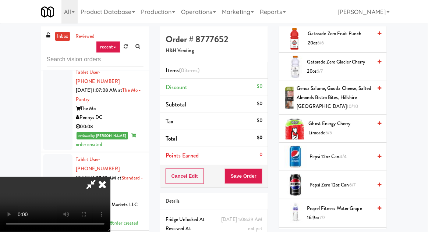
scroll to position [655, 0]
click at [363, 94] on span "Genoa Salame, Gouda Cheese, Salted Almonds Bistro Bites, Hillshire Snacking 10/…" at bounding box center [333, 97] width 75 height 27
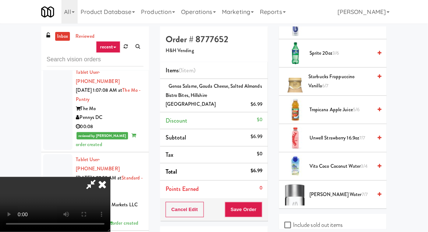
scroll to position [959, 0]
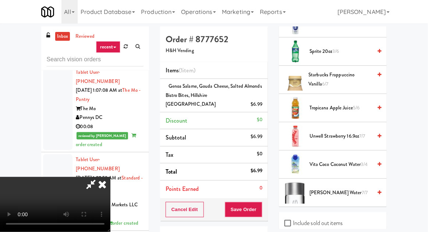
click at [358, 105] on span "5/6" at bounding box center [356, 107] width 7 height 7
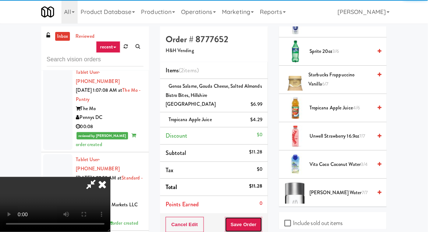
click at [261, 218] on button "Save Order" at bounding box center [243, 224] width 37 height 15
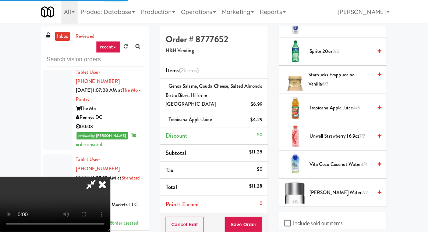
click at [267, 215] on div "Cancel Edit Save Order" at bounding box center [214, 225] width 108 height 23
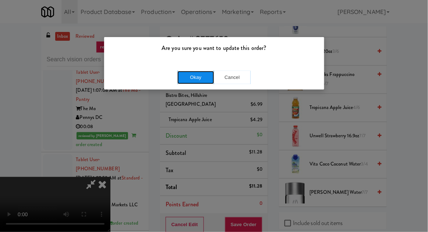
click at [203, 80] on button "Okay" at bounding box center [195, 77] width 37 height 13
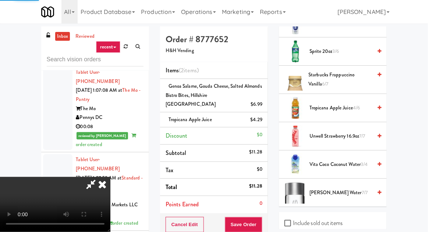
scroll to position [72, 0]
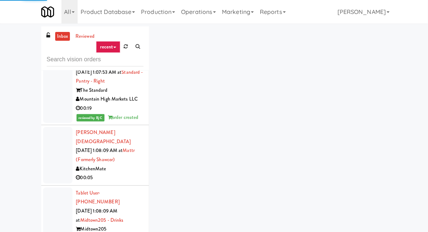
scroll to position [3526, 0]
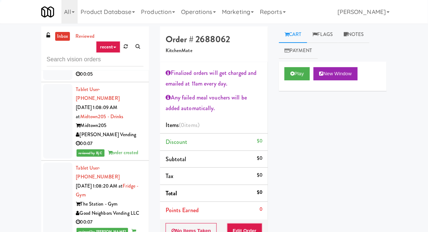
scroll to position [3632, 0]
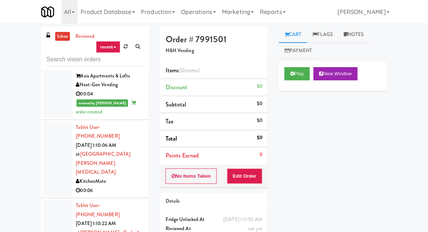
scroll to position [4033, 0]
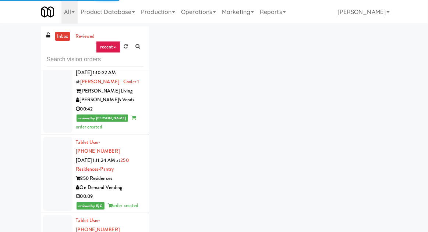
scroll to position [4190, 0]
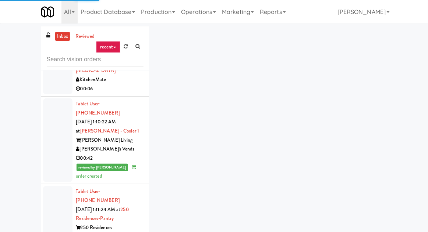
scroll to position [4132, 0]
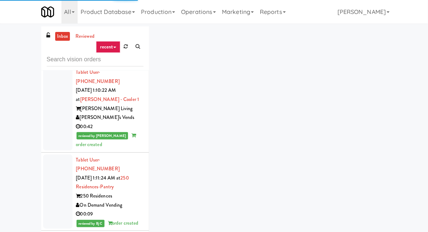
scroll to position [4175, 0]
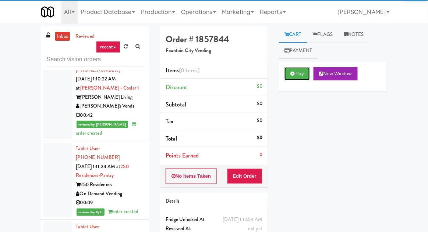
click at [289, 72] on button "Play" at bounding box center [296, 73] width 25 height 13
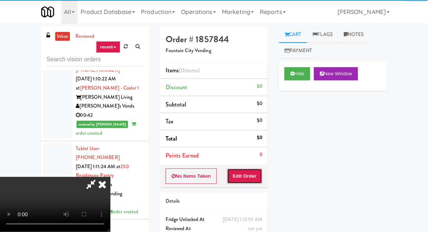
click at [238, 171] on button "Edit Order" at bounding box center [245, 176] width 36 height 15
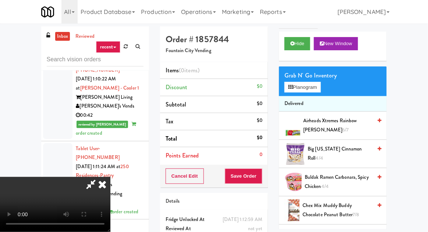
scroll to position [21, 0]
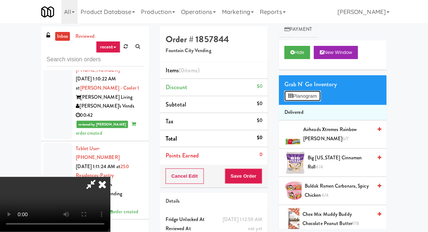
click at [303, 97] on button "Planogram" at bounding box center [302, 96] width 36 height 11
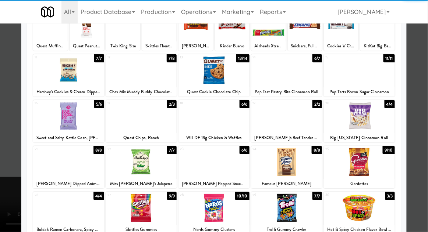
scroll to position [93, 0]
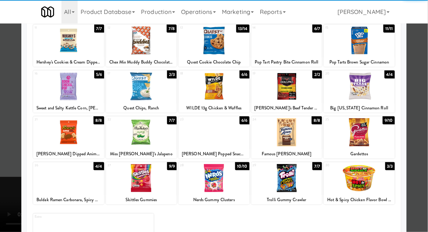
click at [125, 180] on div at bounding box center [141, 178] width 71 height 28
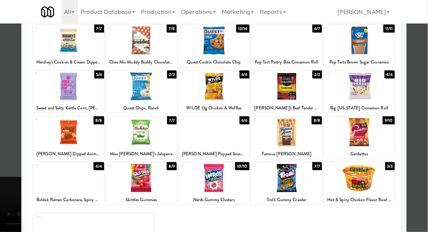
click at [13, 119] on div at bounding box center [214, 116] width 428 height 232
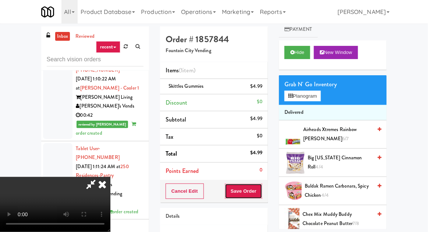
click at [261, 195] on button "Save Order" at bounding box center [243, 191] width 37 height 15
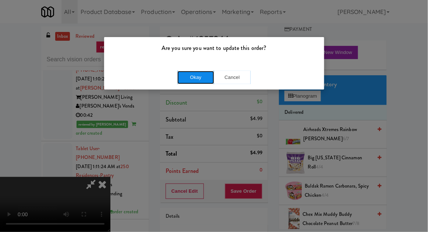
click at [193, 74] on button "Okay" at bounding box center [195, 77] width 37 height 13
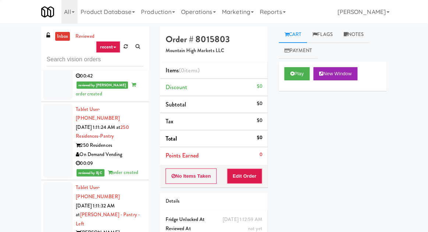
scroll to position [4215, 0]
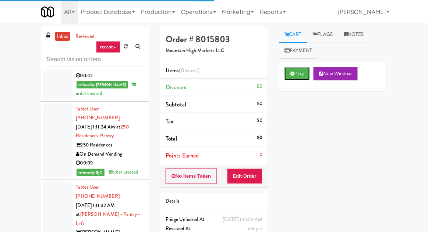
click at [298, 74] on button "Play" at bounding box center [296, 73] width 25 height 13
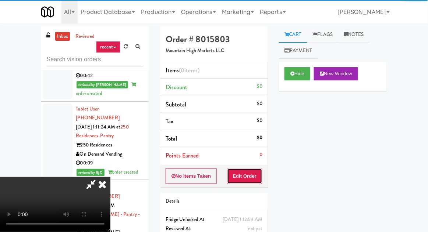
click at [253, 173] on button "Edit Order" at bounding box center [245, 176] width 36 height 15
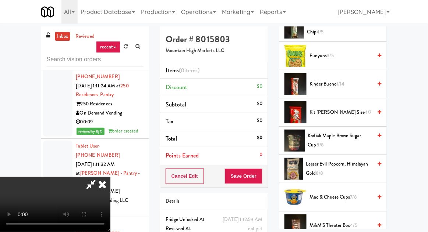
scroll to position [319, 0]
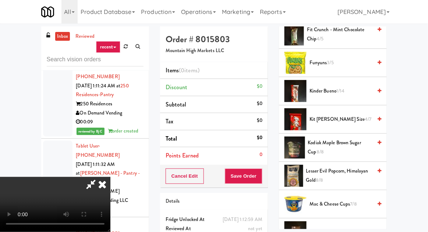
click at [348, 87] on span "Kinder Bueno 1/14" at bounding box center [340, 91] width 62 height 9
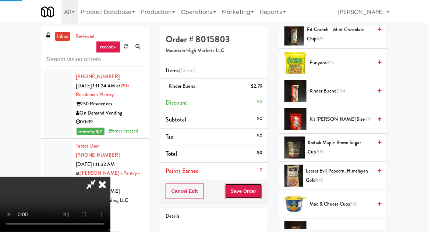
click at [261, 194] on button "Save Order" at bounding box center [243, 191] width 37 height 15
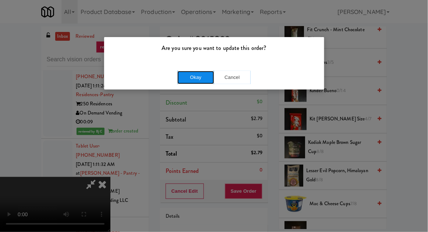
click at [186, 79] on button "Okay" at bounding box center [195, 77] width 37 height 13
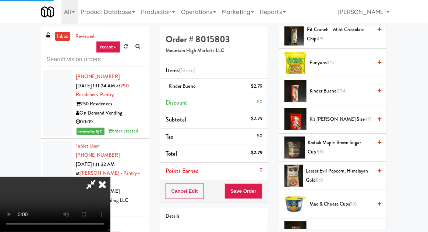
scroll to position [72, 0]
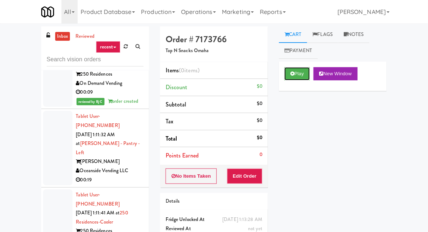
click at [298, 72] on button "Play" at bounding box center [296, 73] width 25 height 13
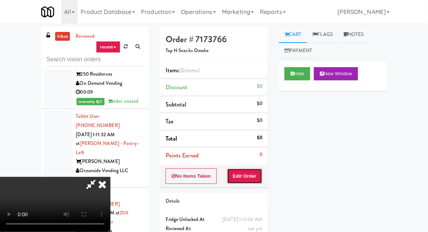
click at [255, 179] on button "Edit Order" at bounding box center [245, 176] width 36 height 15
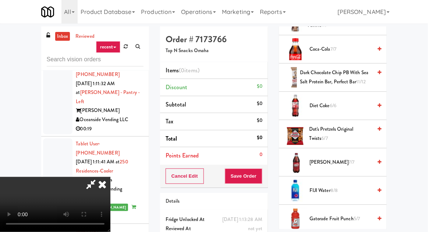
scroll to position [275, 0]
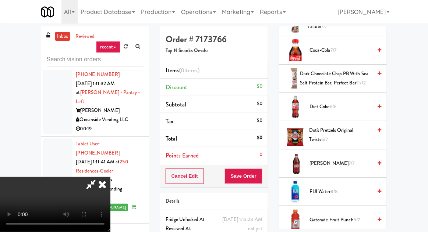
click at [344, 187] on span "FIJI Water 8/8" at bounding box center [340, 191] width 62 height 9
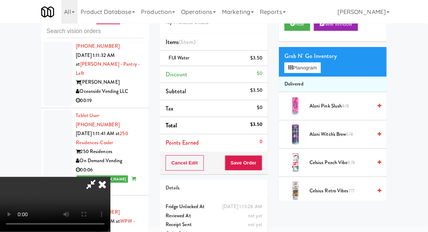
scroll to position [0, 0]
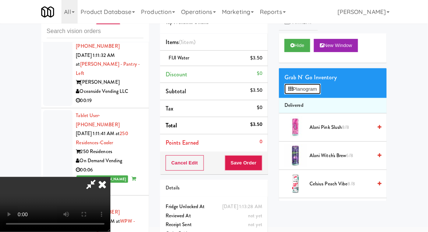
click at [313, 90] on button "Planogram" at bounding box center [302, 89] width 36 height 11
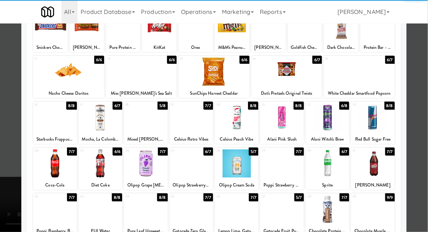
scroll to position [67, 0]
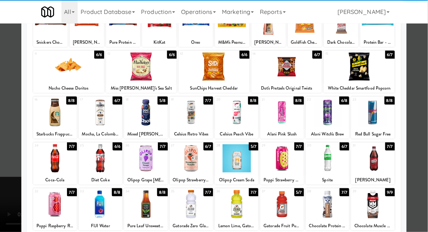
click at [253, 166] on div at bounding box center [236, 158] width 43 height 28
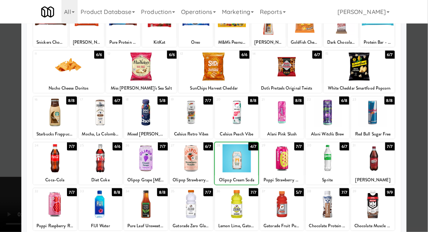
click at [10, 106] on div at bounding box center [214, 116] width 428 height 232
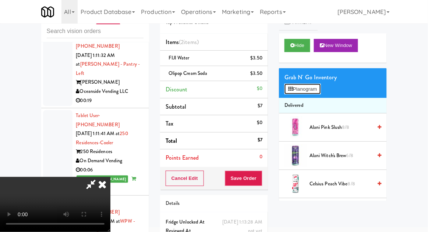
click at [310, 89] on button "Planogram" at bounding box center [302, 89] width 36 height 11
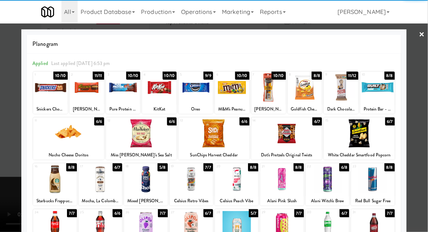
click at [245, 228] on div at bounding box center [236, 225] width 43 height 28
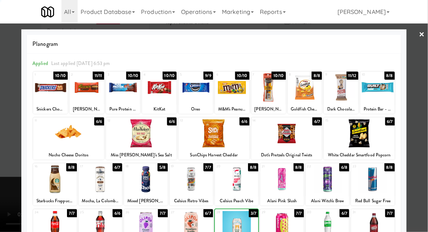
click at [8, 116] on div at bounding box center [214, 116] width 428 height 232
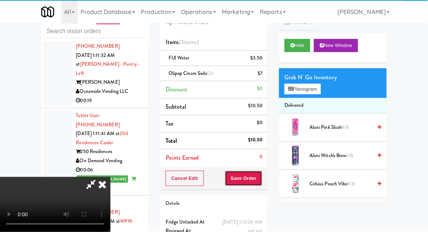
click at [262, 183] on button "Save Order" at bounding box center [243, 178] width 37 height 15
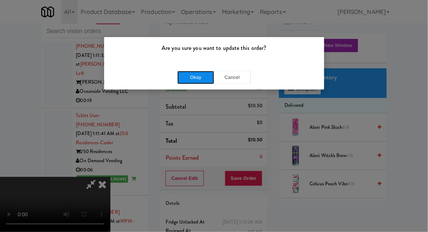
click at [200, 79] on button "Okay" at bounding box center [195, 77] width 37 height 13
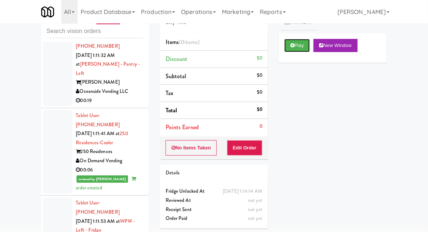
click at [298, 42] on button "Play" at bounding box center [296, 45] width 25 height 13
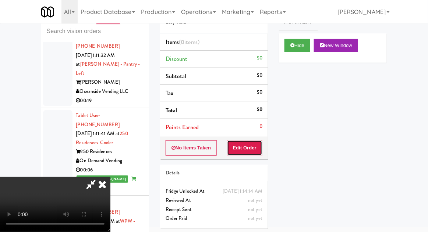
click at [259, 144] on button "Edit Order" at bounding box center [245, 147] width 36 height 15
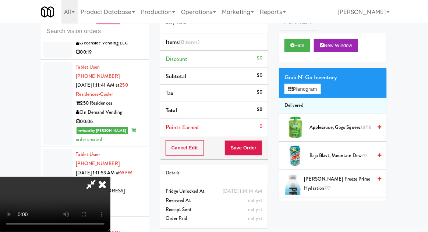
scroll to position [27, 0]
click at [312, 89] on button "Planogram" at bounding box center [302, 89] width 36 height 11
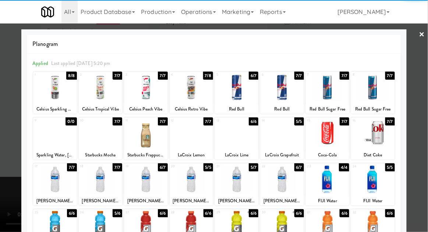
click at [102, 185] on div at bounding box center [100, 179] width 43 height 28
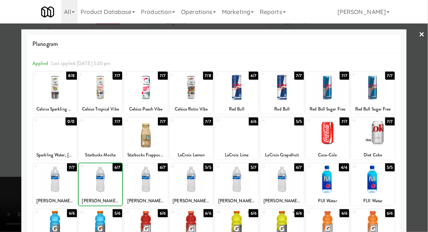
click at [5, 121] on div at bounding box center [214, 116] width 428 height 232
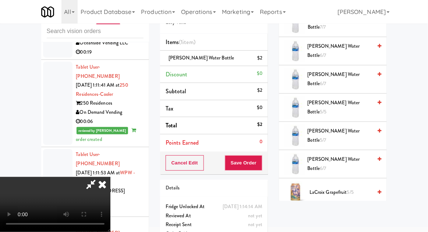
scroll to position [707, 0]
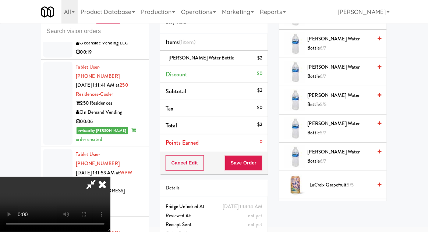
click at [361, 122] on span "Kirkland Water Bottle 5/7" at bounding box center [339, 128] width 65 height 18
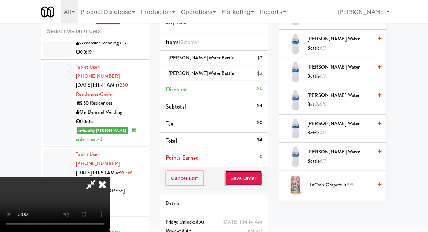
click at [260, 180] on button "Save Order" at bounding box center [243, 178] width 37 height 15
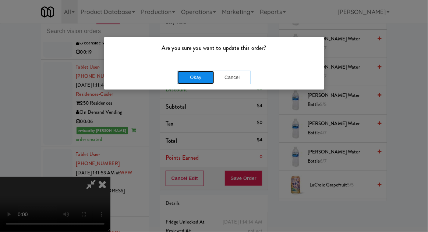
click at [201, 83] on button "Okay" at bounding box center [195, 77] width 37 height 13
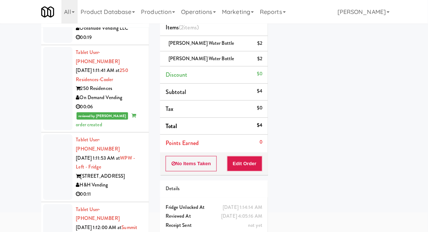
scroll to position [64, 0]
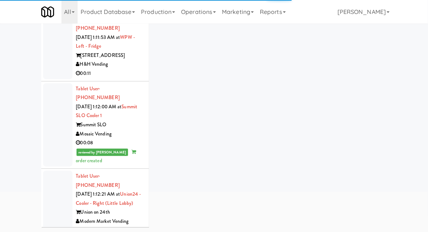
scroll to position [4488, 0]
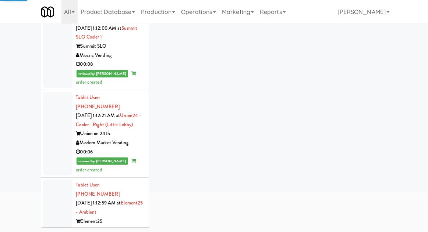
scroll to position [4576, 0]
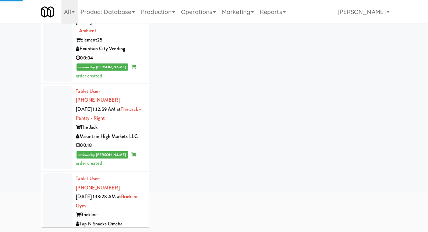
scroll to position [4748, 0]
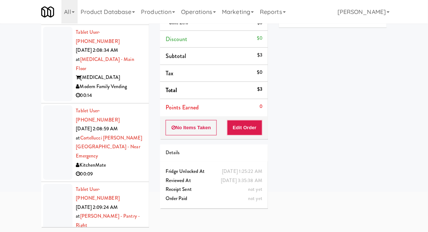
scroll to position [10725, 0]
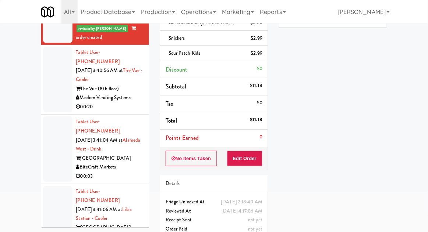
scroll to position [13160, 0]
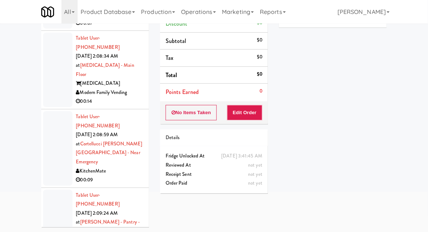
scroll to position [10192, 0]
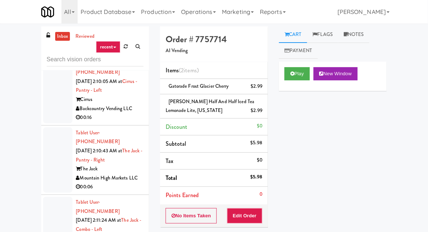
click at [118, 46] on link "recent" at bounding box center [108, 47] width 24 height 12
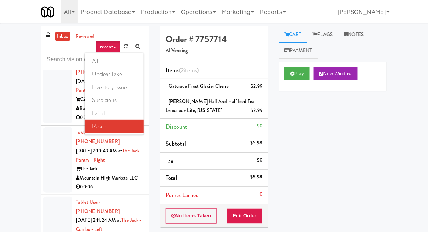
click at [122, 42] on div at bounding box center [214, 116] width 428 height 232
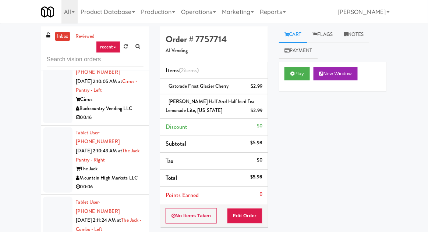
click at [121, 48] on link at bounding box center [125, 46] width 11 height 11
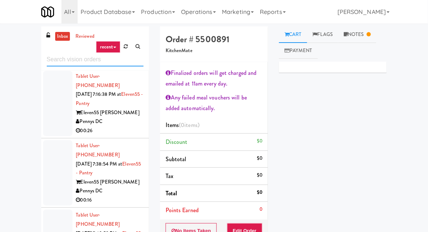
scroll to position [345, 0]
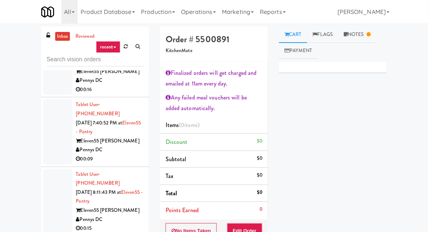
click at [56, 169] on div at bounding box center [57, 201] width 29 height 65
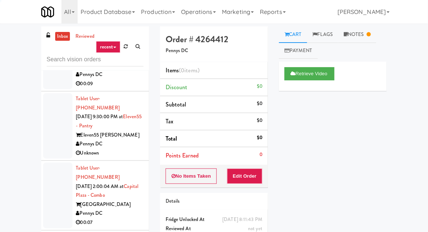
scroll to position [733, 0]
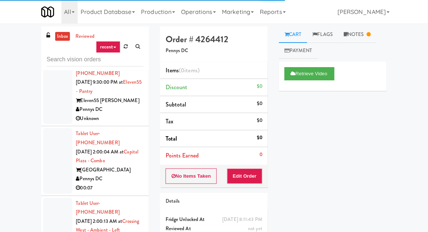
click at [56, 198] on div at bounding box center [57, 230] width 29 height 65
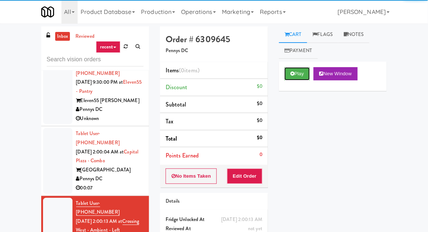
click at [298, 69] on button "Play" at bounding box center [296, 73] width 25 height 13
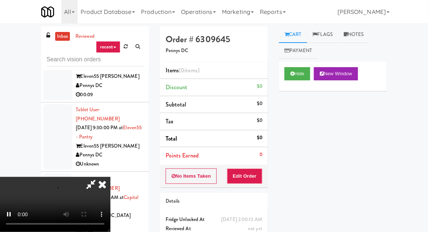
click at [57, 174] on div at bounding box center [57, 206] width 29 height 65
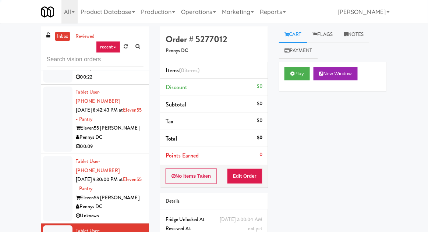
scroll to position [635, 0]
click at [298, 76] on button "Play" at bounding box center [296, 73] width 25 height 13
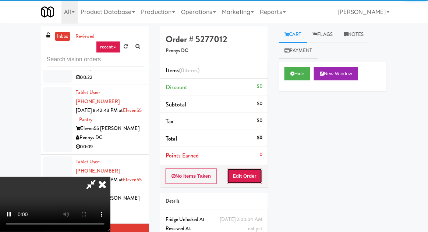
click at [250, 169] on button "Edit Order" at bounding box center [245, 176] width 36 height 15
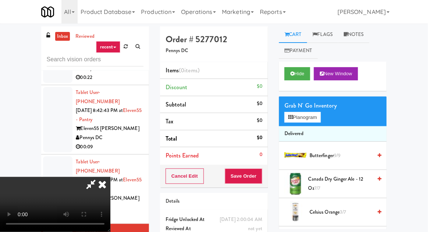
scroll to position [28, 0]
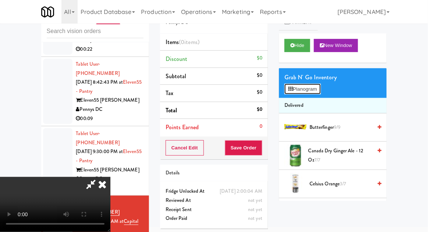
click at [312, 91] on button "Planogram" at bounding box center [302, 89] width 36 height 11
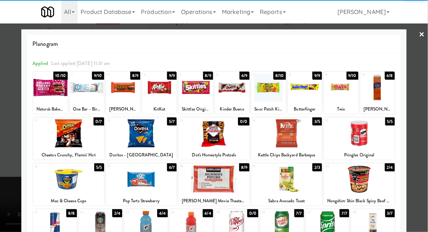
click at [72, 138] on div at bounding box center [68, 133] width 71 height 28
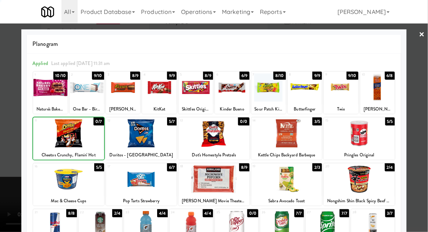
click at [126, 139] on div at bounding box center [141, 133] width 71 height 28
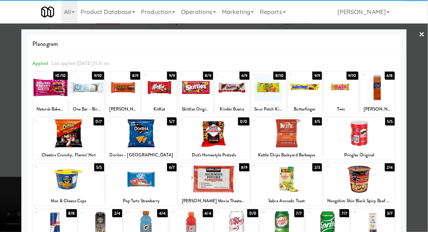
click at [6, 135] on div at bounding box center [214, 116] width 428 height 232
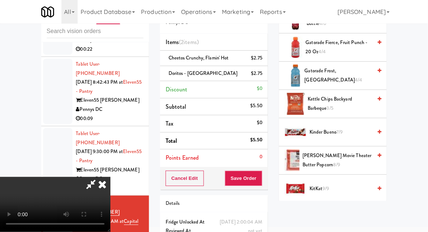
scroll to position [307, 0]
click at [344, 128] on span "Kinder Bueno 7/9" at bounding box center [340, 132] width 62 height 9
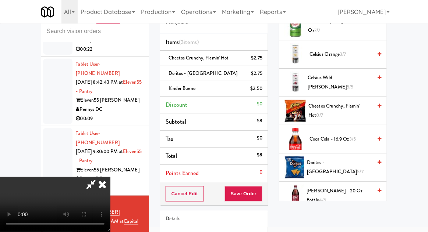
scroll to position [130, 0]
click at [342, 192] on span "Dr Pepper - 20 oz Bottle 4/6" at bounding box center [339, 196] width 65 height 18
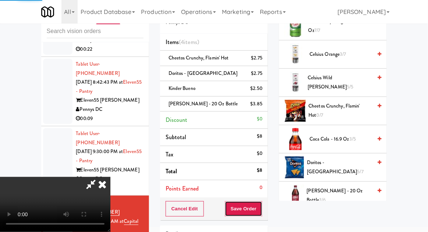
click at [261, 210] on button "Save Order" at bounding box center [243, 208] width 37 height 15
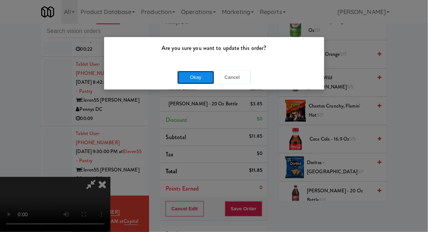
click at [200, 82] on button "Okay" at bounding box center [195, 77] width 37 height 13
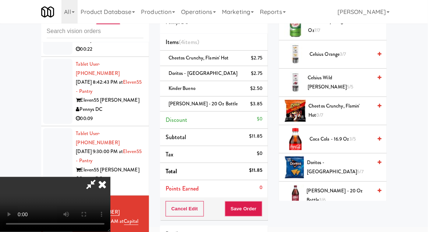
click at [110, 177] on icon at bounding box center [102, 184] width 16 height 15
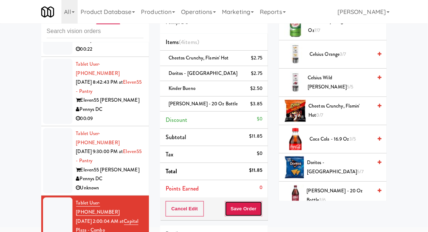
click at [252, 211] on button "Save Order" at bounding box center [243, 208] width 37 height 15
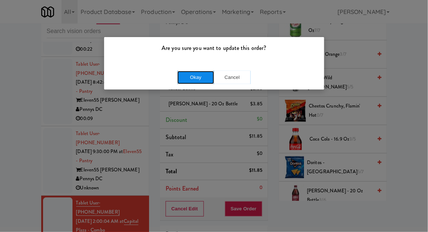
click at [199, 83] on button "Okay" at bounding box center [195, 77] width 37 height 13
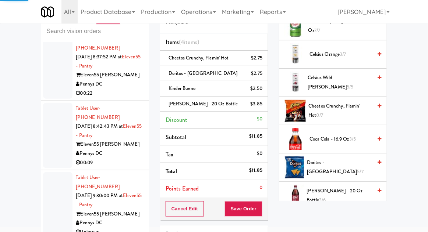
scroll to position [591, 0]
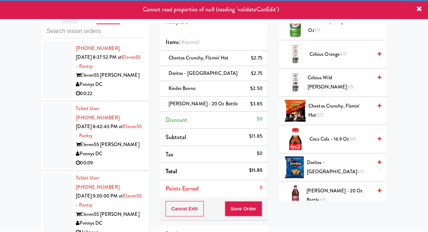
click at [49, 173] on div at bounding box center [57, 205] width 29 height 65
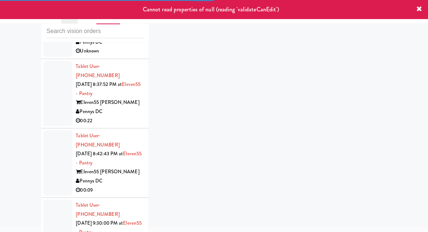
scroll to position [584, 0]
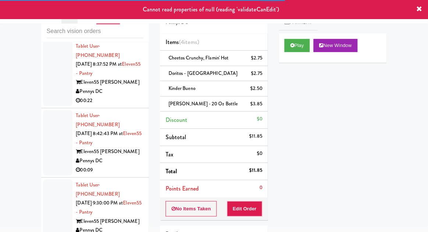
click at [55, 180] on div at bounding box center [57, 212] width 29 height 65
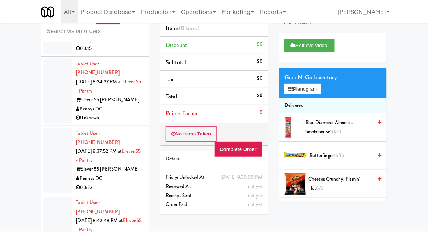
click at [53, 197] on div at bounding box center [57, 229] width 29 height 65
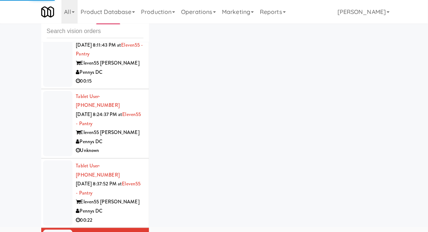
click at [57, 161] on div at bounding box center [57, 193] width 29 height 65
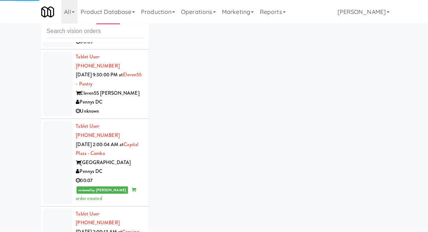
scroll to position [715, 0]
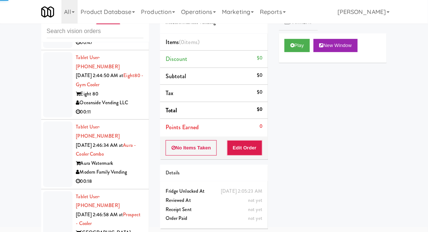
scroll to position [4659, 0]
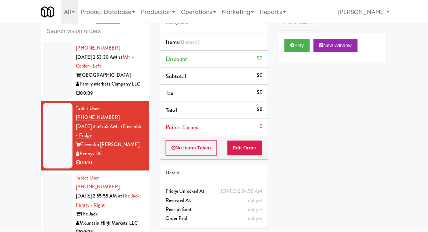
scroll to position [5459, 0]
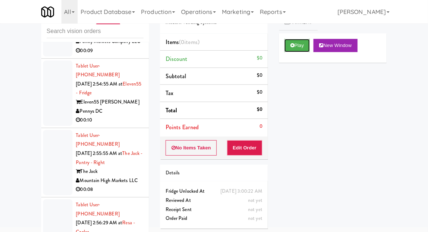
click at [299, 44] on button "Play" at bounding box center [296, 45] width 25 height 13
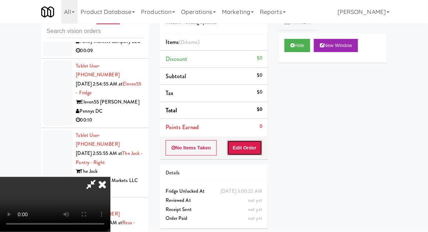
click at [252, 140] on button "Edit Order" at bounding box center [245, 147] width 36 height 15
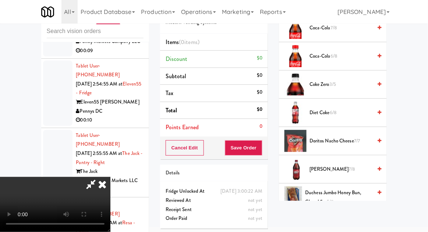
scroll to position [298, 0]
click at [350, 167] on span "Dr Pepper 7/8" at bounding box center [340, 169] width 62 height 9
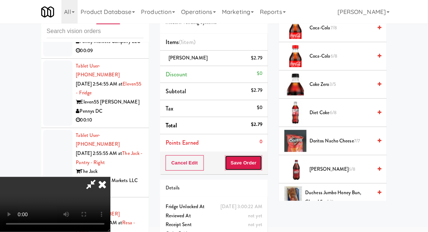
click at [260, 161] on button "Save Order" at bounding box center [243, 162] width 37 height 15
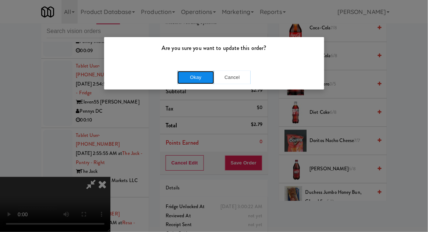
click at [194, 81] on button "Okay" at bounding box center [195, 77] width 37 height 13
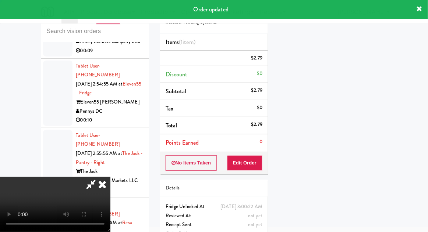
scroll to position [72, 0]
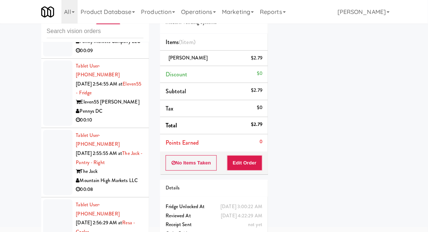
click at [427, 106] on div "inbox reviewed recent all unclear take inventory issue suspicious failed recent…" at bounding box center [214, 133] width 428 height 270
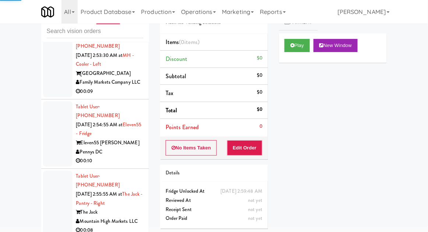
scroll to position [5418, 0]
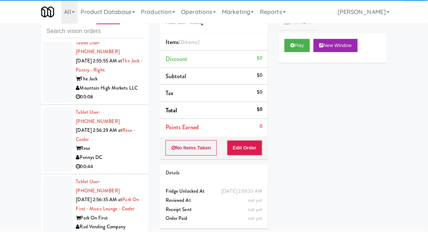
scroll to position [5556, 0]
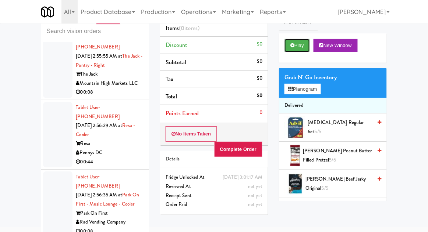
click at [299, 51] on button "Play" at bounding box center [296, 45] width 25 height 13
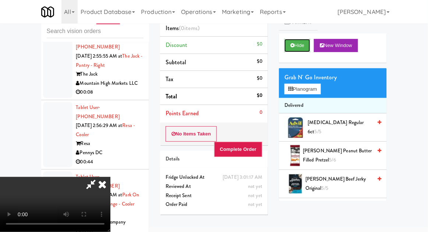
click at [298, 51] on button "Hide" at bounding box center [297, 45] width 26 height 13
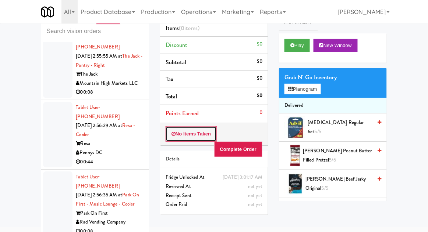
click at [195, 132] on button "No Items Taken" at bounding box center [190, 133] width 51 height 15
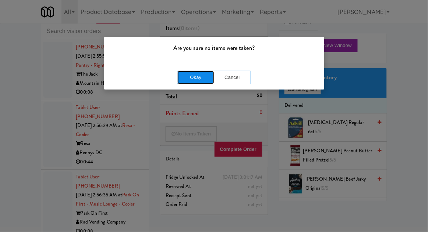
click at [194, 72] on button "Okay" at bounding box center [195, 77] width 37 height 13
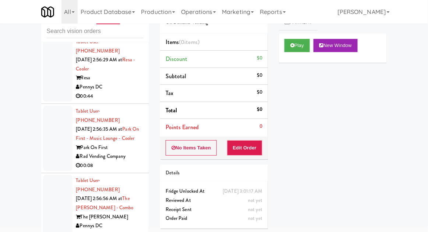
scroll to position [5619, 0]
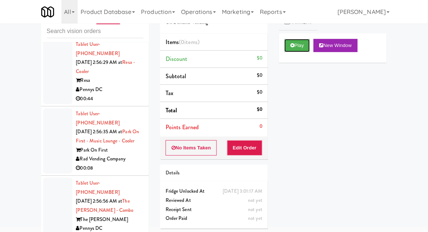
click at [298, 47] on button "Play" at bounding box center [296, 45] width 25 height 13
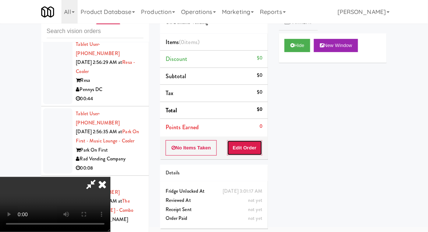
click at [251, 149] on button "Edit Order" at bounding box center [245, 147] width 36 height 15
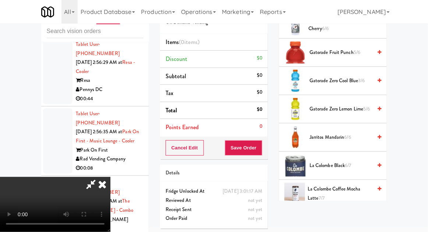
scroll to position [734, 0]
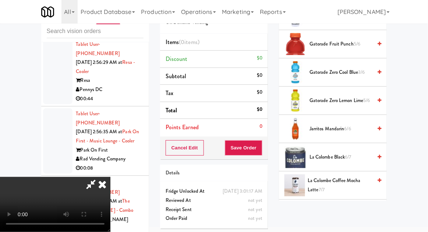
click at [367, 132] on li "Jarritos Mandarin 6/6" at bounding box center [333, 129] width 108 height 28
click at [364, 127] on span "Jarritos Mandarin 6/6" at bounding box center [340, 129] width 62 height 9
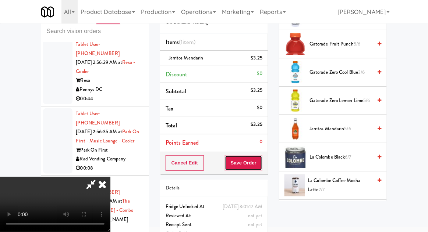
click at [260, 162] on button "Save Order" at bounding box center [243, 162] width 37 height 15
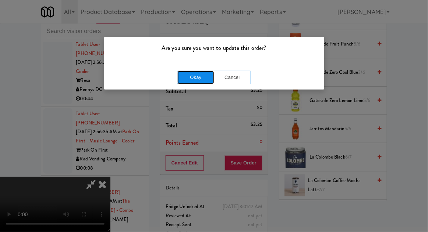
click at [200, 78] on button "Okay" at bounding box center [195, 77] width 37 height 13
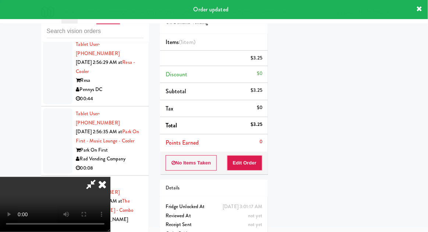
scroll to position [72, 0]
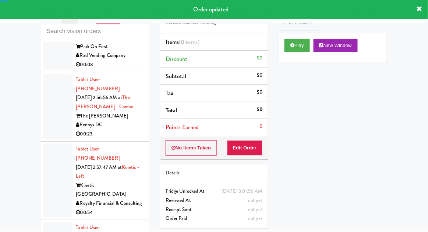
scroll to position [5723, 0]
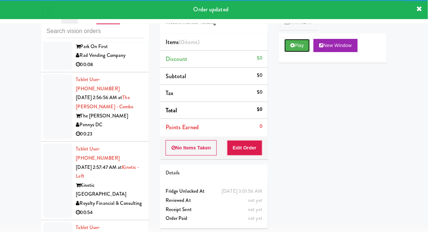
click at [290, 46] on button "Play" at bounding box center [296, 45] width 25 height 13
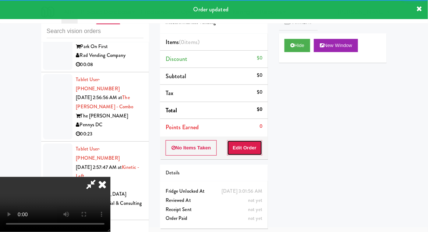
click at [242, 141] on button "Edit Order" at bounding box center [245, 147] width 36 height 15
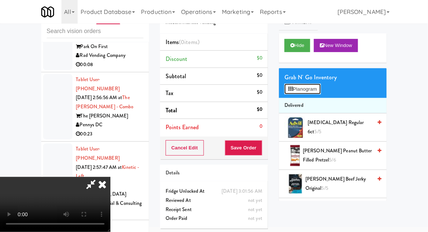
click at [308, 90] on button "Planogram" at bounding box center [302, 89] width 36 height 11
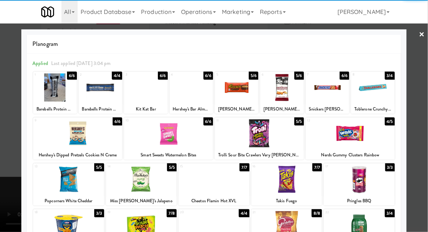
click at [159, 133] on div at bounding box center [168, 133] width 89 height 28
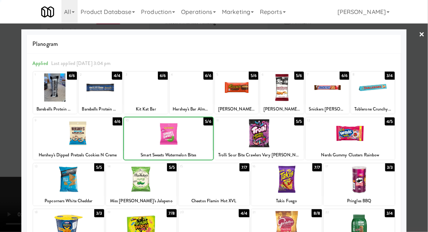
click at [284, 137] on div at bounding box center [259, 133] width 89 height 28
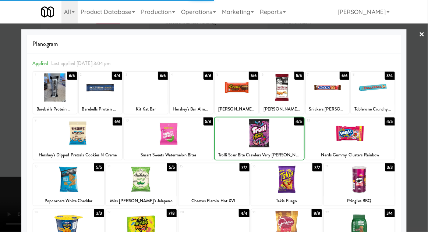
click at [11, 117] on div at bounding box center [214, 116] width 428 height 232
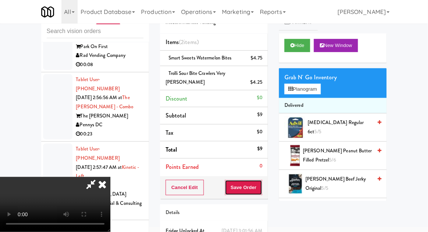
click at [261, 181] on button "Save Order" at bounding box center [243, 187] width 37 height 15
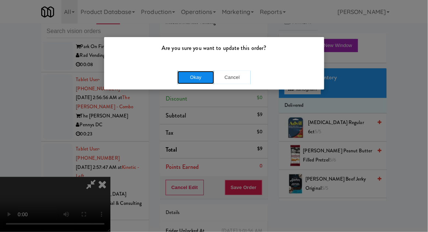
click at [204, 78] on button "Okay" at bounding box center [195, 77] width 37 height 13
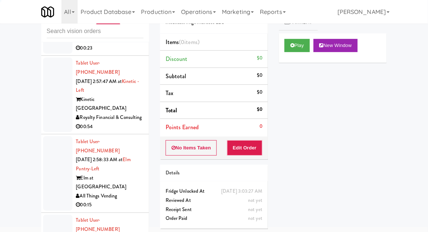
scroll to position [5811, 0]
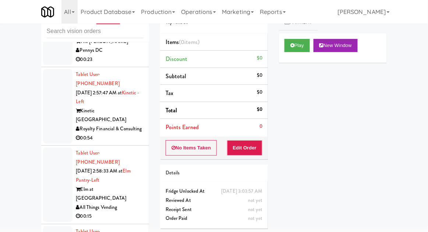
scroll to position [5823, 0]
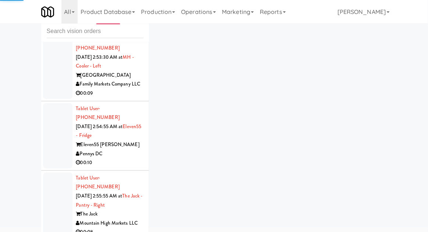
scroll to position [5414, 0]
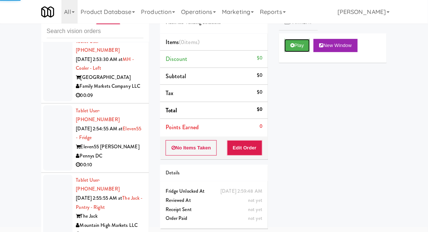
click at [292, 47] on icon at bounding box center [292, 45] width 4 height 5
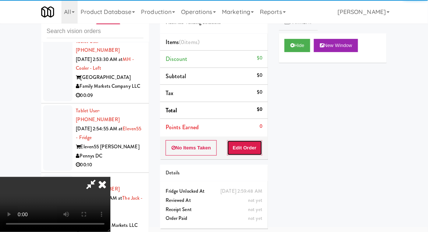
click at [243, 143] on button "Edit Order" at bounding box center [245, 147] width 36 height 15
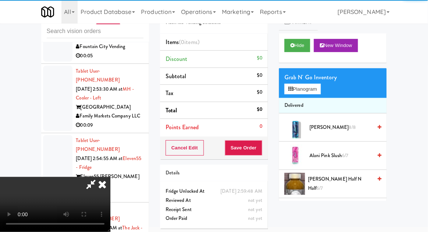
scroll to position [5384, 0]
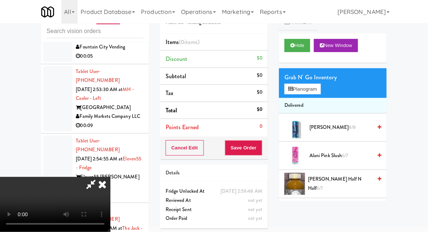
click at [110, 177] on icon at bounding box center [102, 184] width 16 height 15
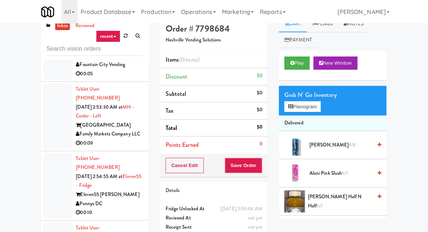
scroll to position [0, 0]
